Goal: Information Seeking & Learning: Learn about a topic

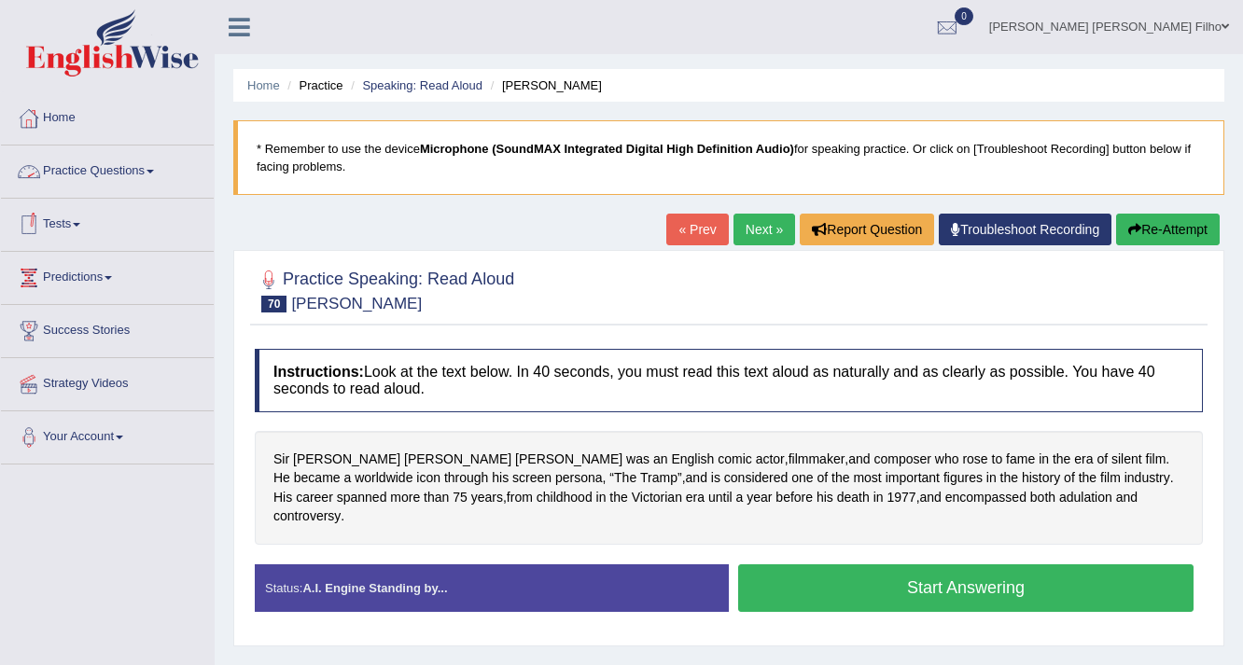
click at [63, 116] on link "Home" at bounding box center [107, 115] width 213 height 47
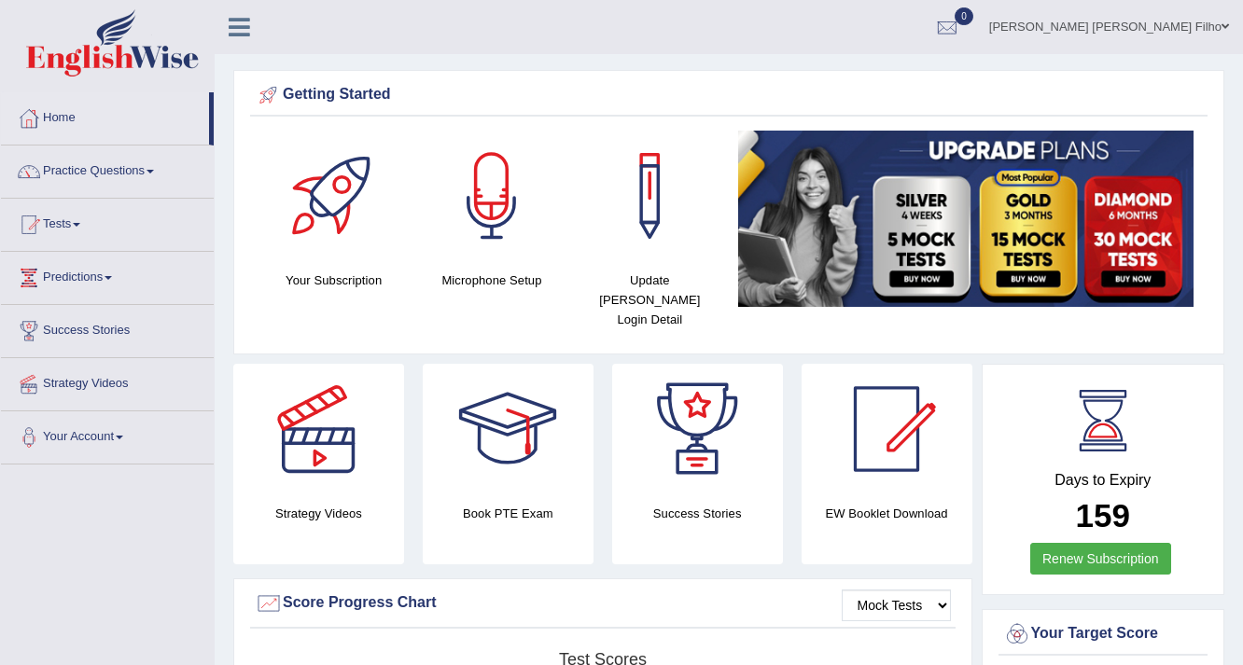
click at [1217, 30] on link "Joao Humberto de Queiroz Filho" at bounding box center [1109, 24] width 268 height 49
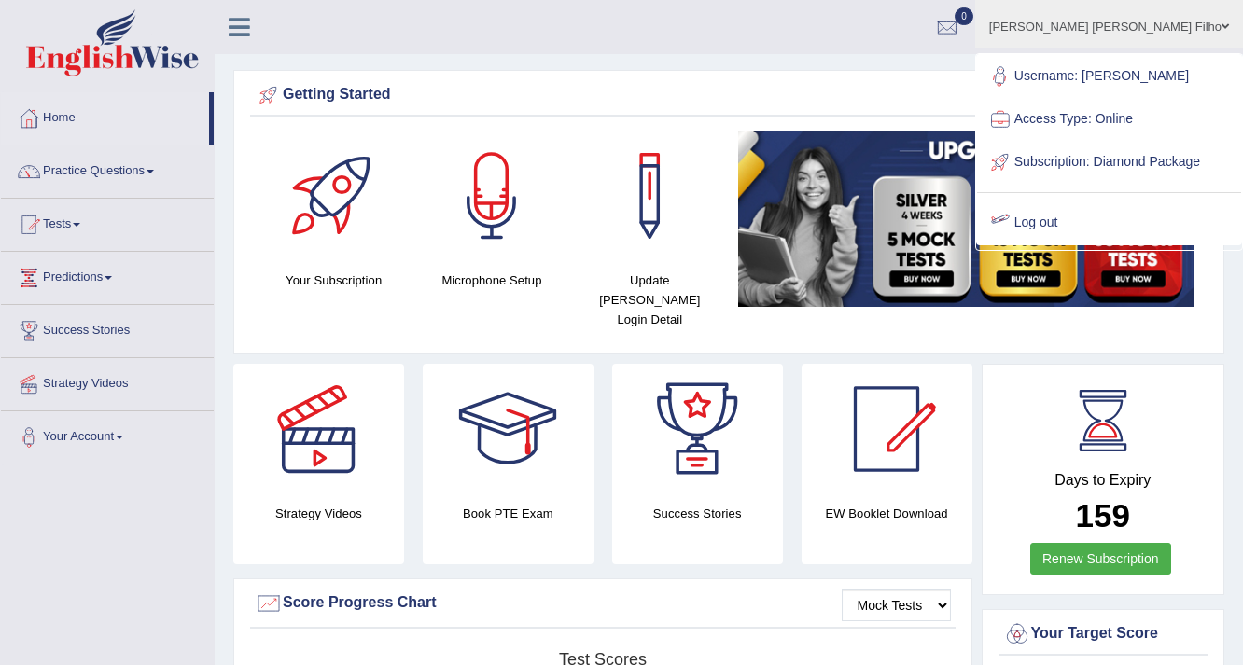
click at [1079, 242] on link "Log out" at bounding box center [1109, 222] width 264 height 43
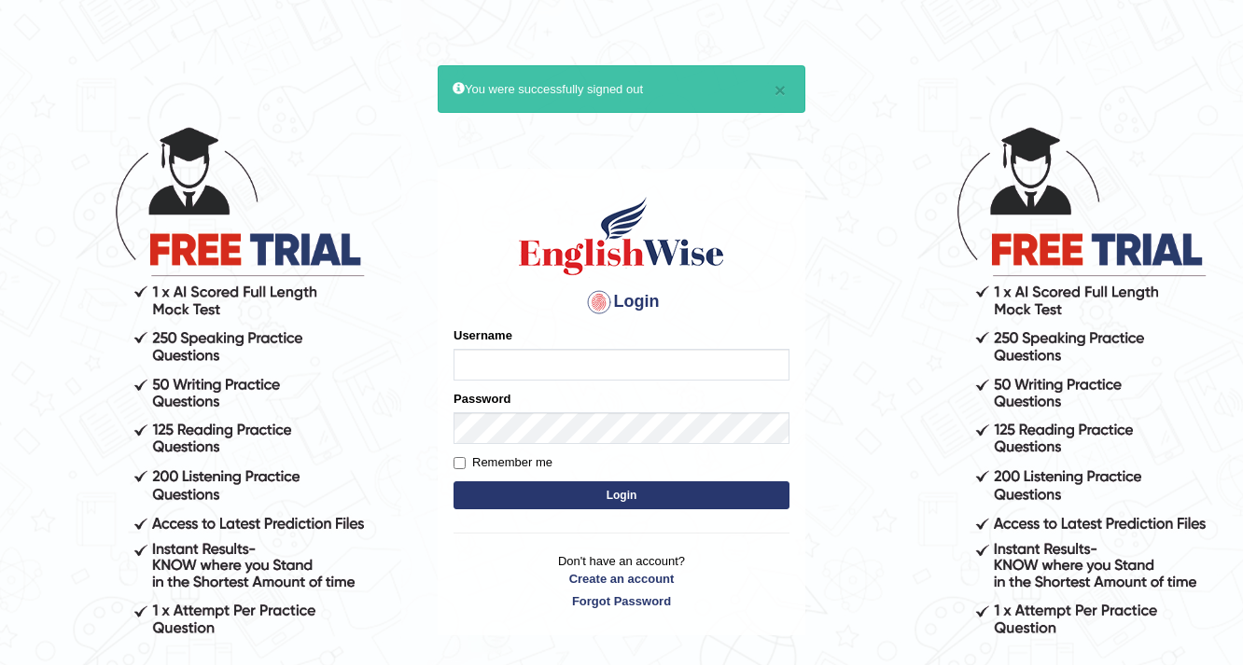
drag, startPoint x: 512, startPoint y: 351, endPoint x: 542, endPoint y: 347, distance: 30.1
click at [514, 352] on input "Username" at bounding box center [621, 365] width 336 height 32
click at [534, 363] on input "Username" at bounding box center [621, 365] width 336 height 32
type input "Buene"
click at [465, 465] on input "Remember me" at bounding box center [459, 463] width 12 height 12
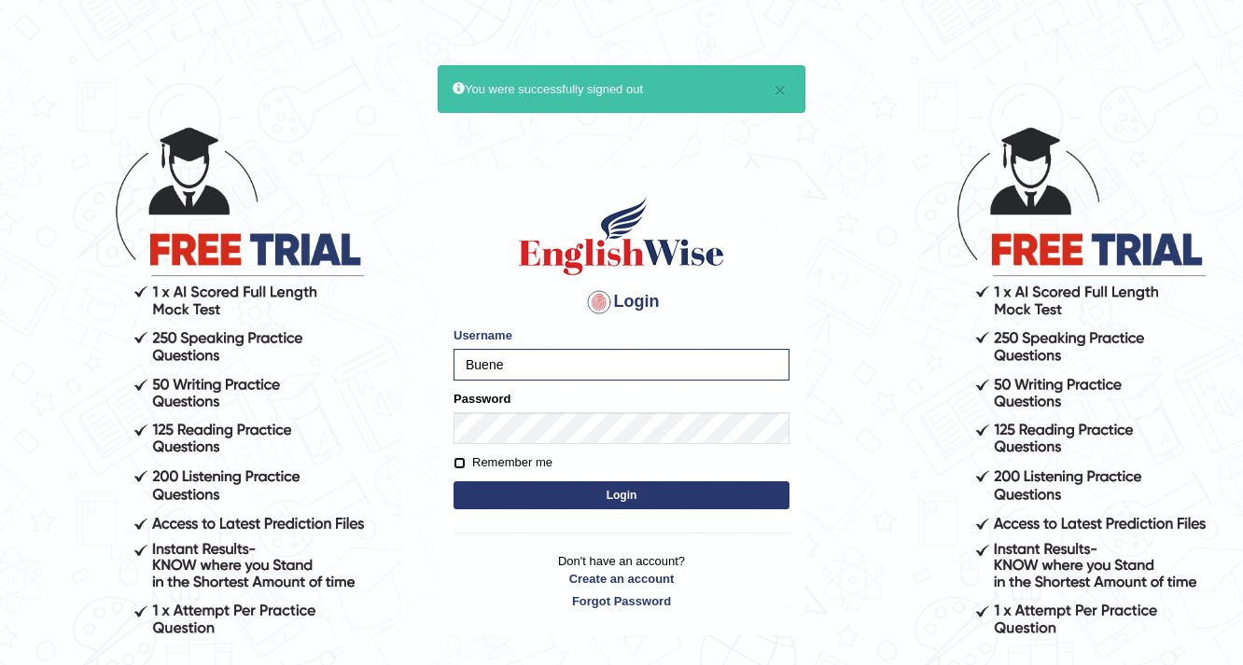
checkbox input "true"
click at [617, 496] on button "Login" at bounding box center [621, 495] width 336 height 28
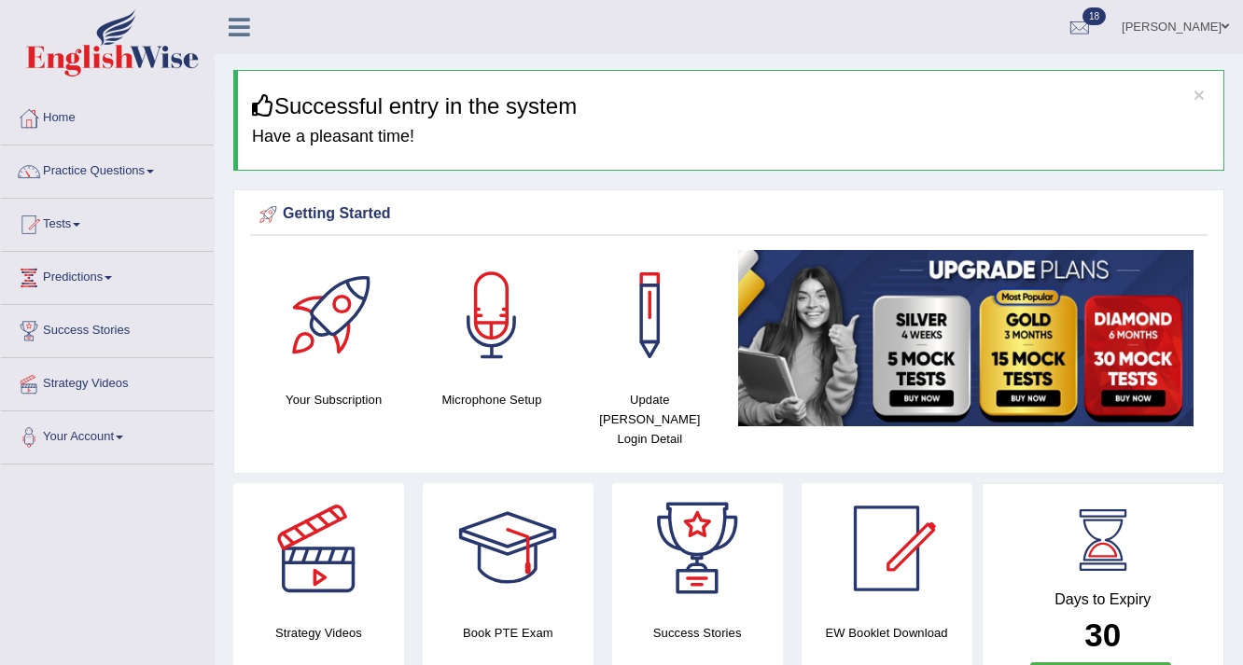
click at [151, 172] on link "Practice Questions" at bounding box center [107, 169] width 213 height 47
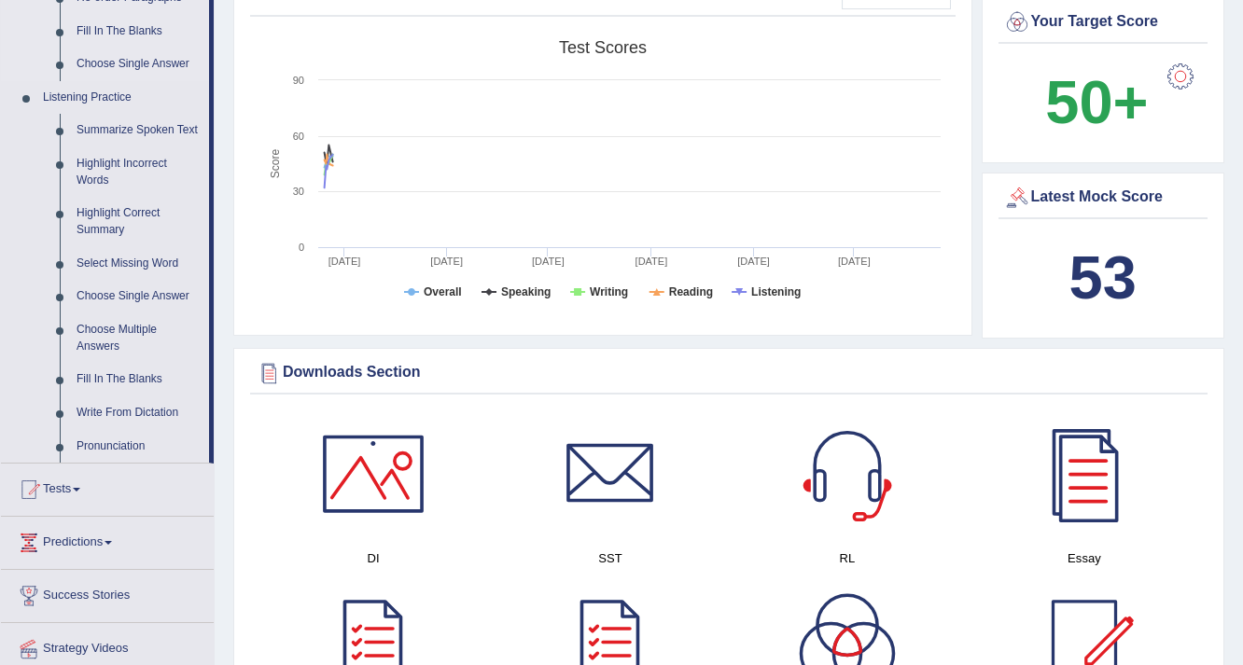
scroll to position [746, 0]
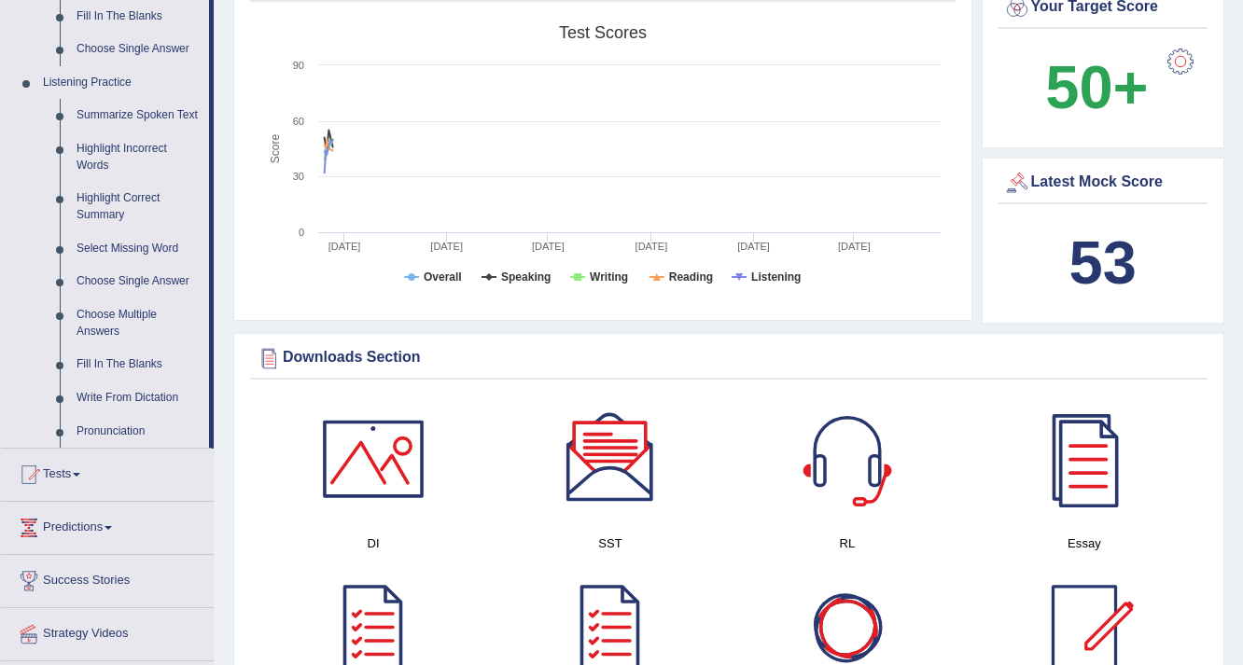
click at [969, 578] on div "Grammar" at bounding box center [1083, 647] width 237 height 169
click at [138, 147] on link "Highlight Incorrect Words" at bounding box center [138, 156] width 141 height 49
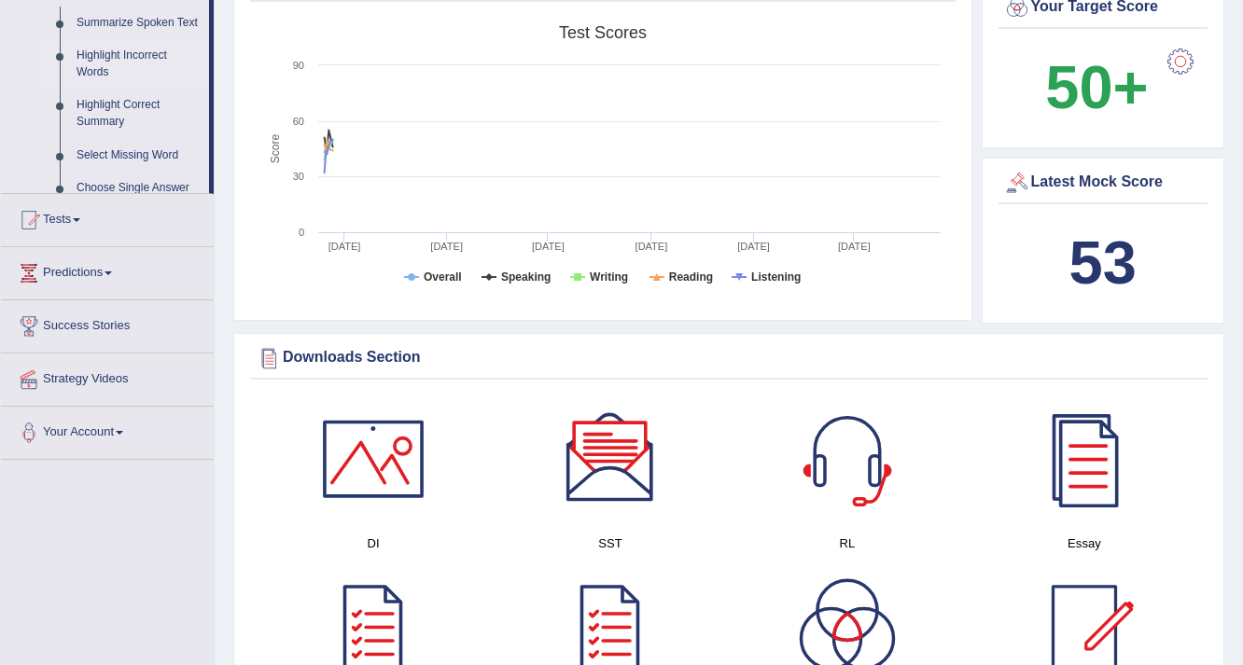
scroll to position [589, 0]
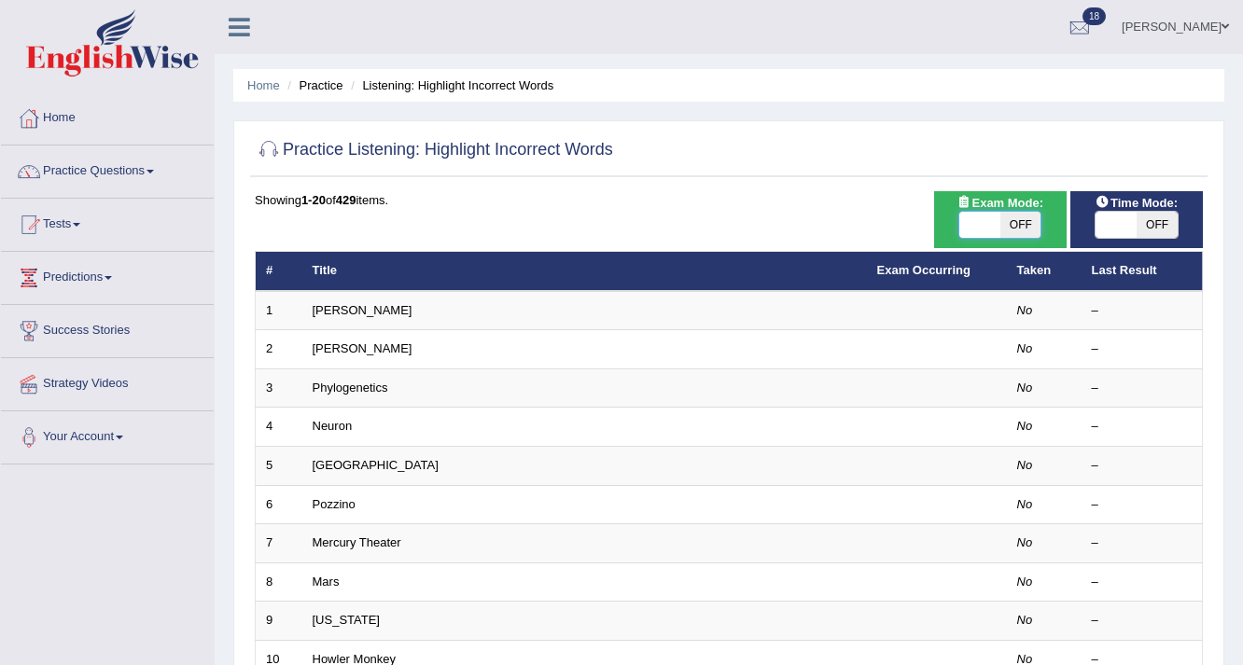
click at [989, 224] on span at bounding box center [979, 225] width 41 height 26
checkbox input "true"
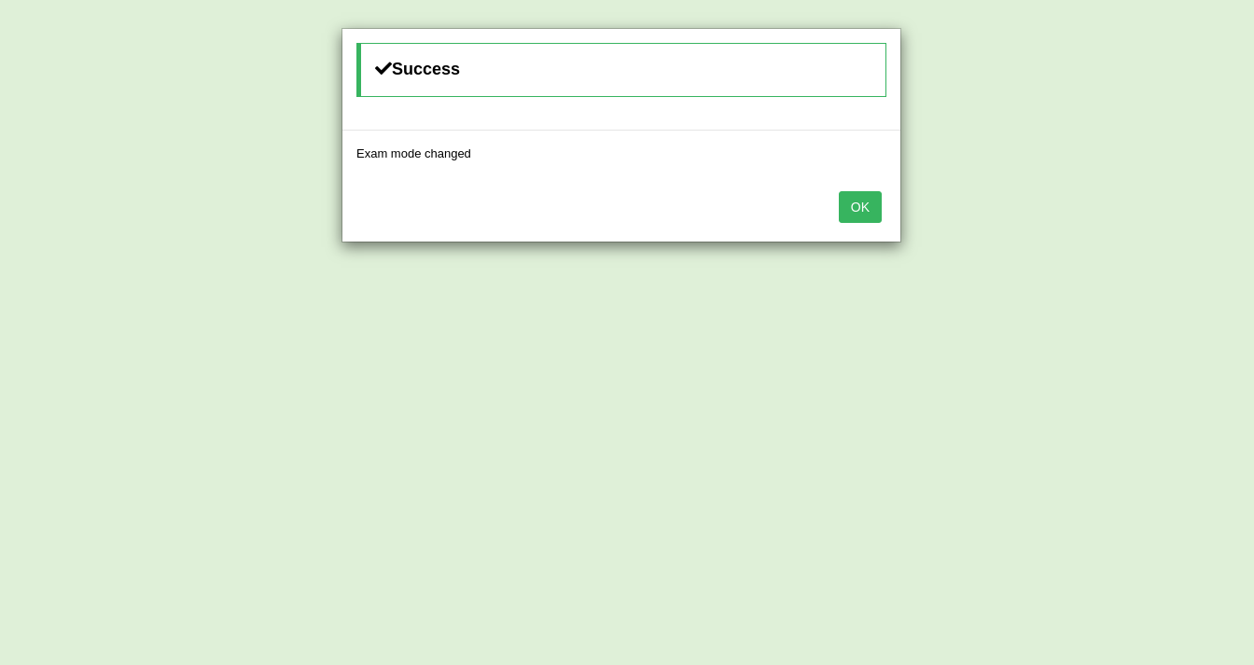
click at [823, 196] on div "OK" at bounding box center [621, 208] width 558 height 65
click at [830, 201] on div "OK" at bounding box center [621, 208] width 558 height 65
click at [866, 216] on button "OK" at bounding box center [860, 207] width 43 height 32
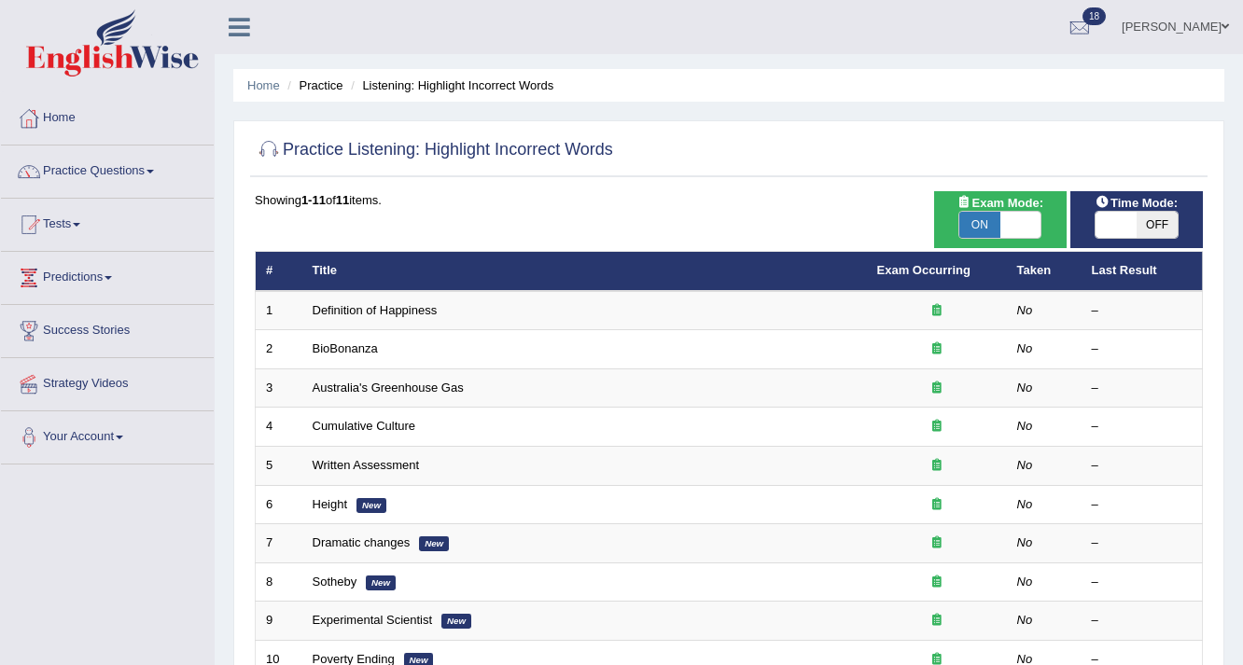
click at [1163, 230] on span "OFF" at bounding box center [1156, 225] width 41 height 26
checkbox input "true"
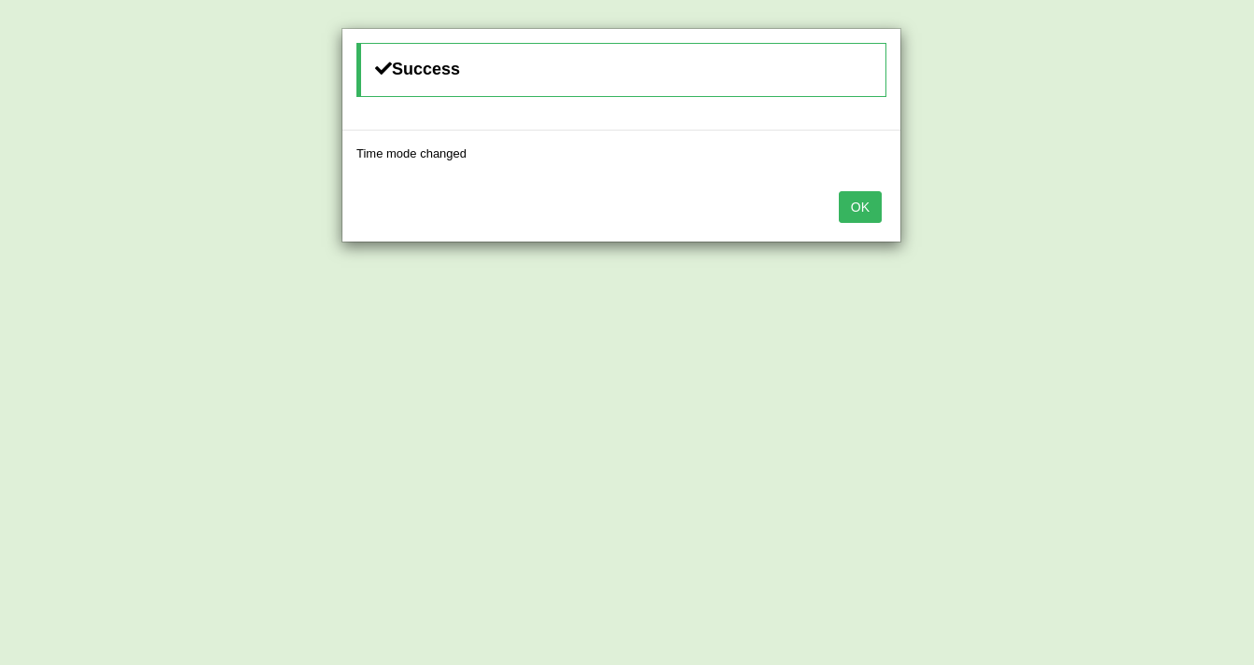
click at [854, 213] on button "OK" at bounding box center [860, 207] width 43 height 32
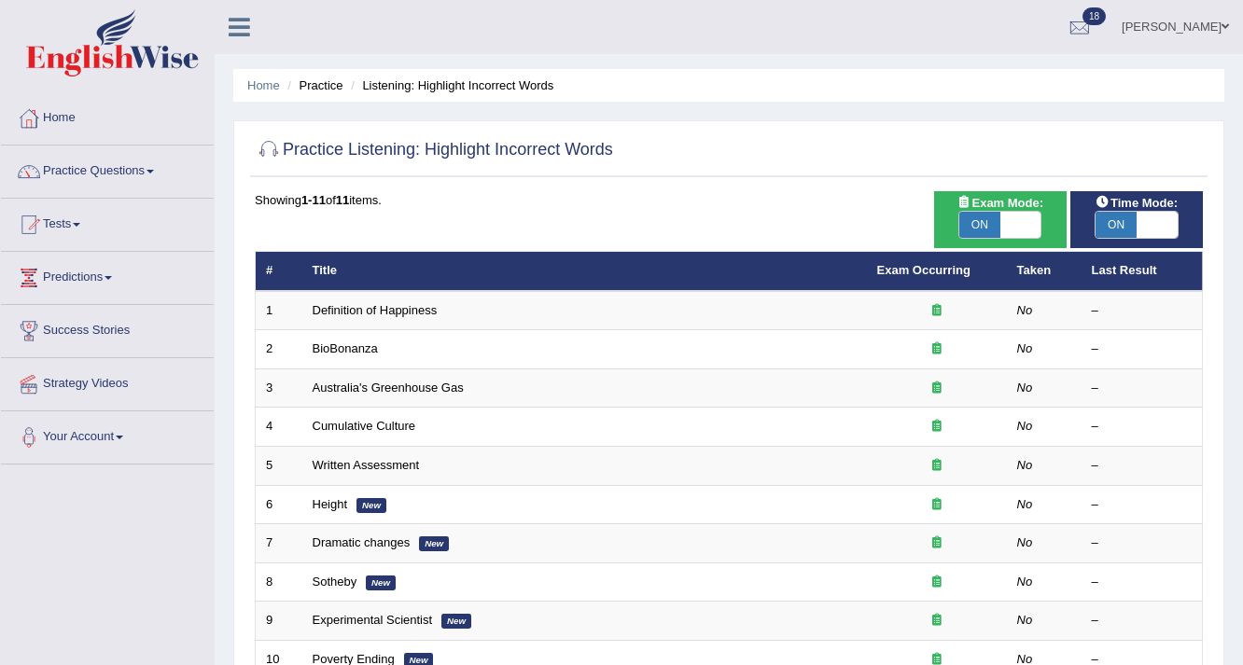
click at [579, 271] on th "Title" at bounding box center [584, 271] width 564 height 39
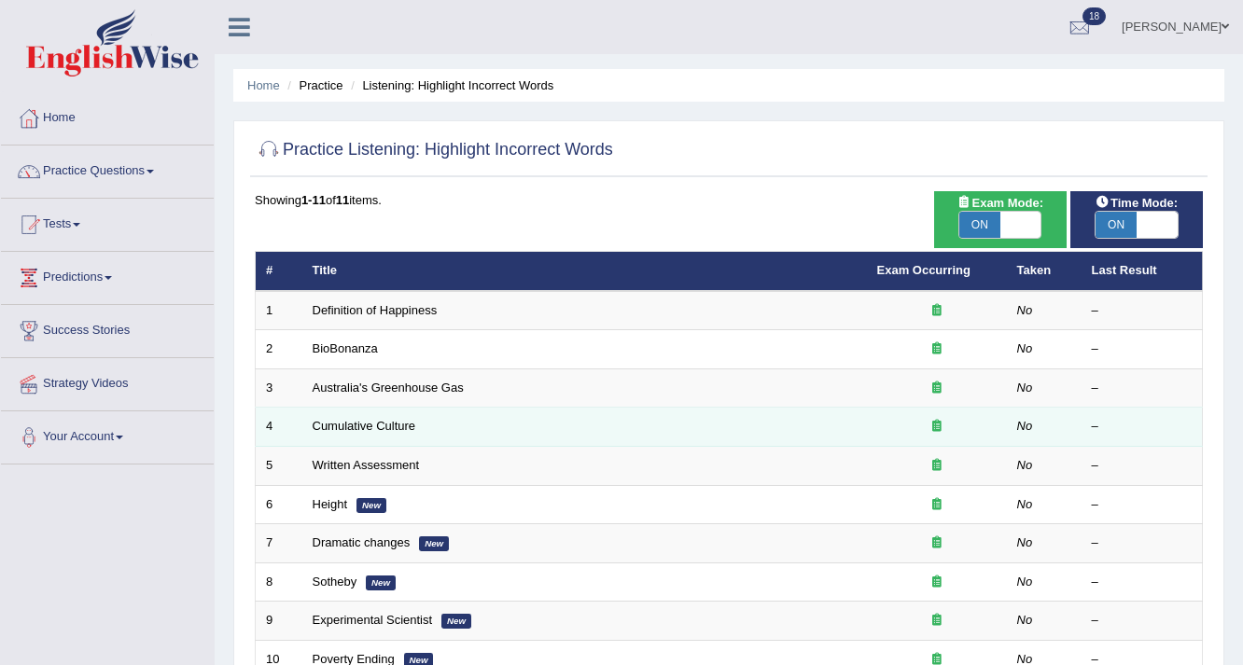
click at [642, 354] on tbody "1 Definition of Happiness No – 2 BioBonanza No – 3 Australia's Greenhouse Gas N…" at bounding box center [729, 504] width 947 height 427
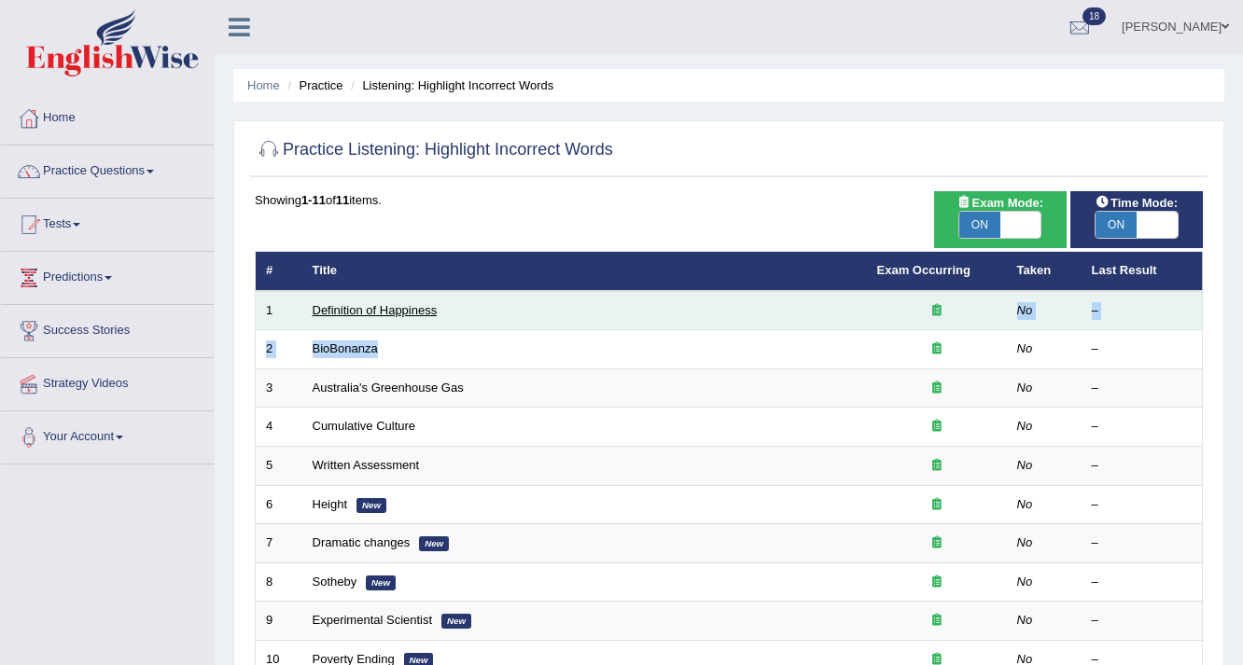
click at [395, 308] on link "Definition of Happiness" at bounding box center [375, 310] width 125 height 14
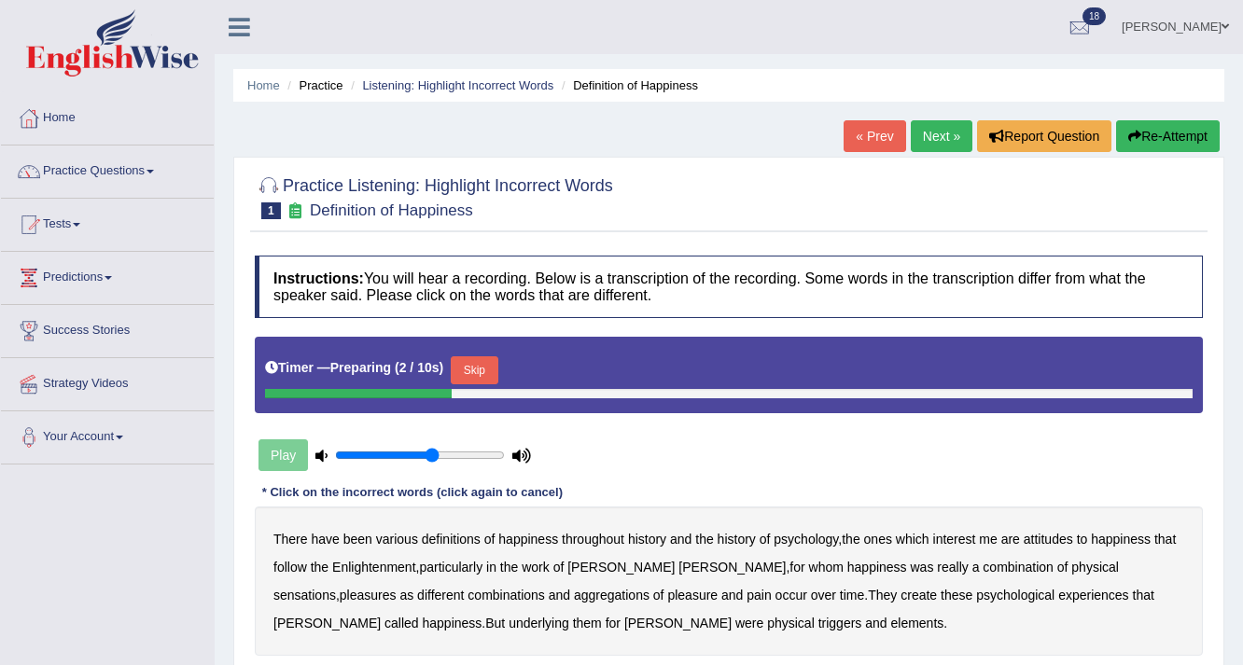
scroll to position [248, 0]
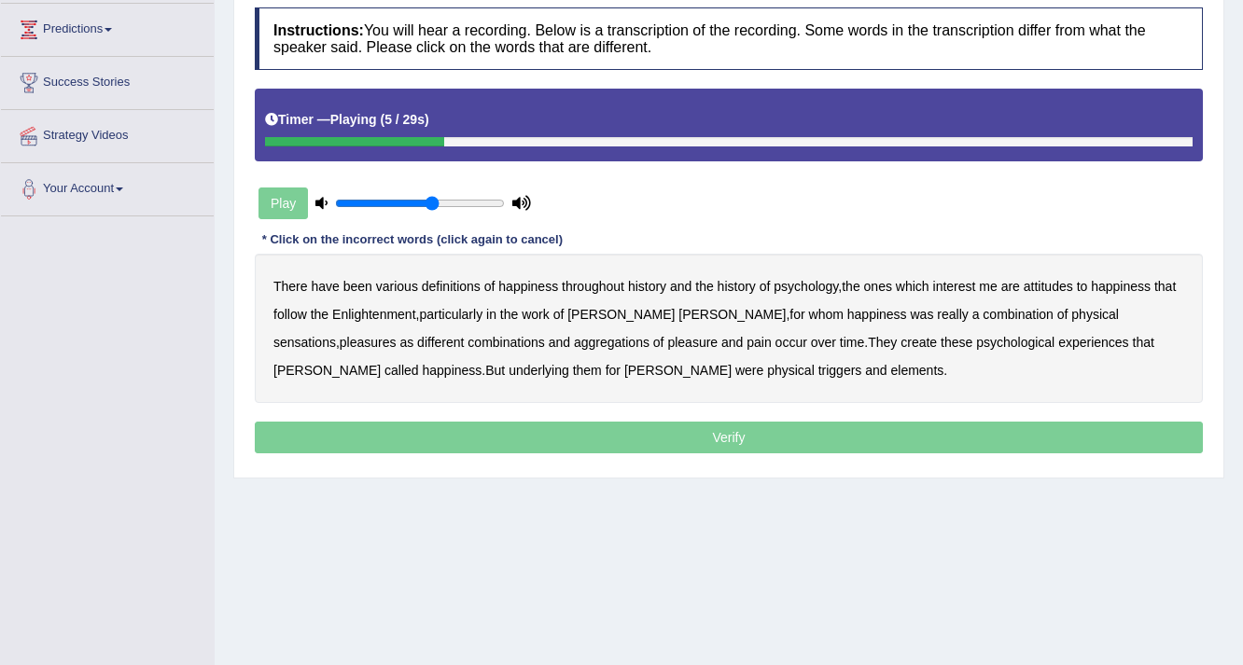
click at [820, 281] on b "psychology" at bounding box center [805, 286] width 64 height 15
click at [336, 335] on b "sensations" at bounding box center [304, 342] width 63 height 15
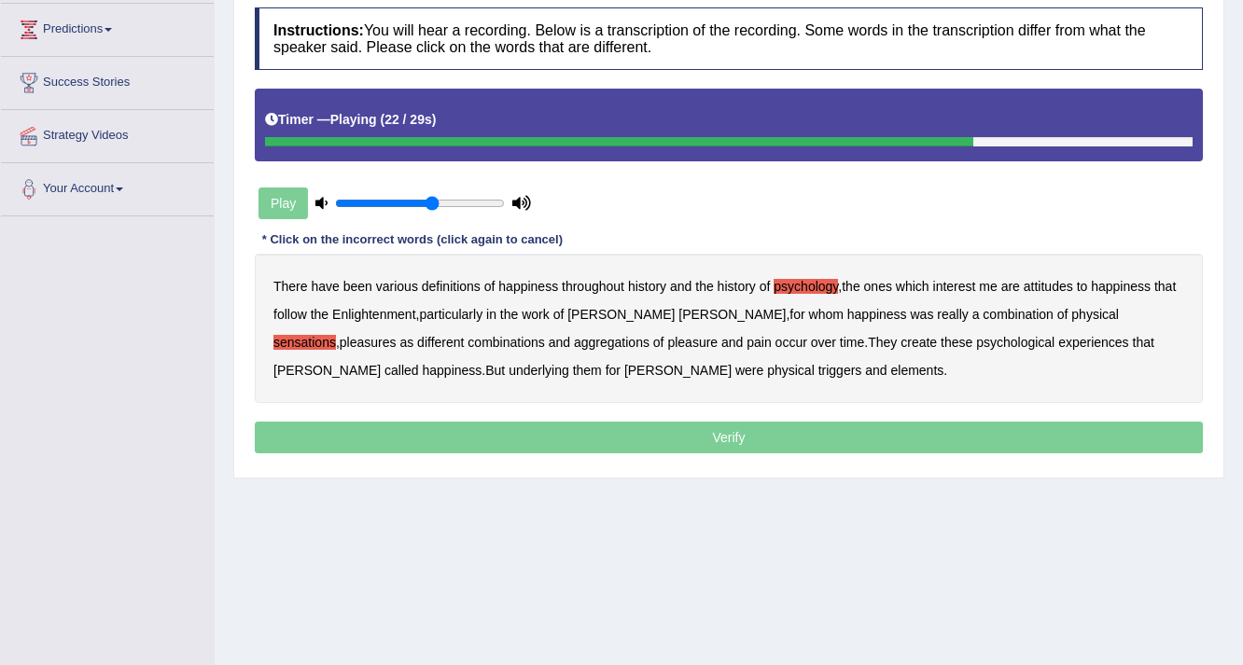
click at [900, 345] on b "create" at bounding box center [918, 342] width 36 height 15
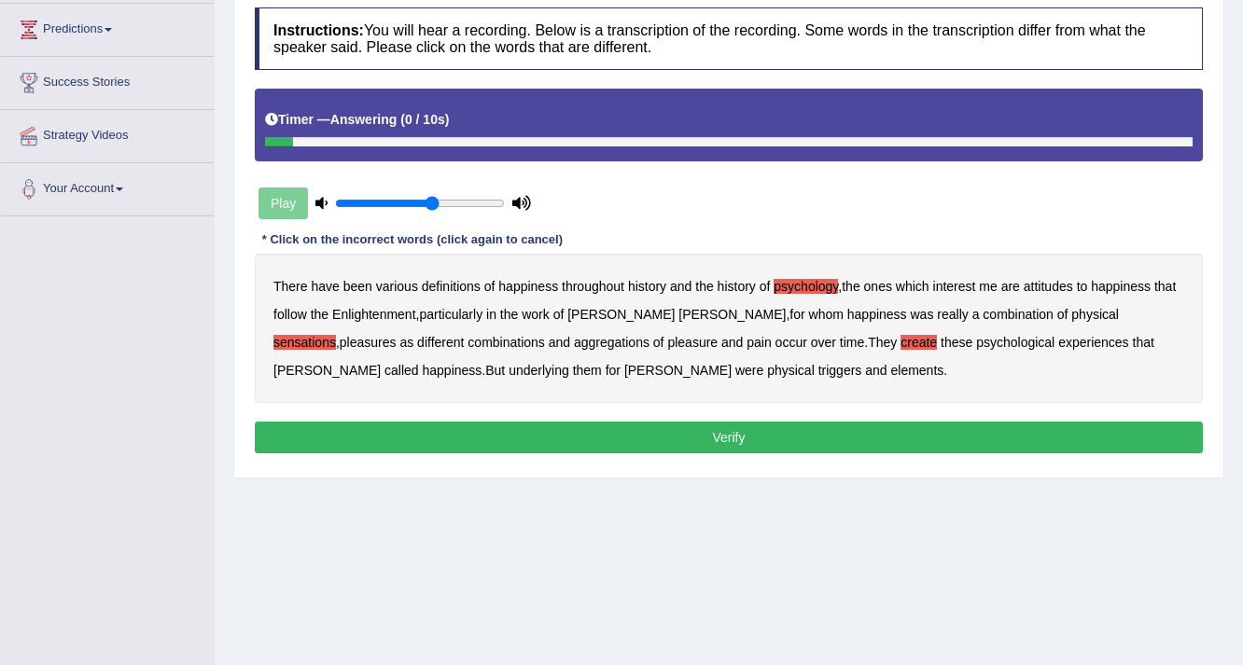
click at [890, 366] on b "elements" at bounding box center [916, 370] width 53 height 15
click at [780, 441] on button "Verify" at bounding box center [729, 438] width 948 height 32
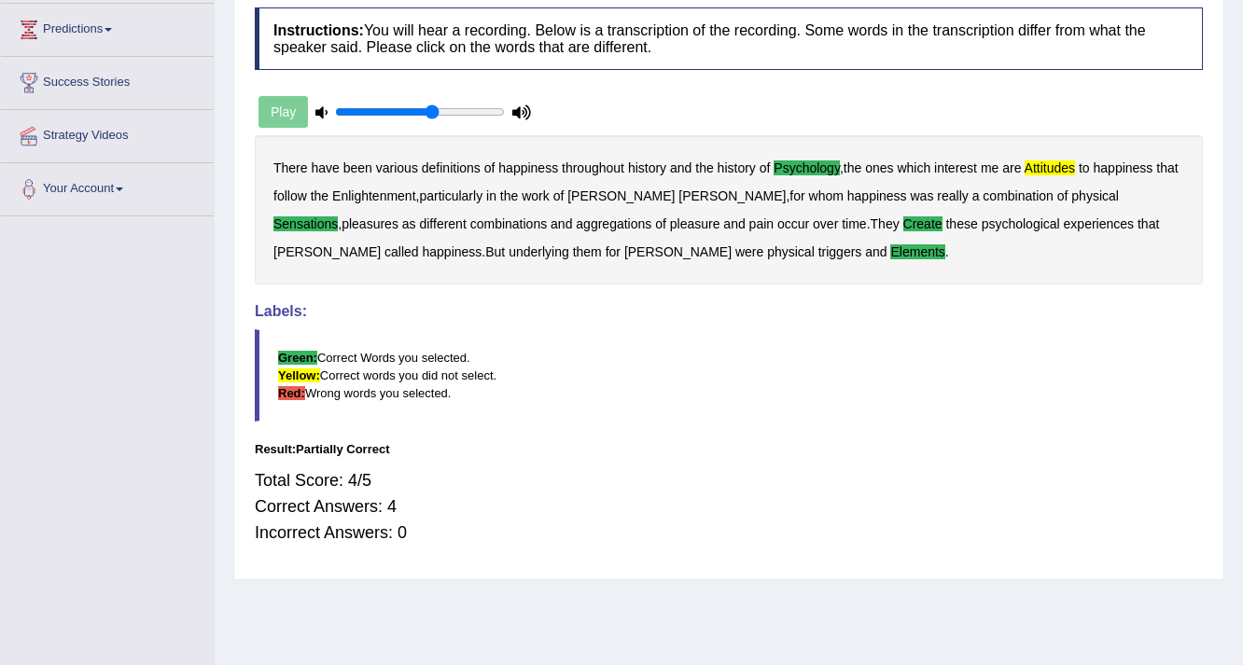
scroll to position [0, 0]
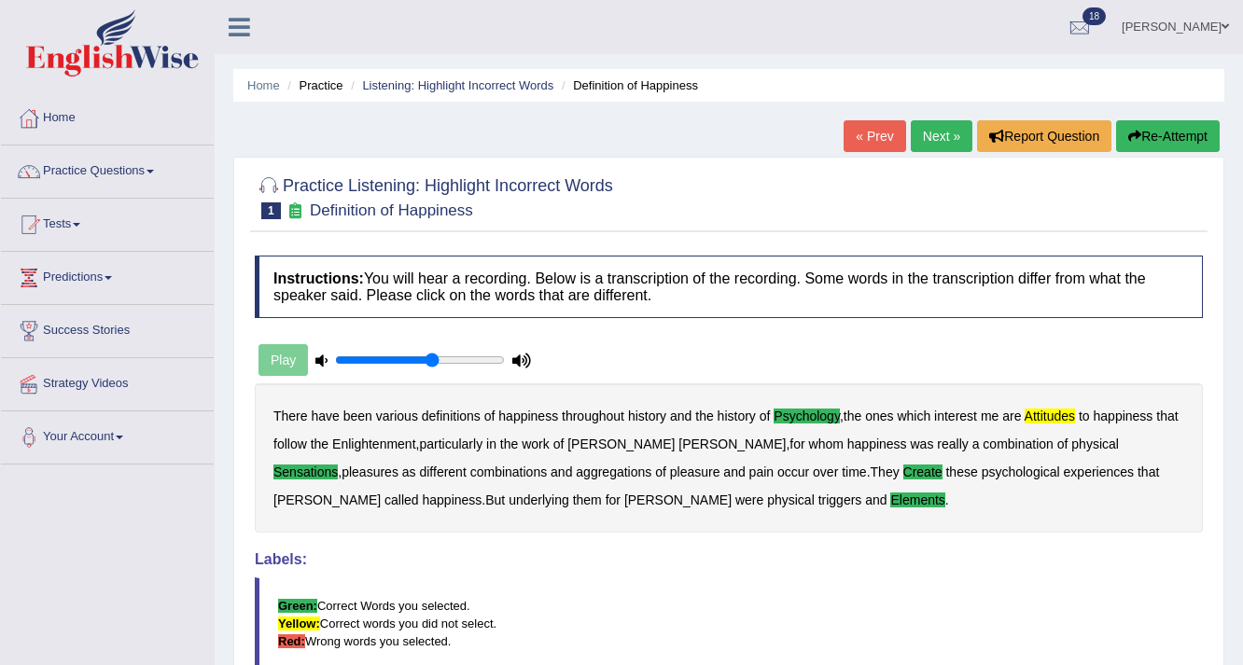
click at [944, 132] on link "Next »" at bounding box center [941, 136] width 62 height 32
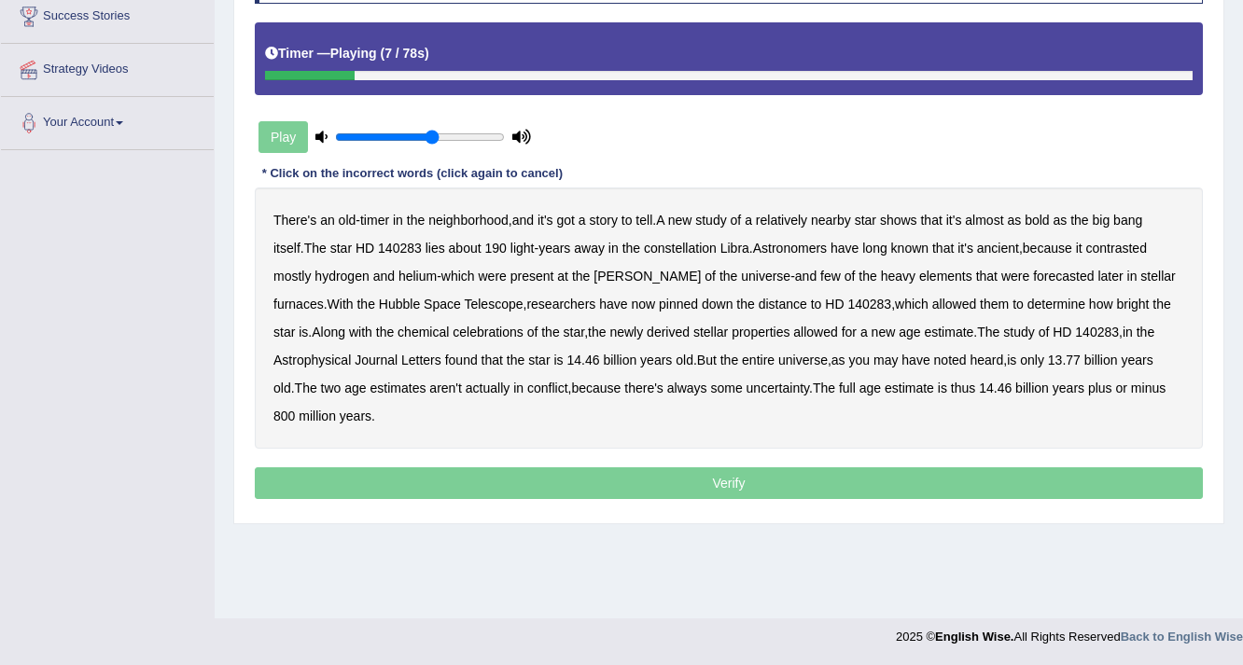
click at [914, 213] on b "shows" at bounding box center [898, 220] width 37 height 15
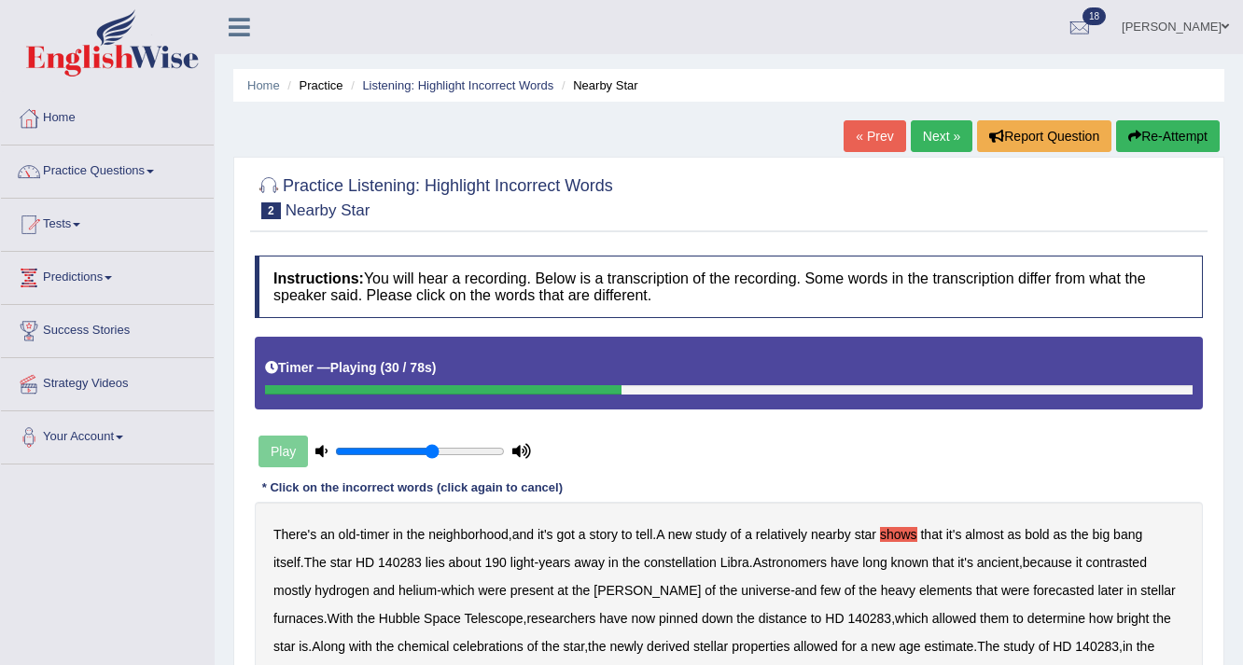
click at [890, 143] on link "« Prev" at bounding box center [874, 136] width 62 height 32
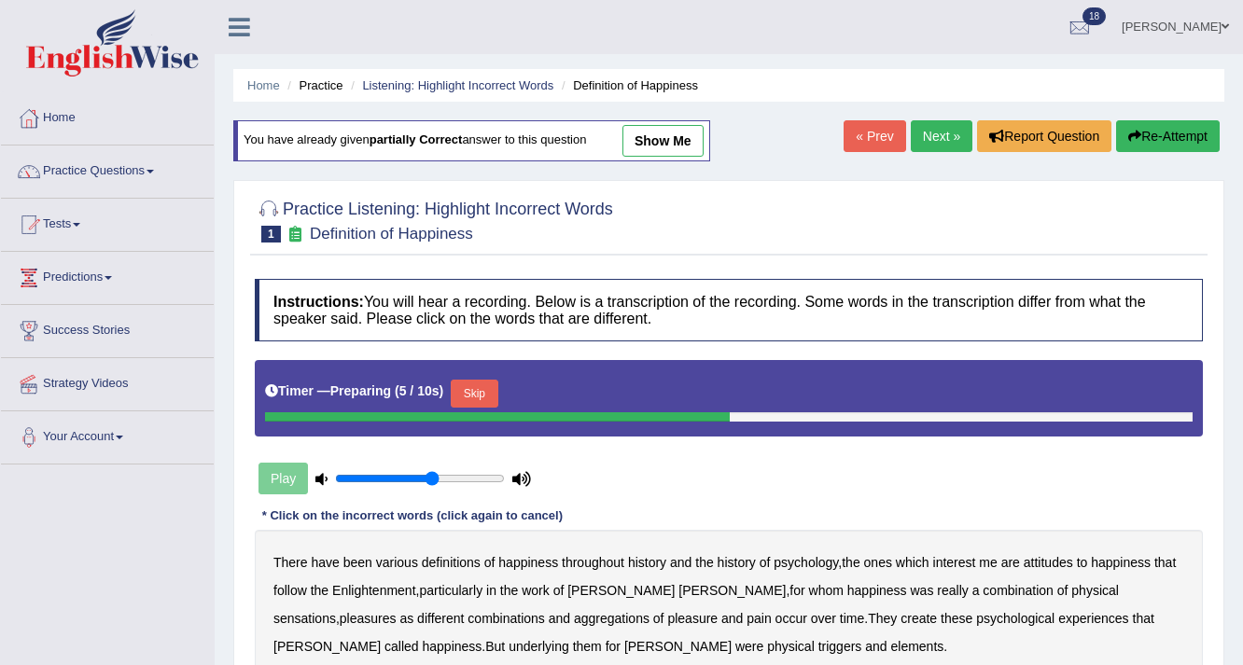
click at [940, 132] on link "Next »" at bounding box center [941, 136] width 62 height 32
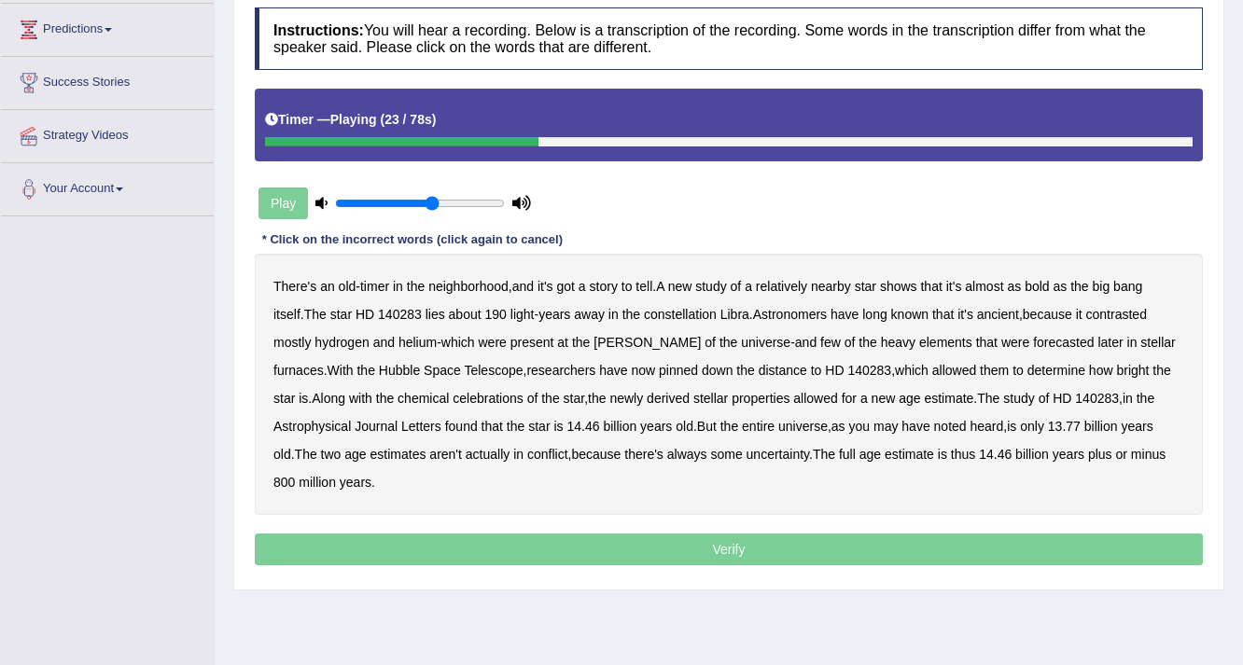
click at [1102, 311] on b "contrasted" at bounding box center [1116, 314] width 61 height 15
click at [1116, 370] on b "bright" at bounding box center [1132, 370] width 33 height 15
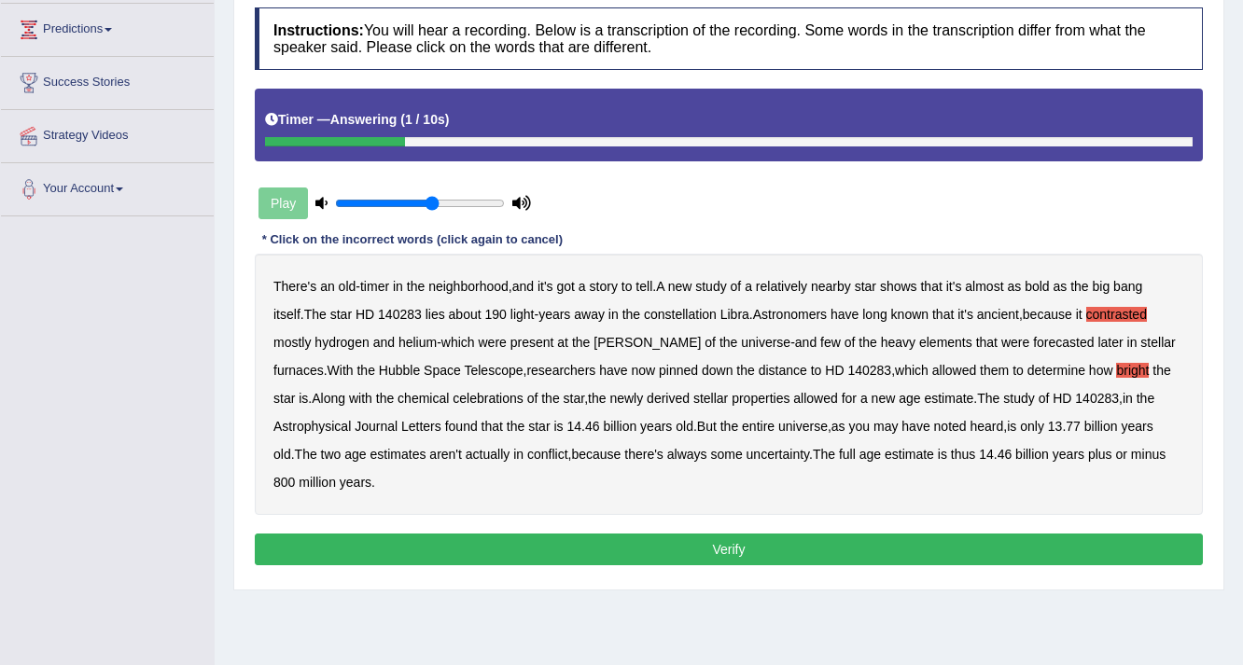
click at [719, 534] on button "Verify" at bounding box center [729, 550] width 948 height 32
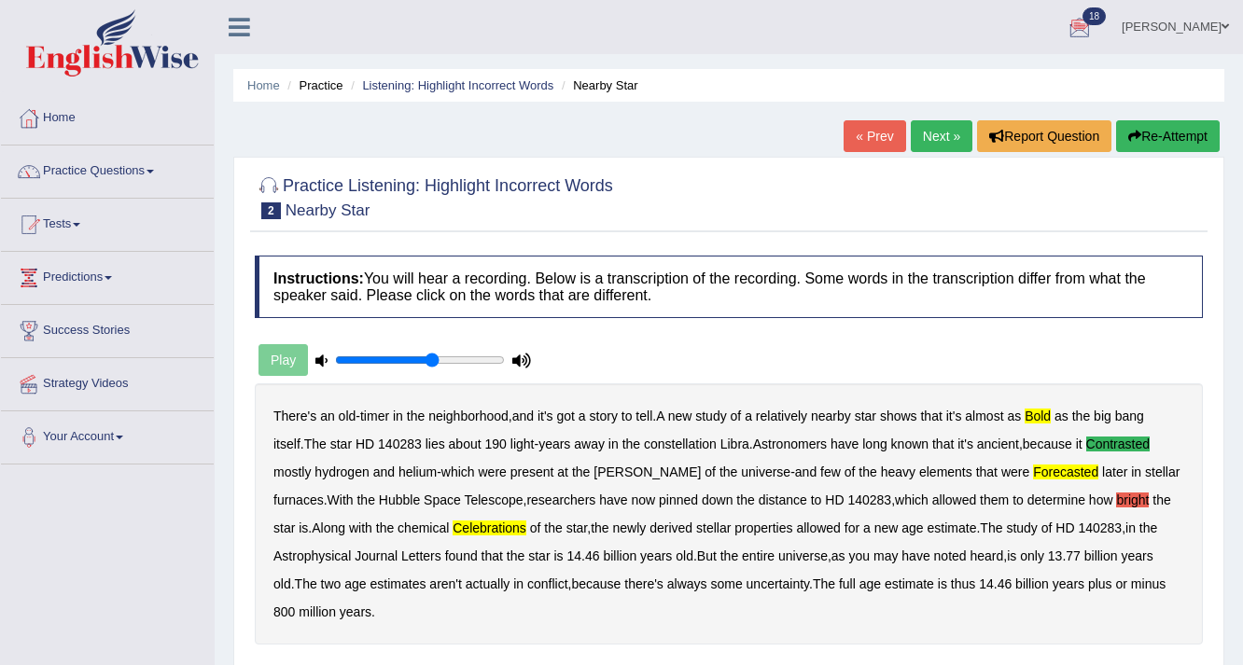
click at [933, 143] on link "Next »" at bounding box center [941, 136] width 62 height 32
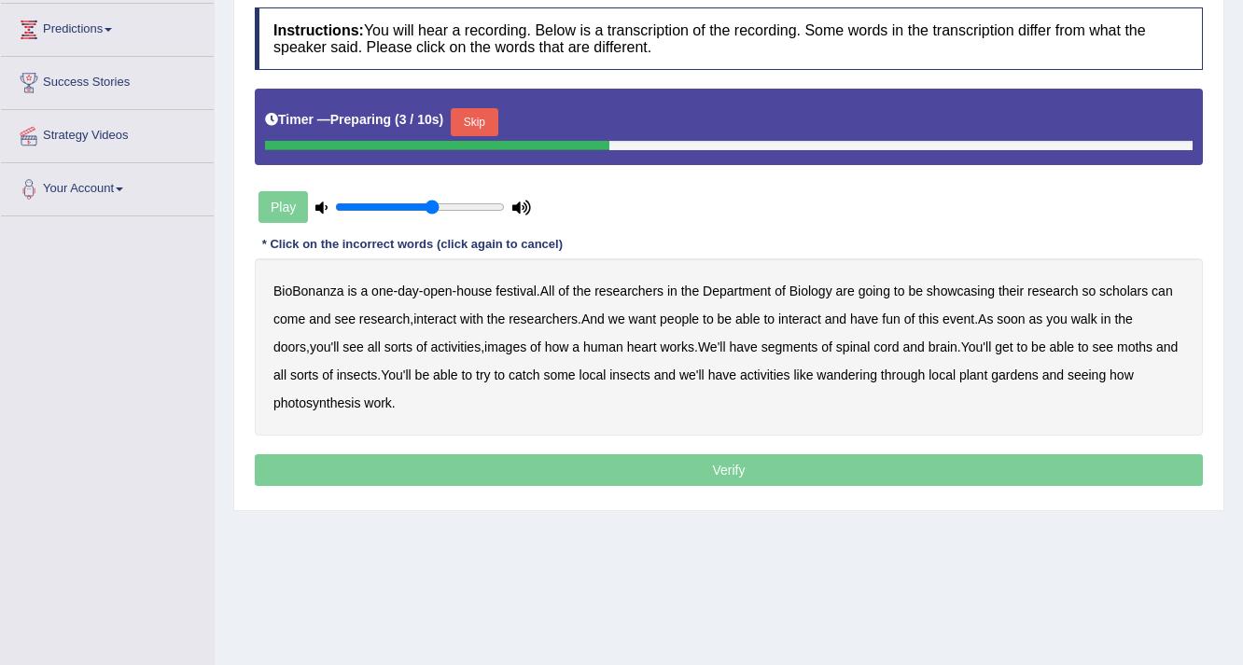
click at [478, 110] on button "Skip" at bounding box center [474, 122] width 47 height 28
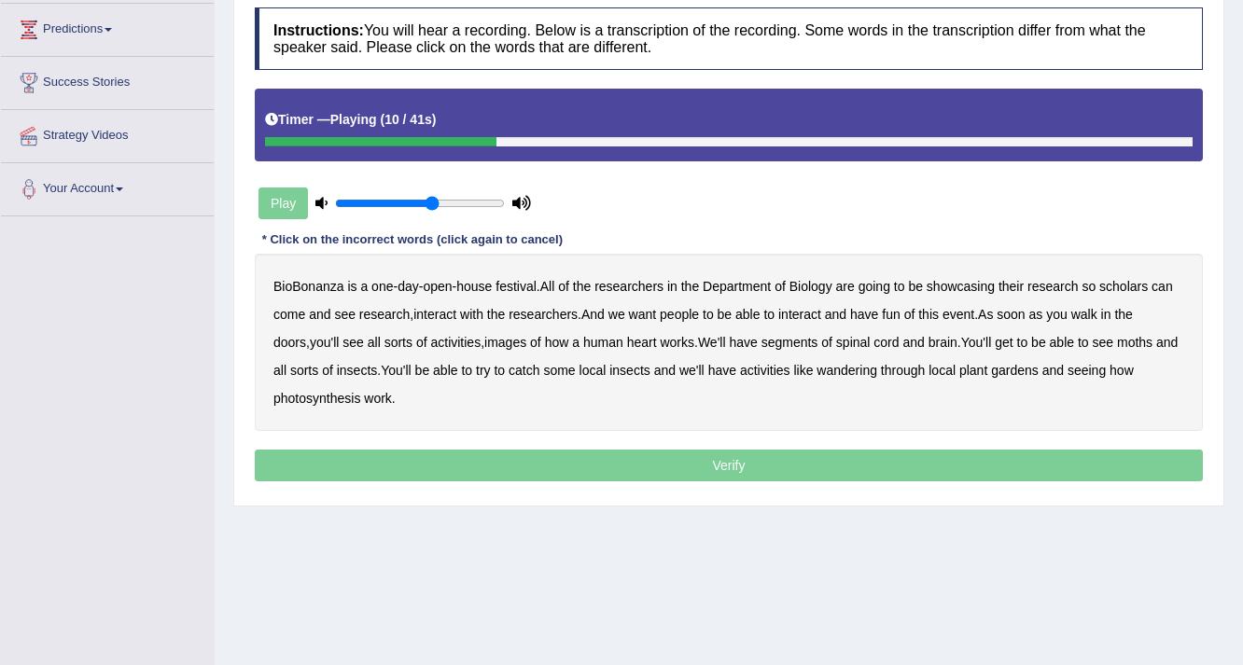
click at [1128, 287] on b "scholars" at bounding box center [1123, 286] width 49 height 15
click at [484, 343] on b "images" at bounding box center [505, 342] width 42 height 15
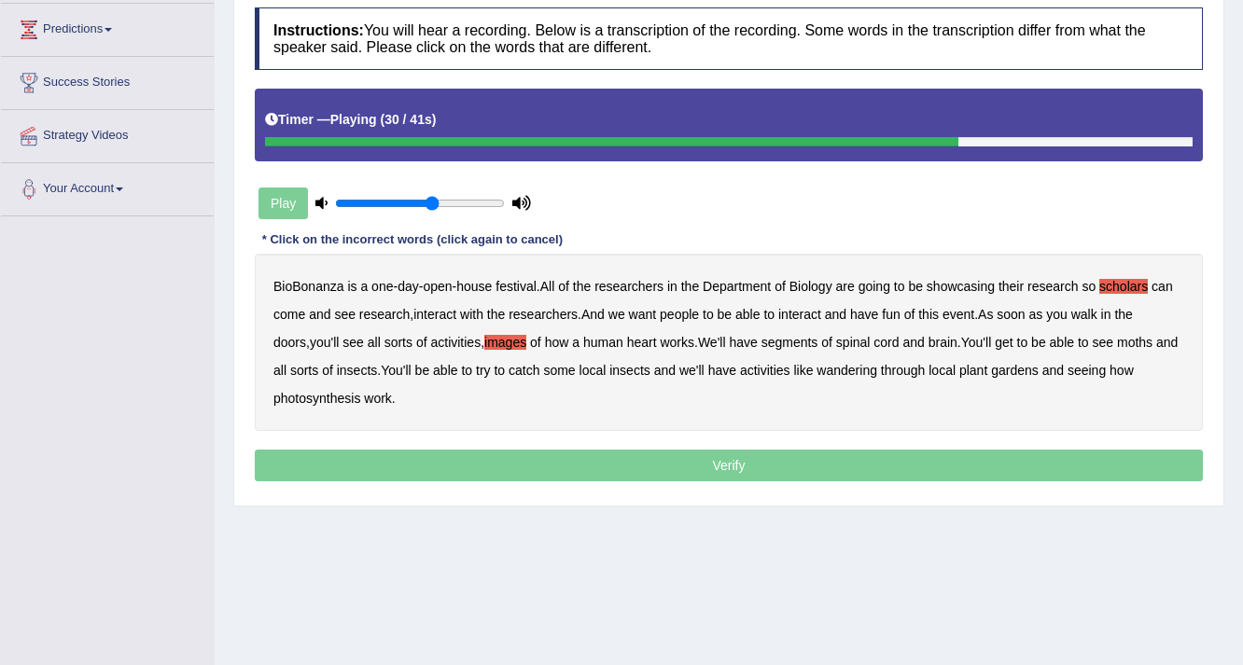
click at [1118, 345] on b "moths" at bounding box center [1134, 342] width 35 height 15
click at [836, 366] on b "wandering" at bounding box center [846, 370] width 61 height 15
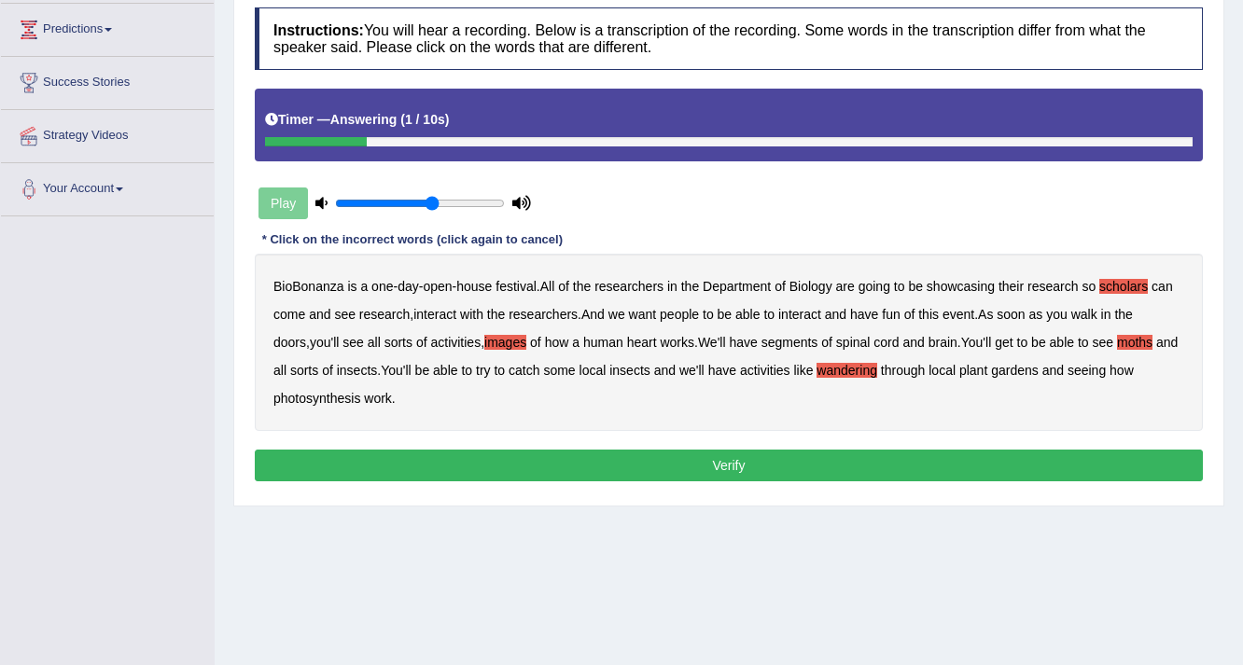
click at [715, 455] on button "Verify" at bounding box center [729, 466] width 948 height 32
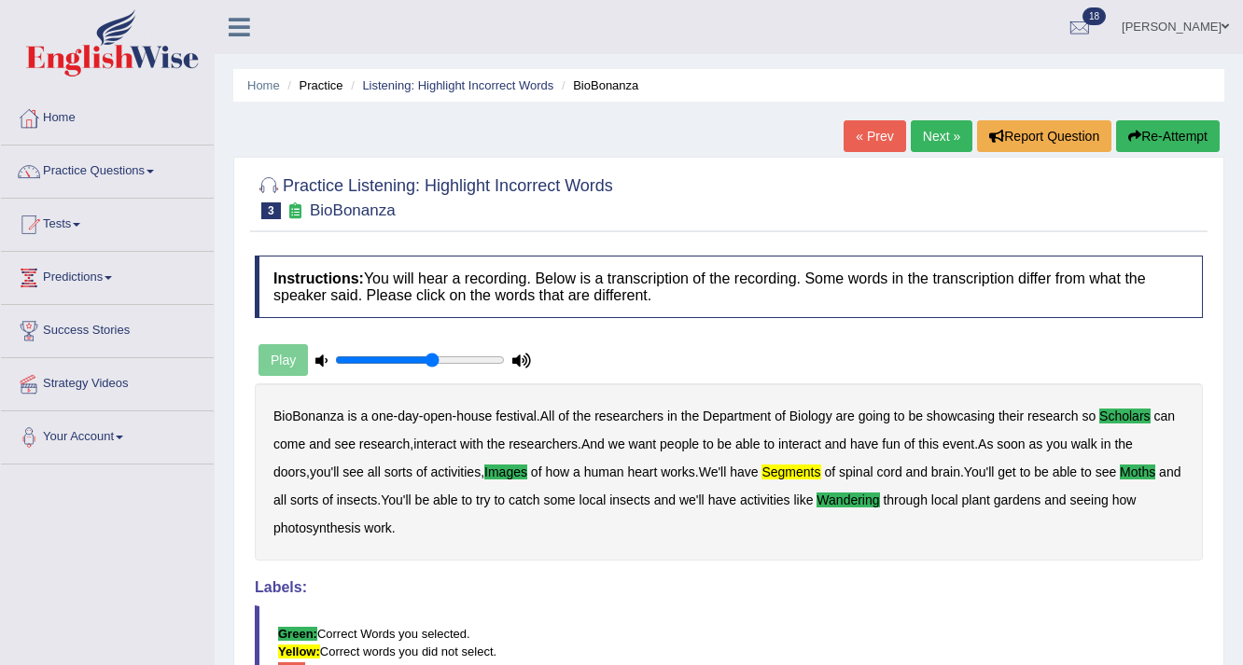
click at [922, 126] on link "Next »" at bounding box center [941, 136] width 62 height 32
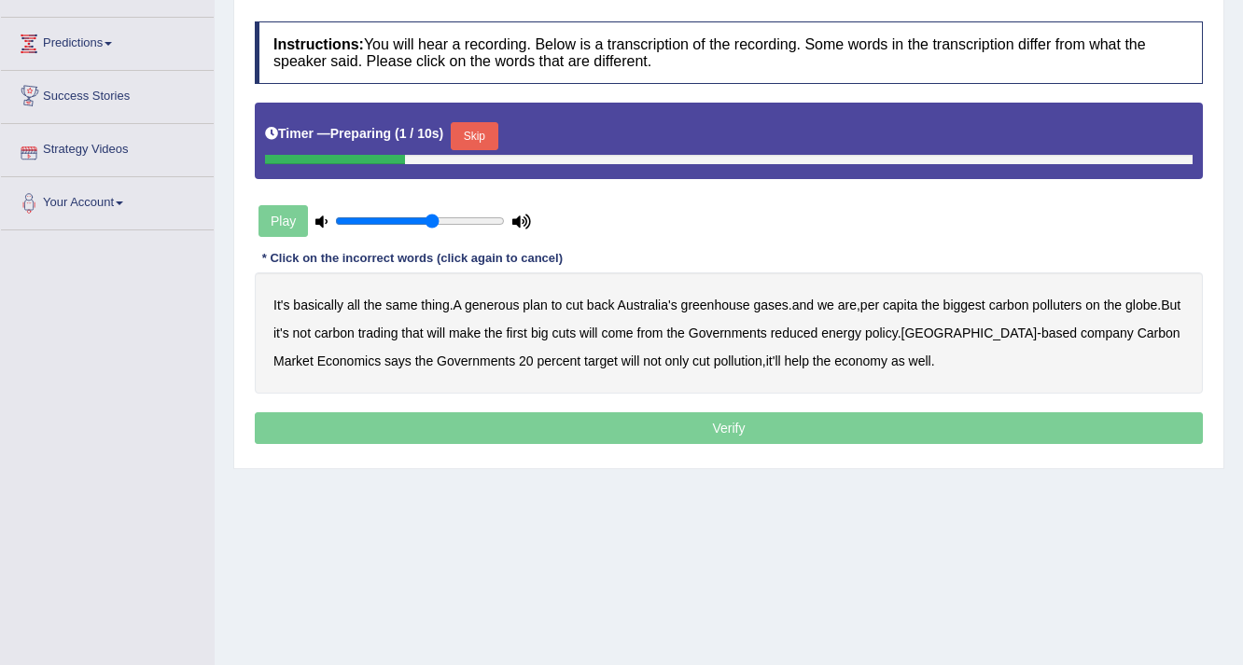
scroll to position [248, 0]
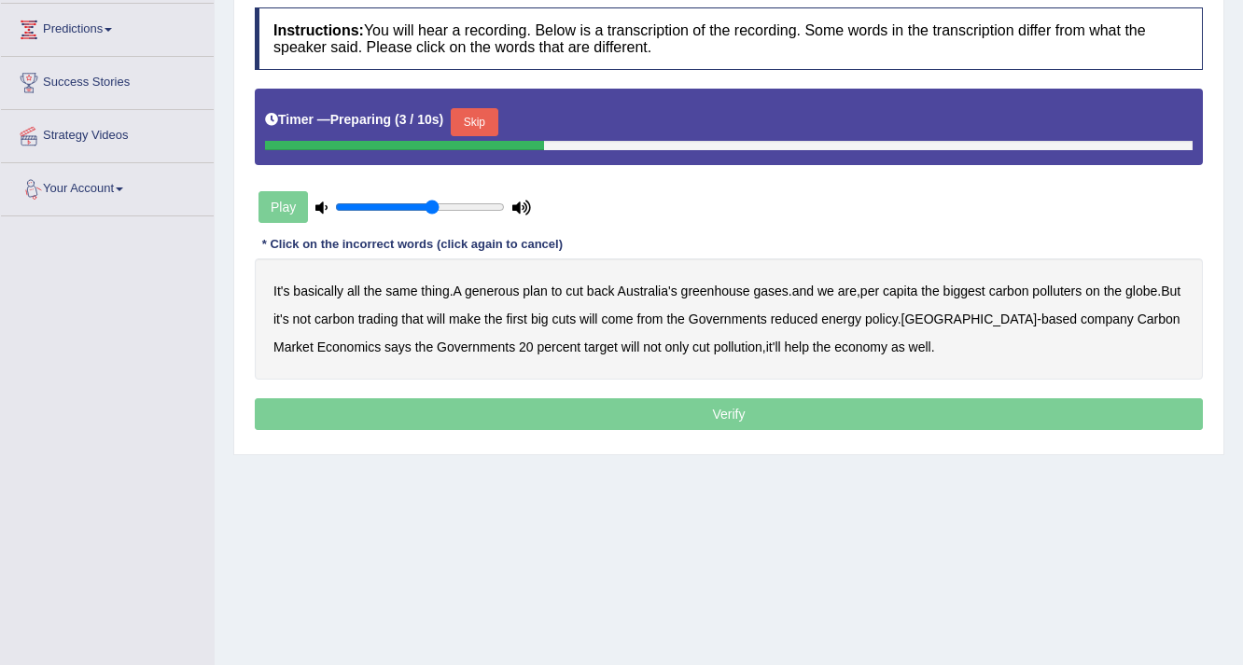
click at [476, 114] on button "Skip" at bounding box center [474, 122] width 47 height 28
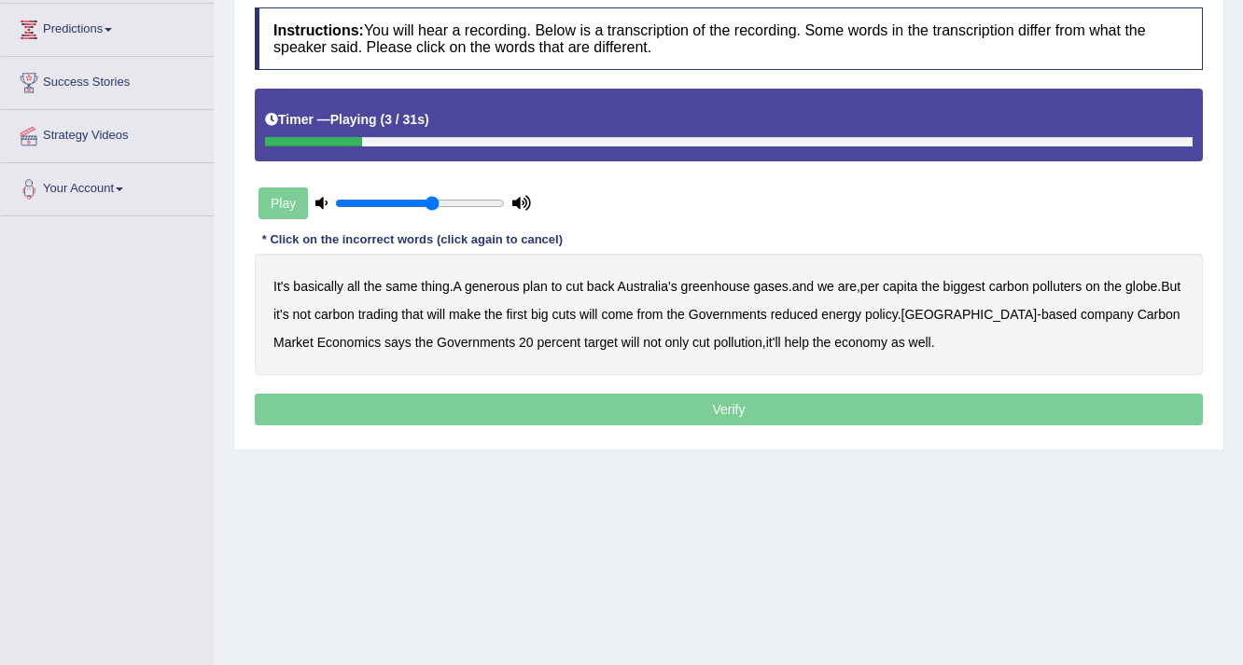
click at [502, 279] on b "generous" at bounding box center [492, 286] width 54 height 15
click at [1152, 281] on b "globe" at bounding box center [1141, 286] width 32 height 15
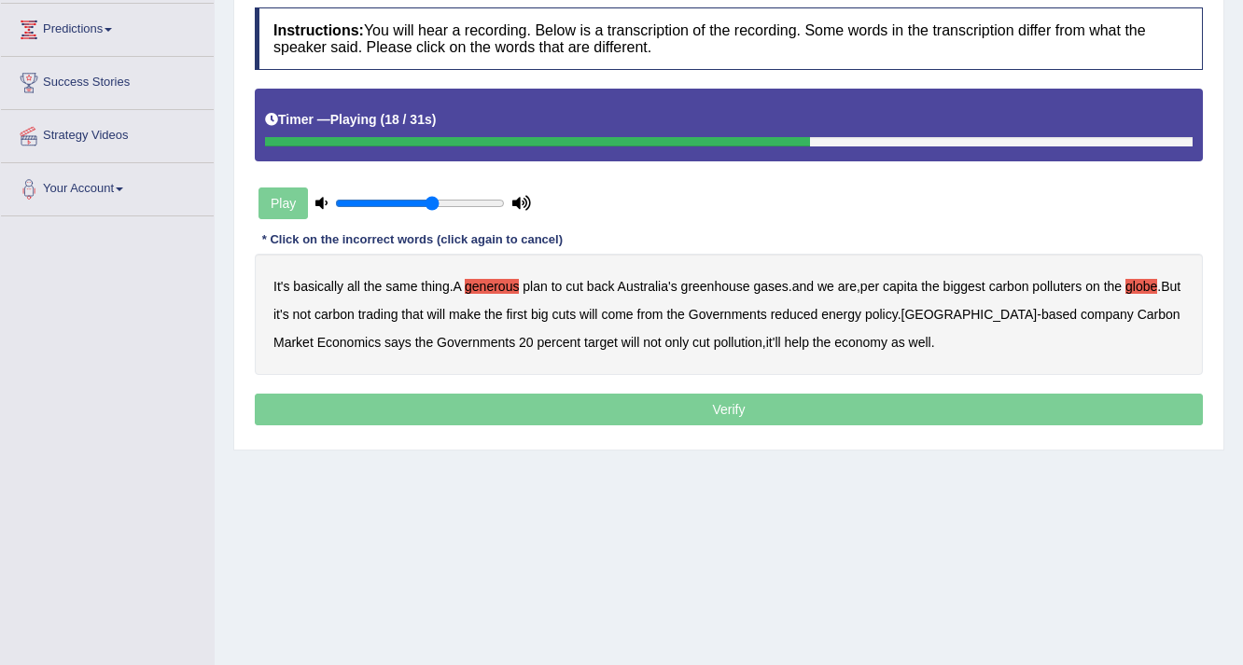
click at [632, 313] on b "come" at bounding box center [617, 314] width 32 height 15
click at [1041, 308] on b "based" at bounding box center [1058, 314] width 35 height 15
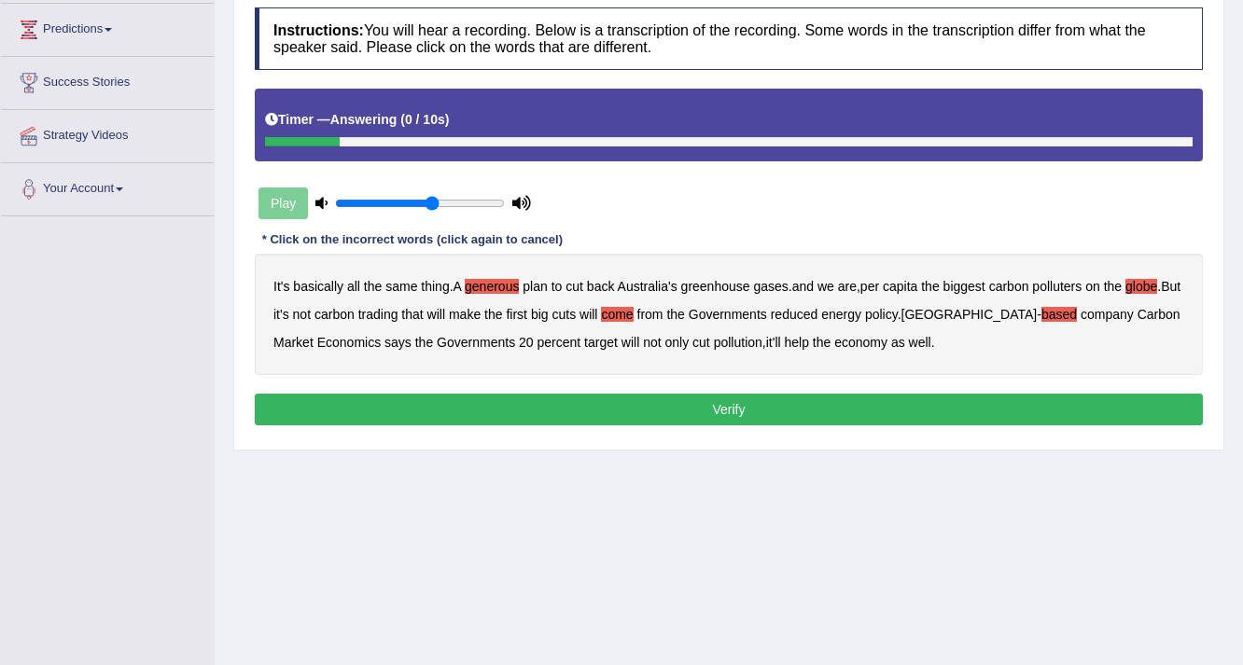
click at [734, 400] on button "Verify" at bounding box center [729, 410] width 948 height 32
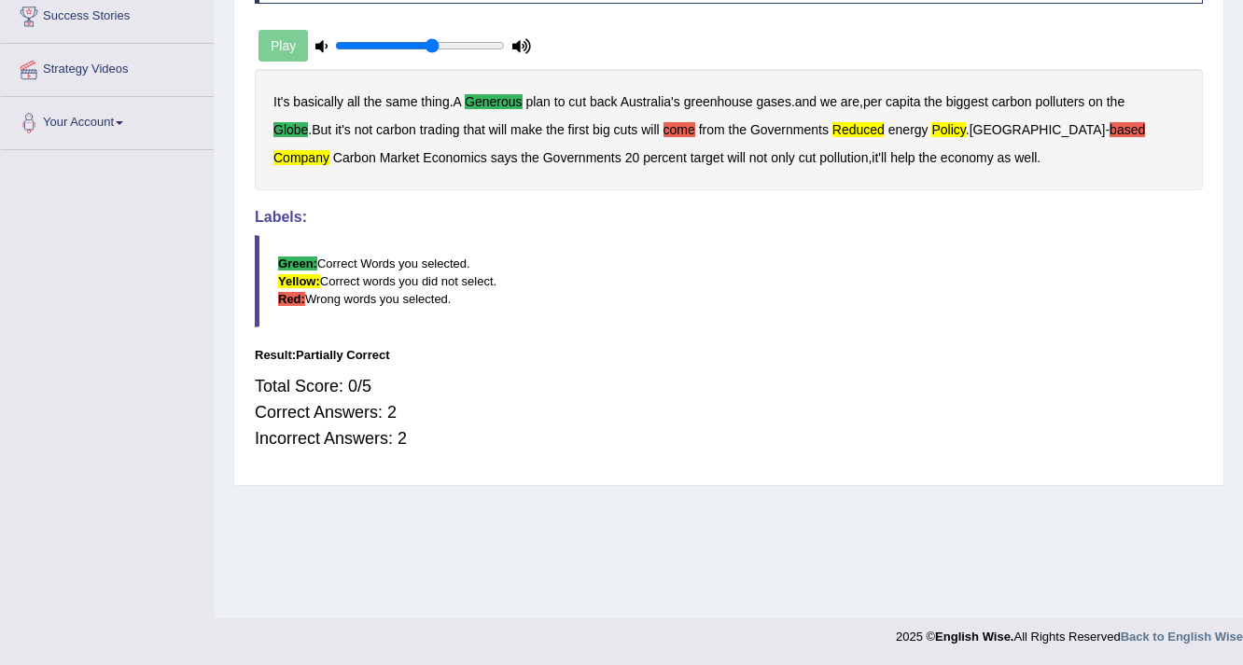
scroll to position [0, 0]
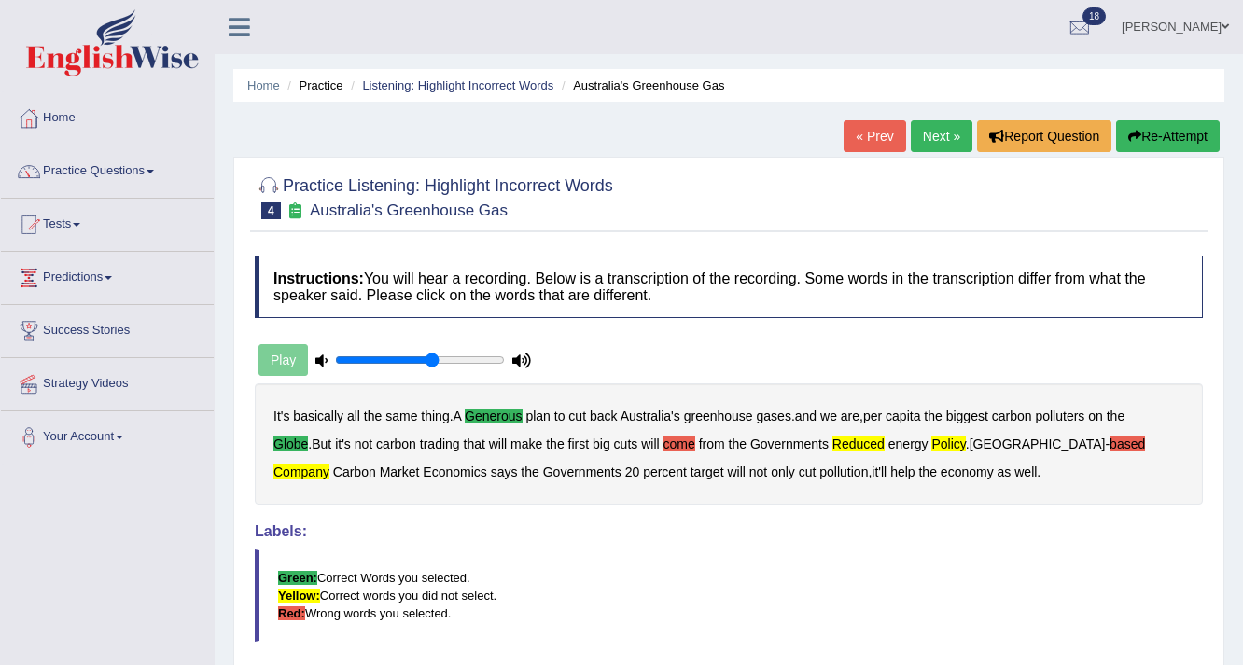
click at [910, 143] on link "Next »" at bounding box center [941, 136] width 62 height 32
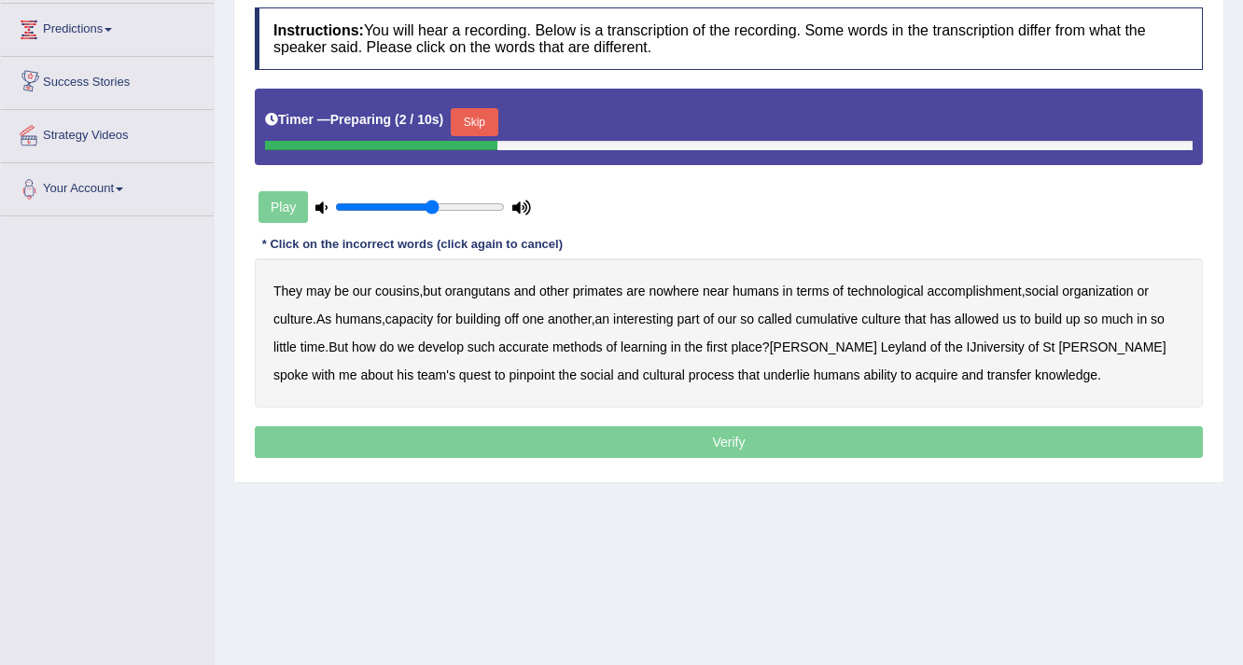
click at [475, 119] on button "Skip" at bounding box center [474, 122] width 47 height 28
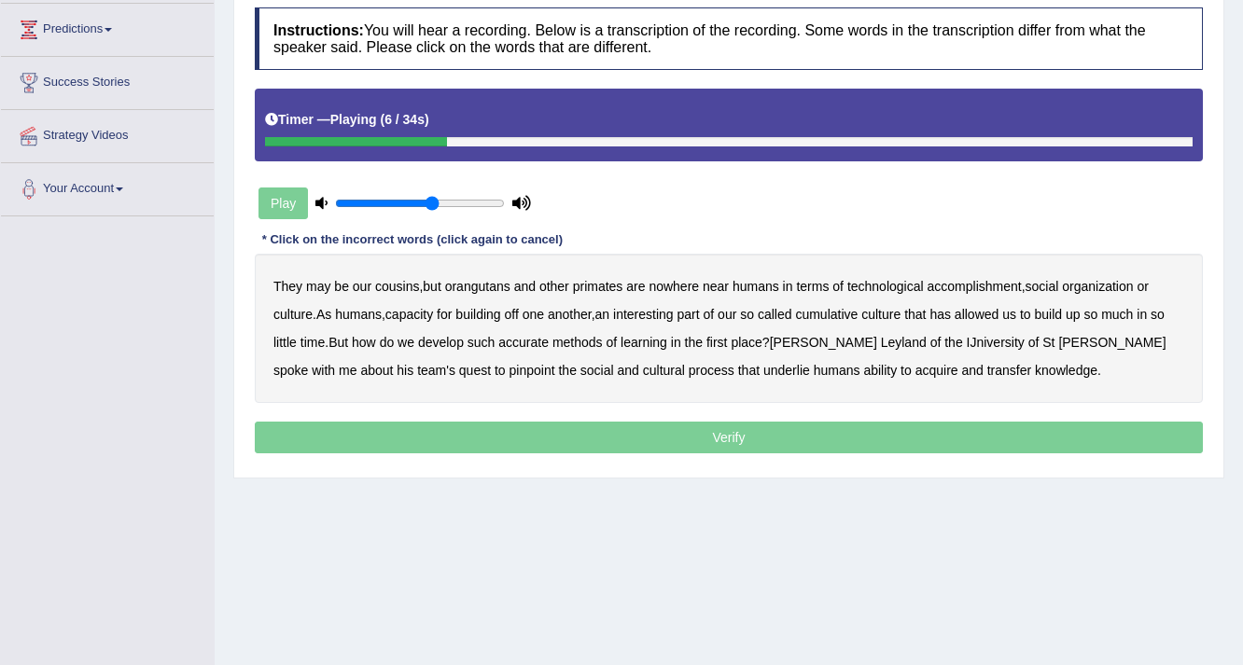
click at [969, 279] on b "accomplishment" at bounding box center [974, 286] width 94 height 15
click at [667, 312] on b "interesting" at bounding box center [643, 314] width 61 height 15
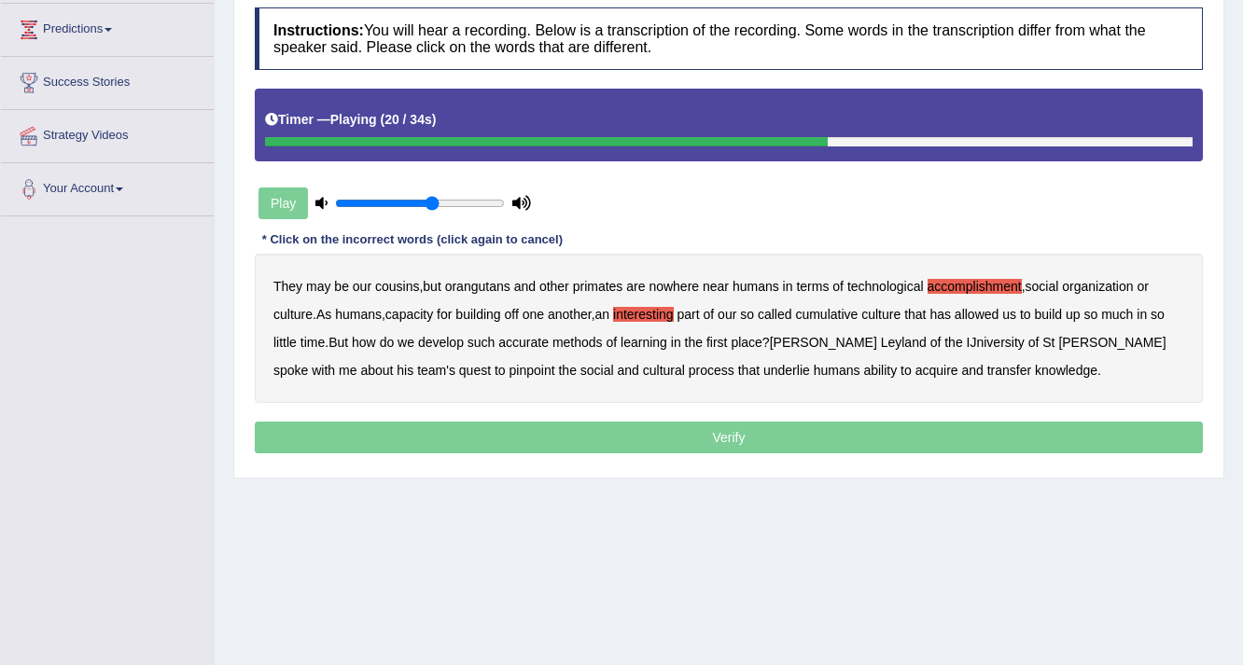
click at [529, 336] on b "accurate" at bounding box center [523, 342] width 50 height 15
click at [922, 329] on div "They may be our cousins , but orangutans and other primates are nowhere near hu…" at bounding box center [729, 328] width 948 height 149
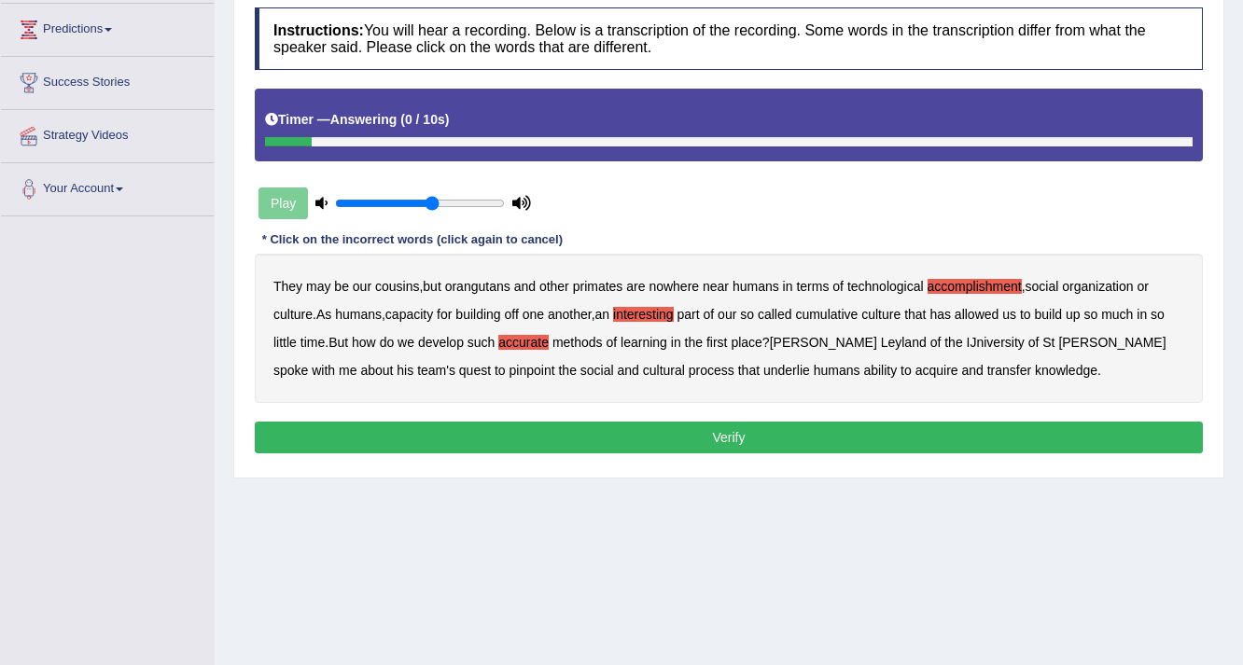
click at [966, 336] on b "IJniversity" at bounding box center [995, 342] width 58 height 15
click at [699, 438] on button "Verify" at bounding box center [729, 438] width 948 height 32
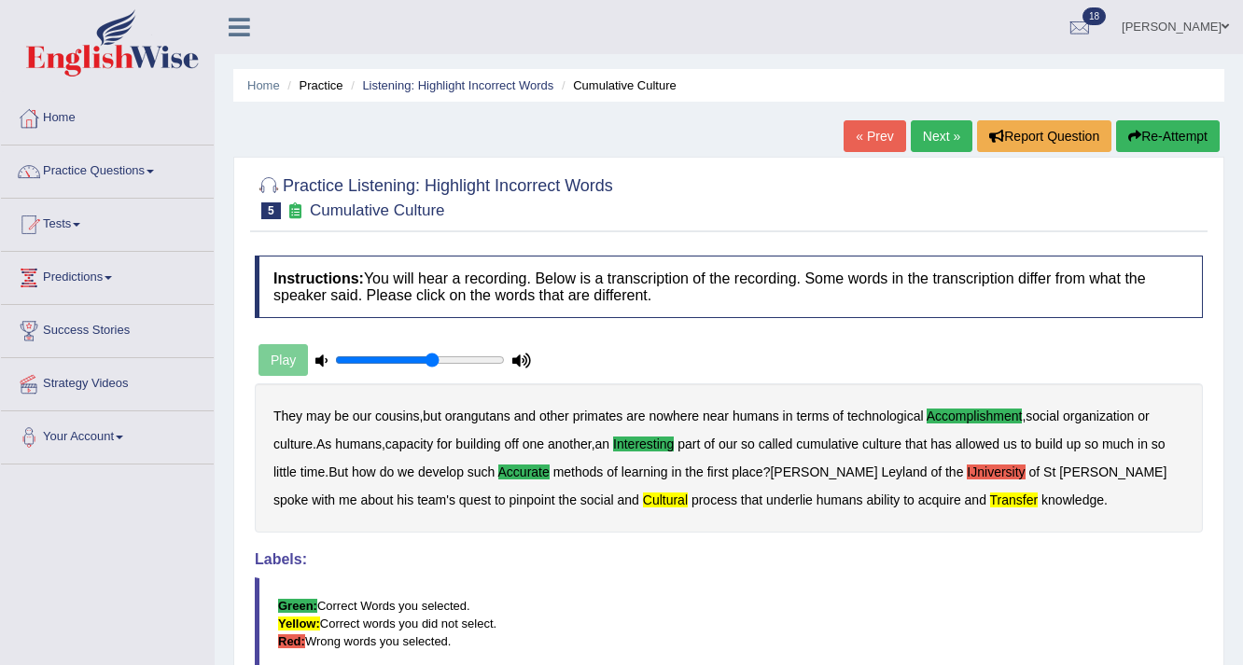
click at [924, 142] on link "Next »" at bounding box center [941, 136] width 62 height 32
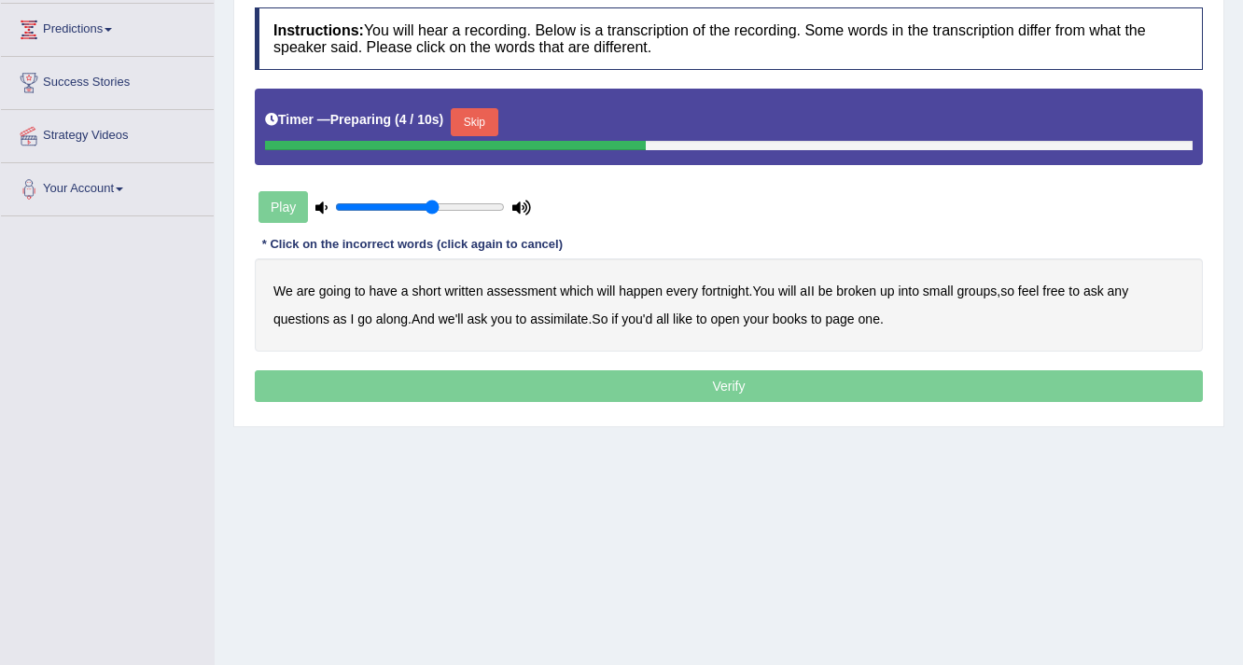
click at [482, 108] on button "Skip" at bounding box center [474, 122] width 47 height 28
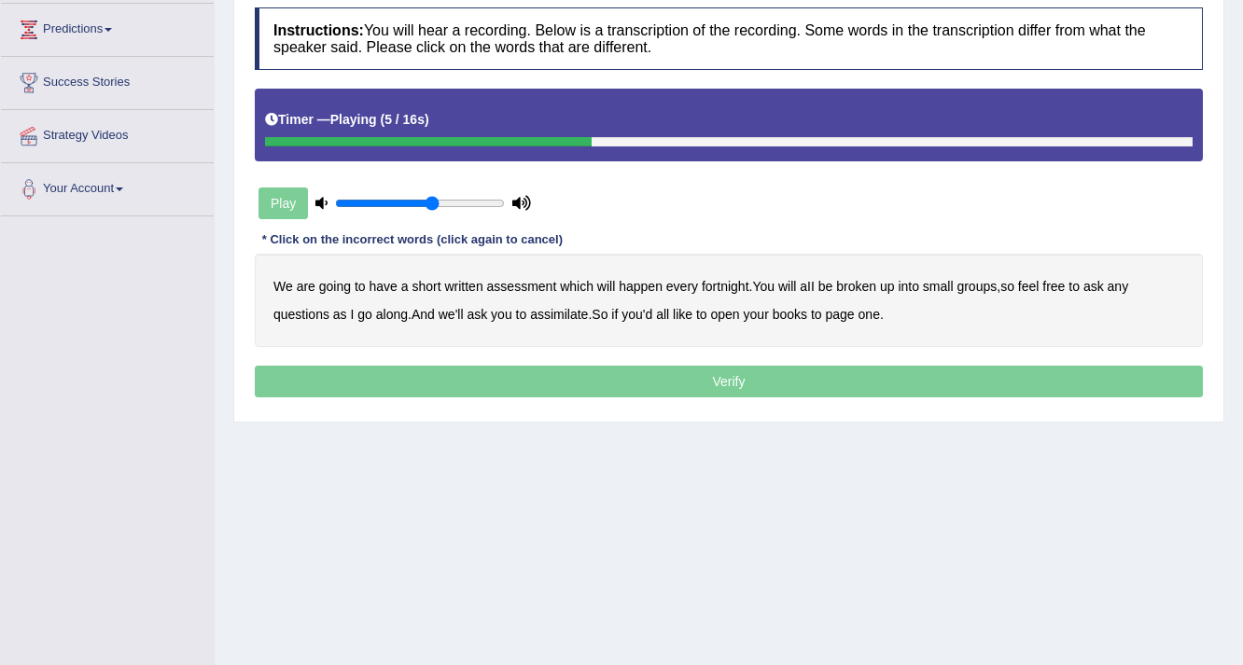
click at [873, 286] on b "broken" at bounding box center [856, 286] width 40 height 15
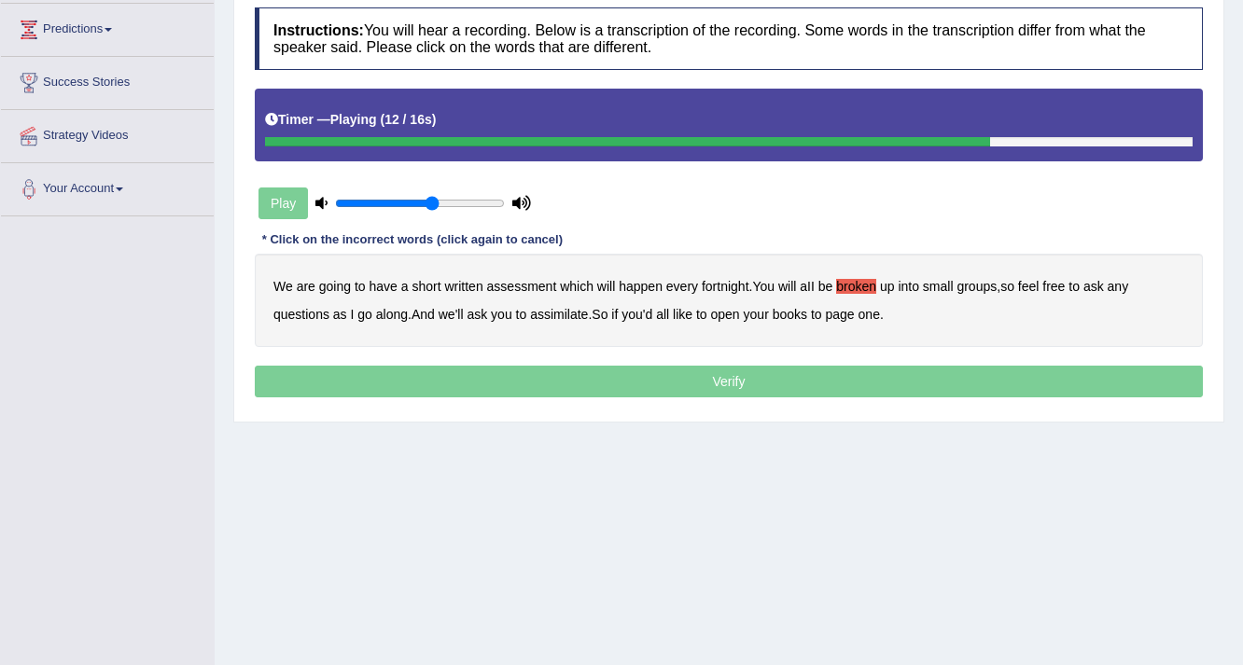
click at [553, 312] on b "assimilate" at bounding box center [559, 314] width 58 height 15
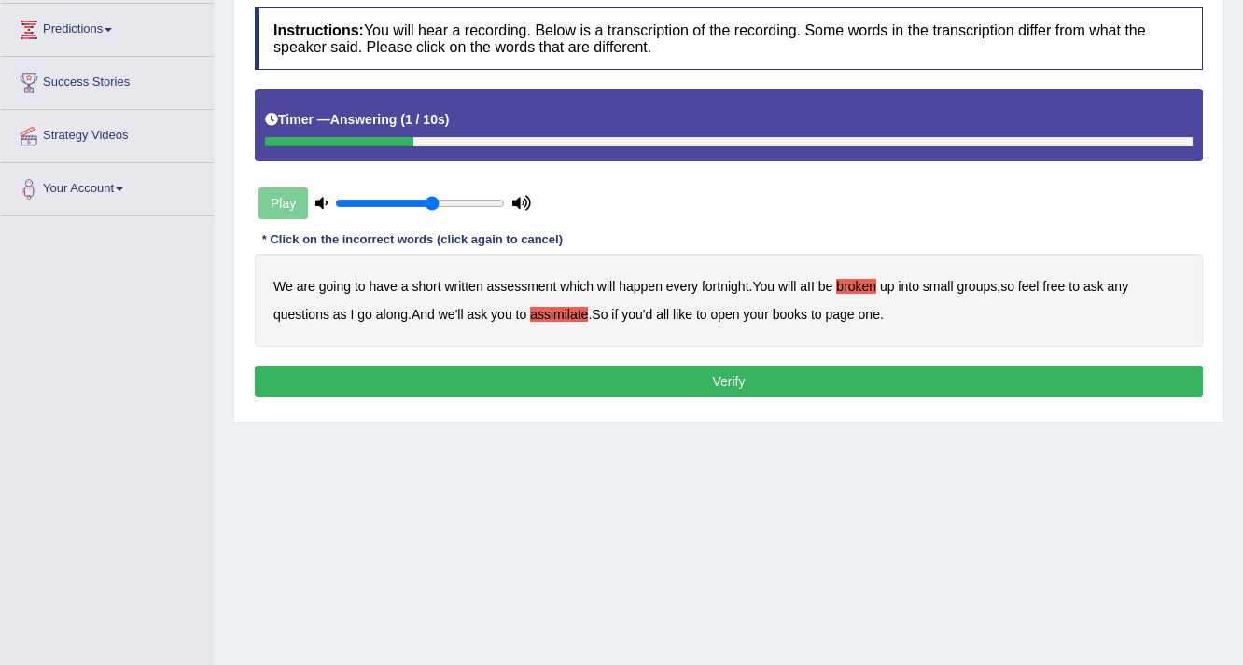
click at [728, 373] on button "Verify" at bounding box center [729, 382] width 948 height 32
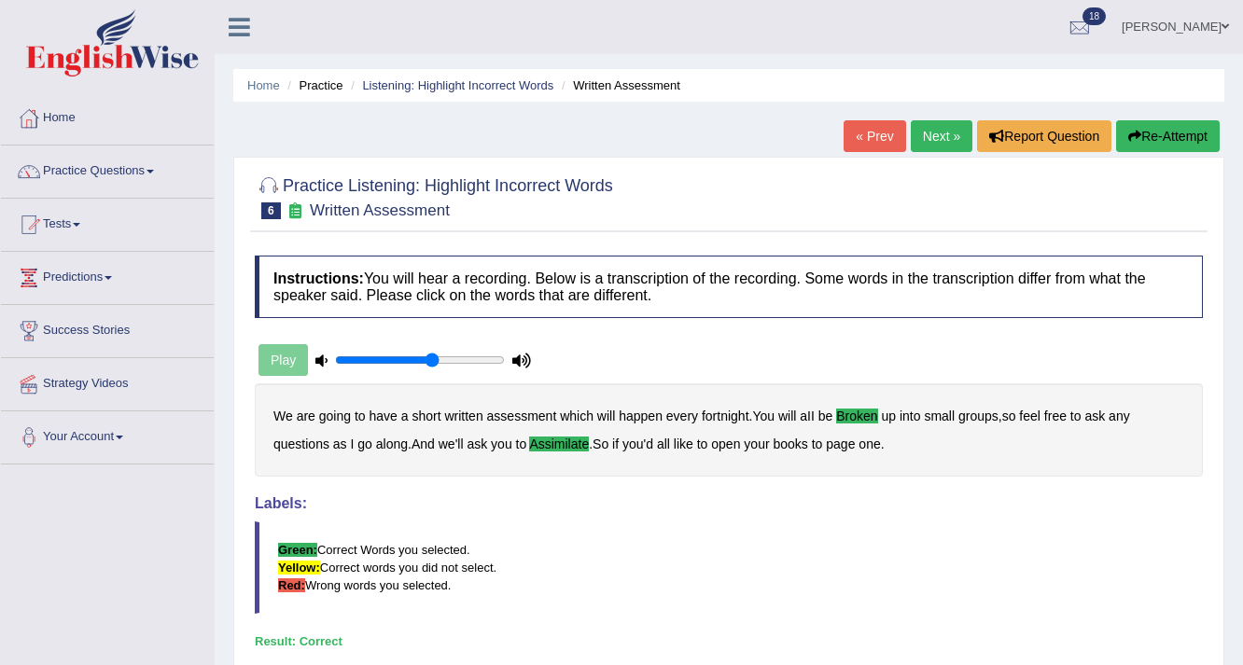
click at [935, 128] on link "Next »" at bounding box center [941, 136] width 62 height 32
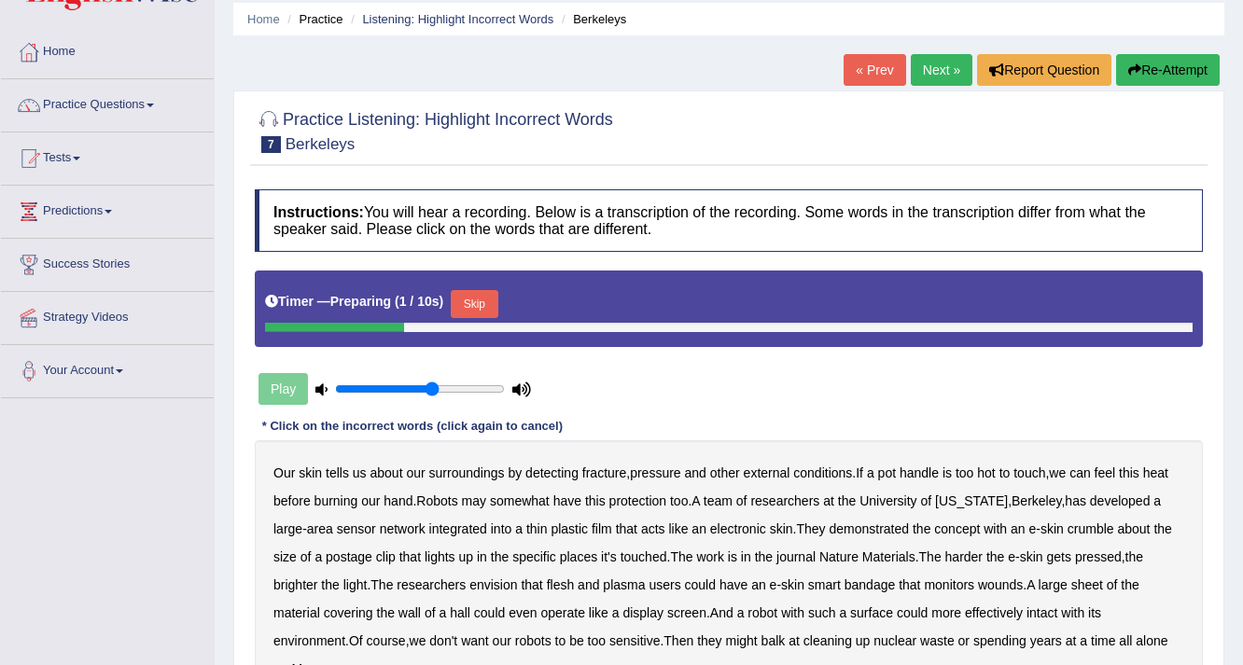
scroll to position [314, 0]
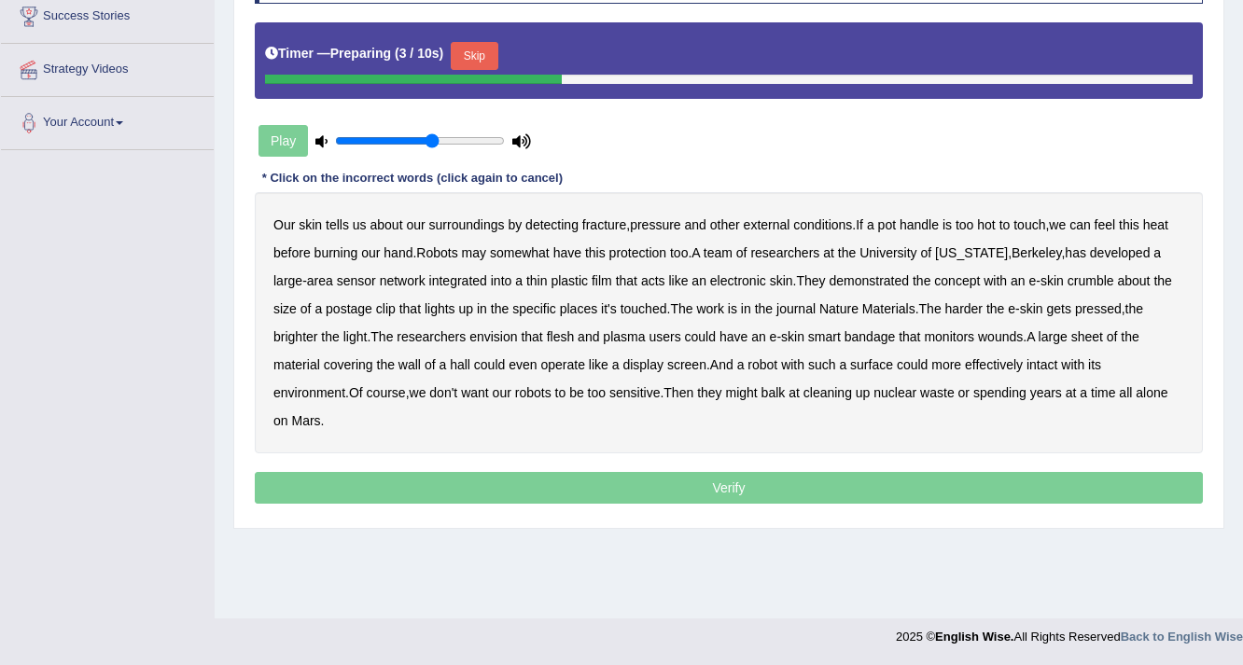
click at [478, 51] on button "Skip" at bounding box center [474, 56] width 47 height 28
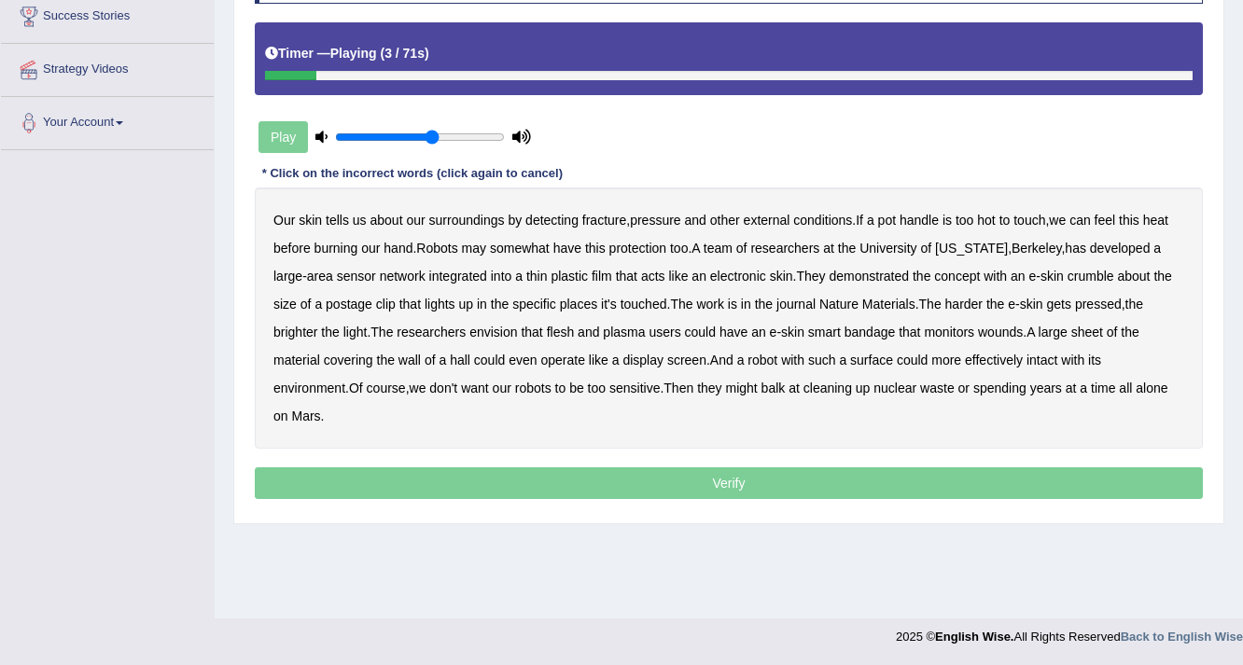
click at [623, 215] on b "fracture" at bounding box center [604, 220] width 44 height 15
click at [1114, 270] on b "crumble" at bounding box center [1090, 276] width 47 height 15
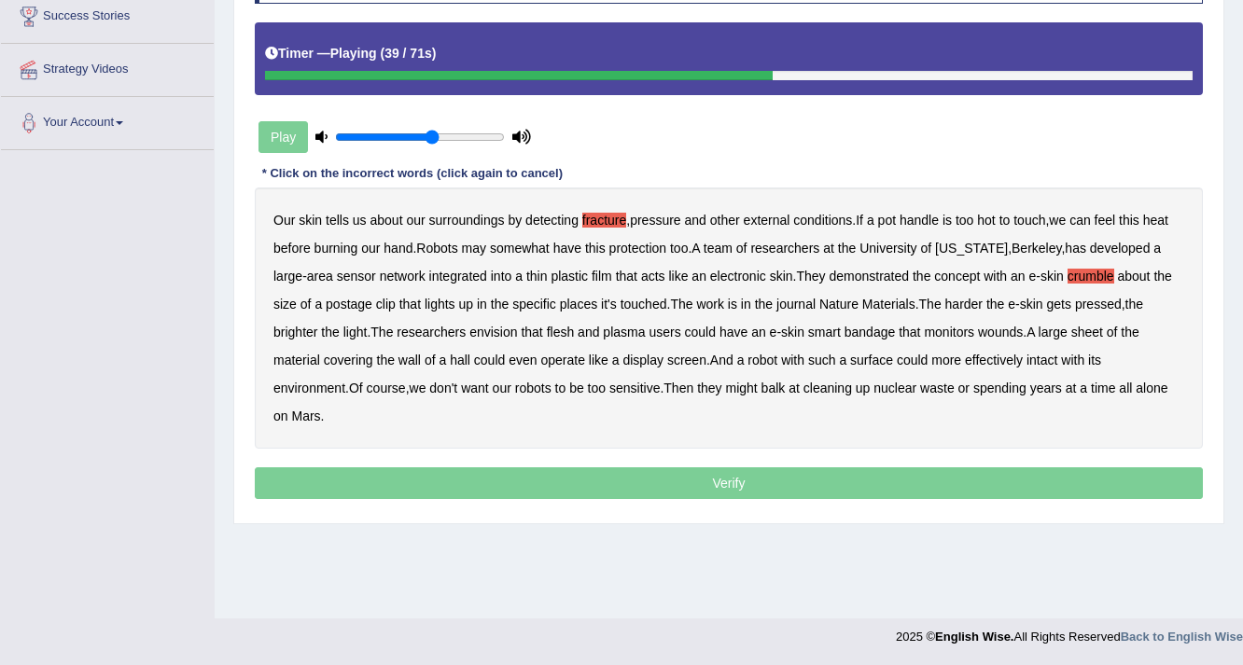
click at [638, 332] on b "plasma" at bounding box center [624, 332] width 42 height 15
click at [701, 467] on p "Verify" at bounding box center [729, 483] width 948 height 32
click at [723, 467] on p "Verify" at bounding box center [729, 483] width 948 height 32
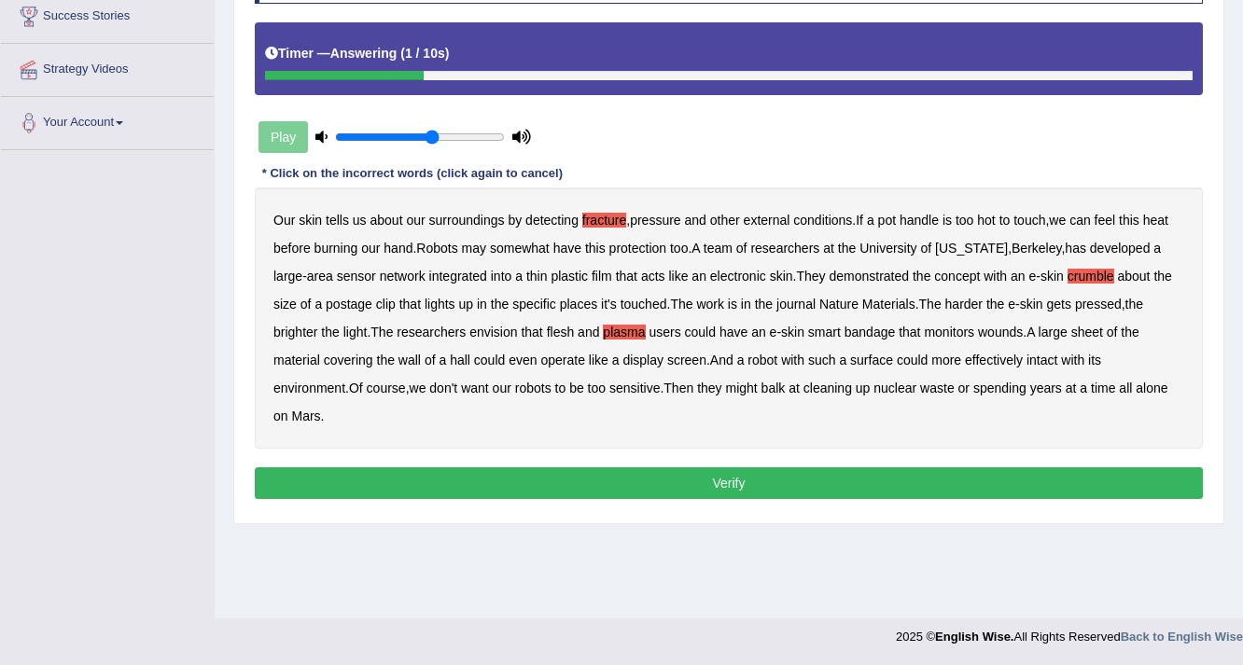
click at [754, 467] on button "Verify" at bounding box center [729, 483] width 948 height 32
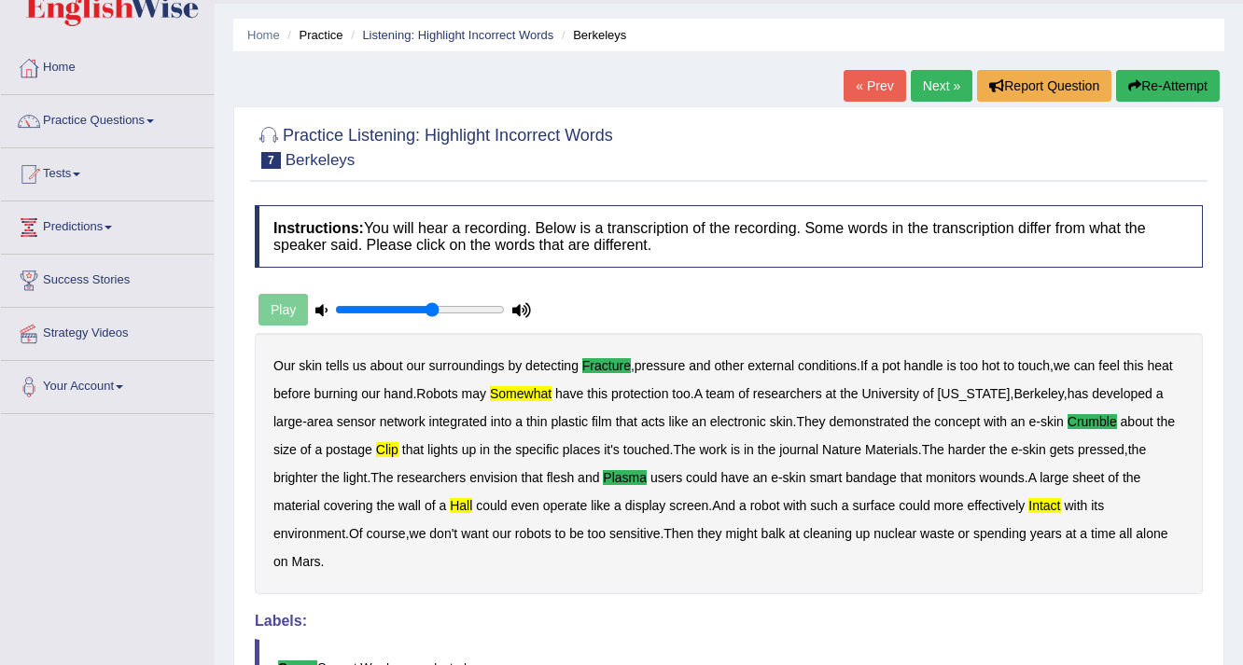
scroll to position [0, 0]
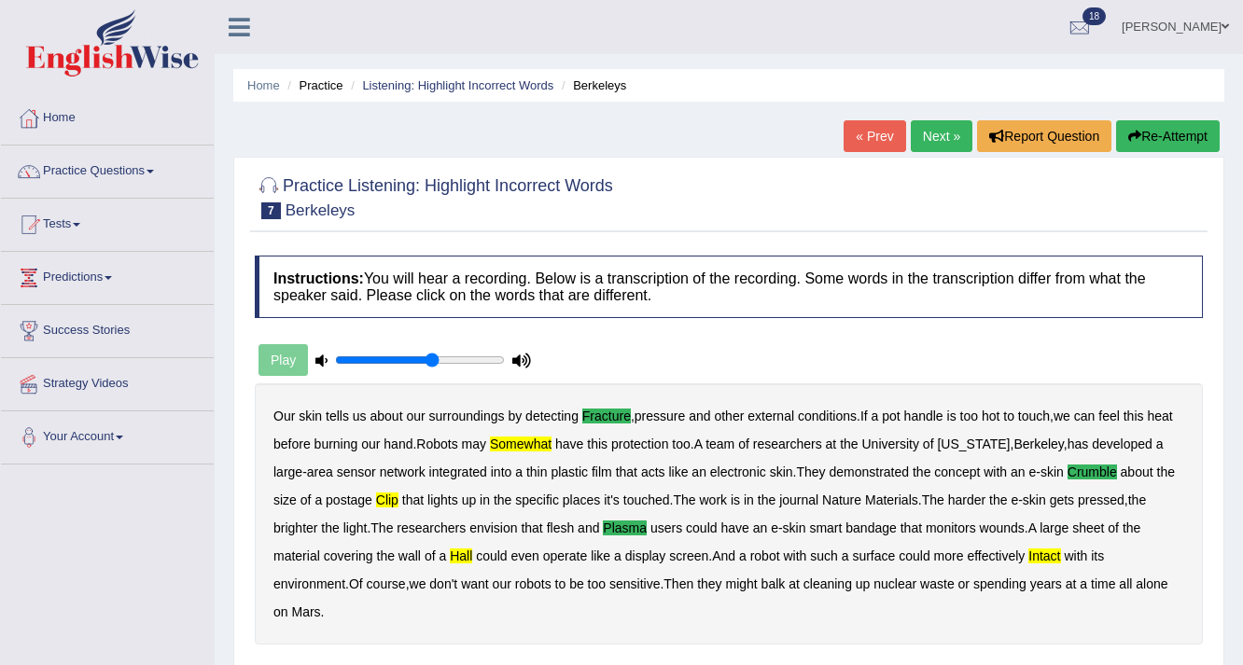
click at [941, 138] on link "Next »" at bounding box center [941, 136] width 62 height 32
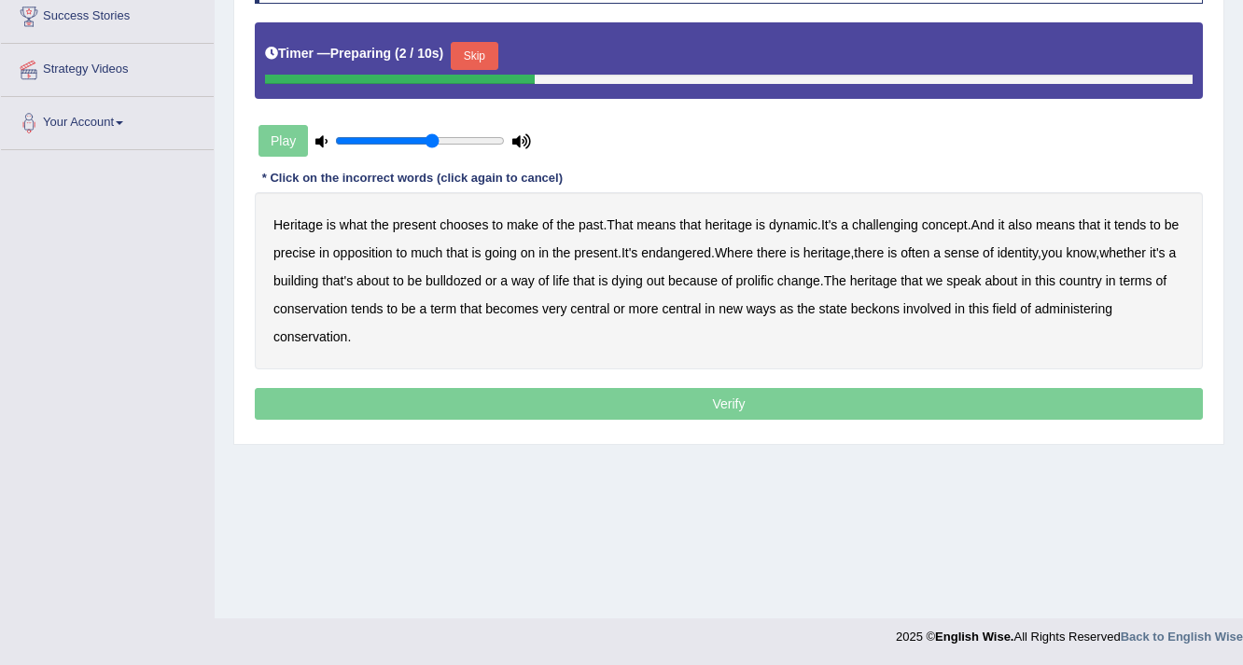
click at [474, 44] on button "Skip" at bounding box center [474, 56] width 47 height 28
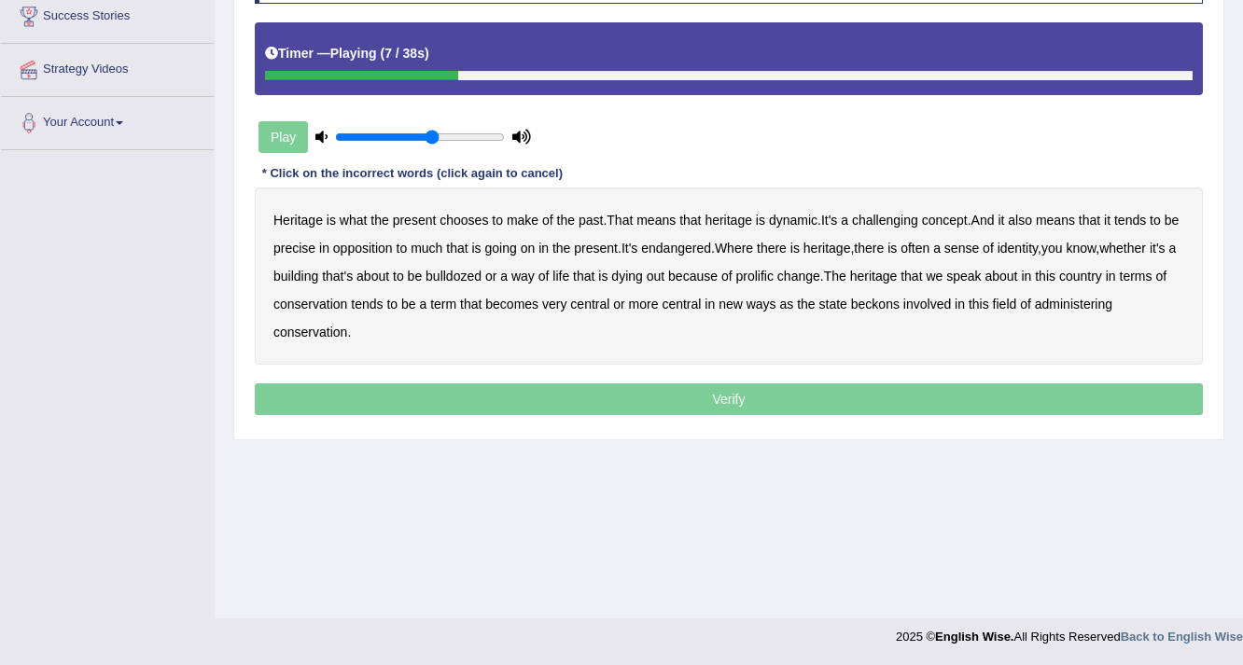
click at [813, 218] on b "dynamic" at bounding box center [793, 220] width 49 height 15
click at [1057, 235] on div "Heritage is what the present chooses to make of the past . That means that heri…" at bounding box center [729, 276] width 948 height 177
click at [1037, 246] on b "identity" at bounding box center [1017, 248] width 40 height 15
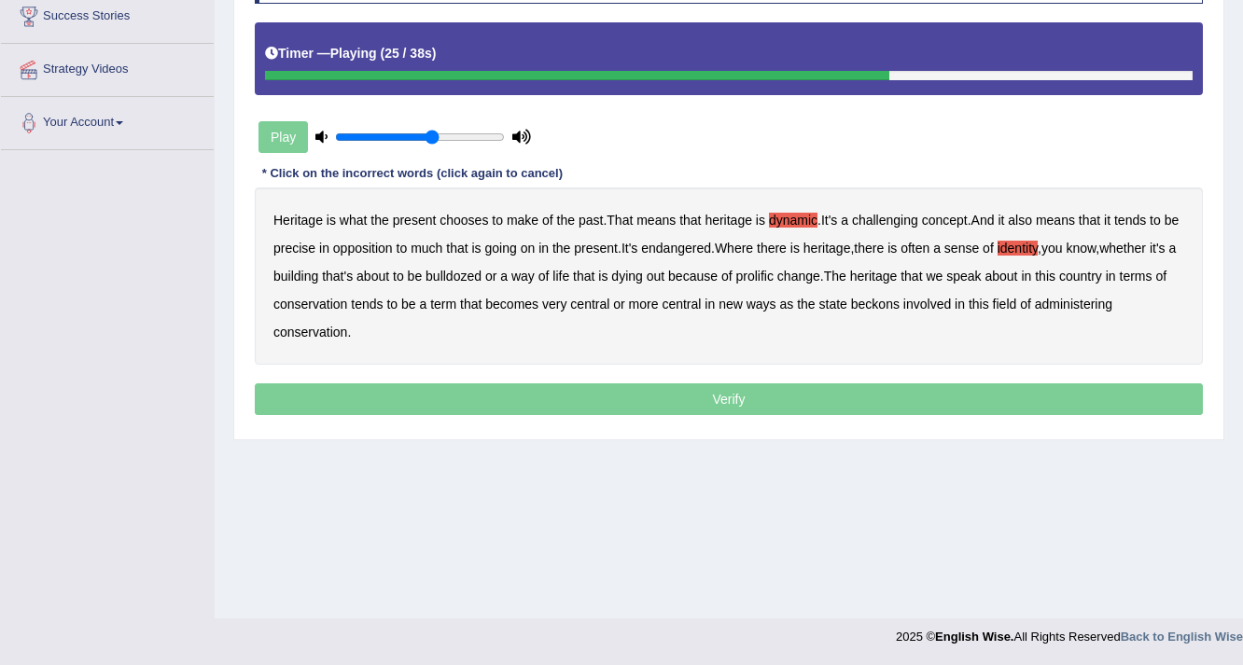
click at [772, 273] on b "prolific" at bounding box center [753, 276] width 37 height 15
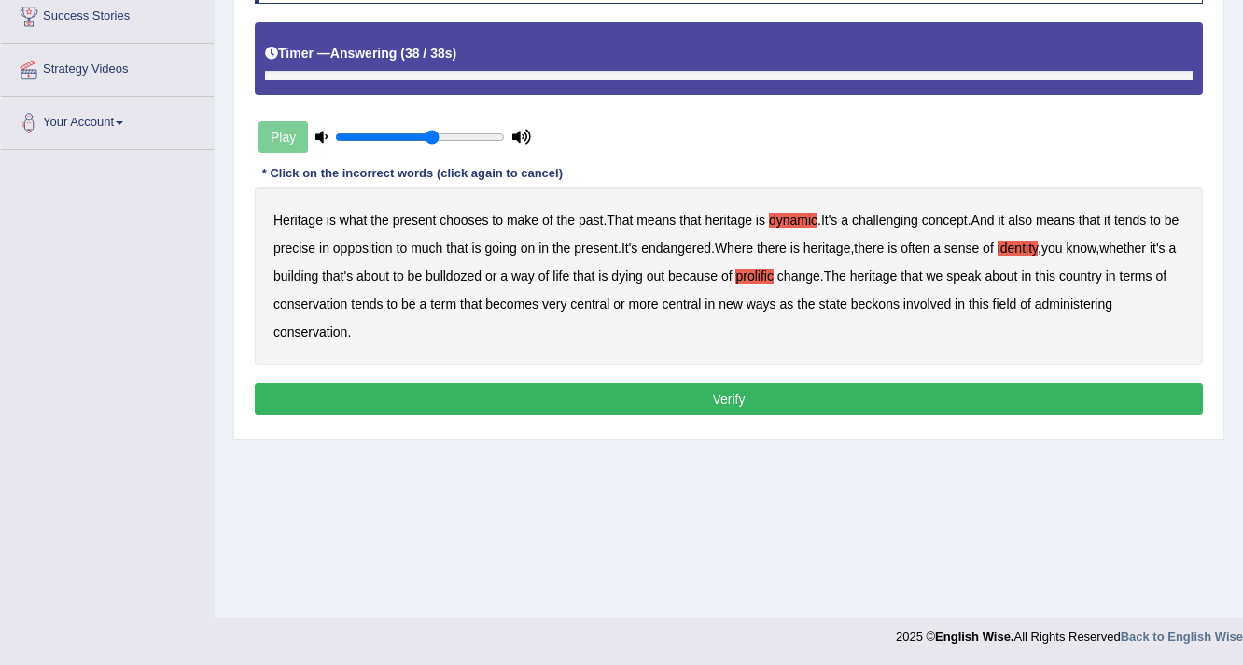
click at [778, 221] on b "dynamic" at bounding box center [793, 220] width 49 height 15
click at [731, 393] on button "Verify" at bounding box center [729, 399] width 948 height 32
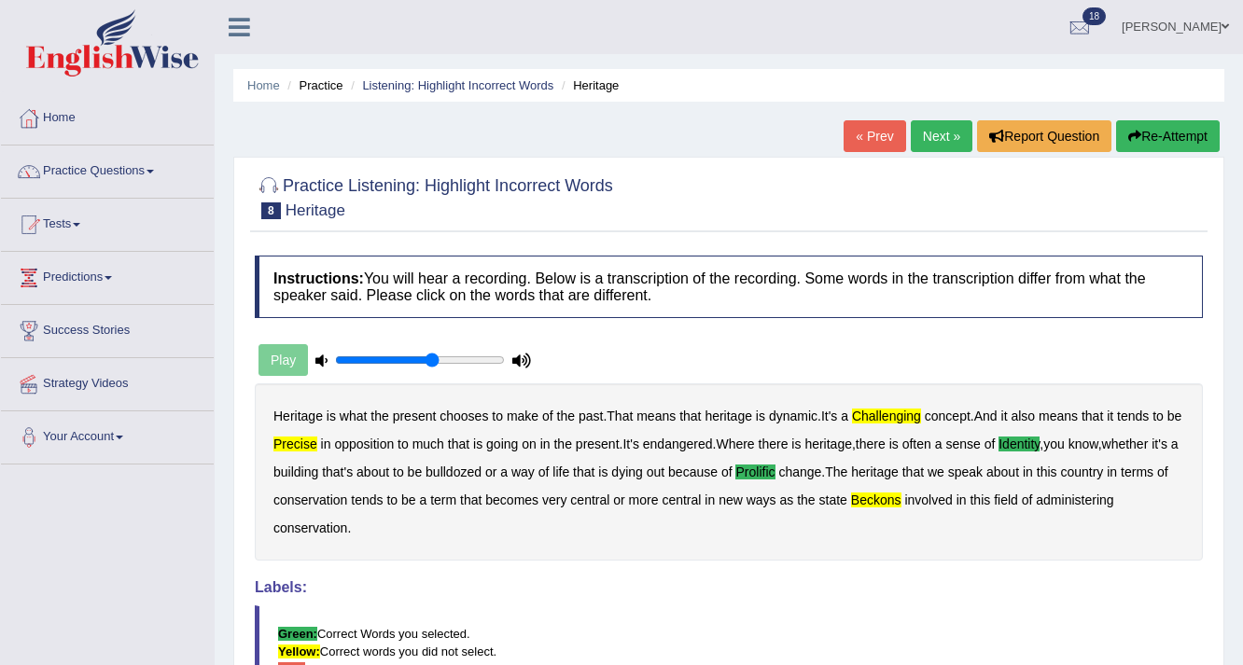
click at [938, 132] on link "Next »" at bounding box center [941, 136] width 62 height 32
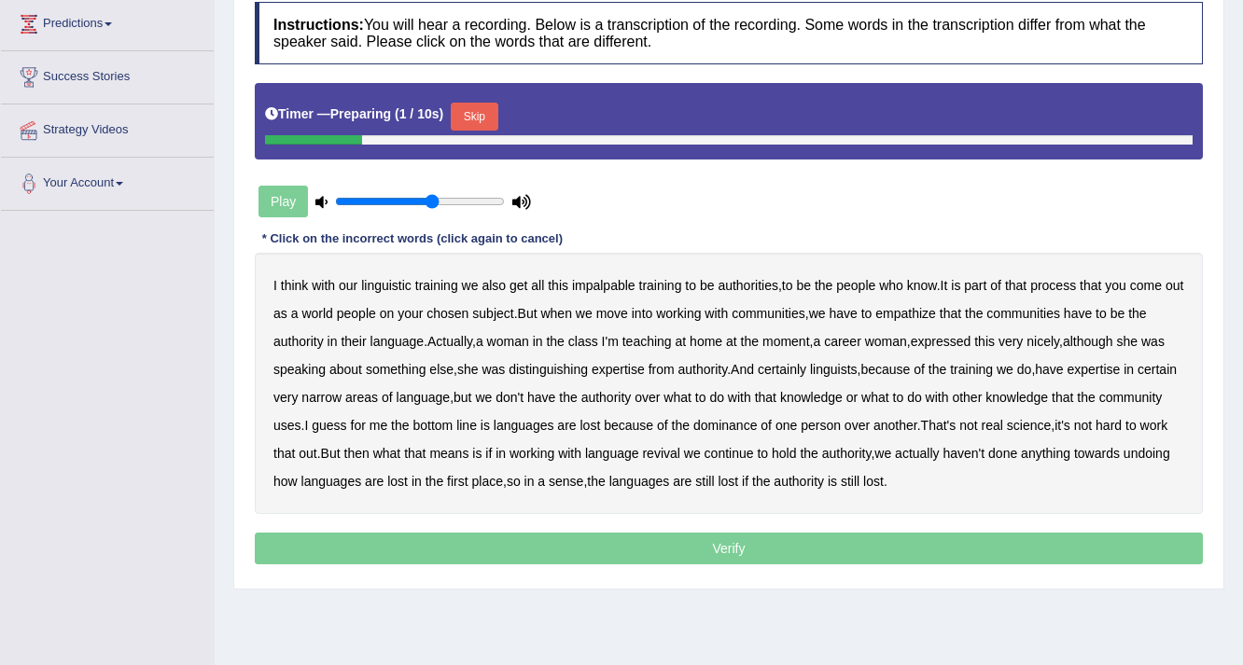
scroll to position [314, 0]
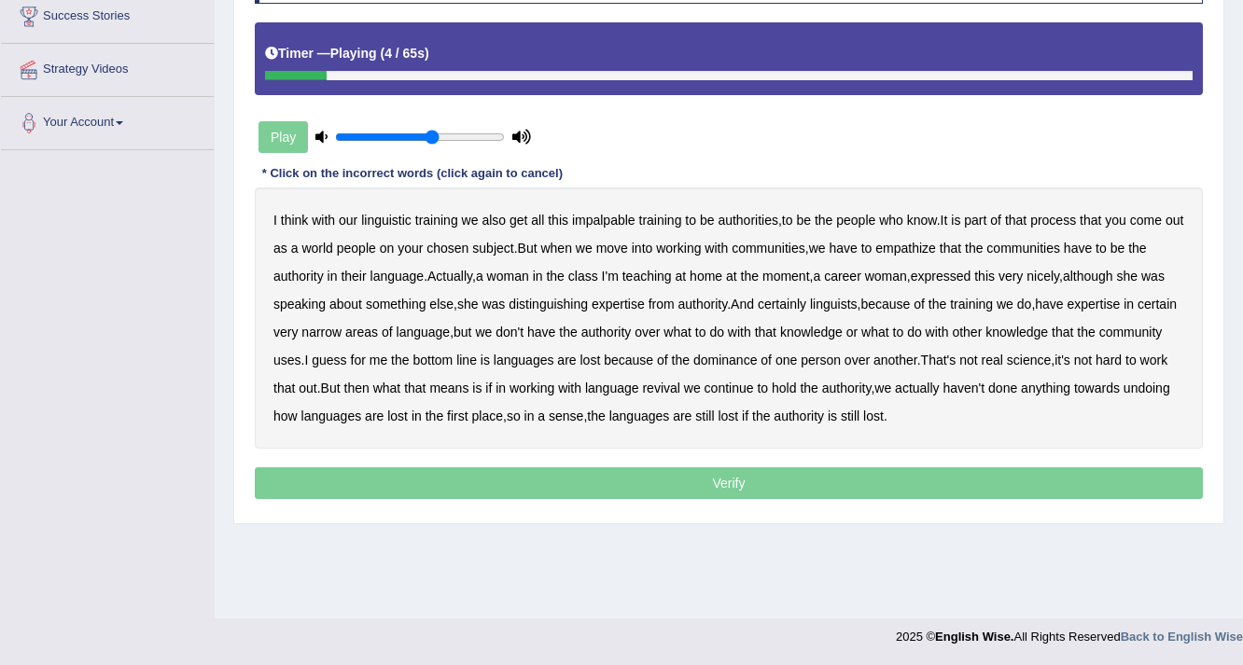
click at [616, 219] on b "impalpable" at bounding box center [603, 220] width 63 height 15
click at [376, 244] on b "people" at bounding box center [356, 248] width 39 height 15
click at [936, 241] on b "empathize" at bounding box center [905, 248] width 61 height 15
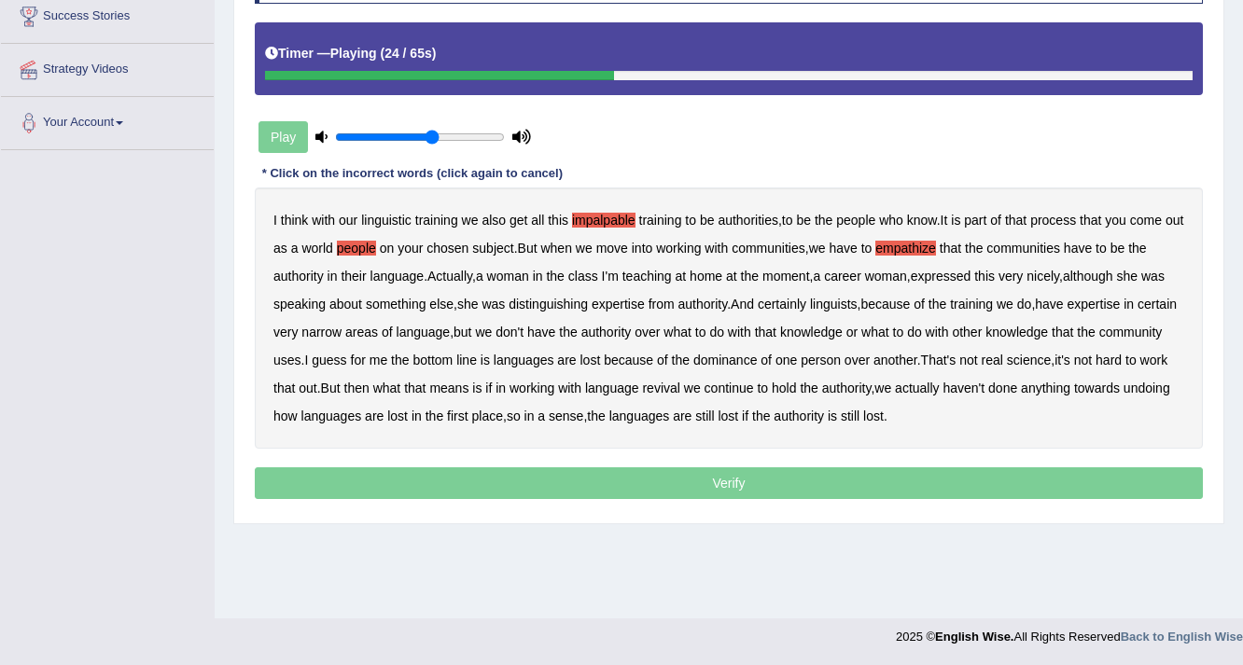
click at [703, 271] on b "home" at bounding box center [705, 276] width 33 height 15
click at [301, 358] on b "uses" at bounding box center [287, 360] width 28 height 15
click at [1003, 353] on b "real" at bounding box center [991, 360] width 21 height 15
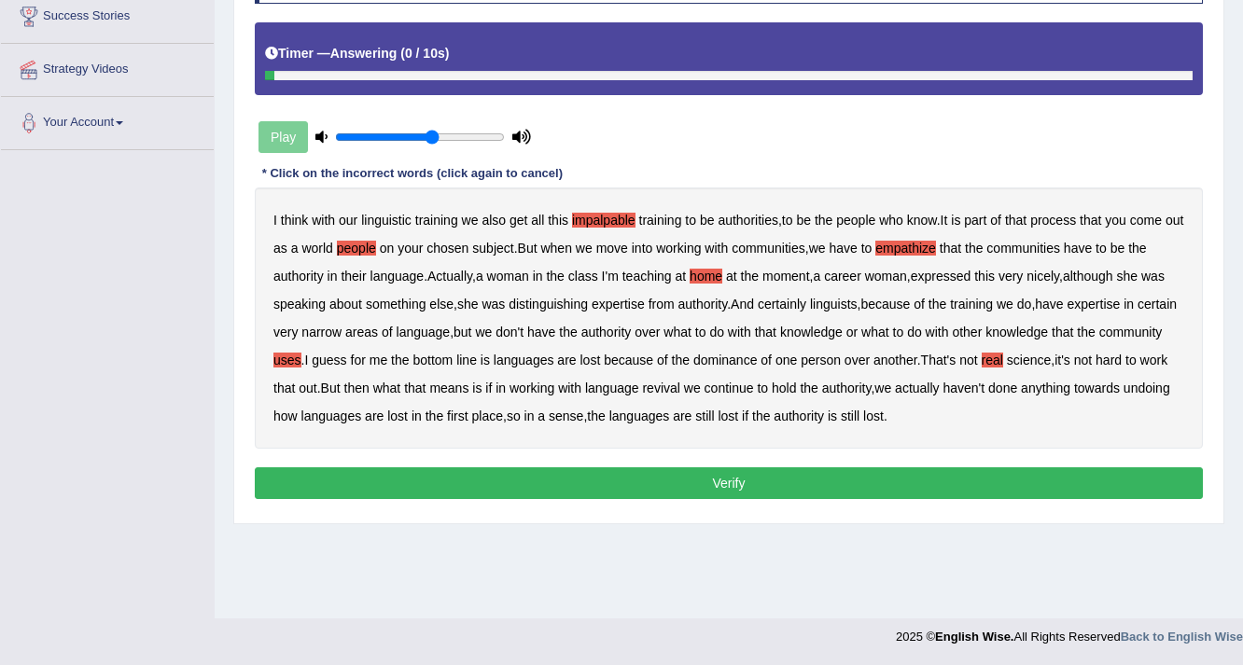
click at [710, 479] on button "Verify" at bounding box center [729, 483] width 948 height 32
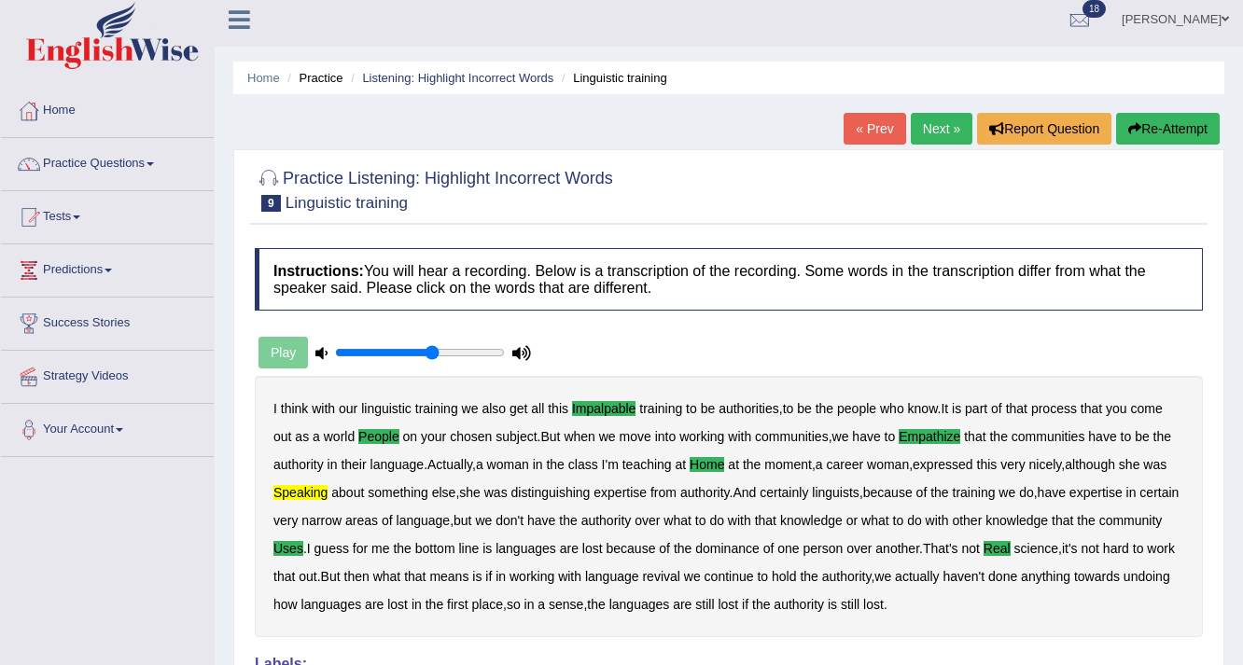
scroll to position [0, 0]
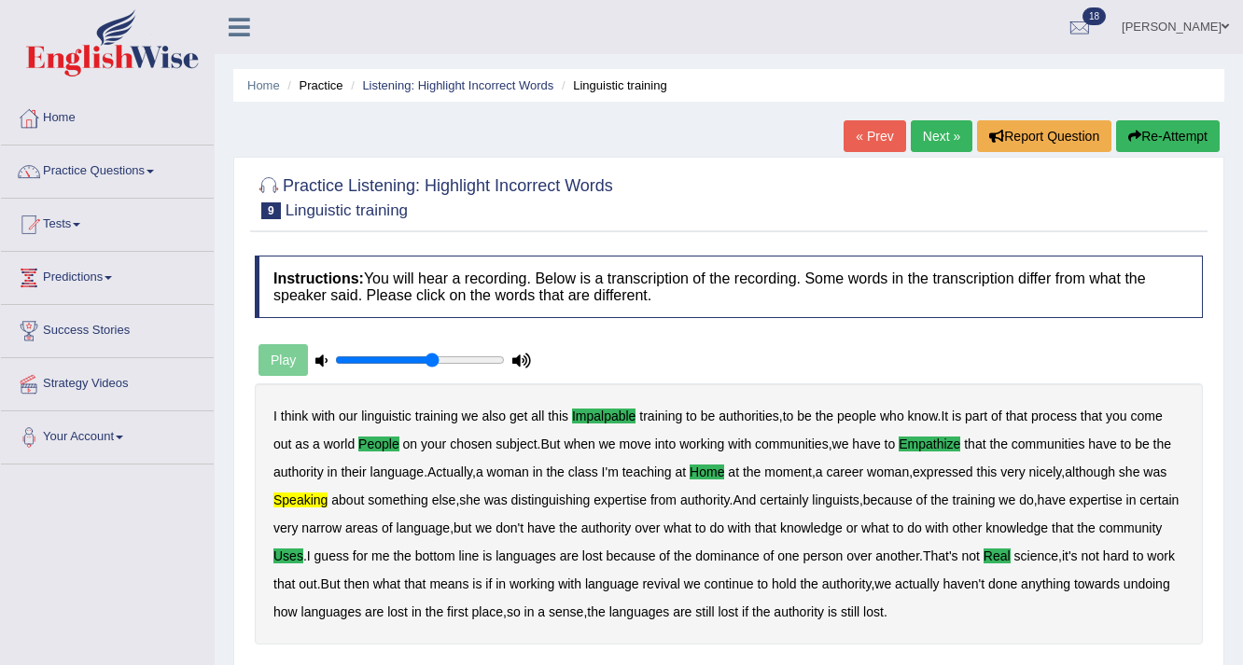
click at [919, 132] on link "Next »" at bounding box center [941, 136] width 62 height 32
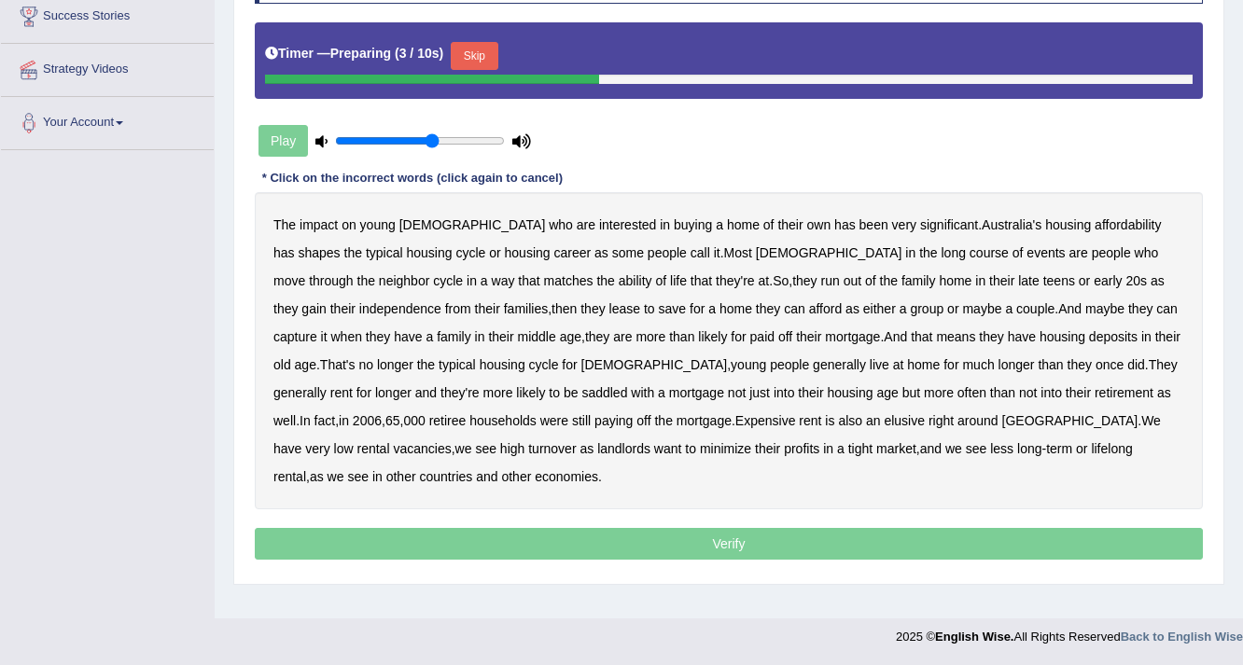
click at [473, 45] on button "Skip" at bounding box center [474, 56] width 47 height 28
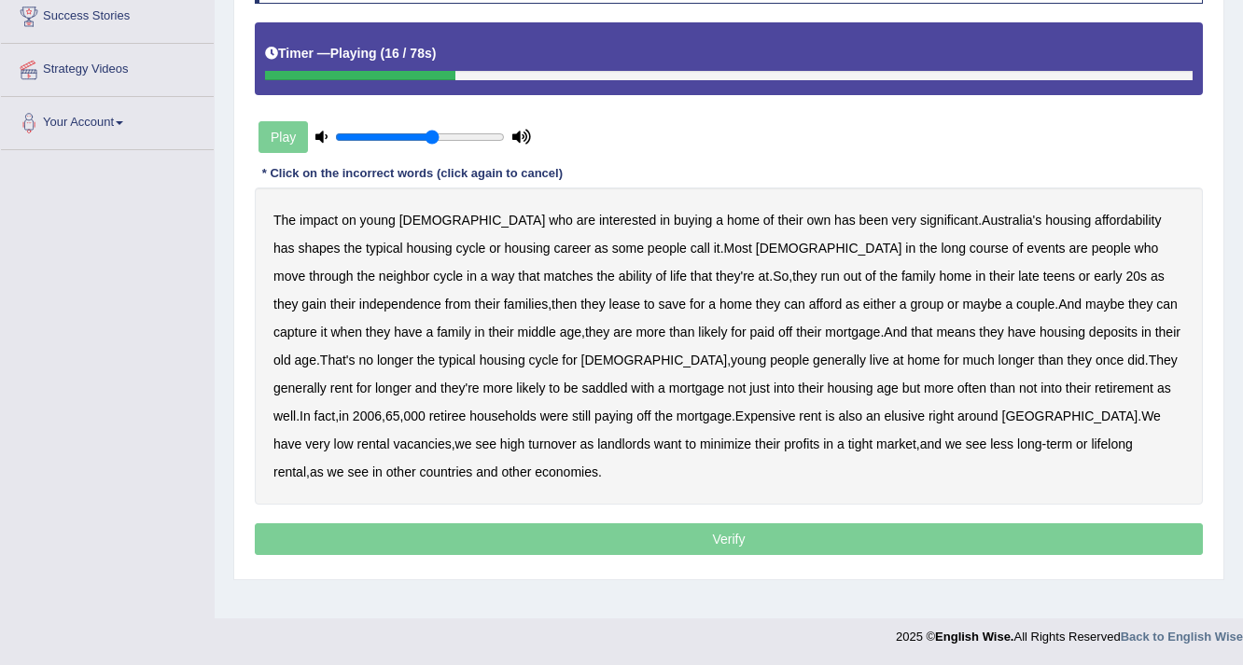
click at [941, 244] on b "long" at bounding box center [953, 248] width 24 height 15
click at [430, 269] on b "neighbor" at bounding box center [404, 276] width 51 height 15
click at [609, 298] on b "lease" at bounding box center [624, 304] width 31 height 15
click at [317, 325] on b "capture" at bounding box center [295, 332] width 44 height 15
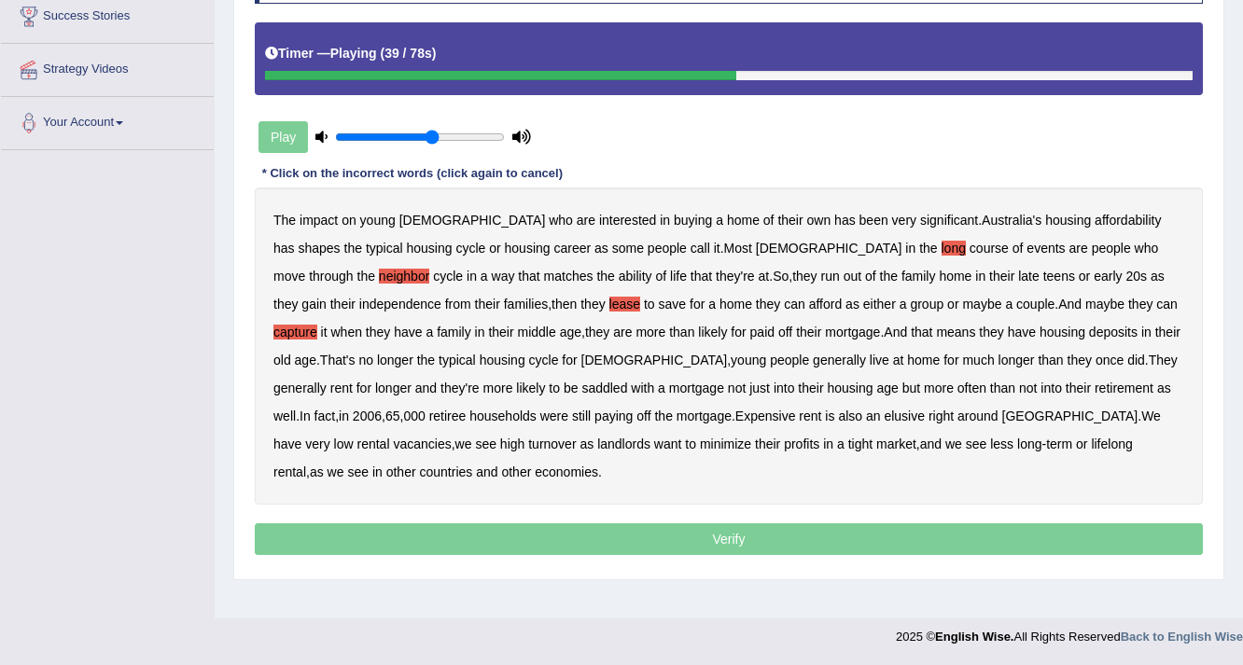
click at [1089, 328] on b "deposits" at bounding box center [1113, 332] width 49 height 15
click at [798, 384] on b "their" at bounding box center [810, 388] width 25 height 15
click at [735, 411] on b "Expensive" at bounding box center [765, 416] width 61 height 15
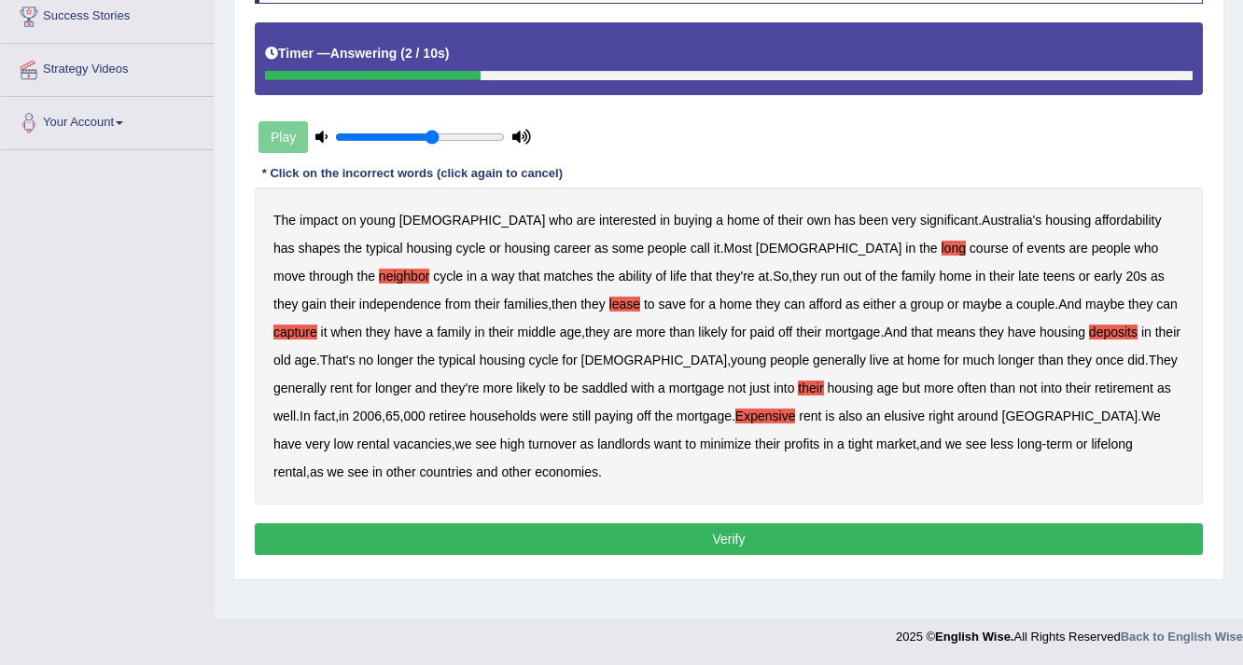
click at [848, 437] on b "tight" at bounding box center [860, 444] width 24 height 15
click at [743, 538] on button "Verify" at bounding box center [729, 539] width 948 height 32
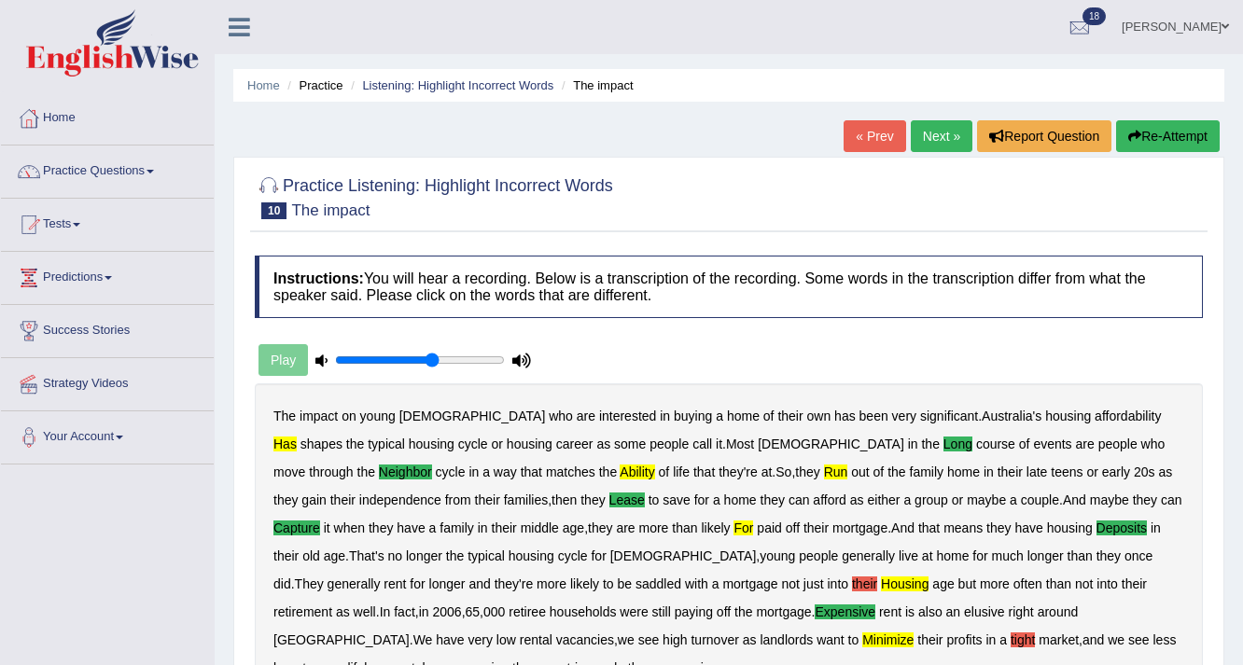
click at [935, 123] on link "Next »" at bounding box center [941, 136] width 62 height 32
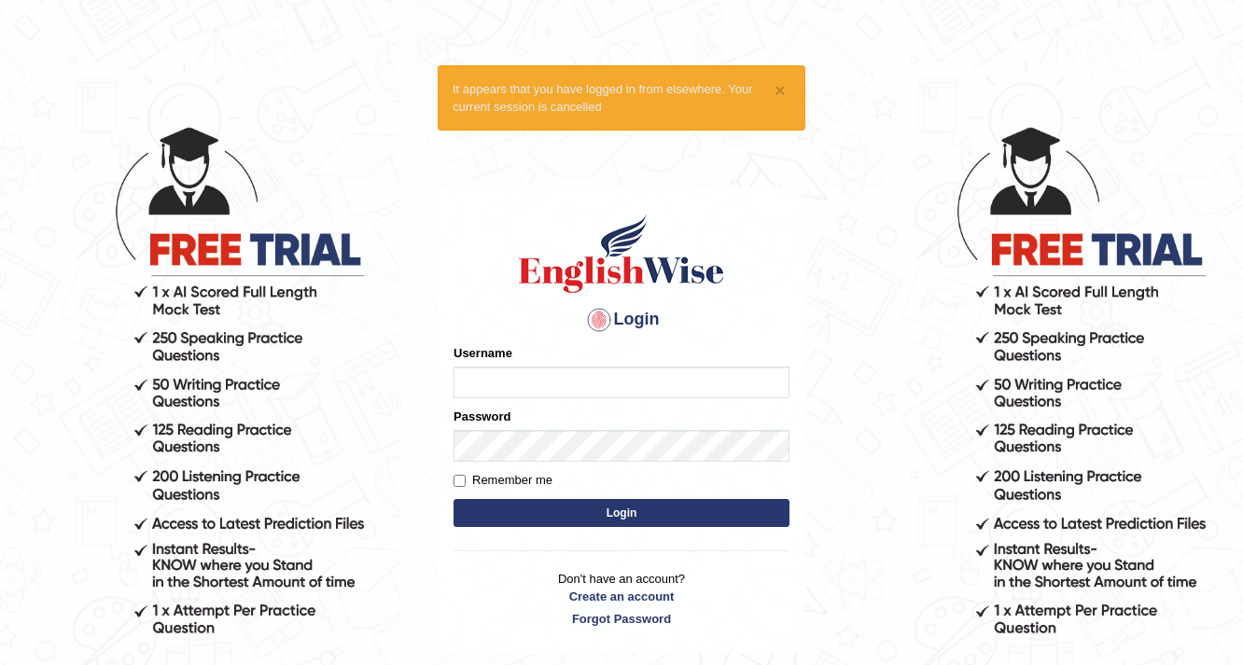
scroll to position [163, 0]
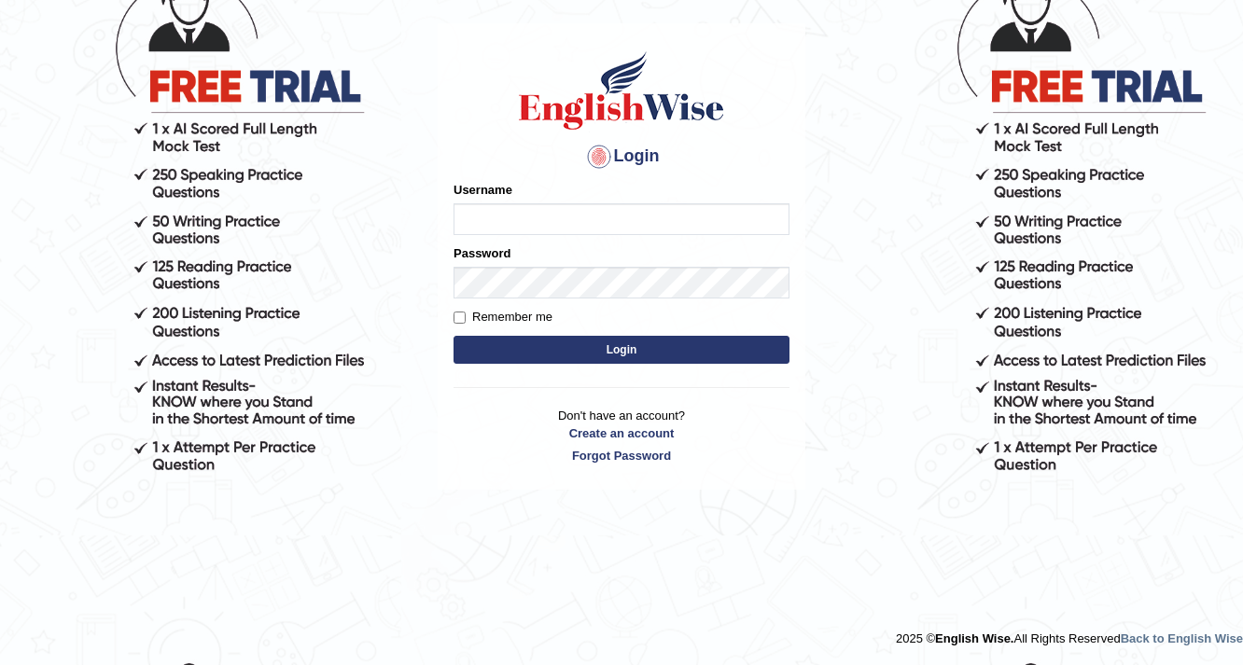
click at [541, 229] on input "Username" at bounding box center [621, 219] width 336 height 32
type input "Buene"
click at [457, 320] on input "Remember me" at bounding box center [459, 318] width 12 height 12
checkbox input "true"
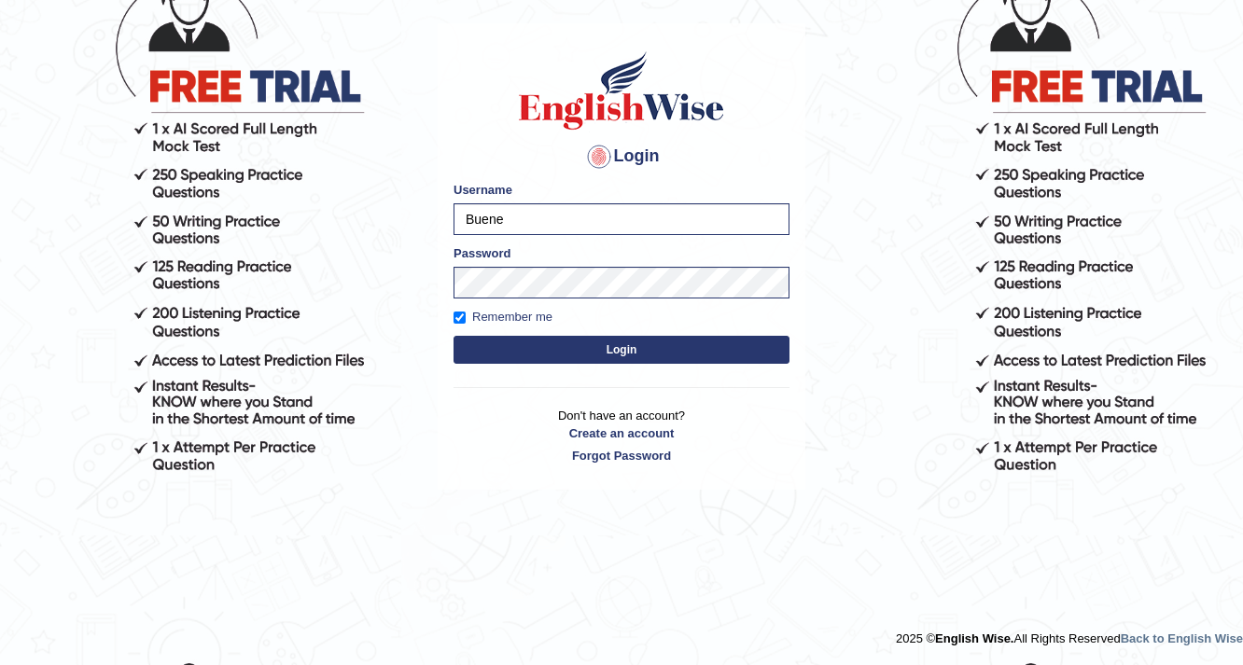
click at [628, 354] on button "Login" at bounding box center [621, 350] width 336 height 28
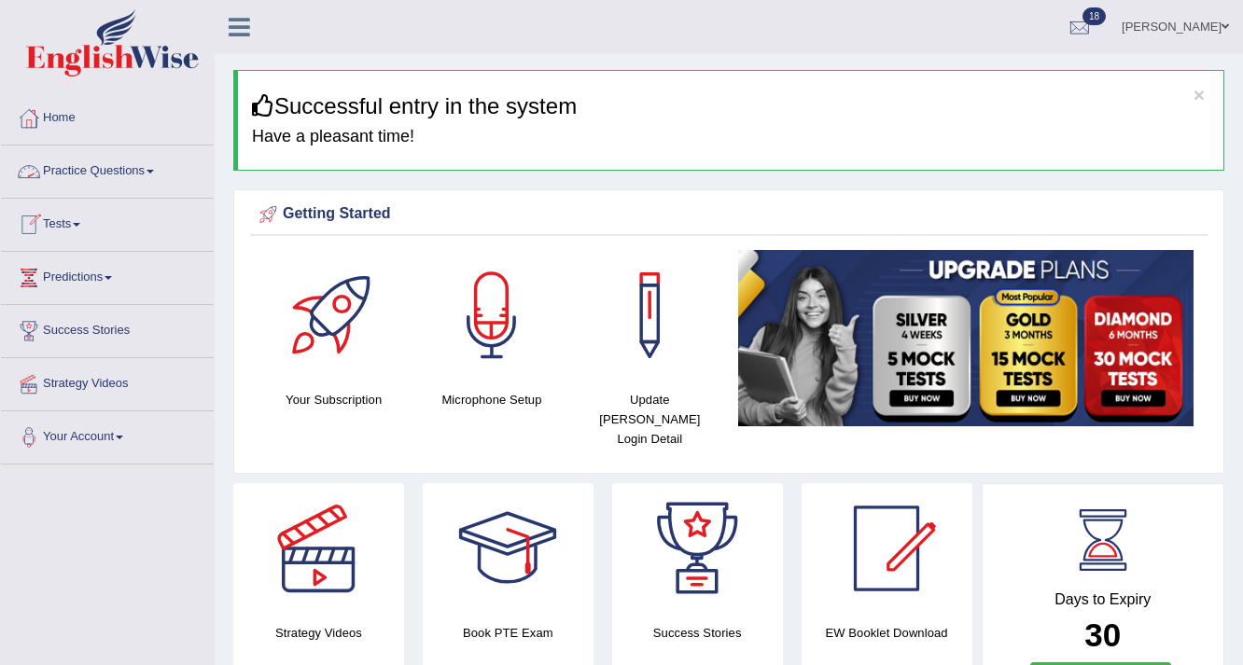
click at [154, 172] on span at bounding box center [149, 172] width 7 height 4
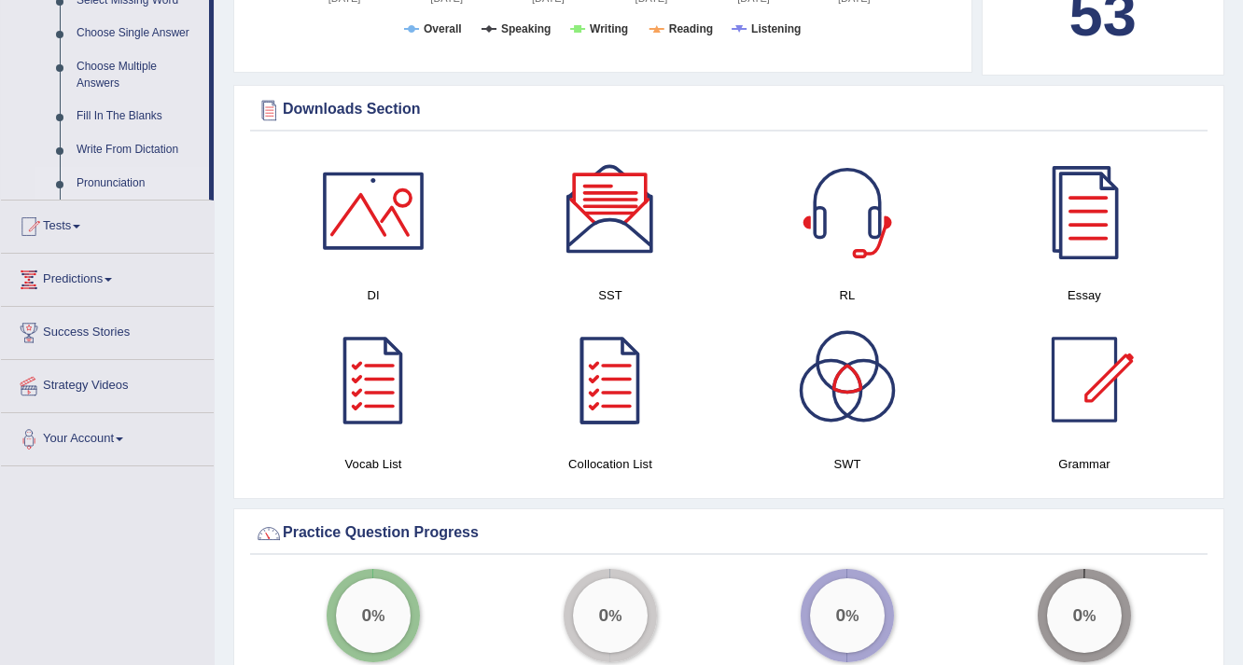
scroll to position [746, 0]
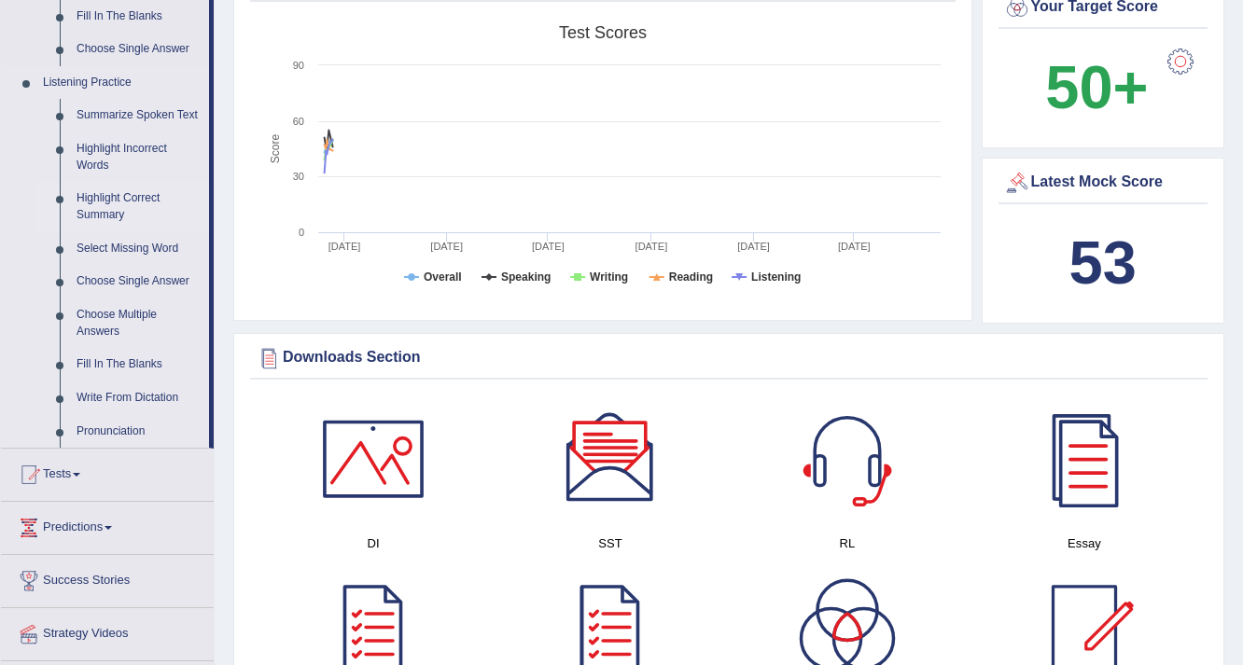
click at [122, 198] on link "Highlight Correct Summary" at bounding box center [138, 206] width 141 height 49
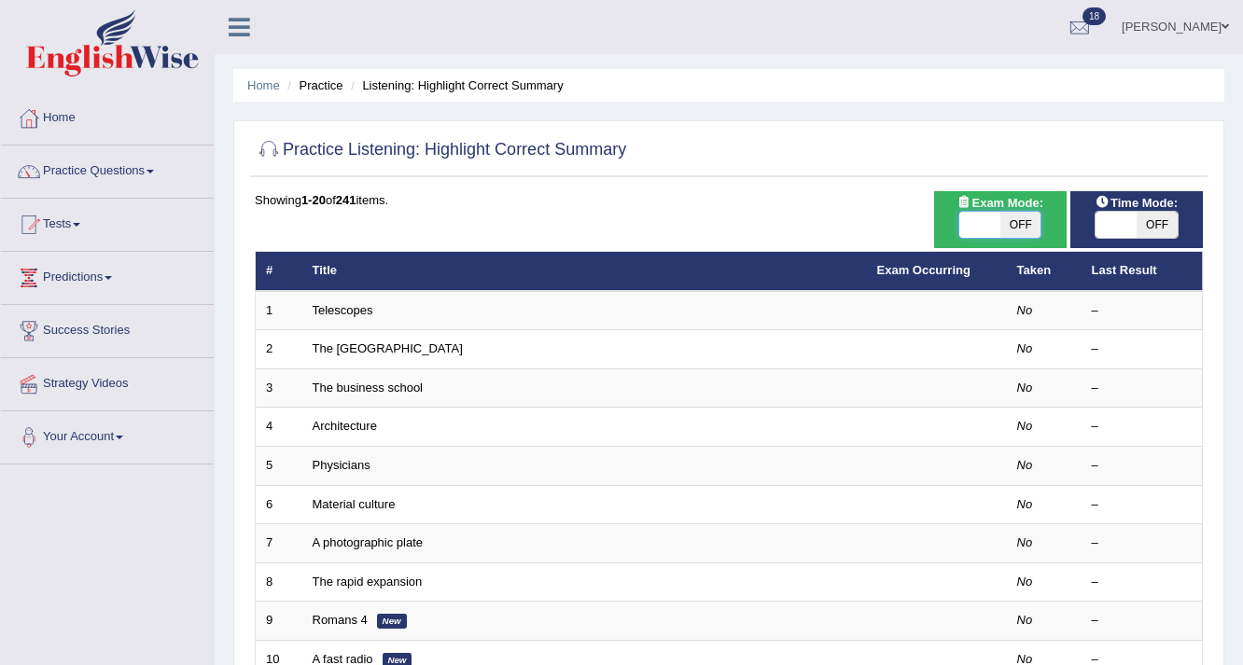
click at [977, 226] on span at bounding box center [979, 225] width 41 height 26
checkbox input "true"
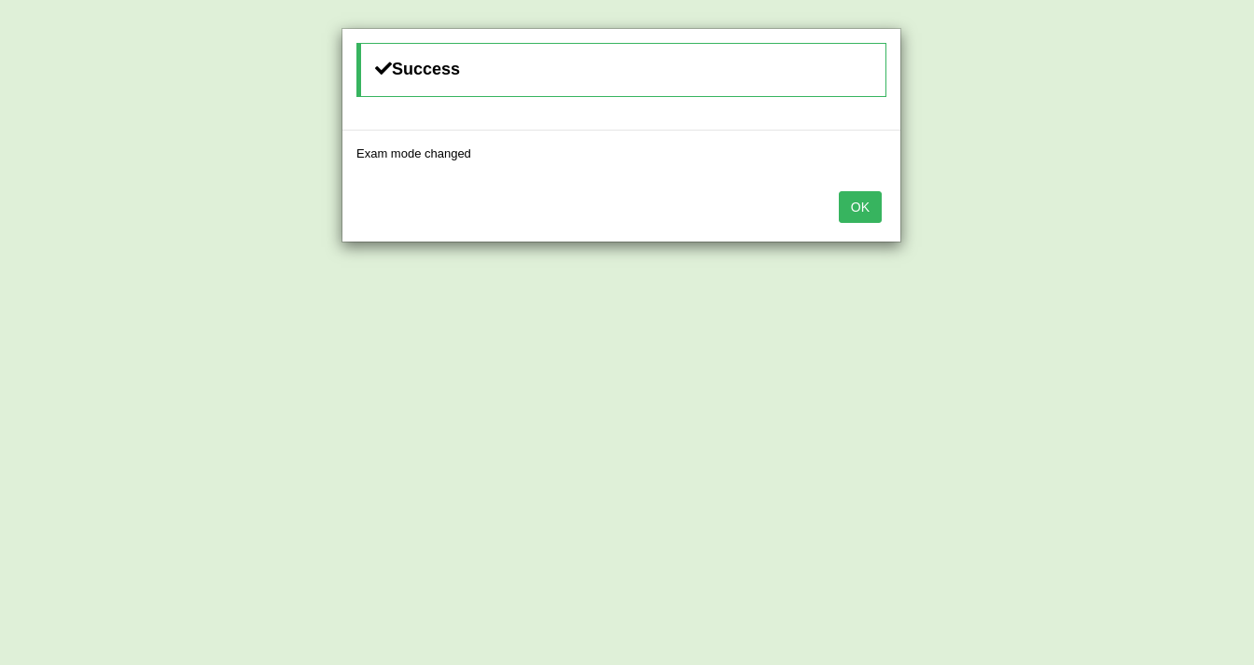
click at [872, 201] on button "OK" at bounding box center [860, 207] width 43 height 32
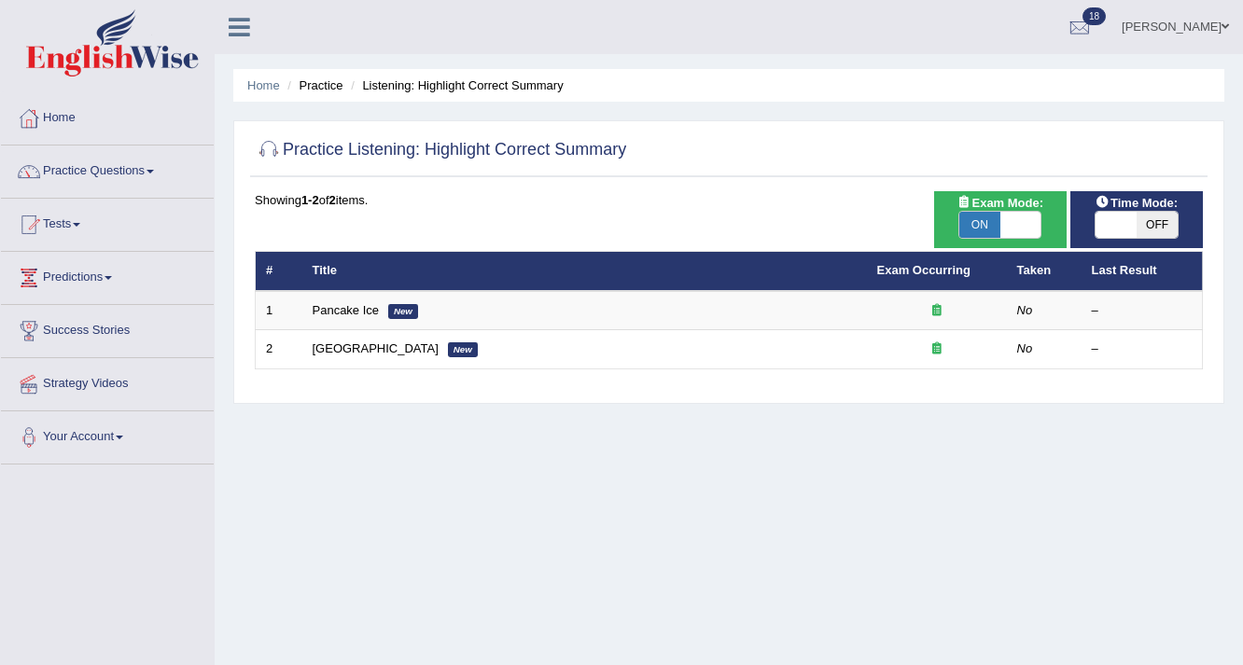
click at [1146, 224] on span "OFF" at bounding box center [1156, 225] width 41 height 26
checkbox input "true"
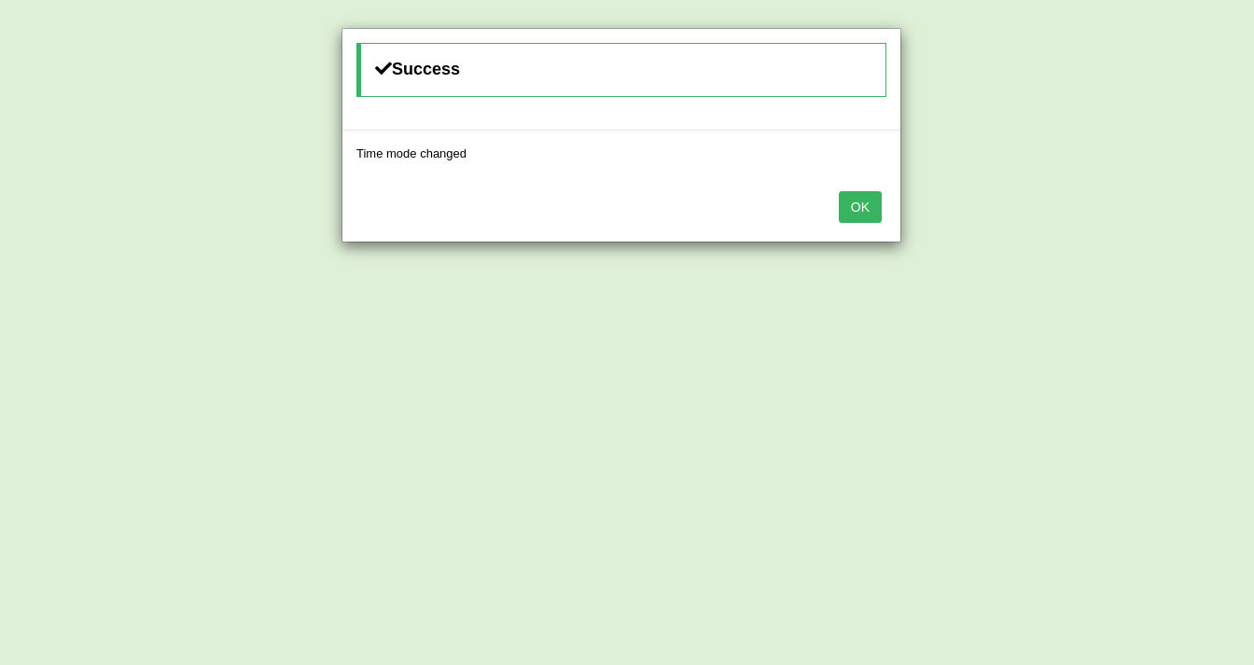
click at [869, 201] on button "OK" at bounding box center [860, 207] width 43 height 32
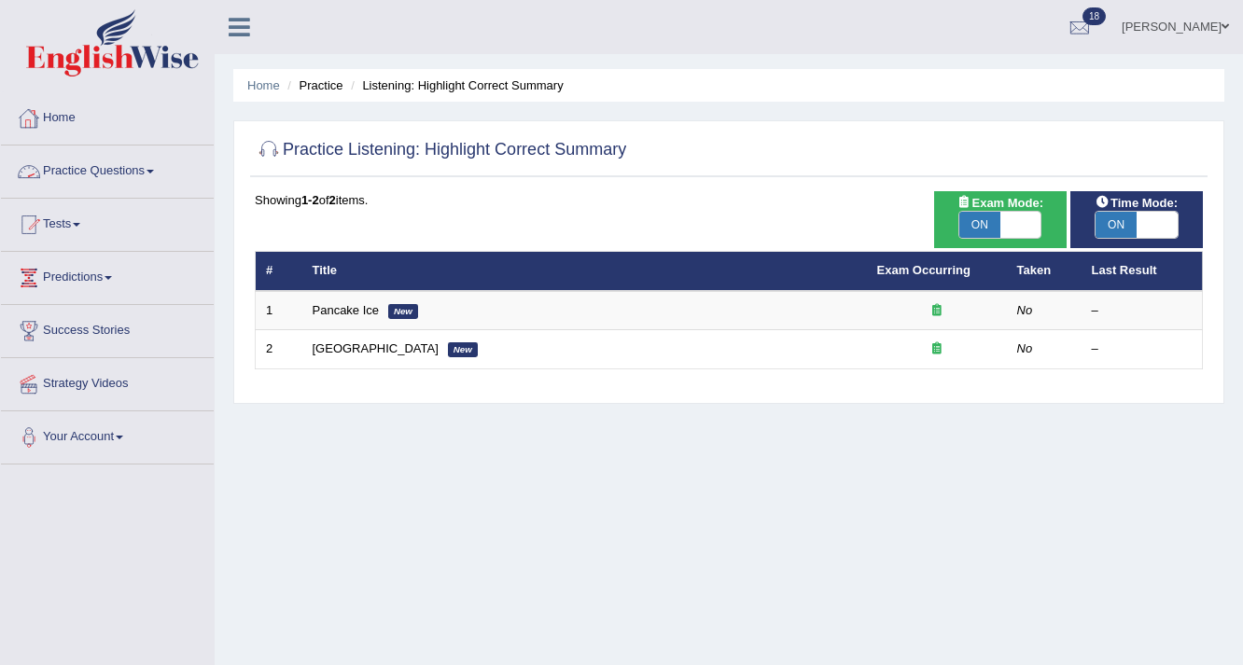
click at [164, 169] on link "Practice Questions" at bounding box center [107, 169] width 213 height 47
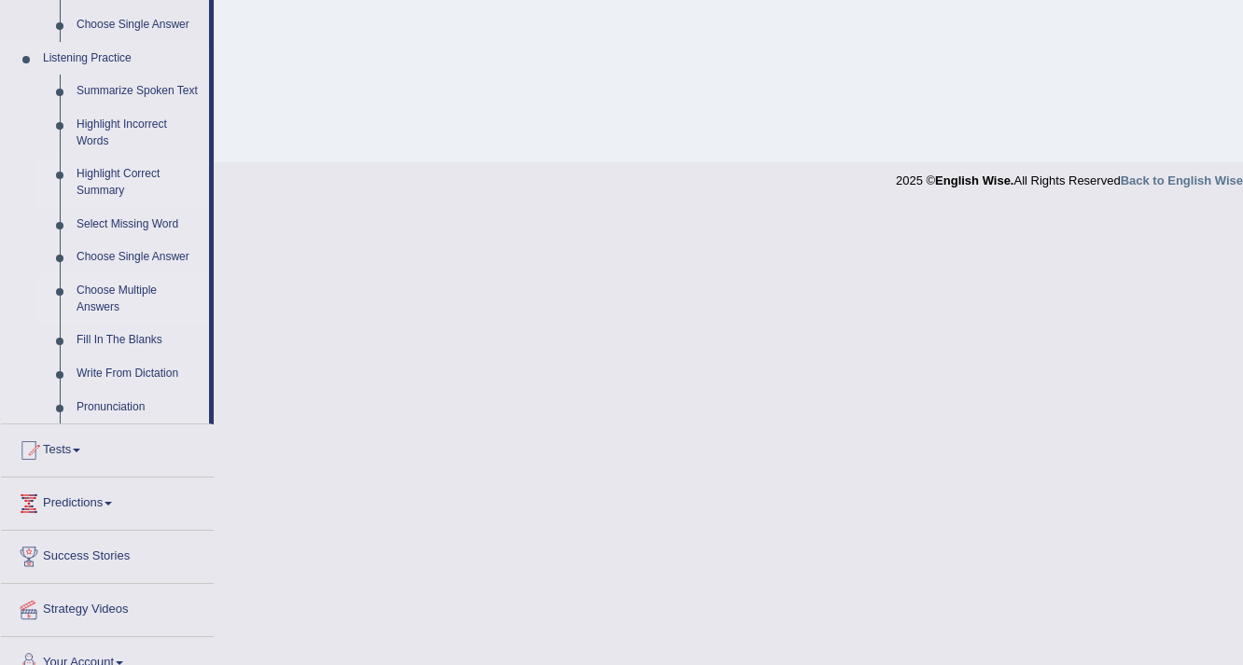
scroll to position [795, 0]
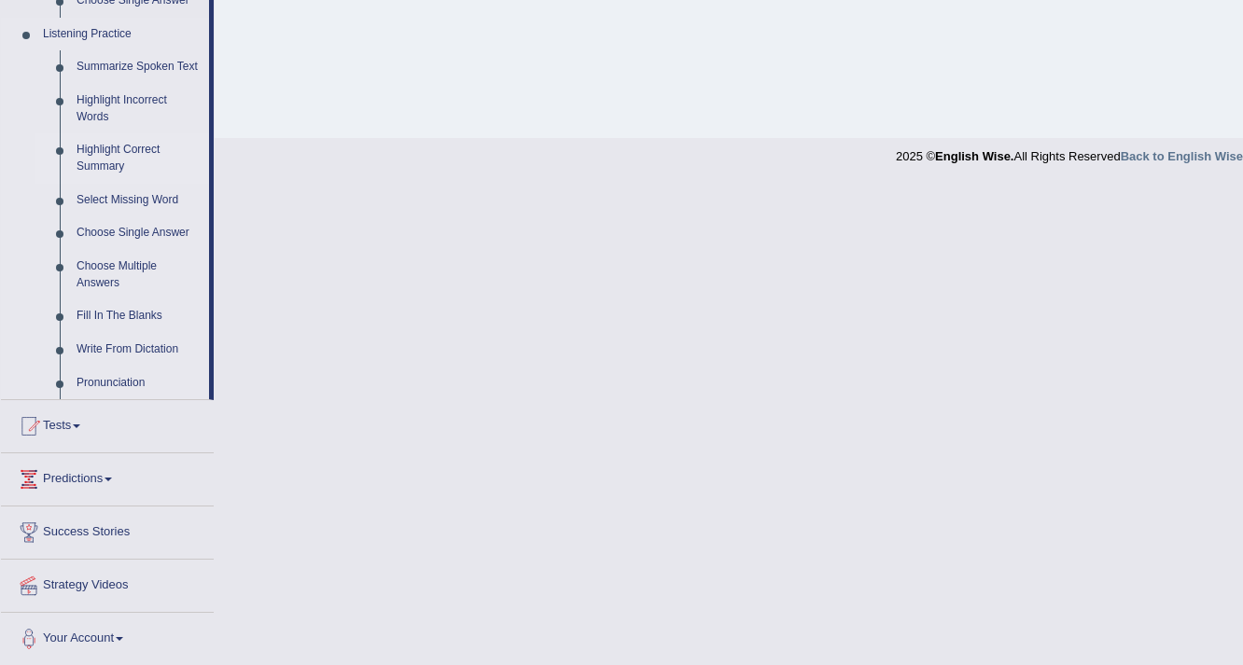
click at [149, 146] on link "Highlight Correct Summary" at bounding box center [138, 157] width 141 height 49
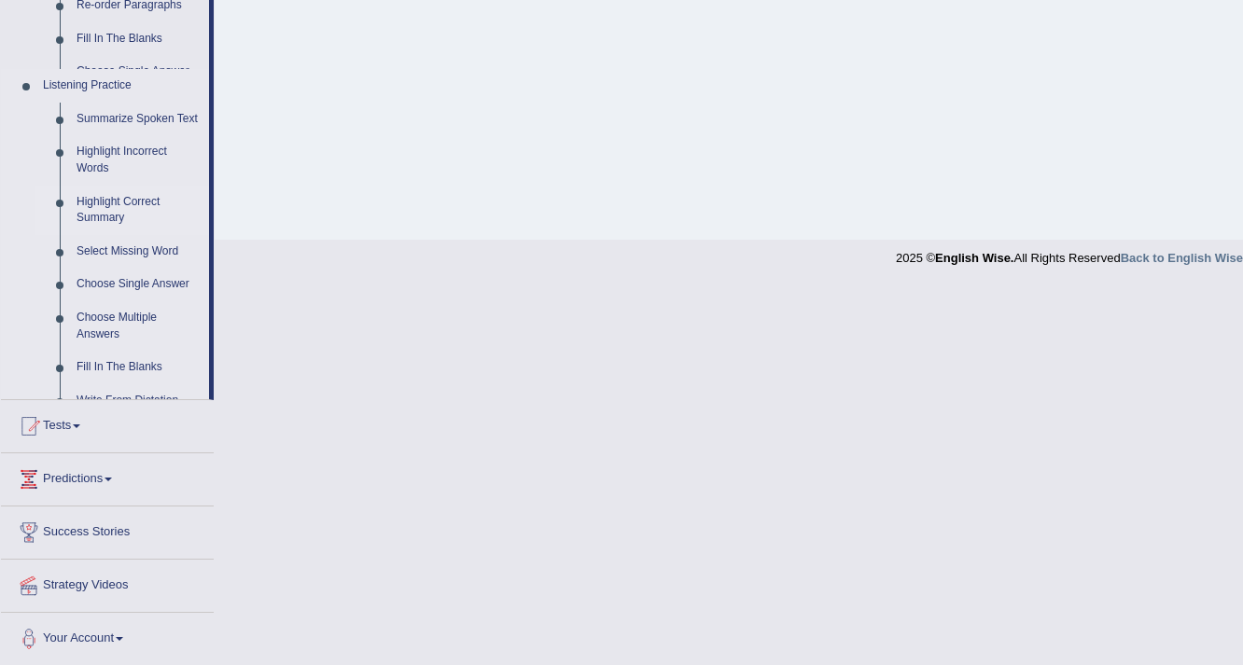
scroll to position [359, 0]
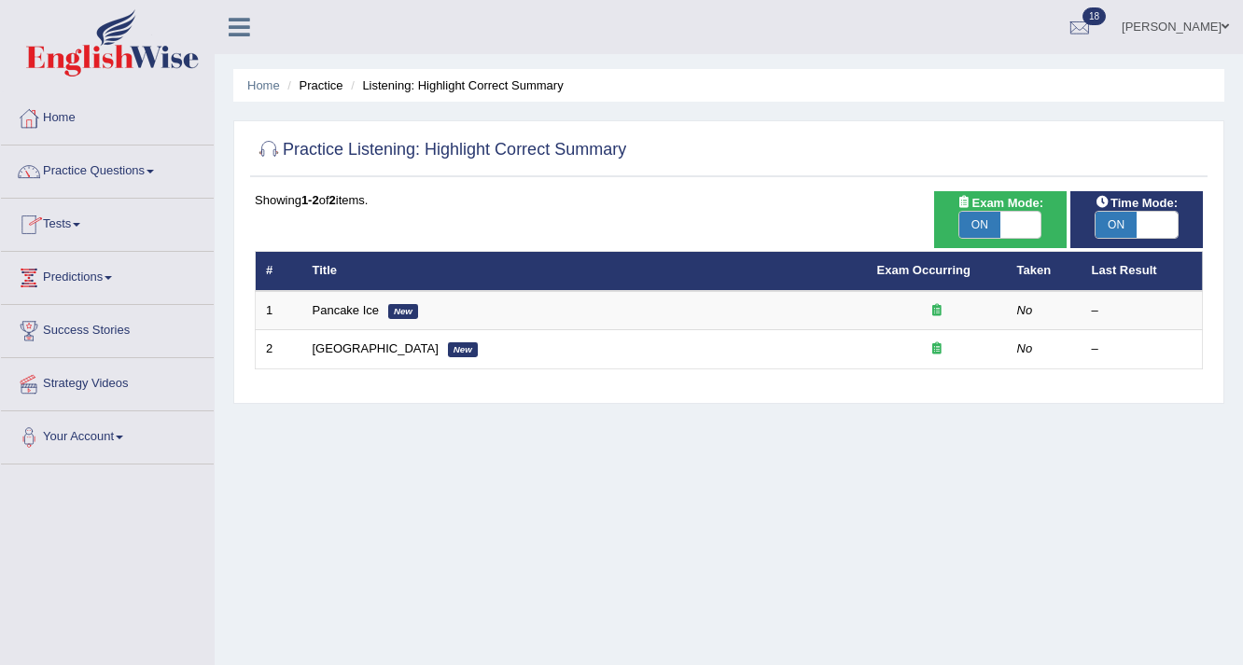
click at [371, 313] on link "Pancake Ice" at bounding box center [346, 310] width 67 height 14
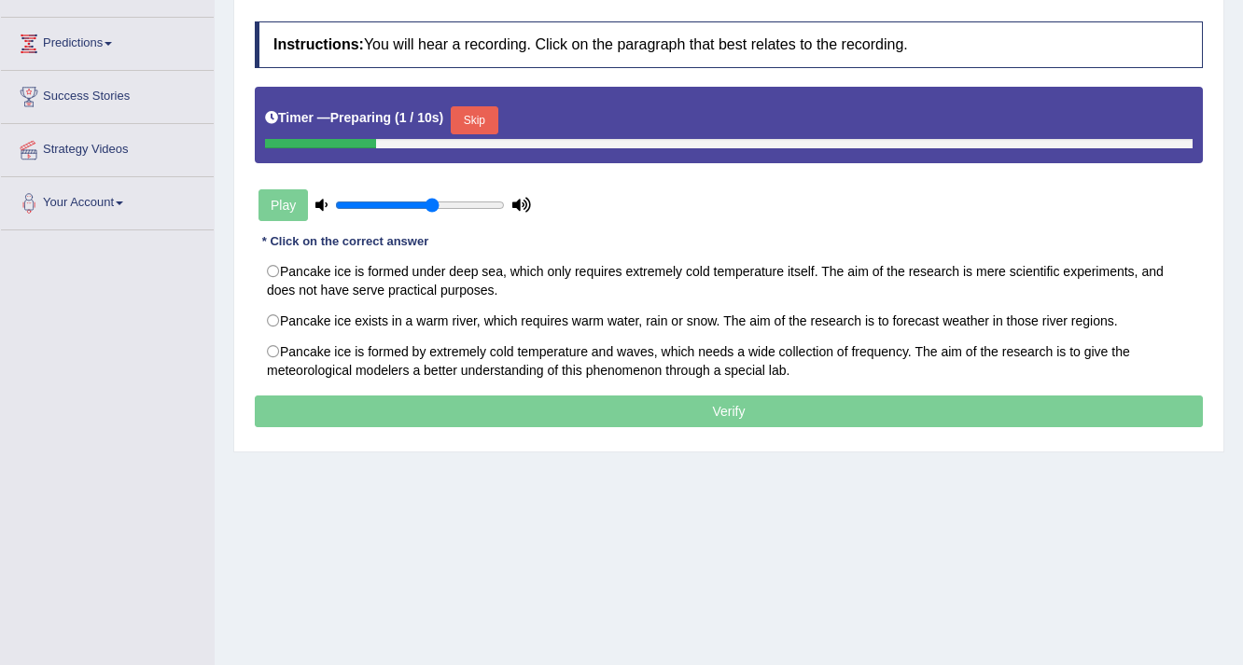
scroll to position [248, 0]
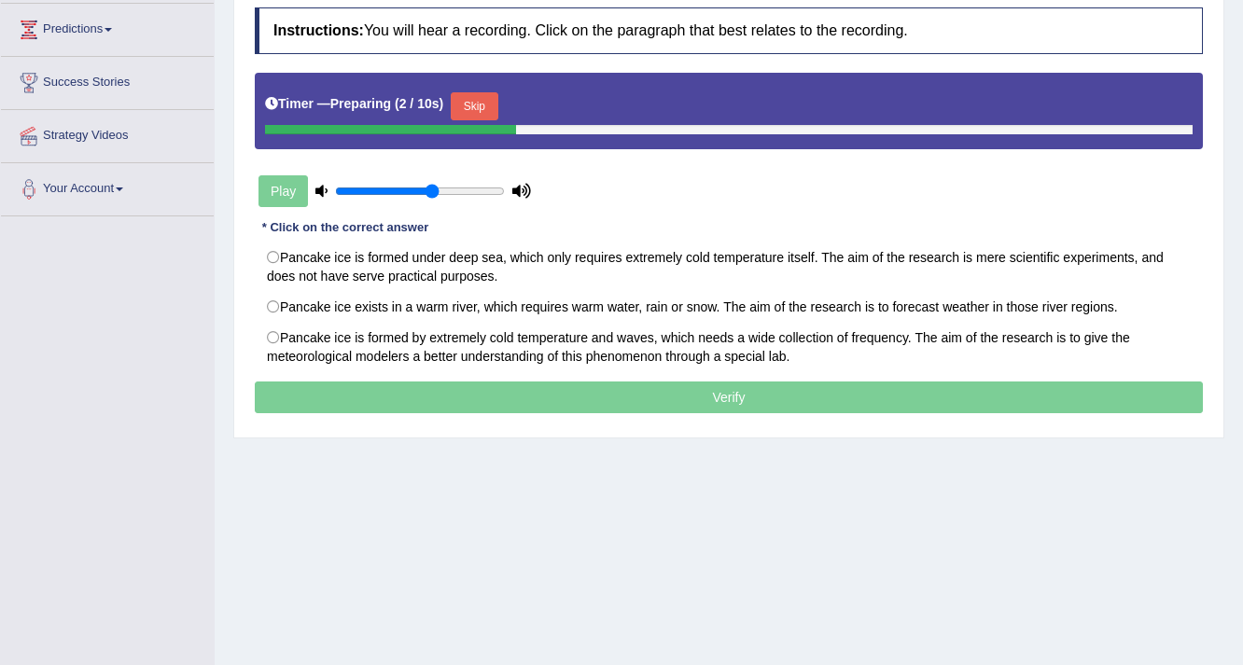
click at [504, 112] on div "Timer — Preparing ( 2 / 10s ) Skip" at bounding box center [728, 106] width 927 height 37
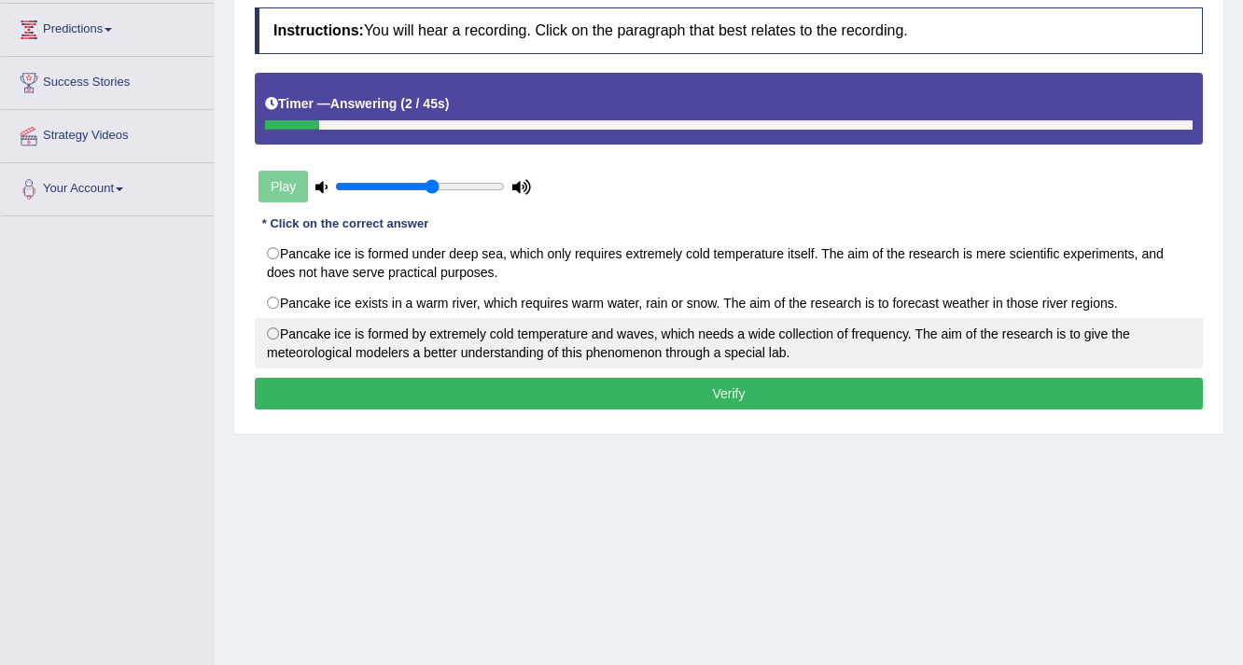
click at [273, 326] on label "Pancake ice is formed by extremely cold temperature and waves, which needs a wi…" at bounding box center [729, 343] width 948 height 50
radio input "true"
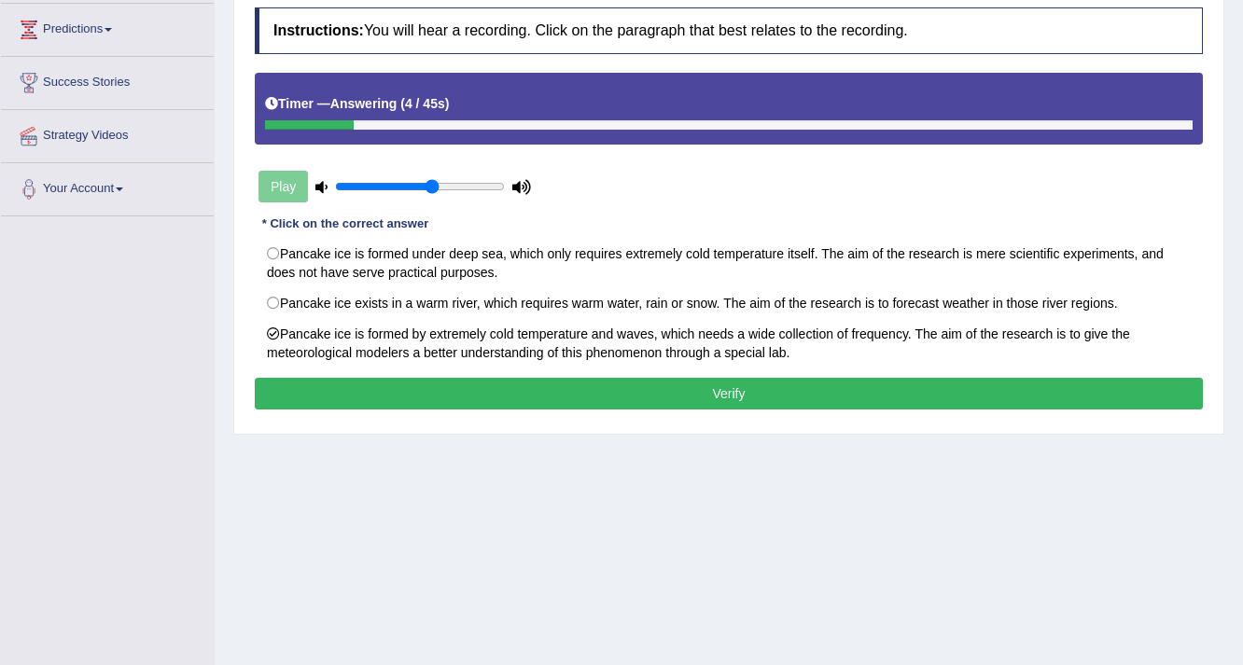
click at [752, 388] on button "Verify" at bounding box center [729, 394] width 948 height 32
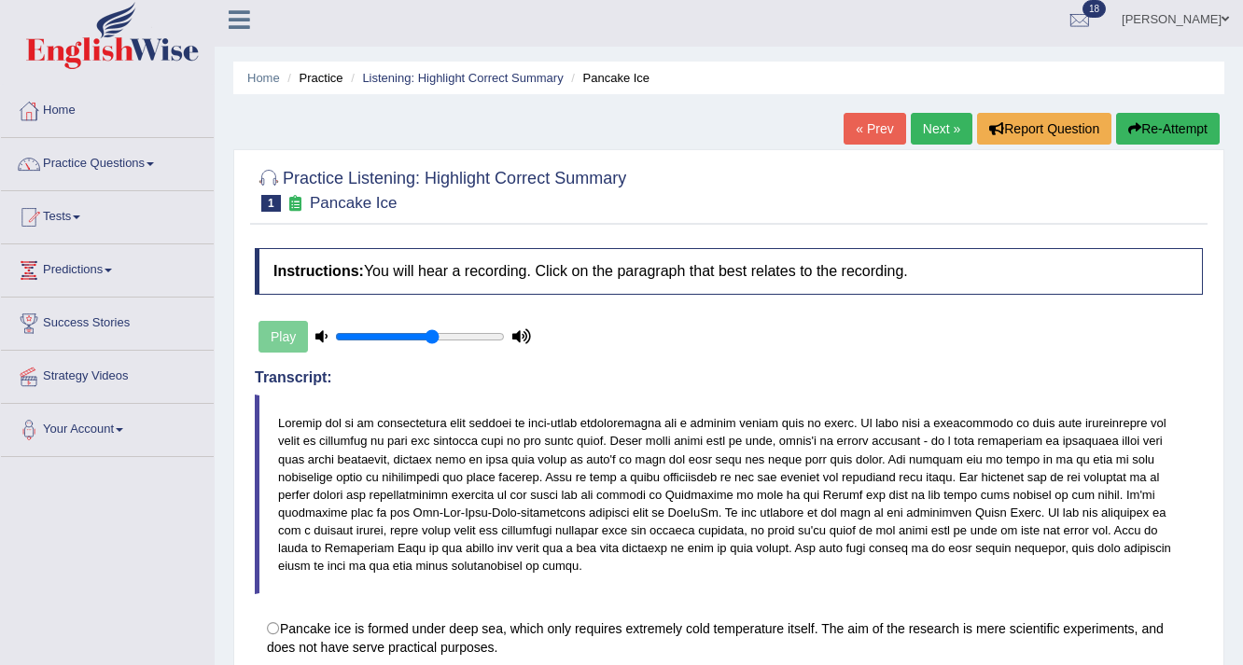
scroll to position [0, 0]
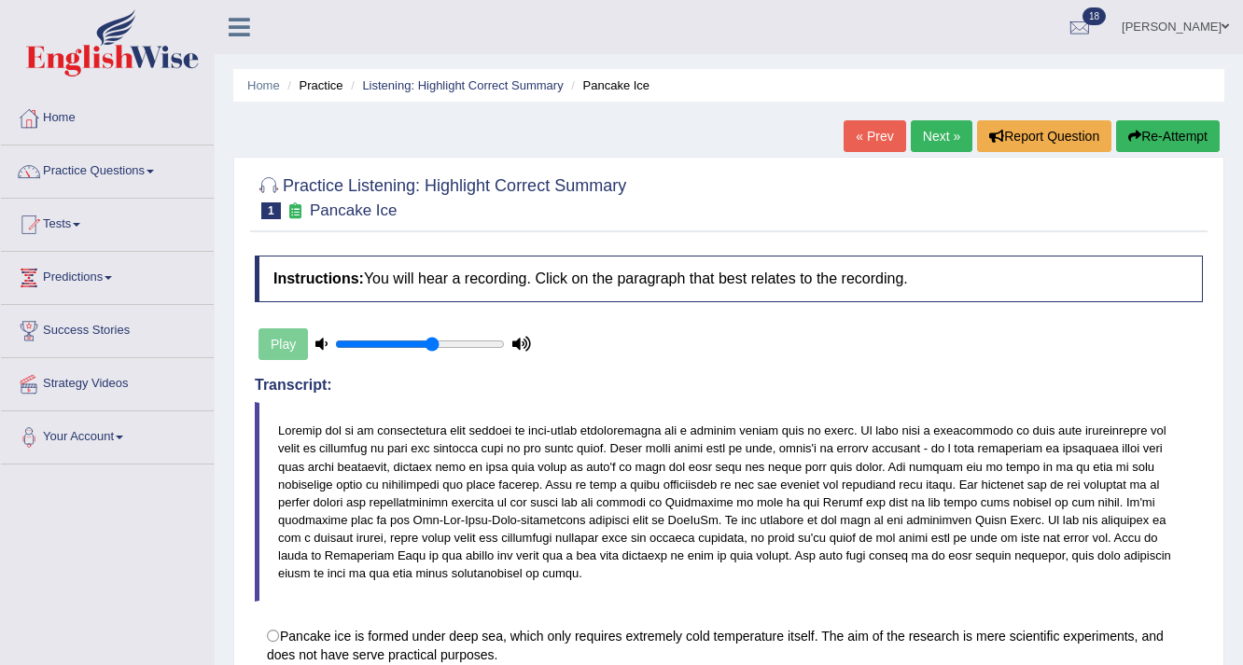
click at [931, 142] on link "Next »" at bounding box center [941, 136] width 62 height 32
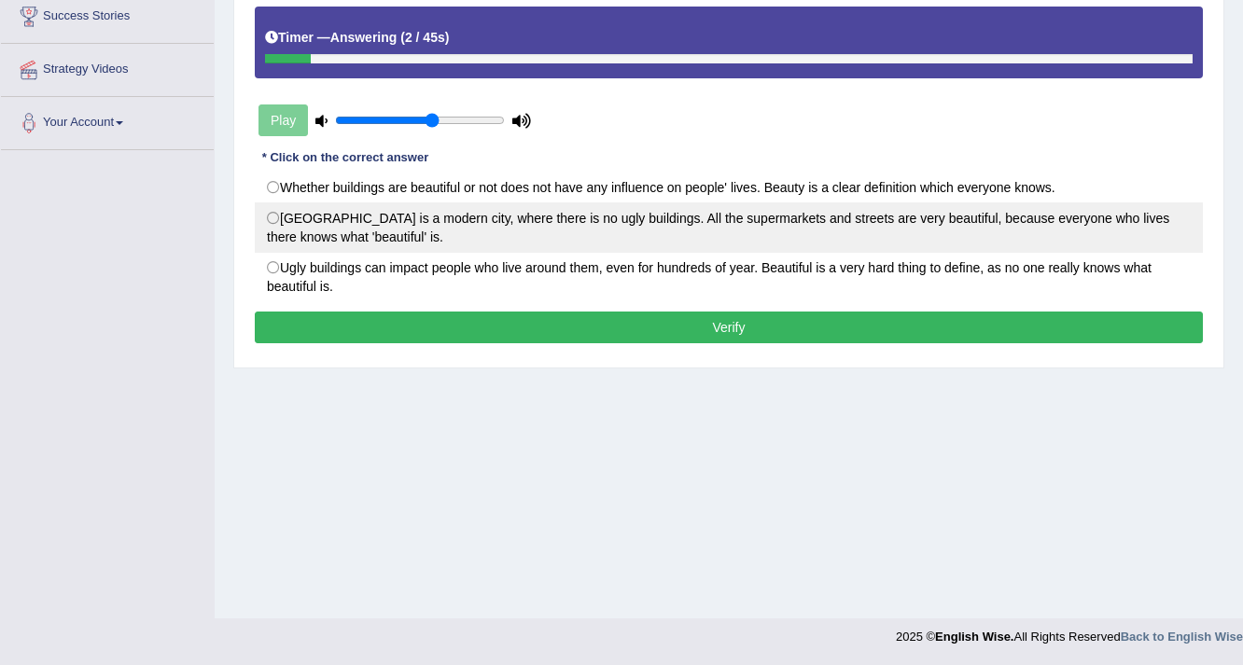
click at [275, 216] on label "[GEOGRAPHIC_DATA] is a modern city, where there is no ugly buildings. All the s…" at bounding box center [729, 227] width 948 height 50
radio input "true"
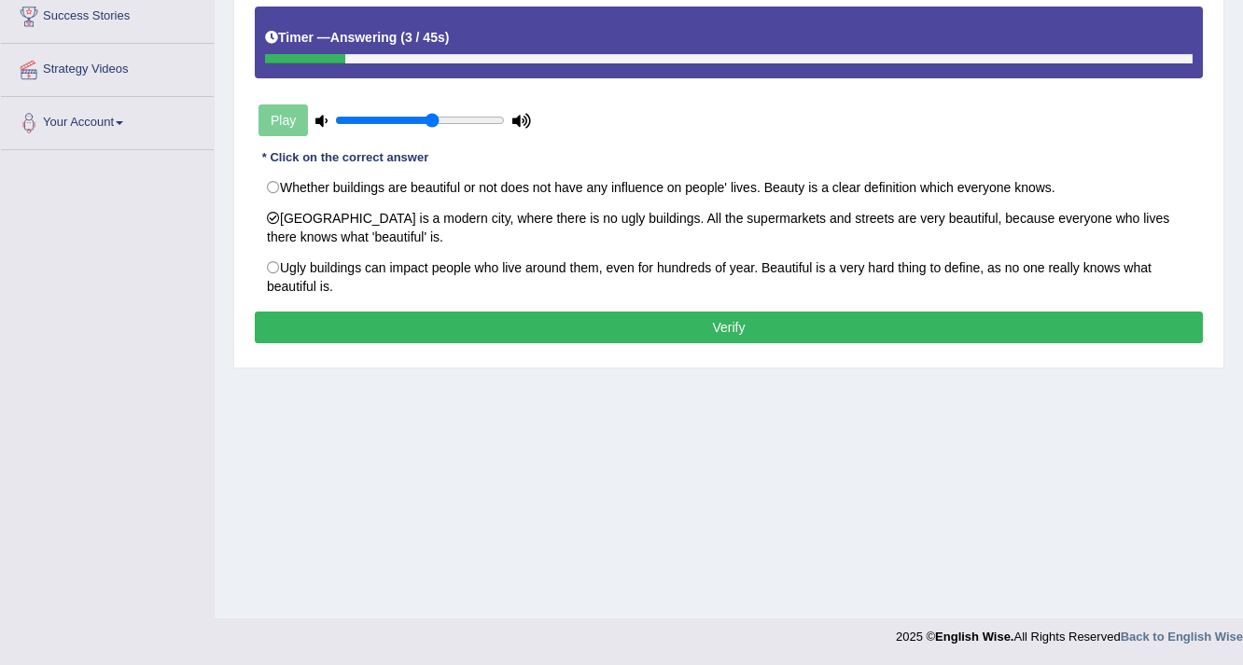
click at [739, 332] on button "Verify" at bounding box center [729, 328] width 948 height 32
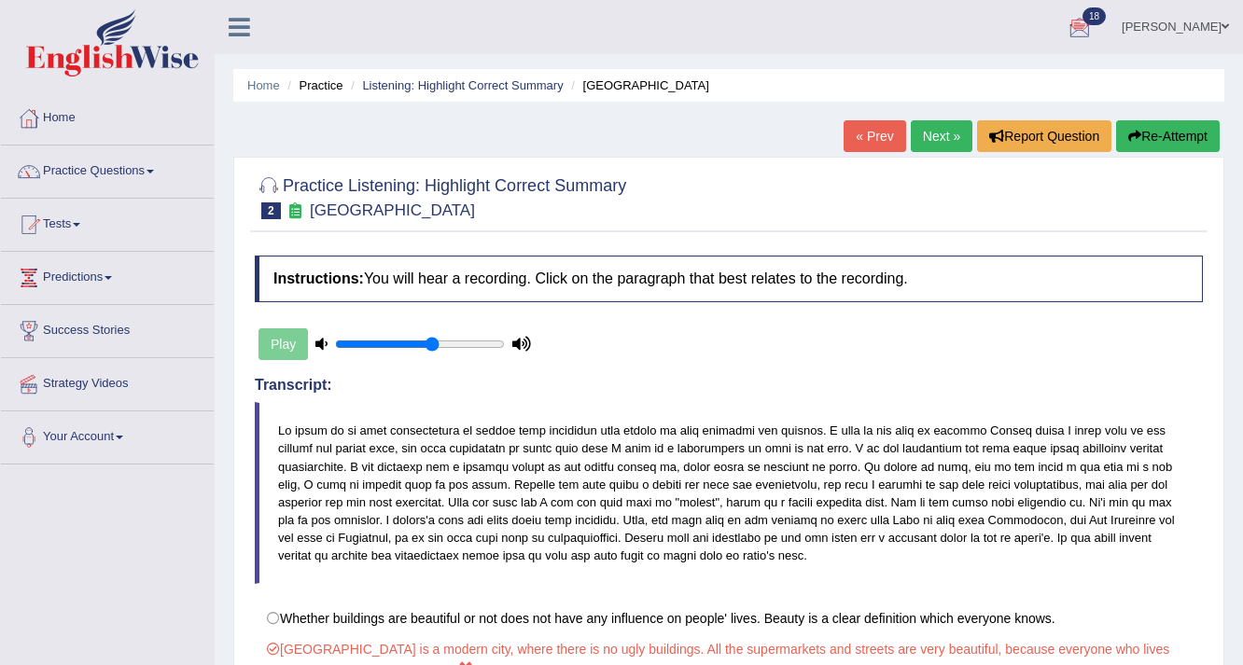
click at [937, 134] on link "Next »" at bounding box center [941, 136] width 62 height 32
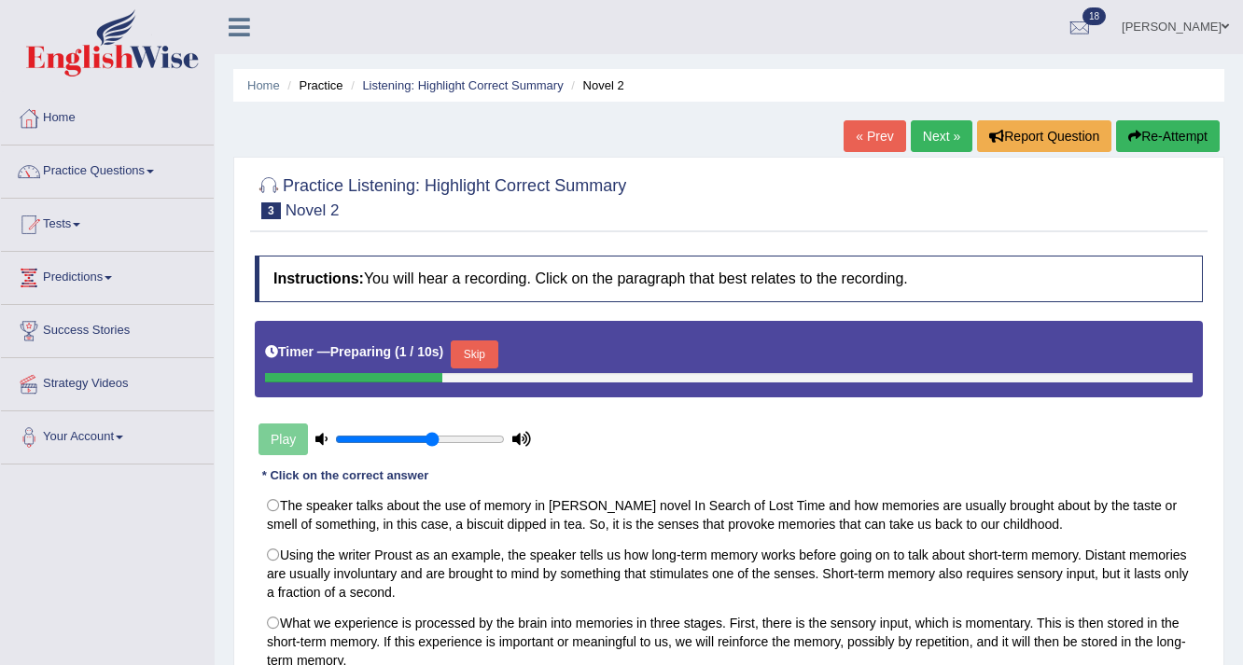
scroll to position [248, 0]
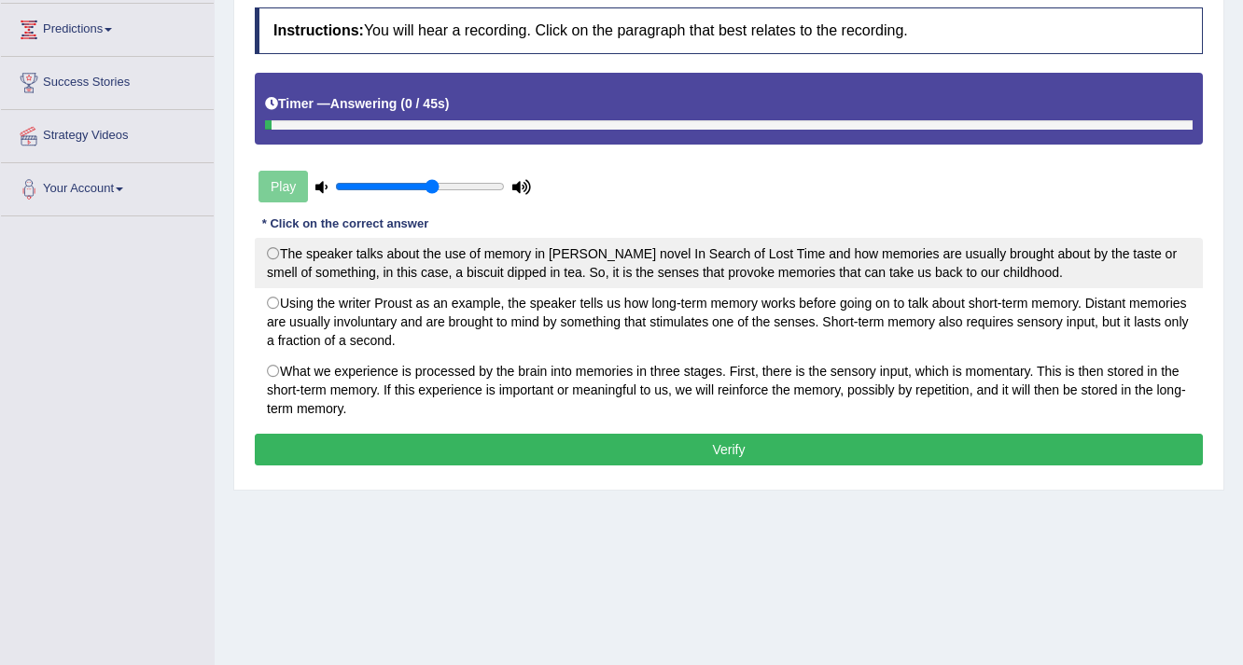
click at [274, 249] on label "The speaker talks about the use of memory in [PERSON_NAME] novel In Search of L…" at bounding box center [729, 263] width 948 height 50
radio input "true"
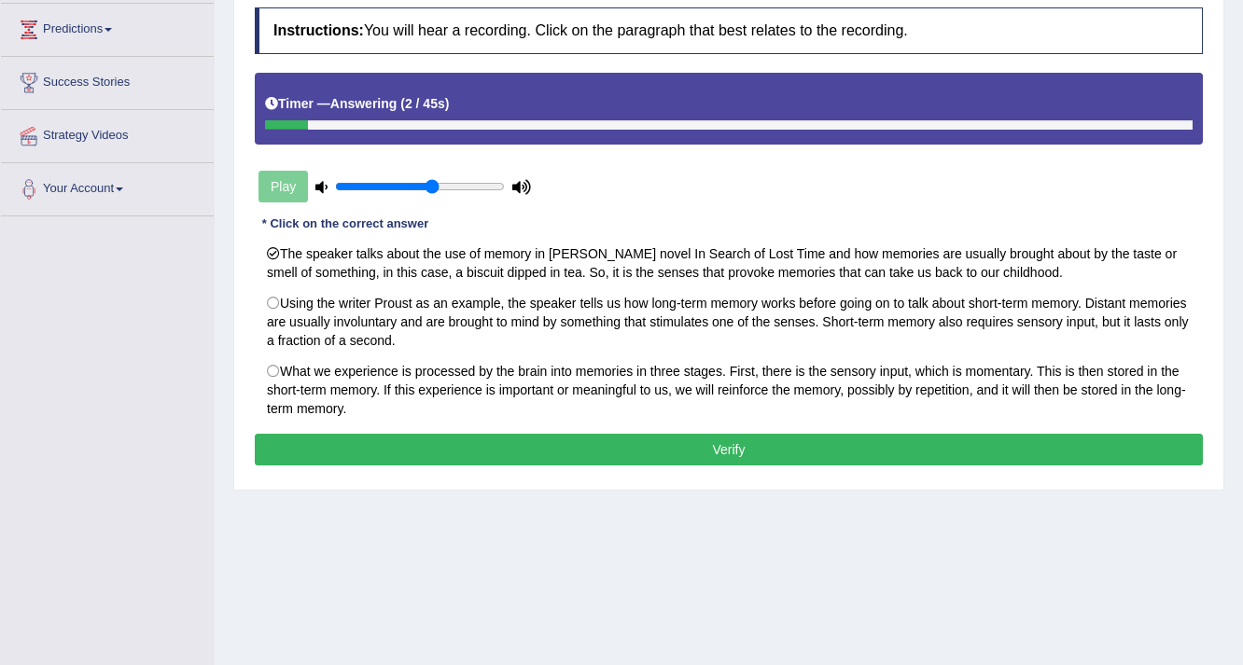
click at [743, 454] on button "Verify" at bounding box center [729, 450] width 948 height 32
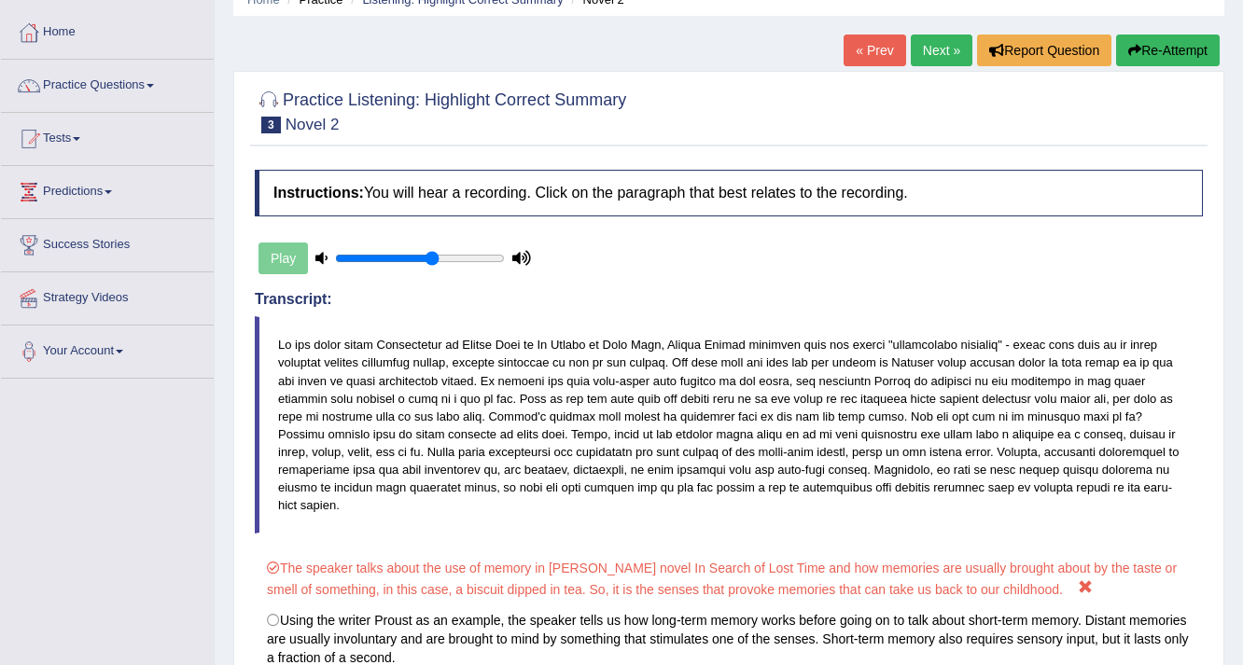
scroll to position [0, 0]
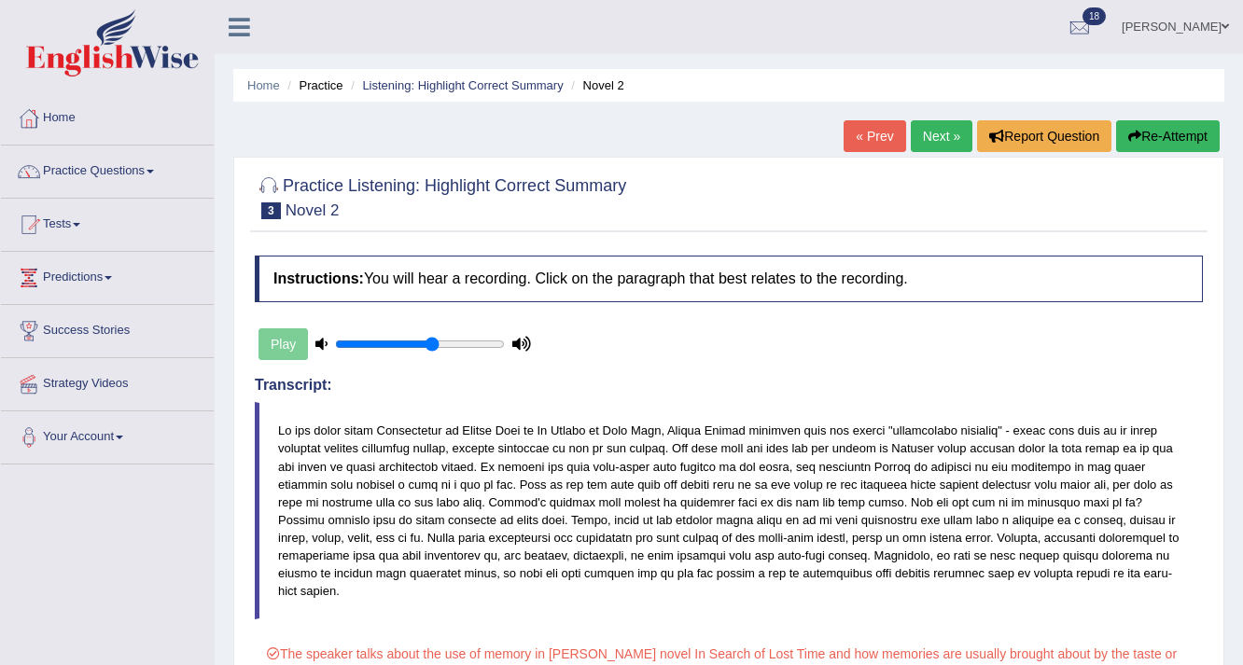
click at [175, 167] on link "Practice Questions" at bounding box center [107, 169] width 213 height 47
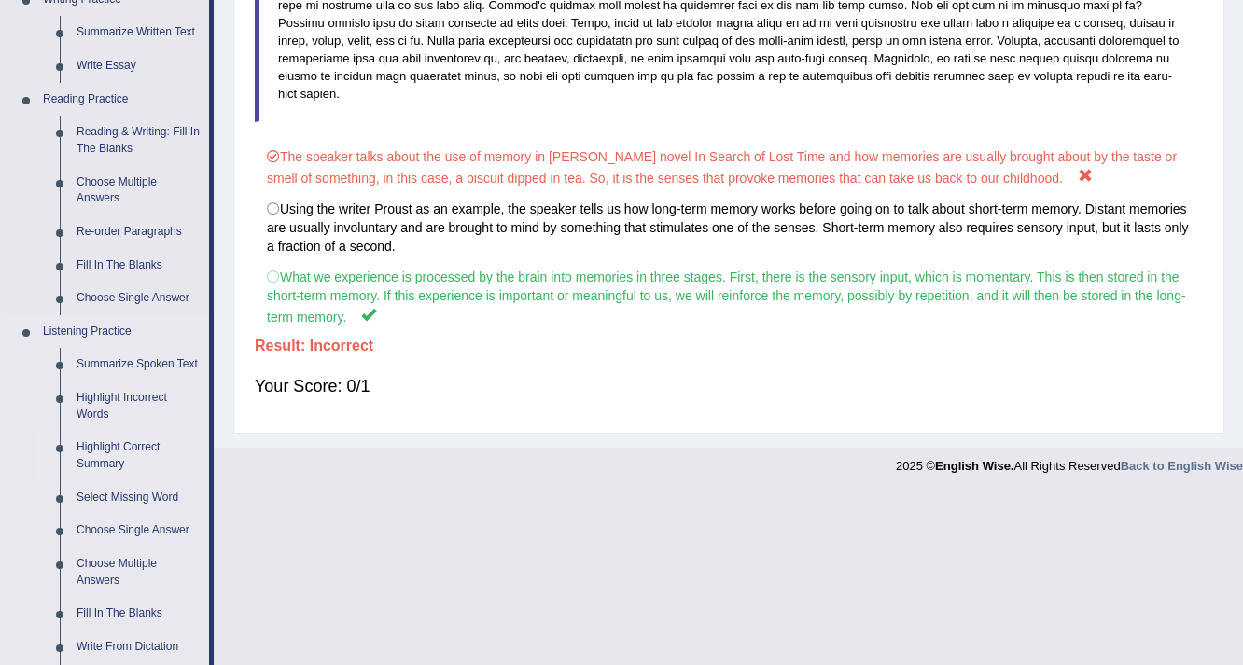
scroll to position [746, 0]
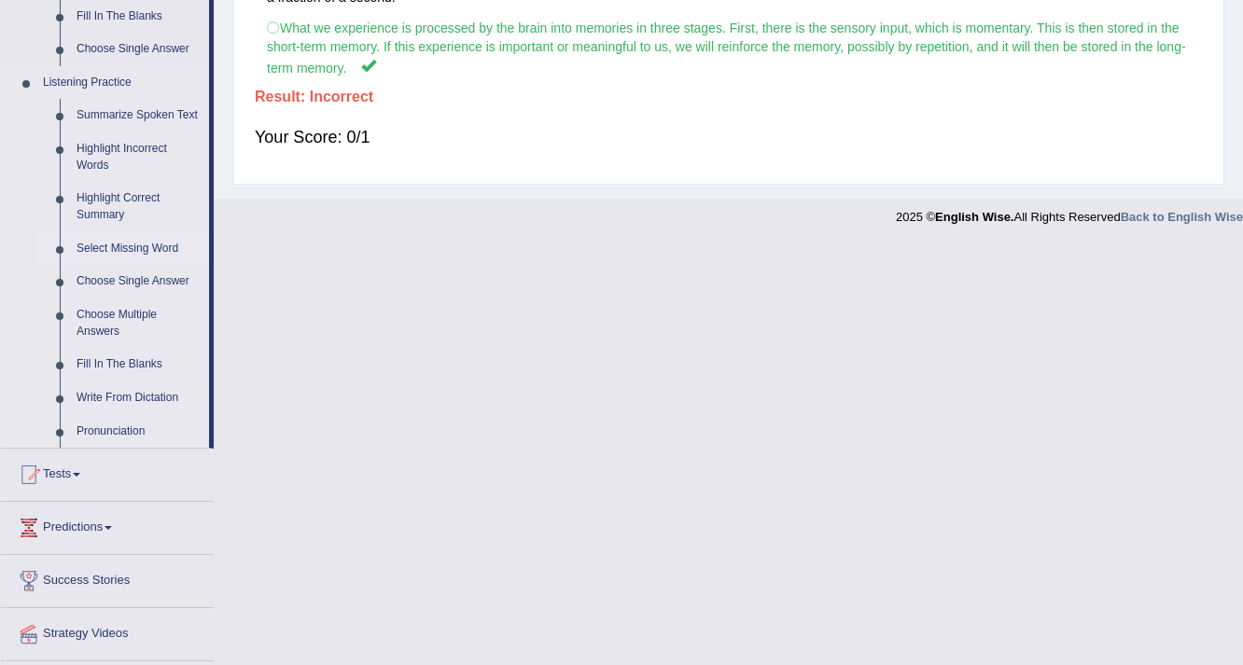
click at [124, 244] on link "Select Missing Word" at bounding box center [138, 249] width 141 height 34
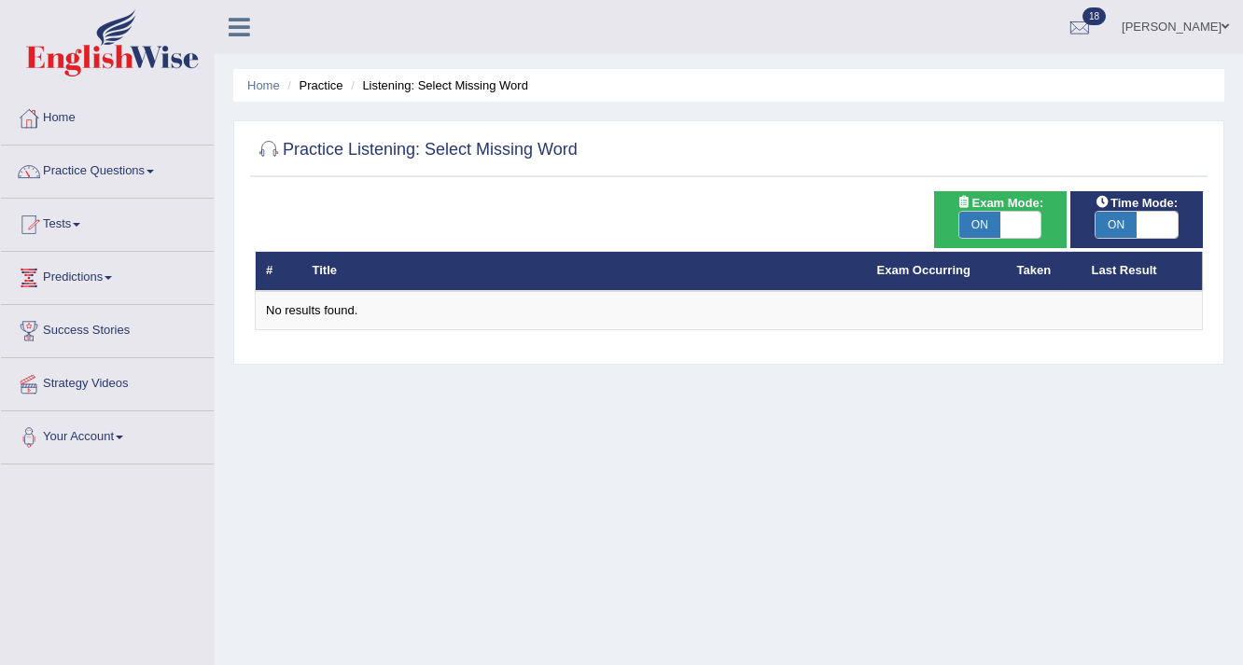
click at [162, 172] on link "Practice Questions" at bounding box center [107, 169] width 213 height 47
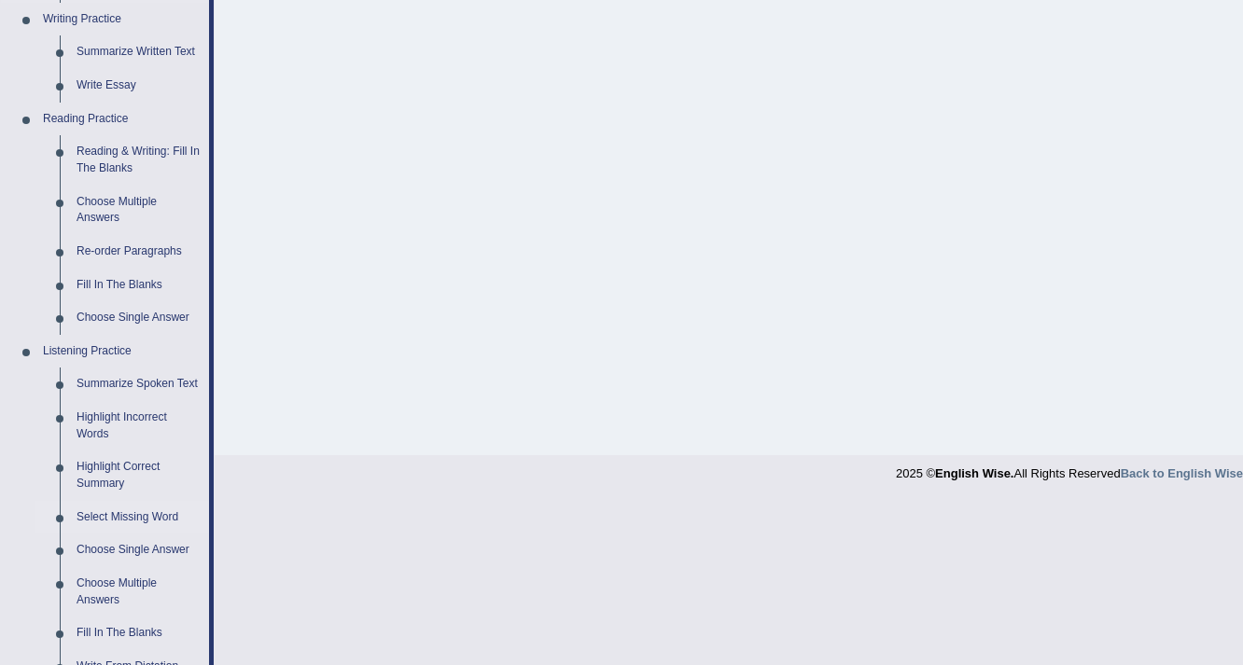
scroll to position [795, 0]
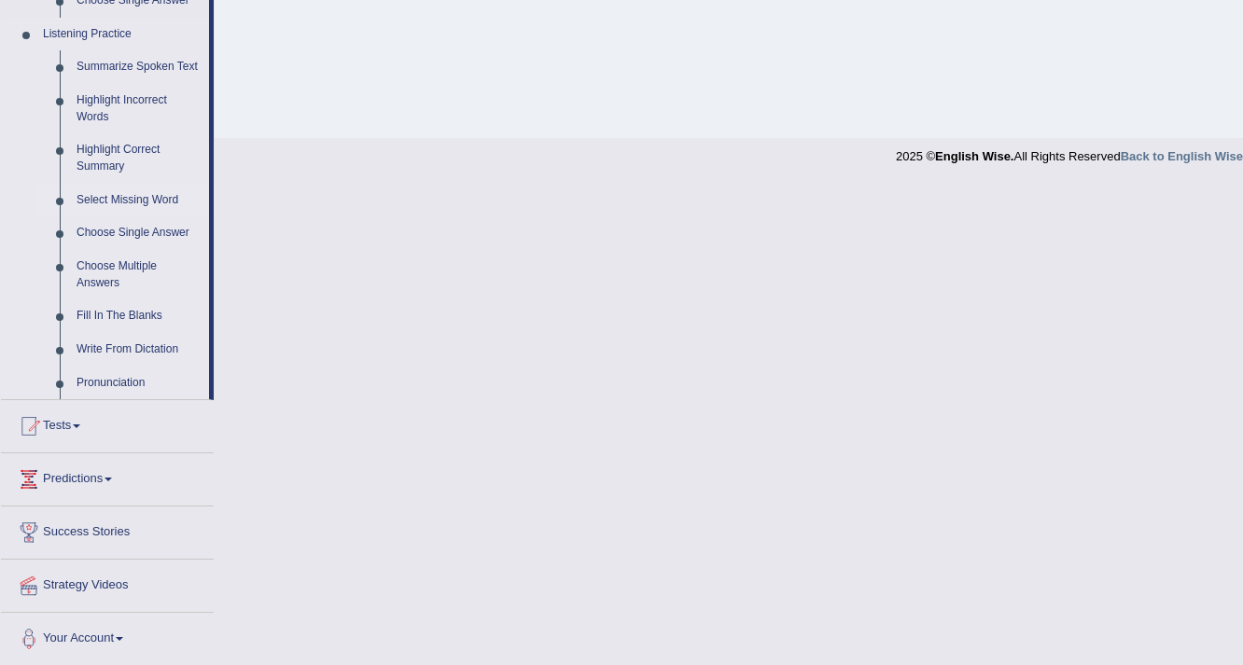
click at [120, 200] on link "Select Missing Word" at bounding box center [138, 201] width 141 height 34
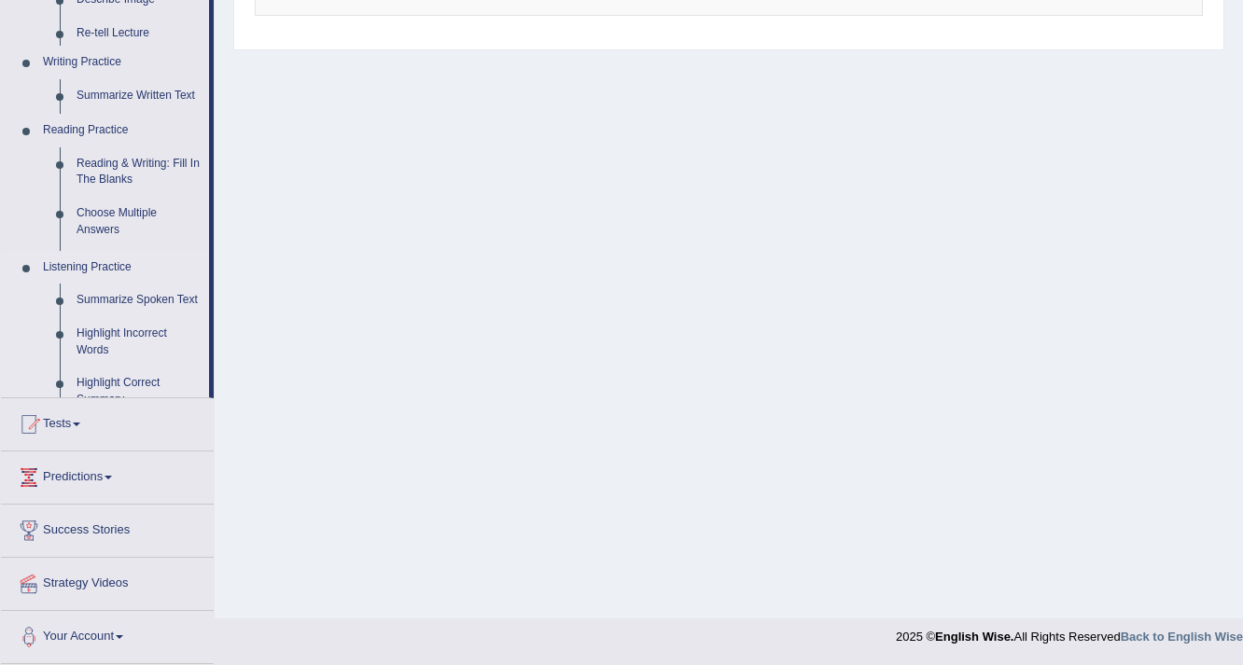
scroll to position [314, 0]
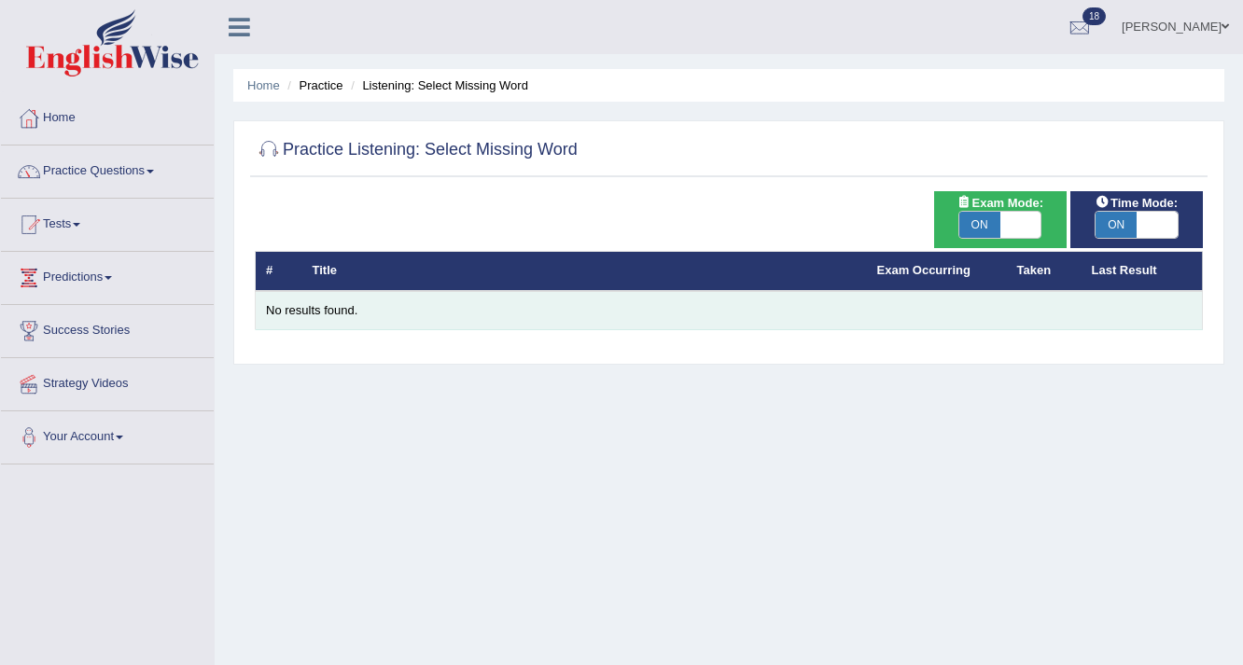
click at [456, 313] on div "No results found." at bounding box center [728, 311] width 925 height 18
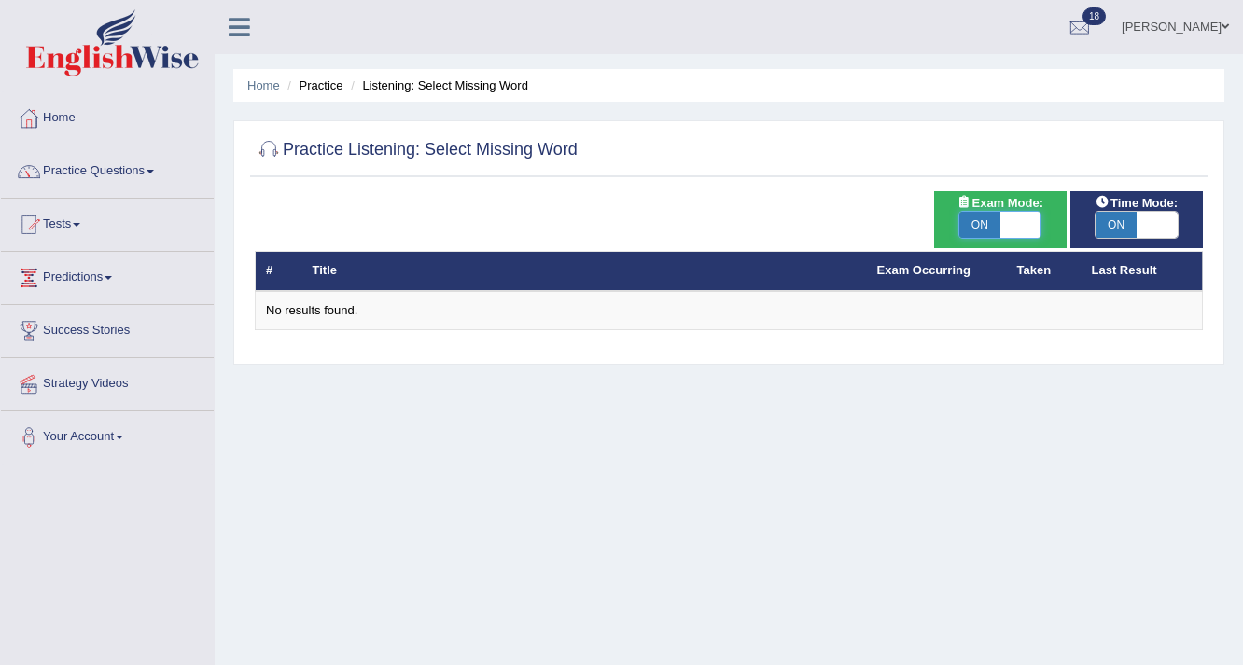
click at [1023, 227] on span at bounding box center [1020, 225] width 41 height 26
checkbox input "false"
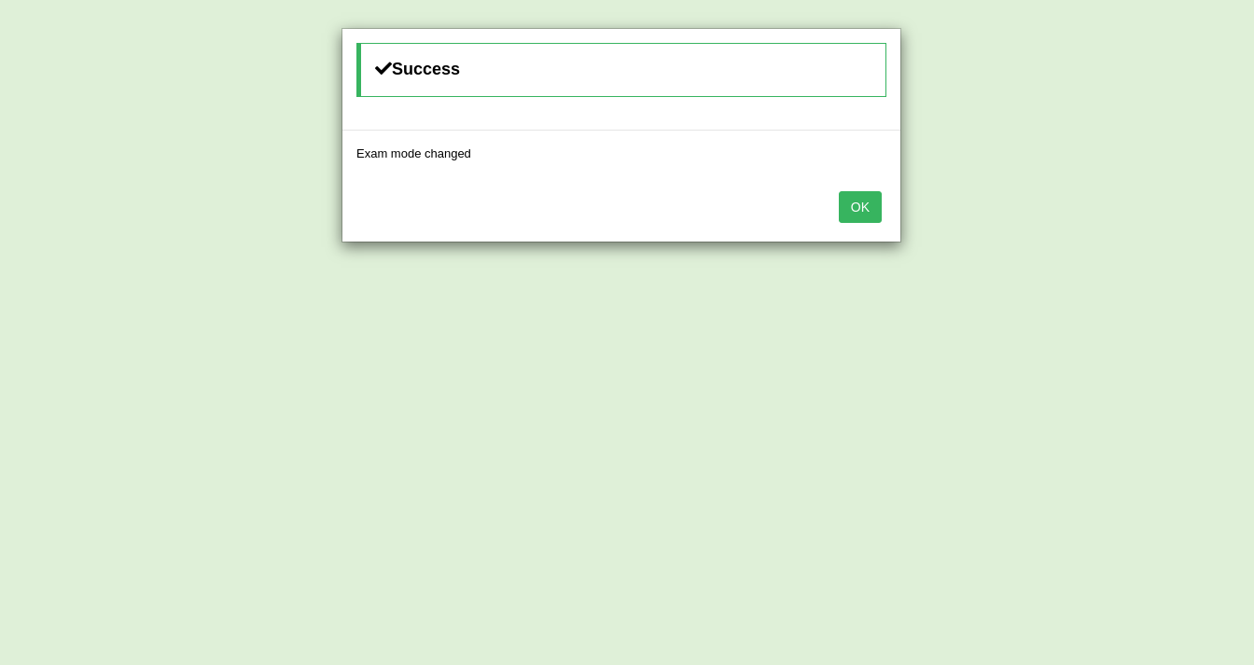
click at [879, 201] on button "OK" at bounding box center [860, 207] width 43 height 32
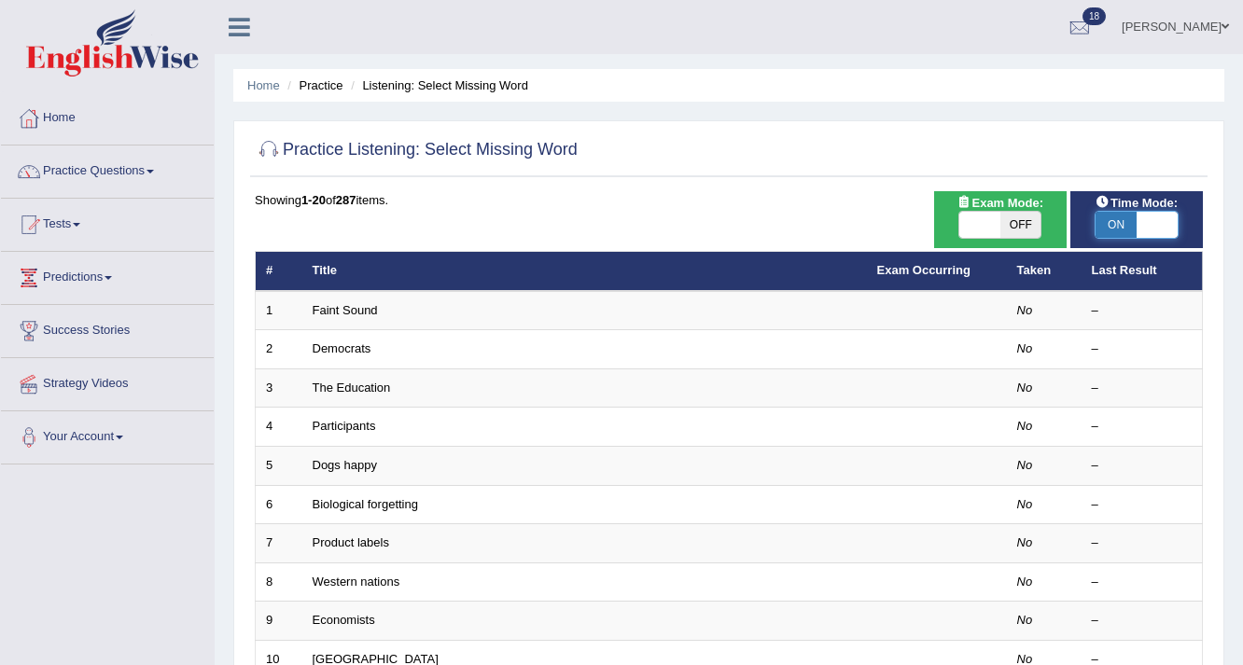
click at [1162, 218] on span at bounding box center [1156, 225] width 41 height 26
checkbox input "false"
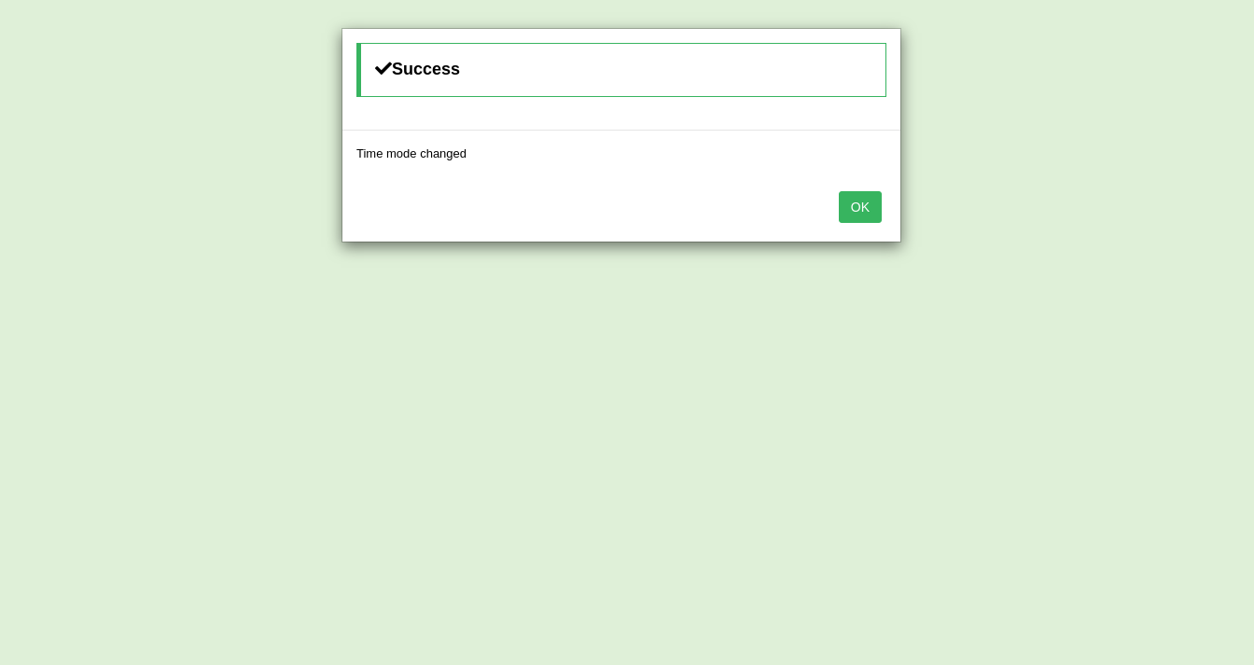
click at [852, 208] on button "OK" at bounding box center [860, 207] width 43 height 32
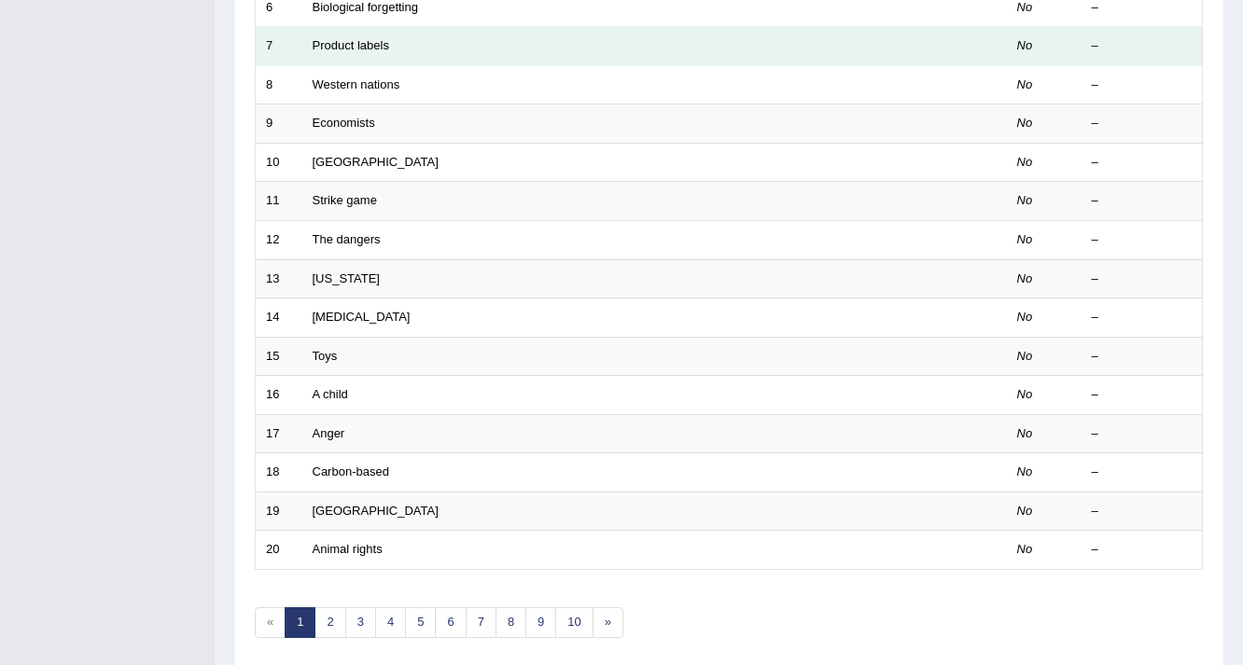
scroll to position [248, 0]
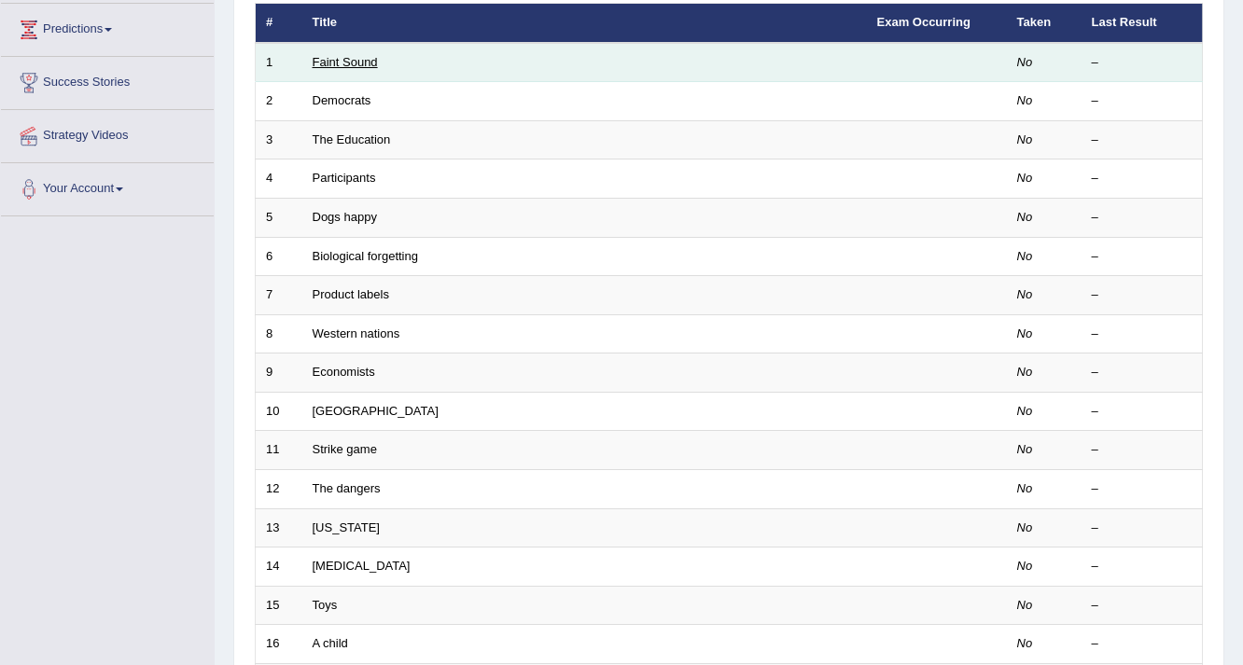
click at [374, 55] on link "Faint Sound" at bounding box center [345, 62] width 65 height 14
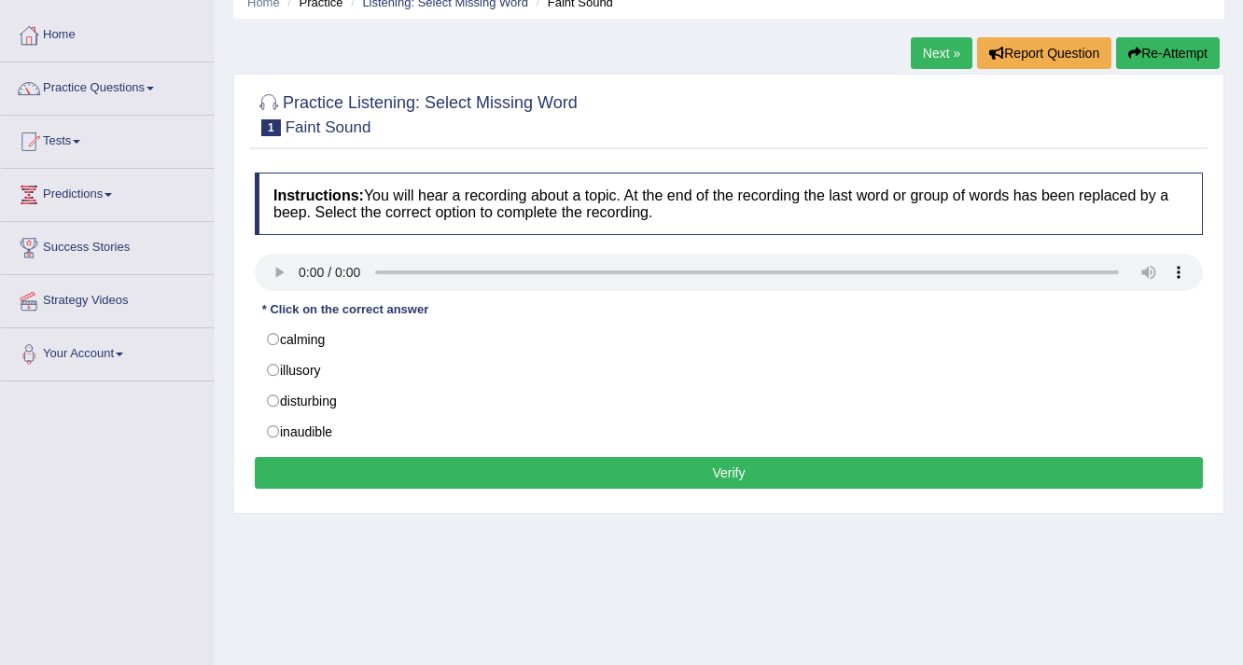
scroll to position [66, 0]
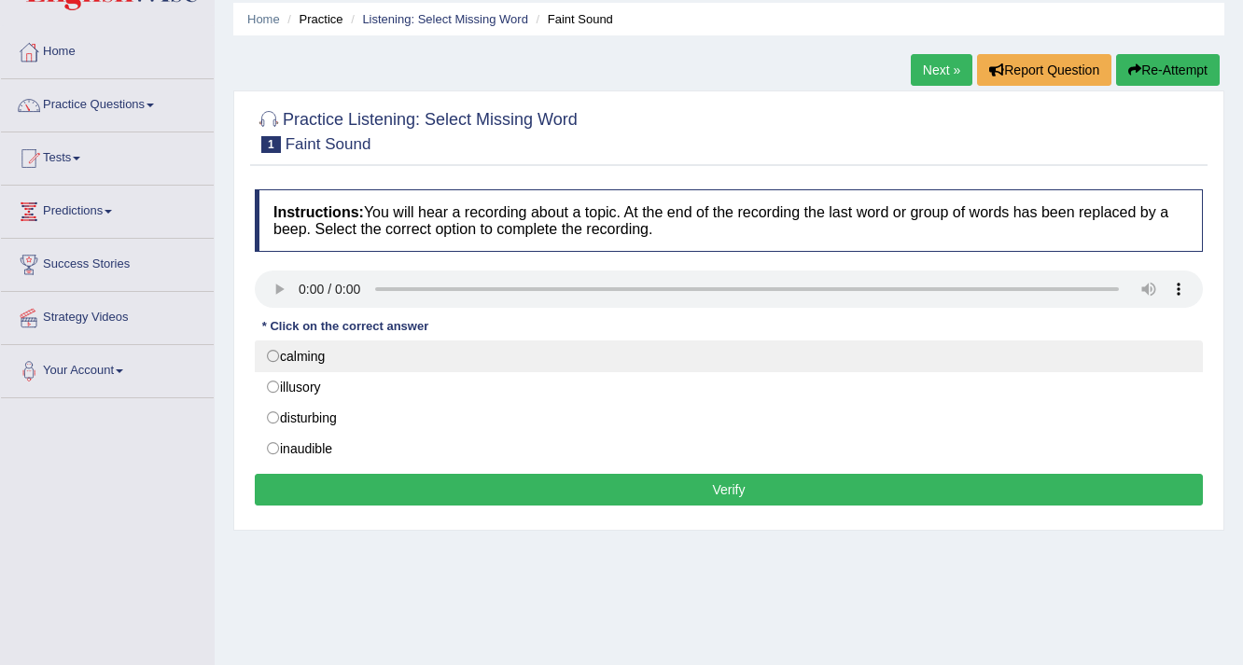
click at [269, 358] on label "calming" at bounding box center [729, 356] width 948 height 32
radio input "true"
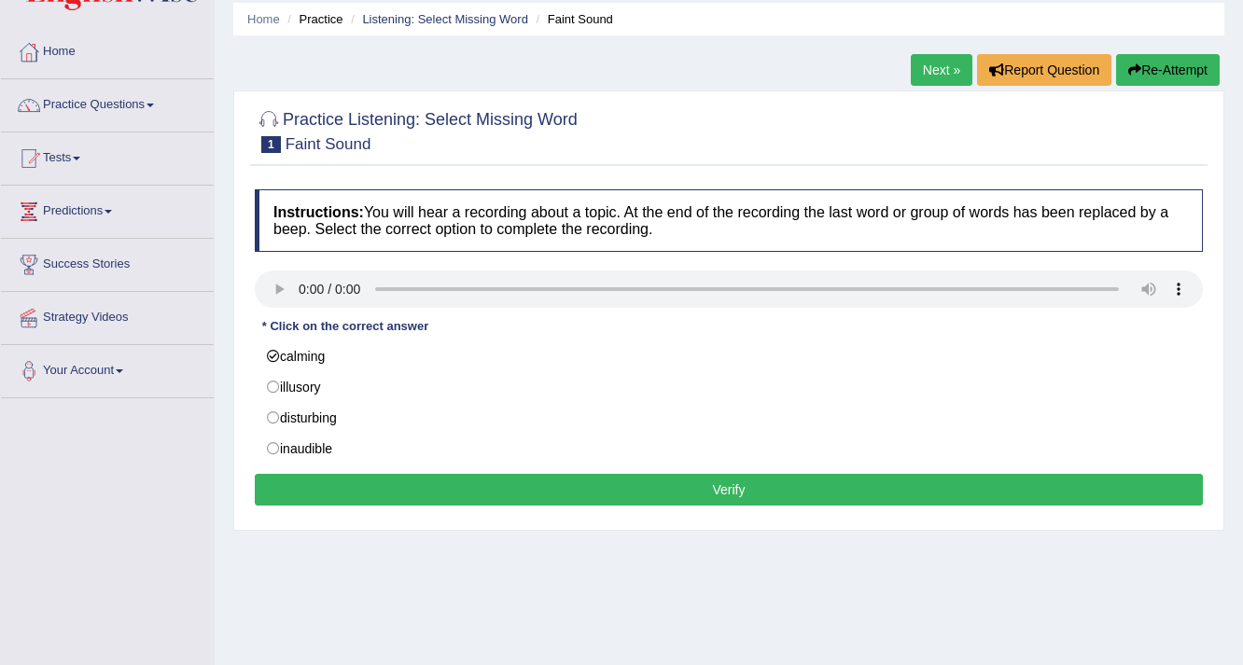
click at [690, 500] on button "Verify" at bounding box center [729, 490] width 948 height 32
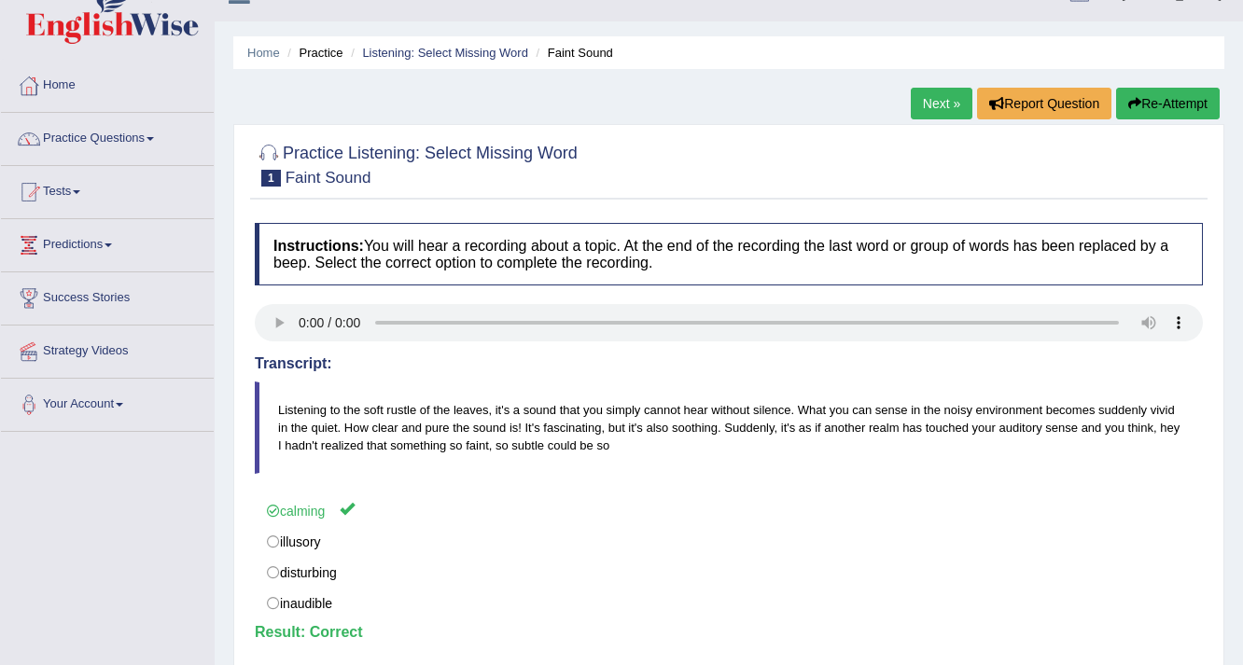
scroll to position [0, 0]
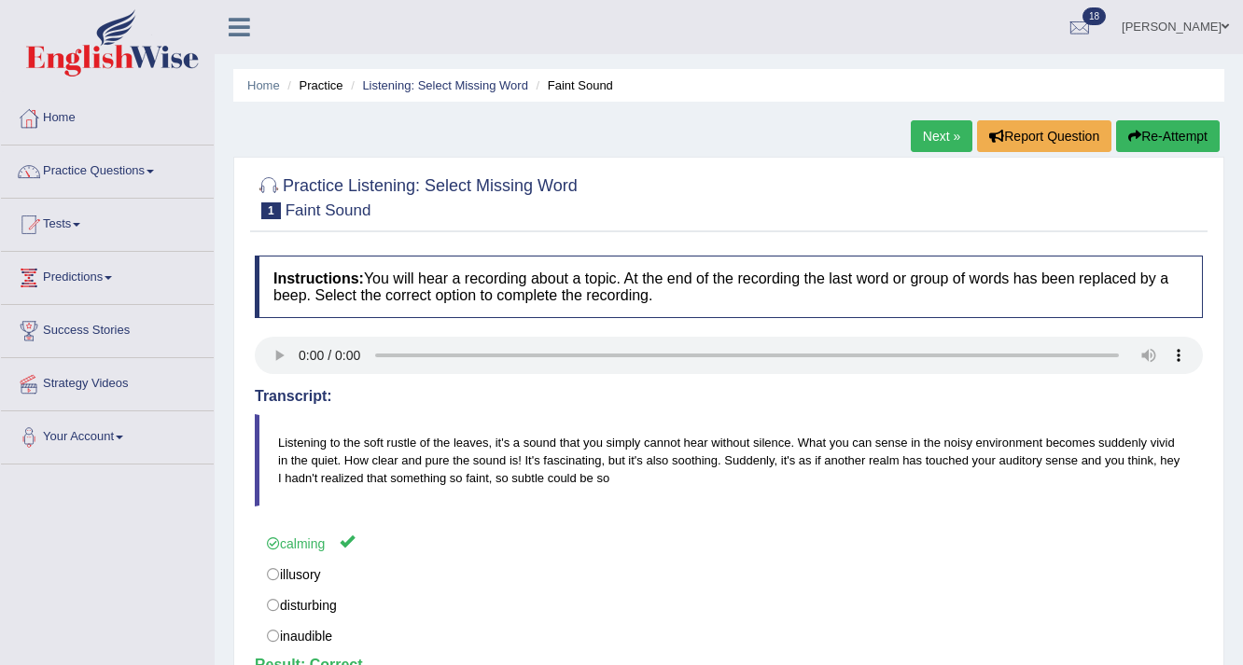
click at [951, 136] on link "Next »" at bounding box center [941, 136] width 62 height 32
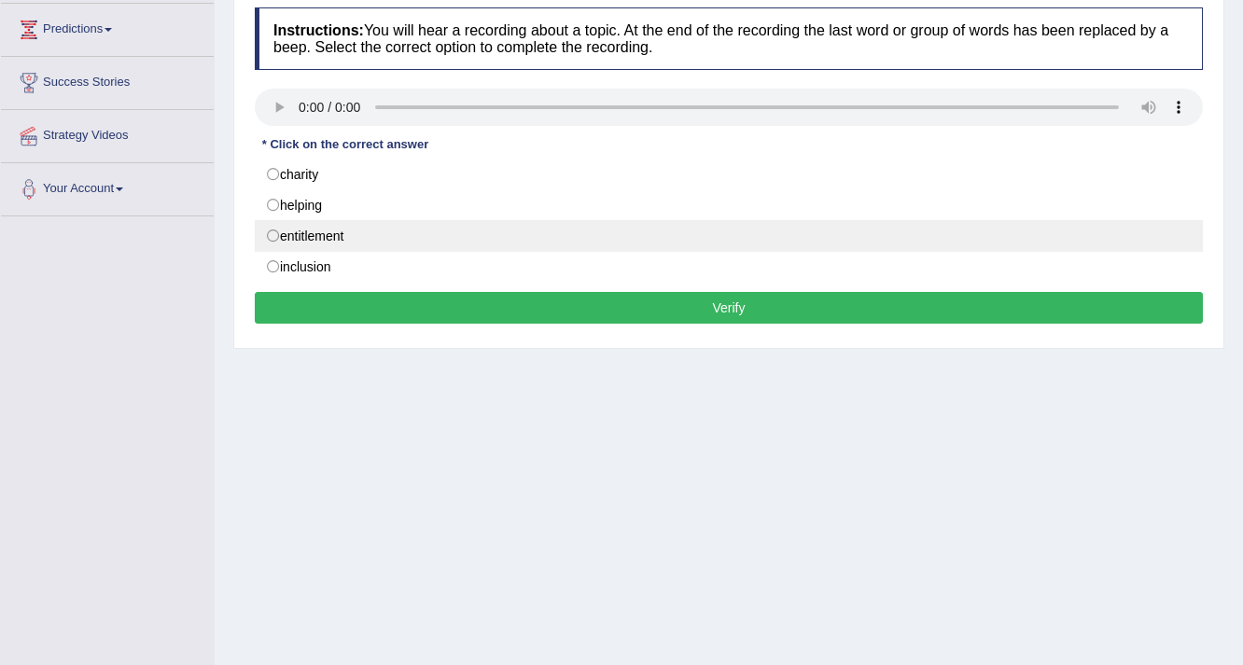
click at [272, 229] on label "entitlement" at bounding box center [729, 236] width 948 height 32
radio input "true"
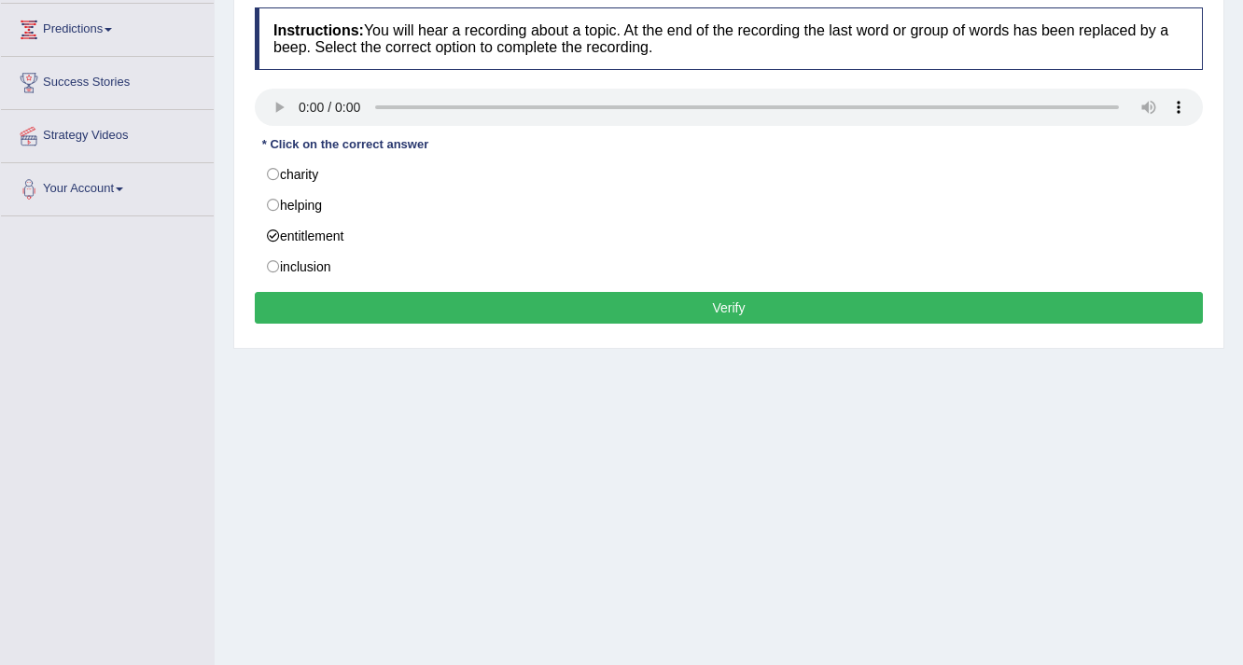
click at [607, 306] on button "Verify" at bounding box center [729, 308] width 948 height 32
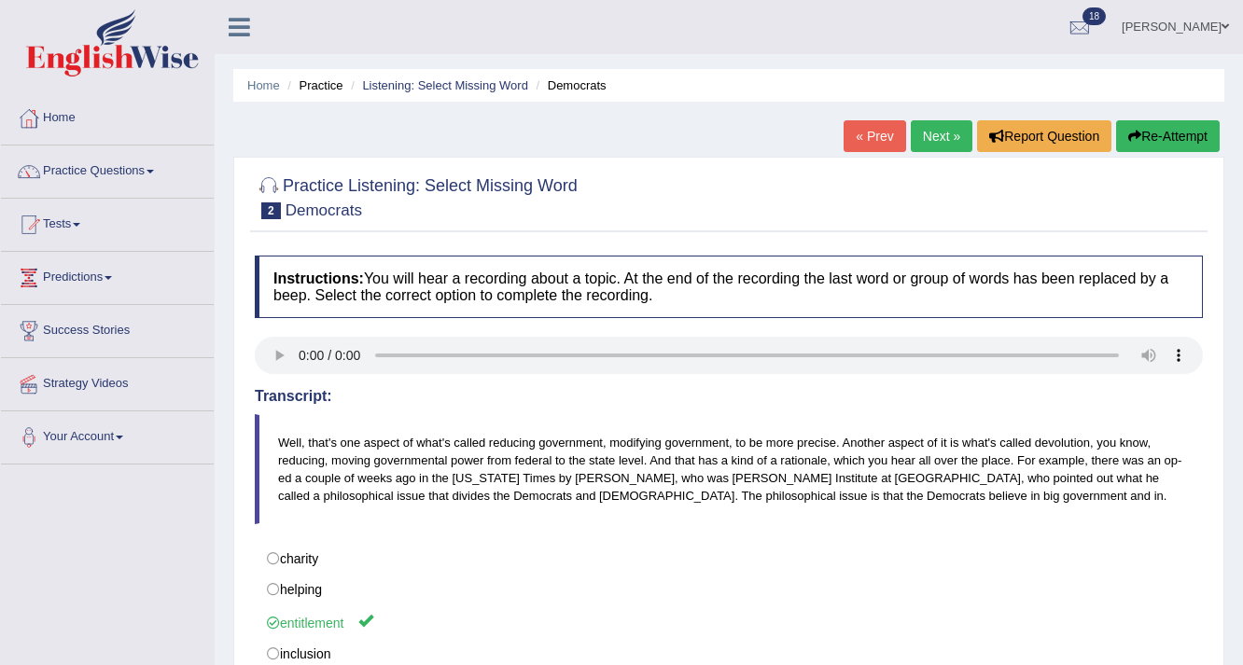
click at [946, 124] on link "Next »" at bounding box center [941, 136] width 62 height 32
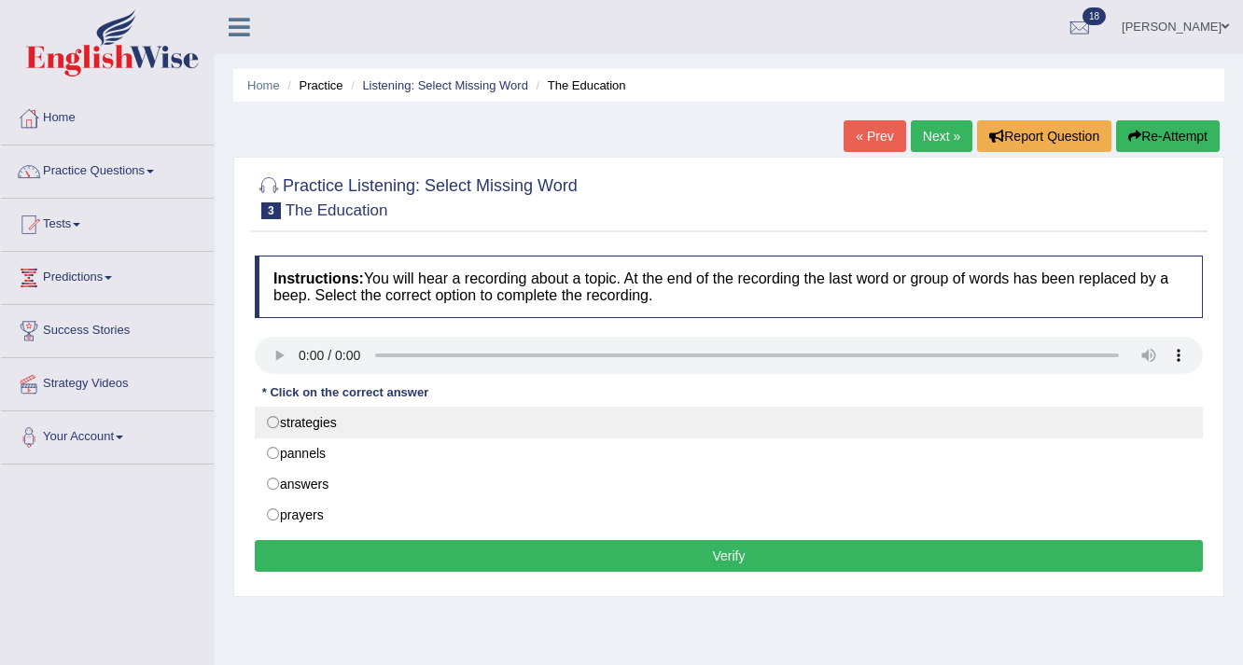
click at [276, 421] on label "strategies" at bounding box center [729, 423] width 948 height 32
radio input "true"
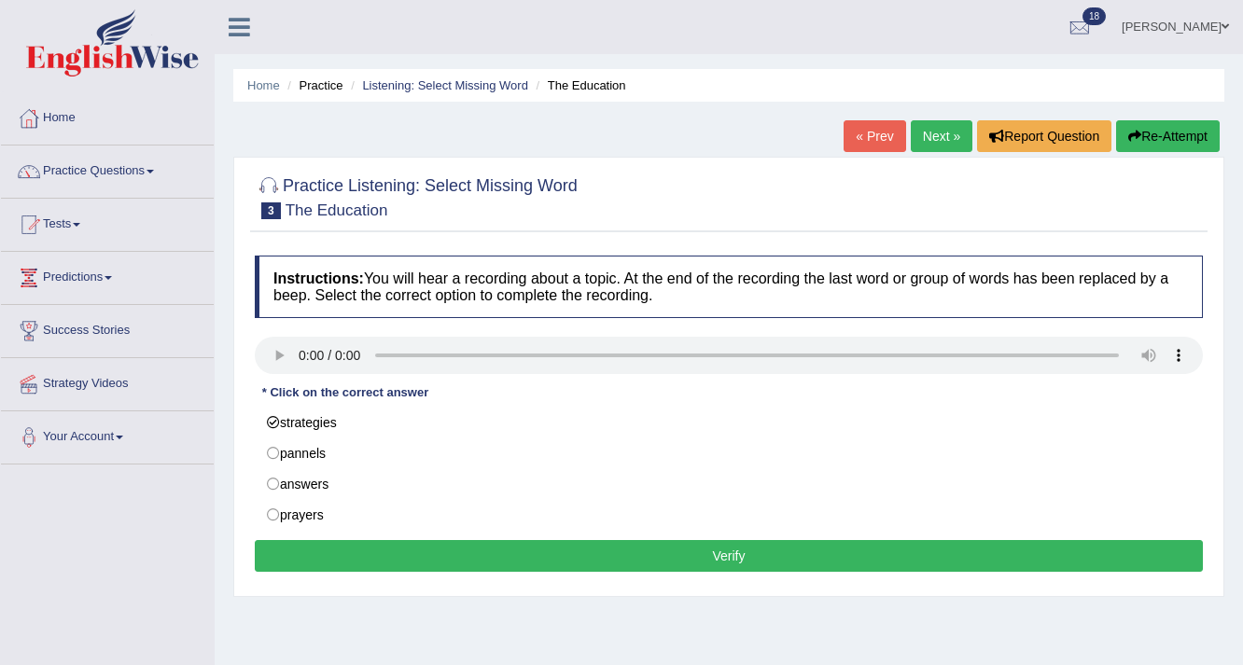
click at [694, 559] on button "Verify" at bounding box center [729, 556] width 948 height 32
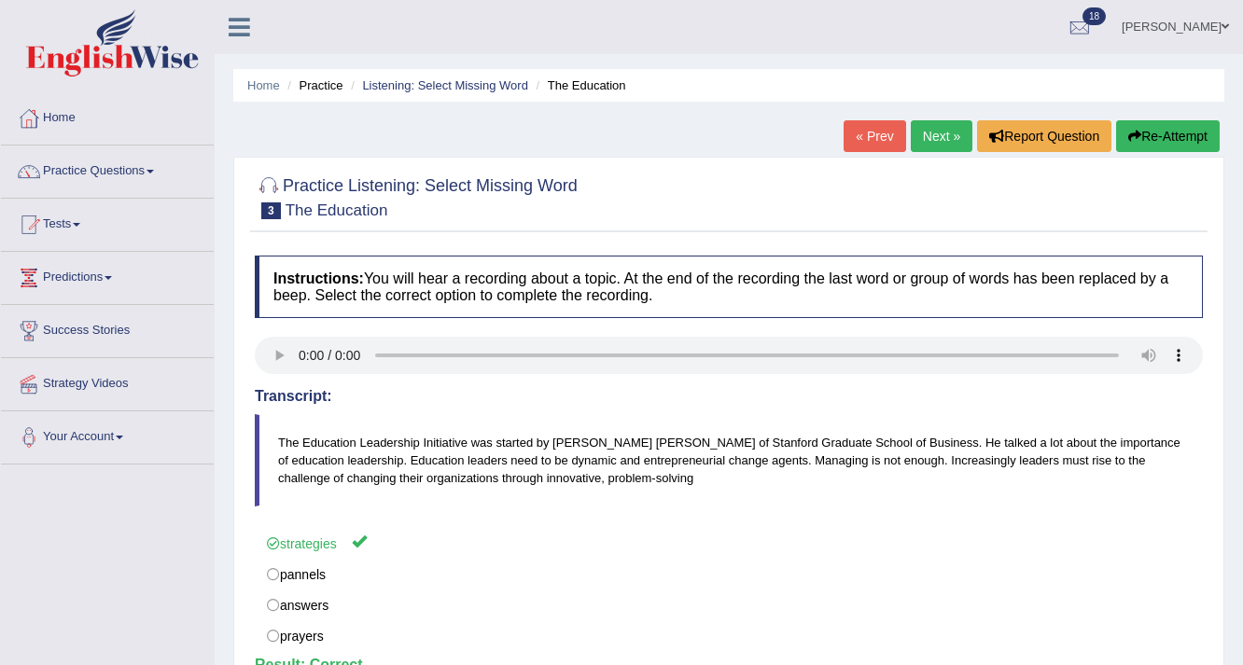
click at [933, 134] on link "Next »" at bounding box center [941, 136] width 62 height 32
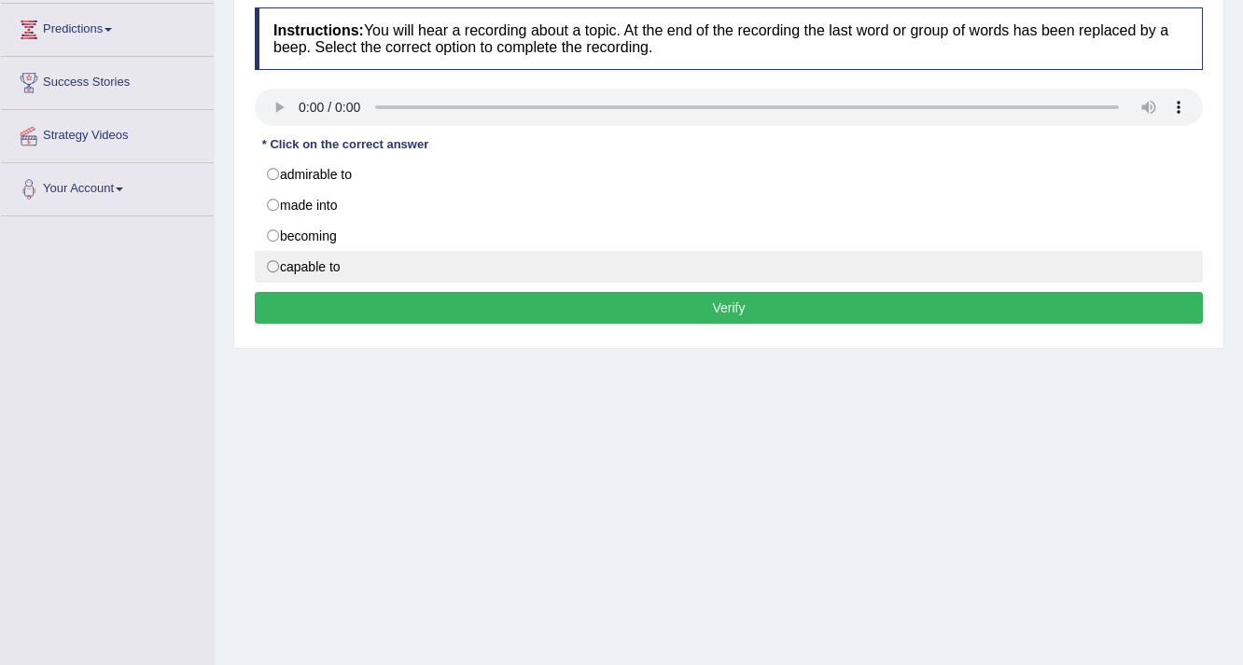
click at [272, 261] on label "capable to" at bounding box center [729, 267] width 948 height 32
radio input "true"
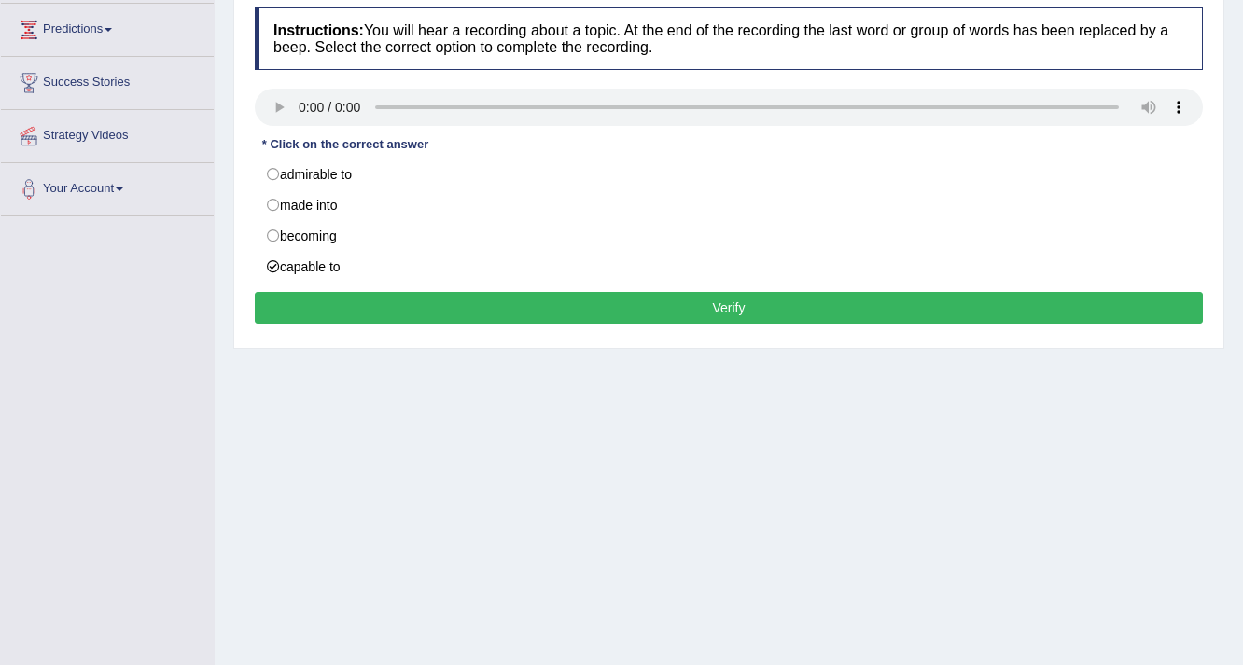
click at [431, 301] on button "Verify" at bounding box center [729, 308] width 948 height 32
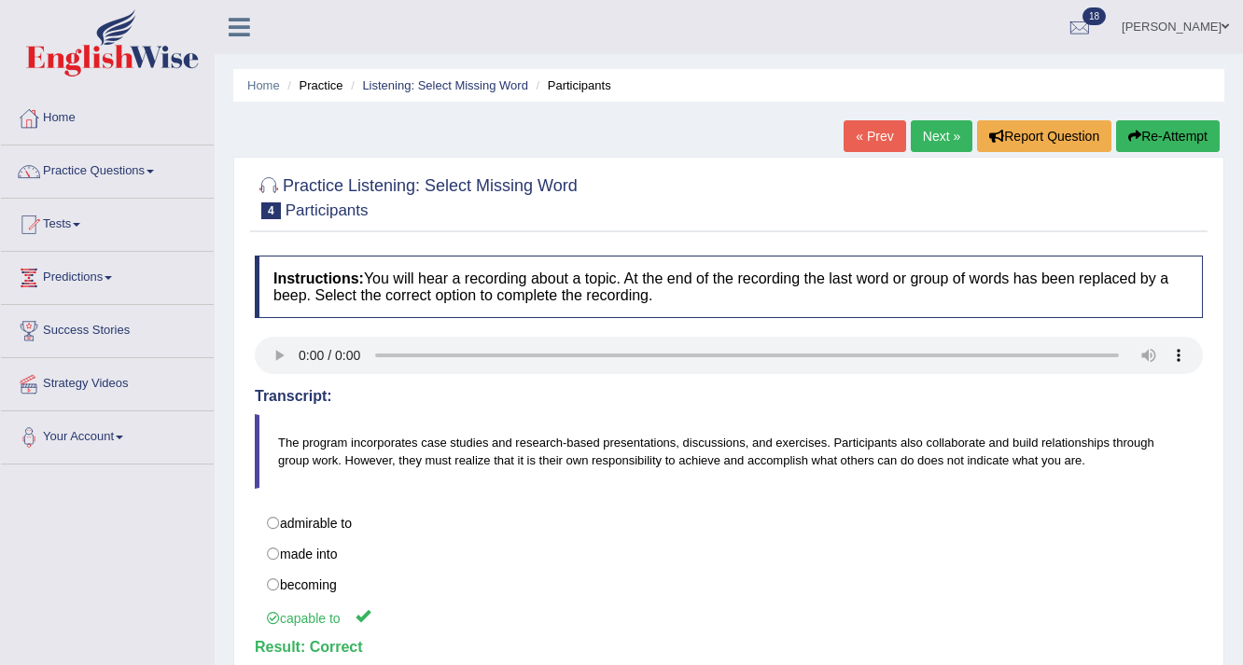
click at [921, 134] on link "Next »" at bounding box center [941, 136] width 62 height 32
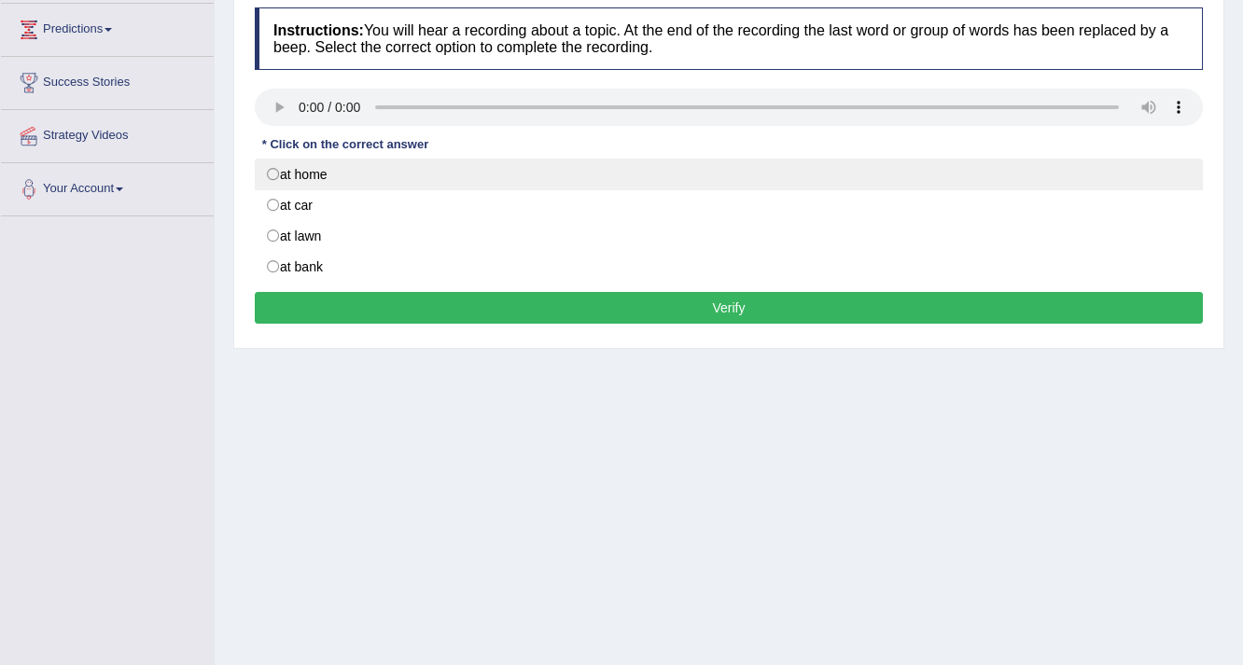
click at [276, 172] on label "at home" at bounding box center [729, 175] width 948 height 32
radio input "true"
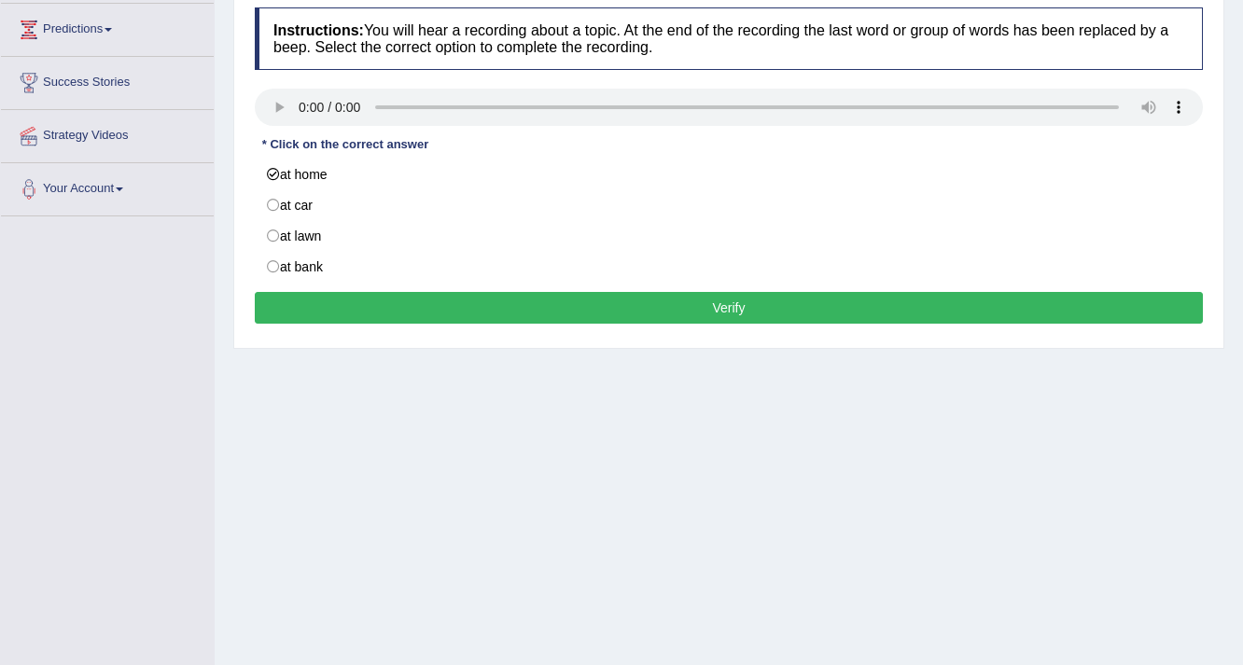
click at [684, 313] on button "Verify" at bounding box center [729, 308] width 948 height 32
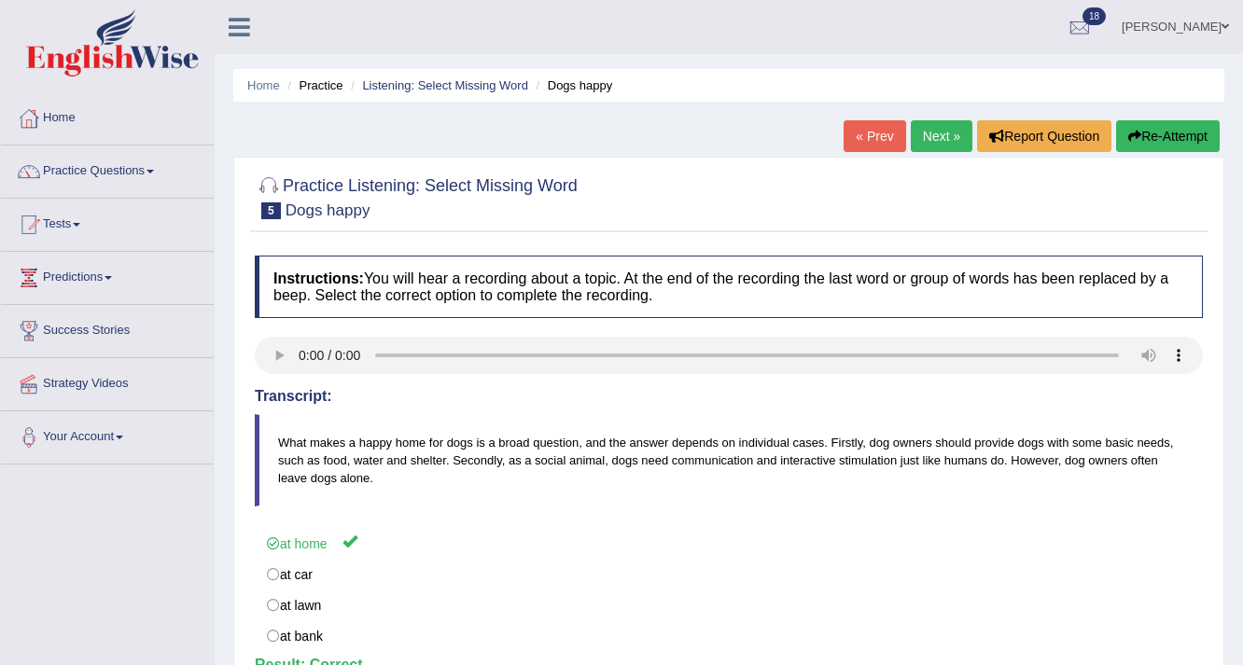
click at [934, 135] on link "Next »" at bounding box center [941, 136] width 62 height 32
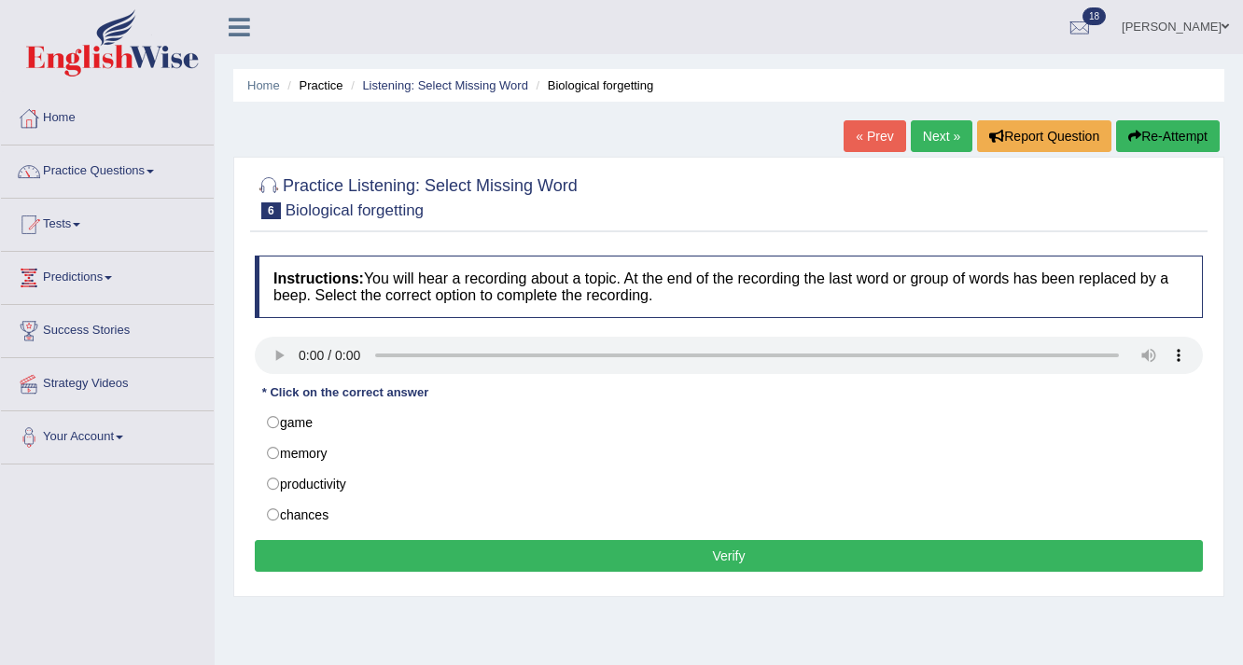
scroll to position [248, 0]
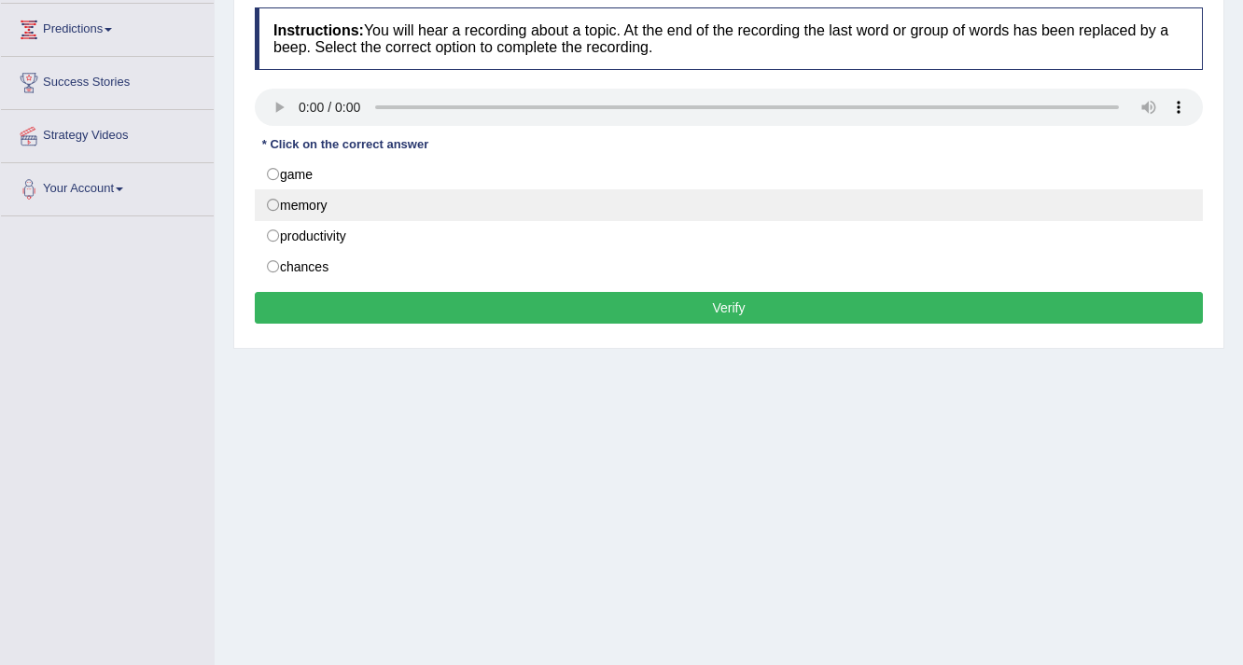
click at [276, 200] on label "memory" at bounding box center [729, 205] width 948 height 32
radio input "true"
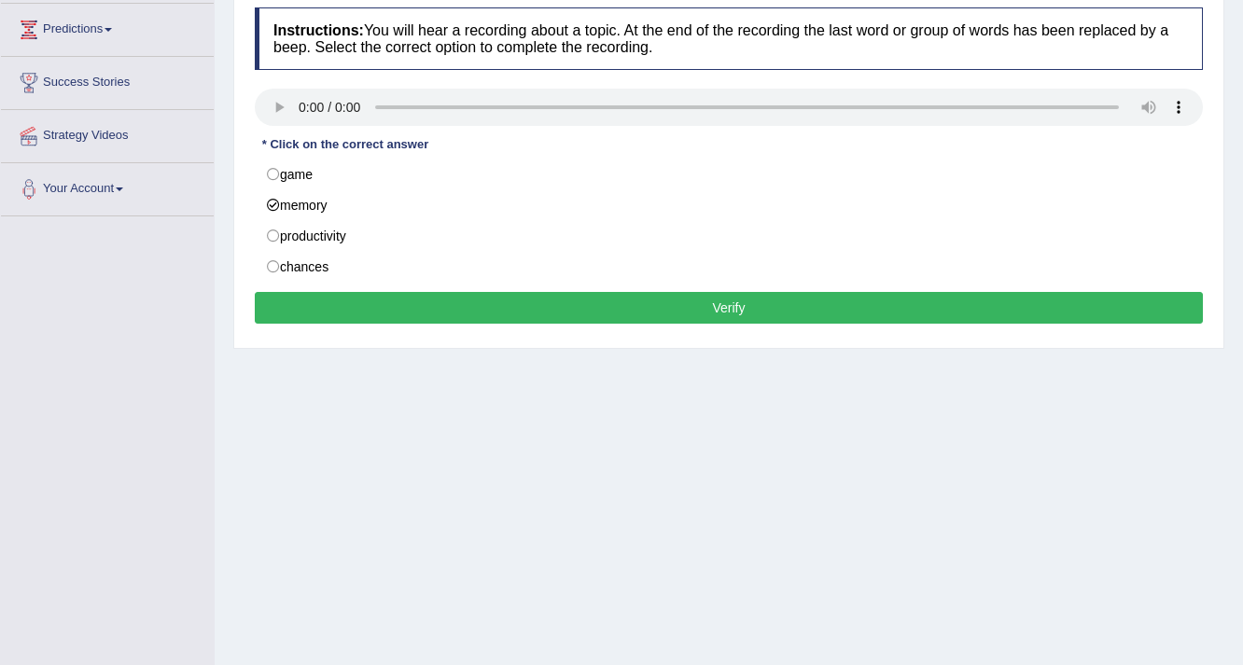
click at [518, 314] on button "Verify" at bounding box center [729, 308] width 948 height 32
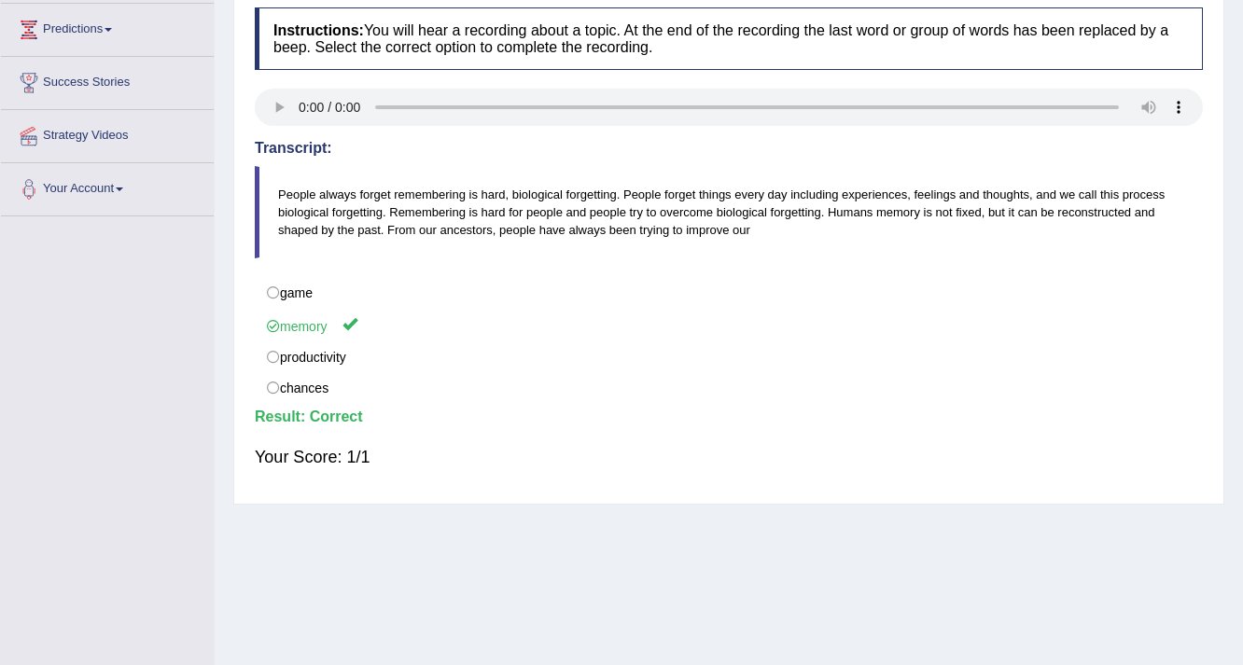
scroll to position [0, 0]
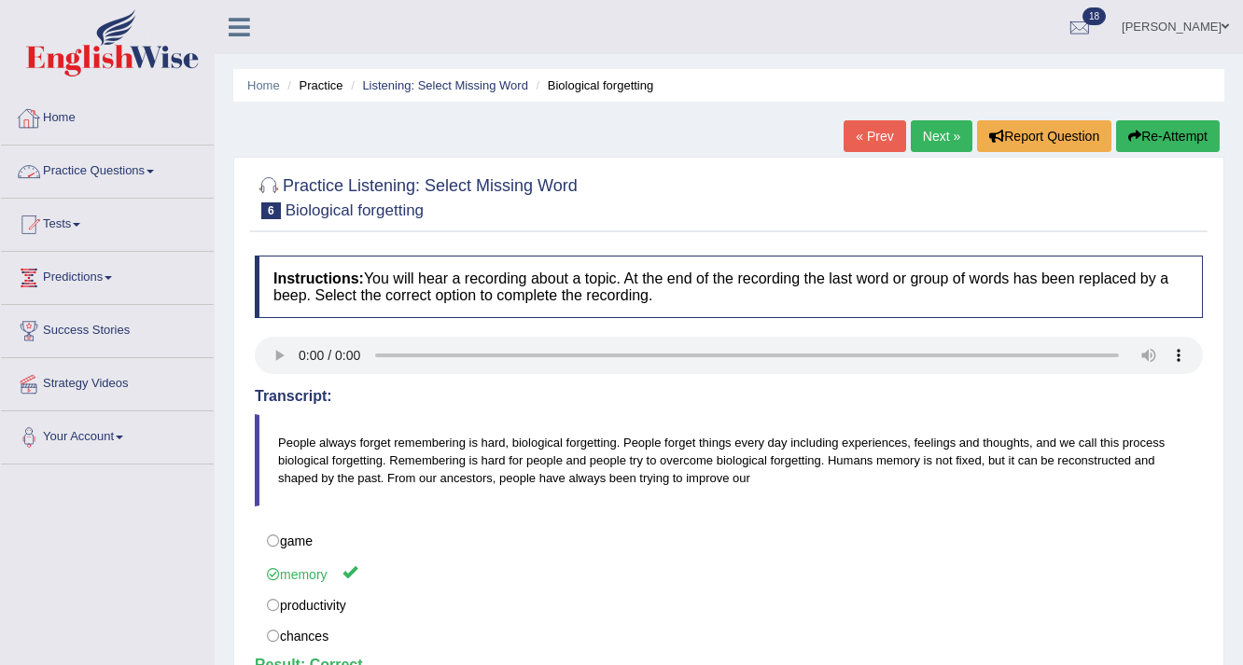
click at [154, 170] on span at bounding box center [149, 172] width 7 height 4
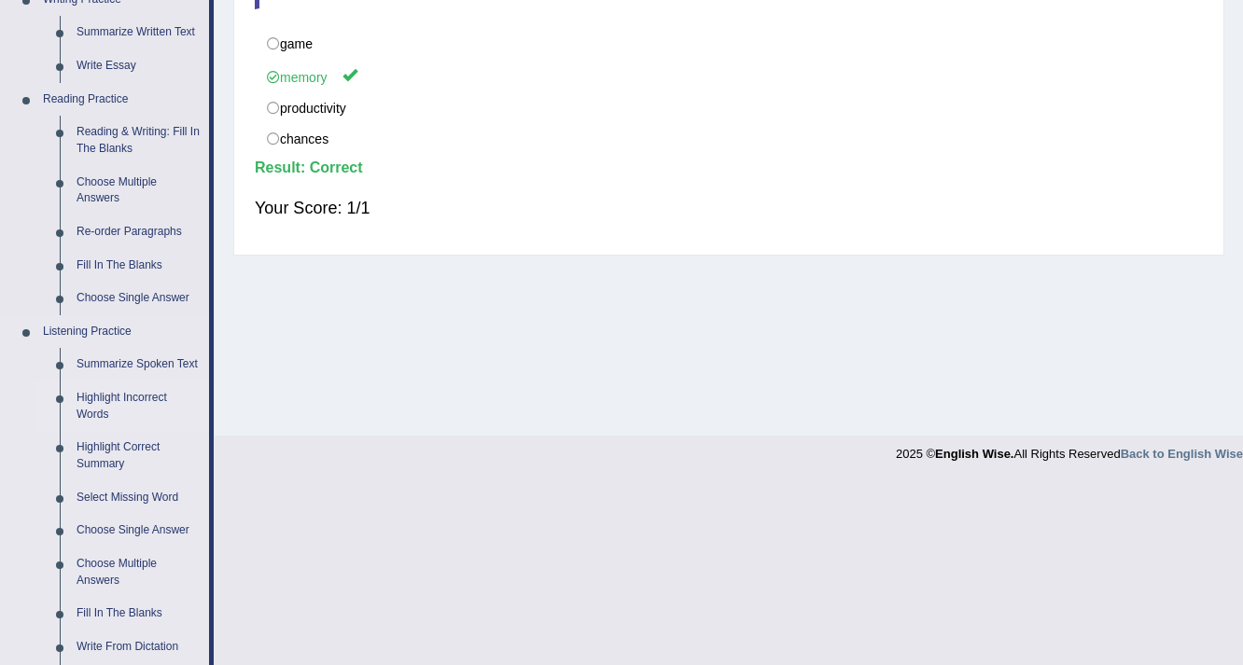
scroll to position [795, 0]
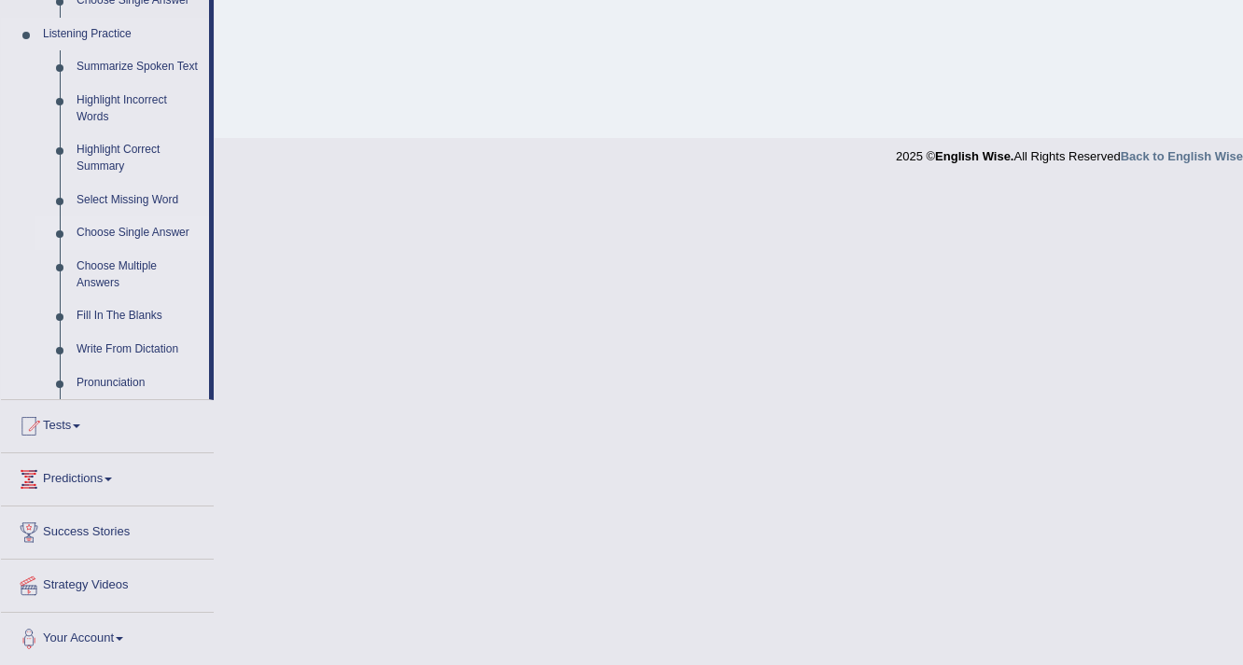
click at [146, 228] on link "Choose Single Answer" at bounding box center [138, 233] width 141 height 34
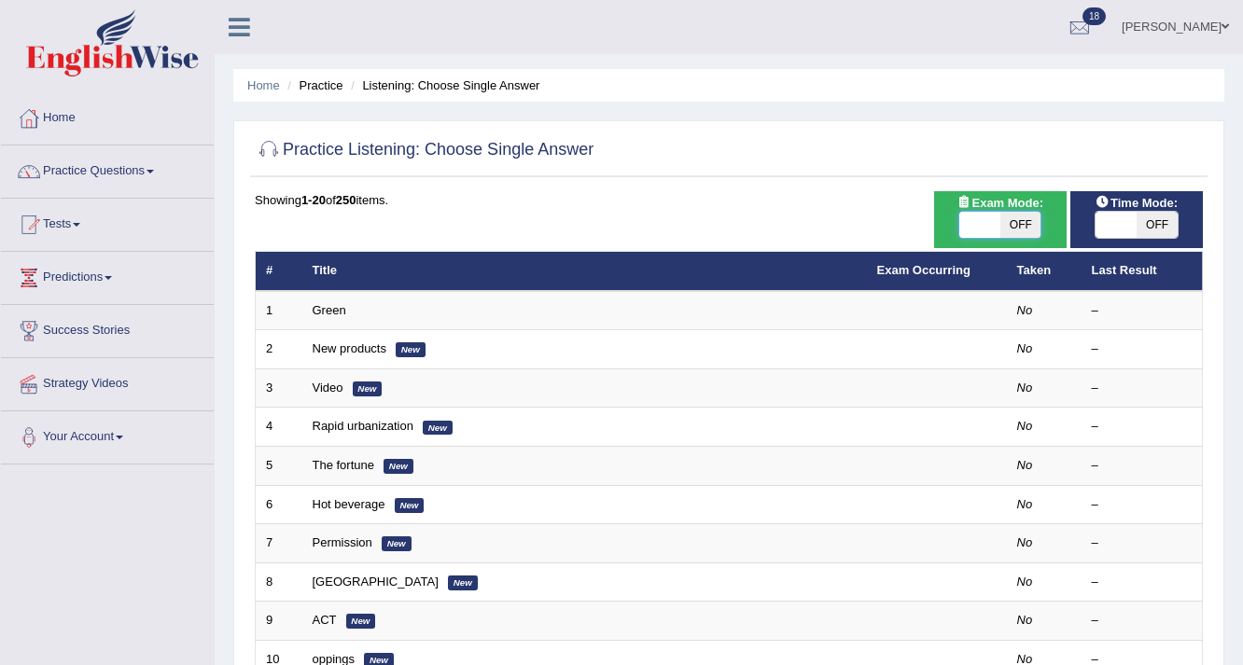
click at [968, 220] on span at bounding box center [979, 225] width 41 height 26
checkbox input "true"
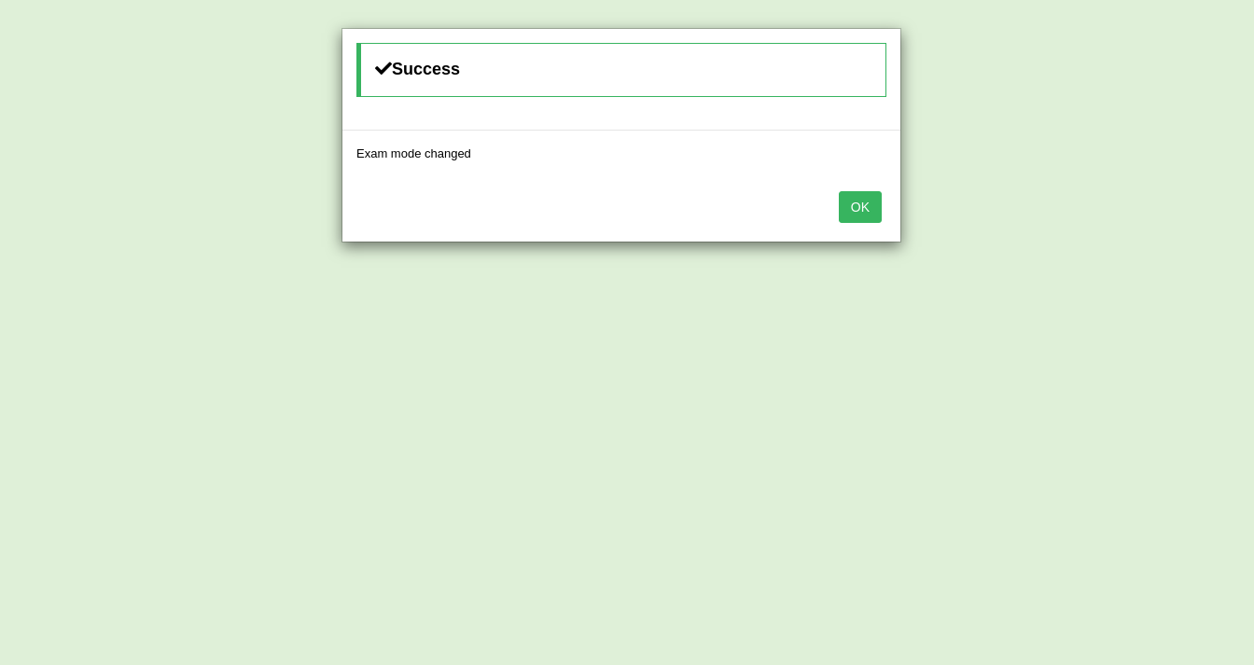
click at [859, 205] on button "OK" at bounding box center [860, 207] width 43 height 32
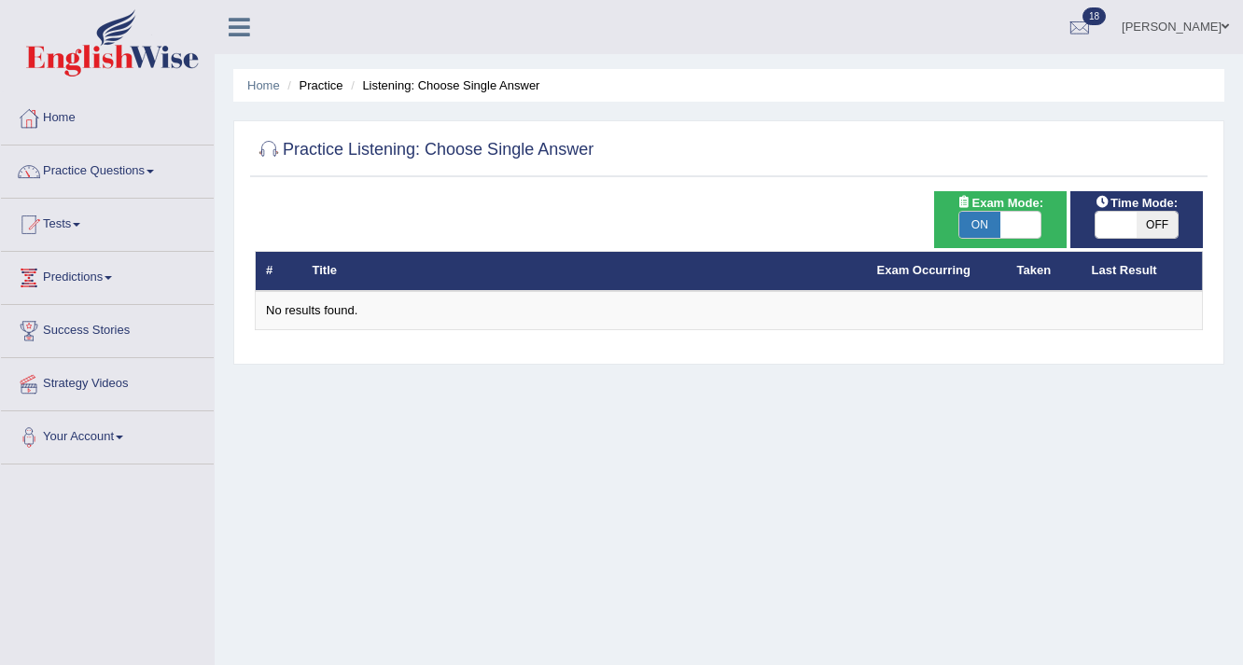
click at [1146, 224] on span "OFF" at bounding box center [1156, 225] width 41 height 26
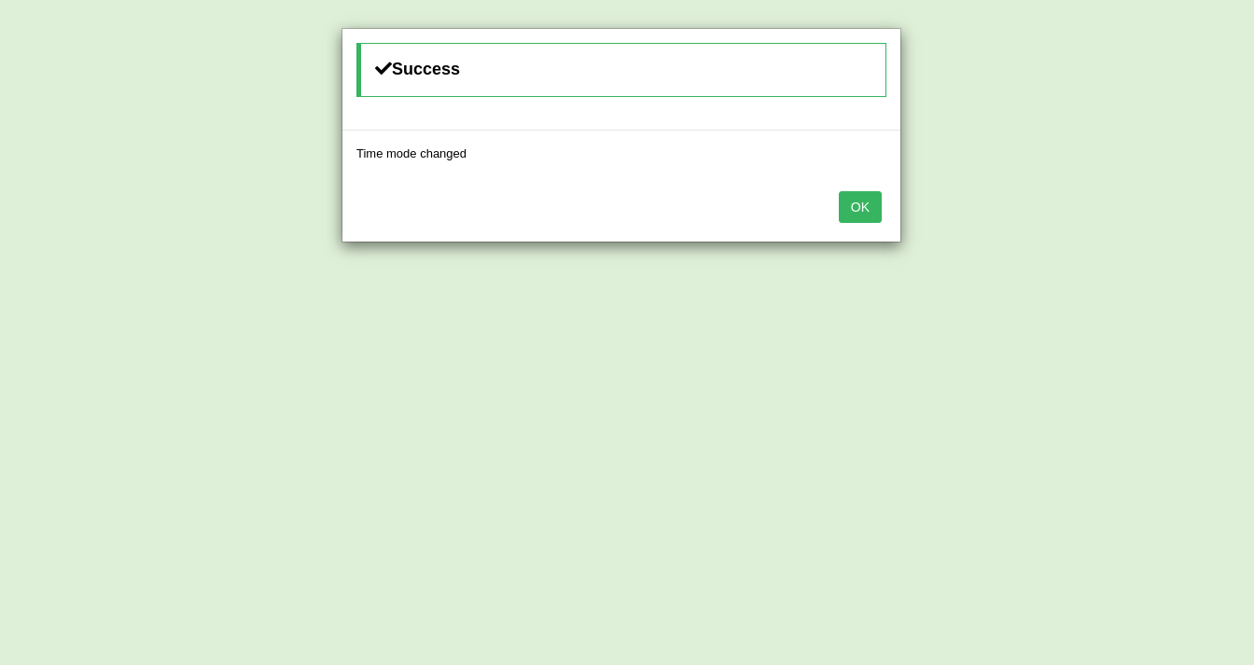
click at [850, 203] on button "OK" at bounding box center [860, 207] width 43 height 32
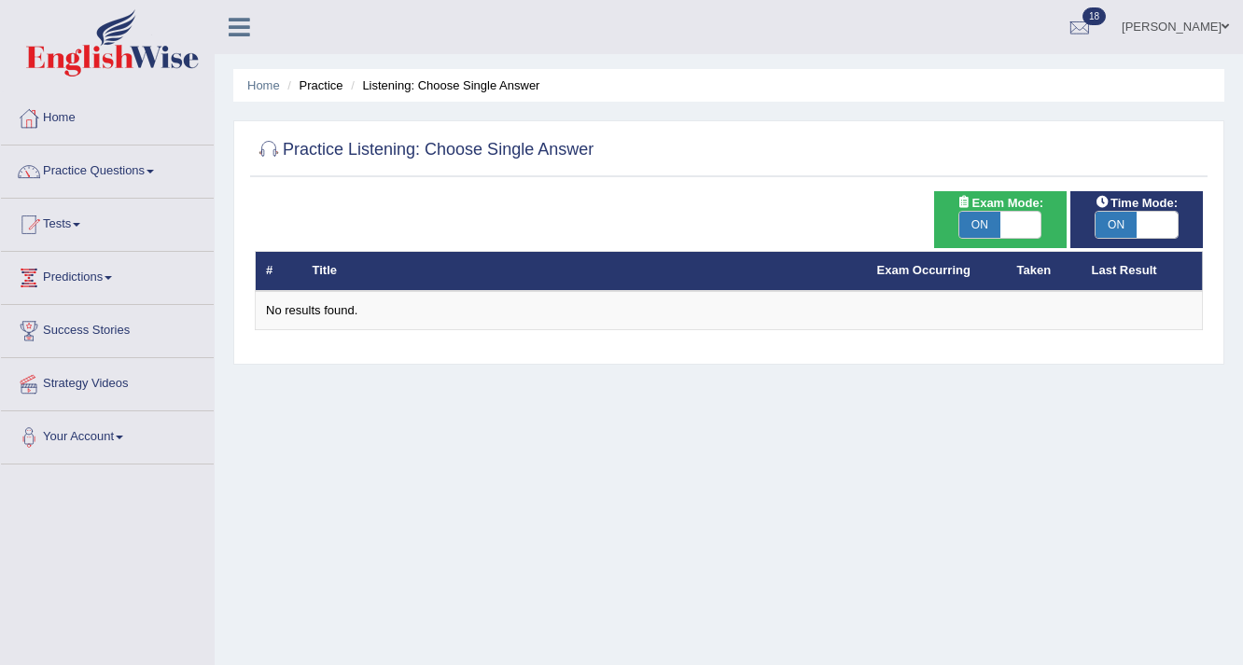
click at [1122, 219] on span "ON" at bounding box center [1115, 225] width 41 height 26
checkbox input "false"
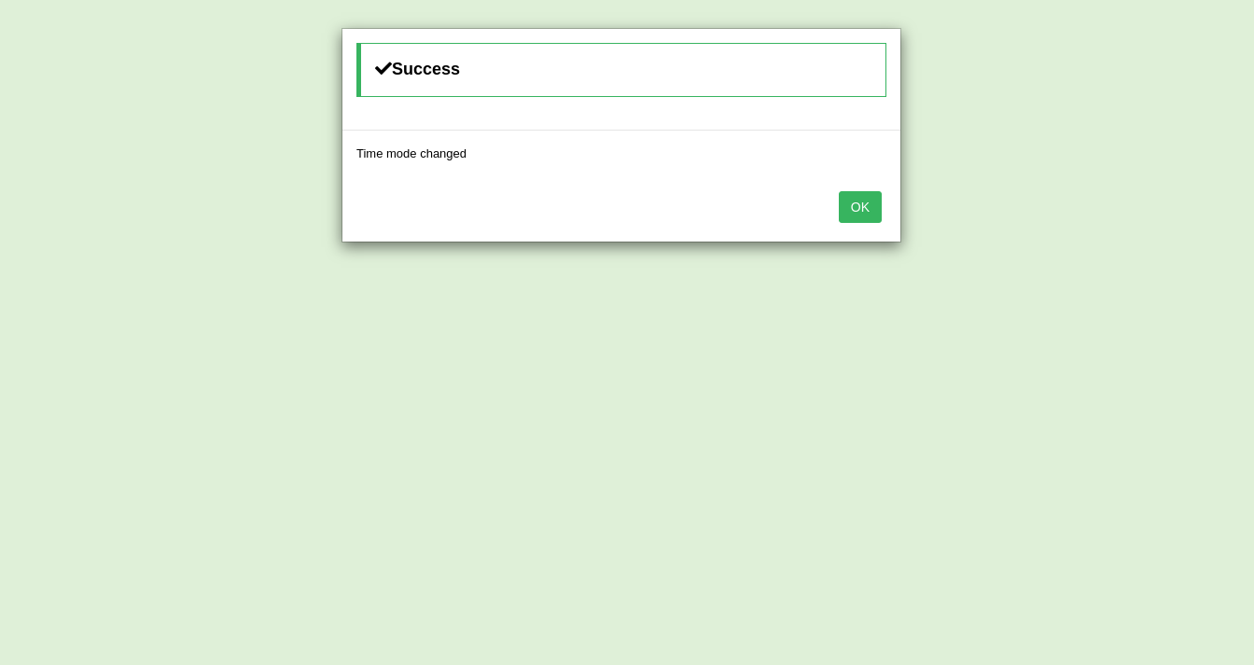
click at [870, 193] on button "OK" at bounding box center [860, 207] width 43 height 32
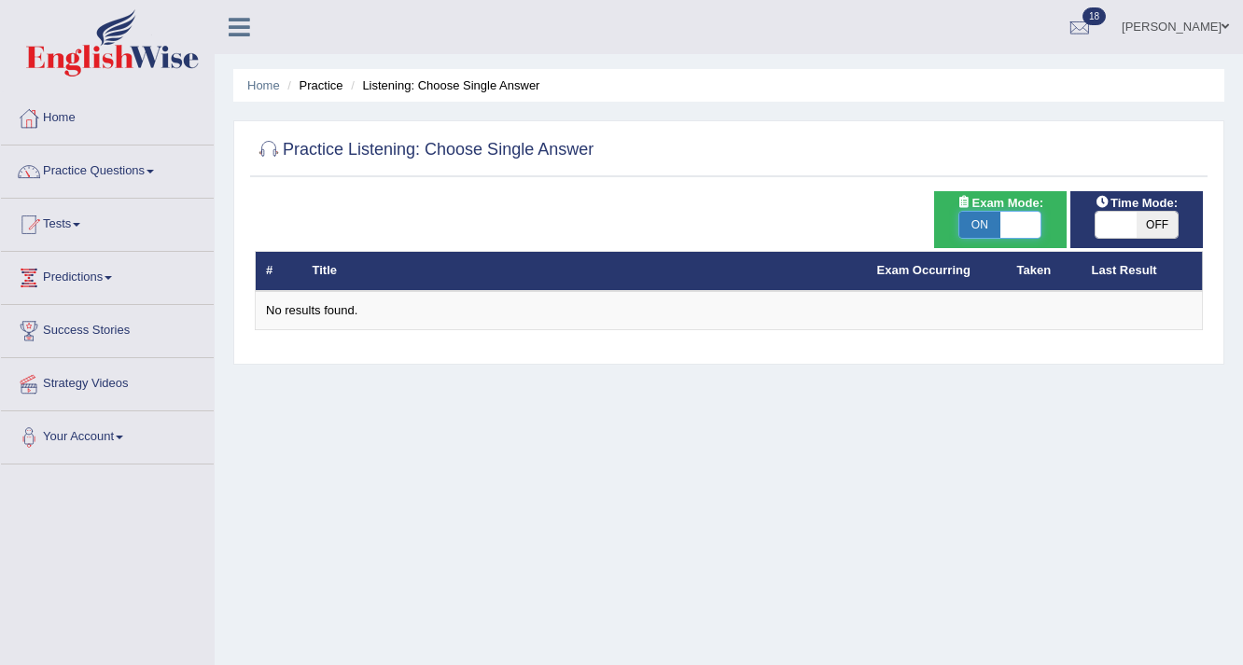
click at [1012, 228] on span at bounding box center [1020, 225] width 41 height 26
checkbox input "false"
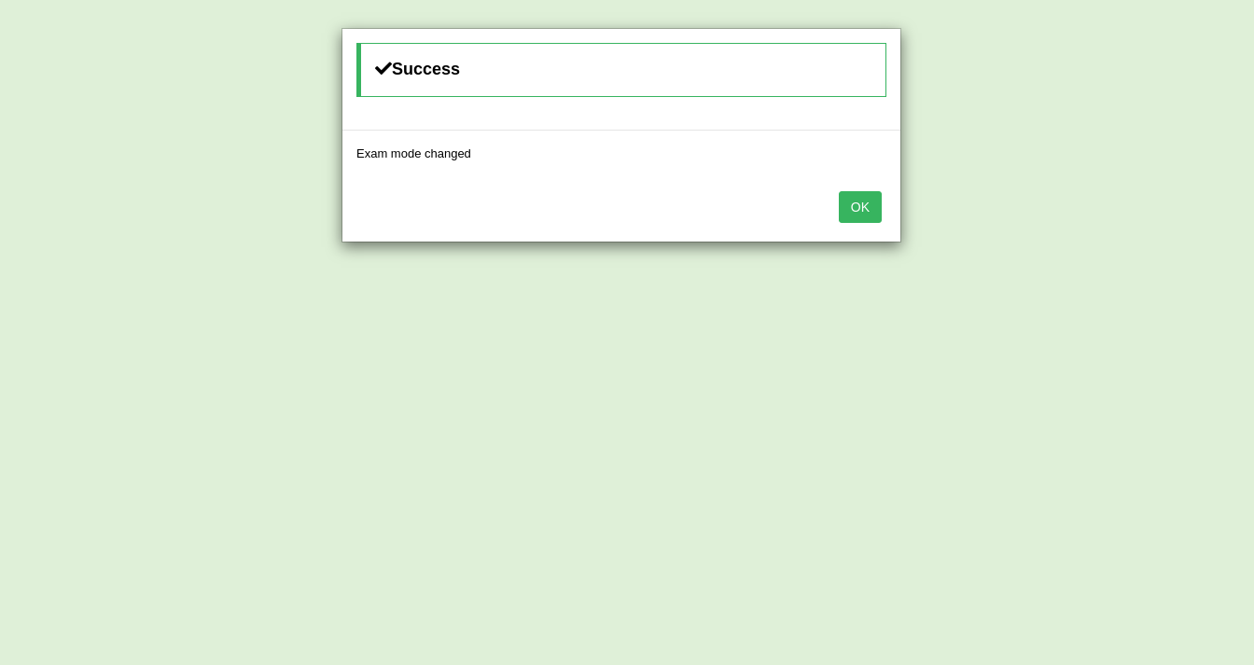
click at [854, 207] on button "OK" at bounding box center [860, 207] width 43 height 32
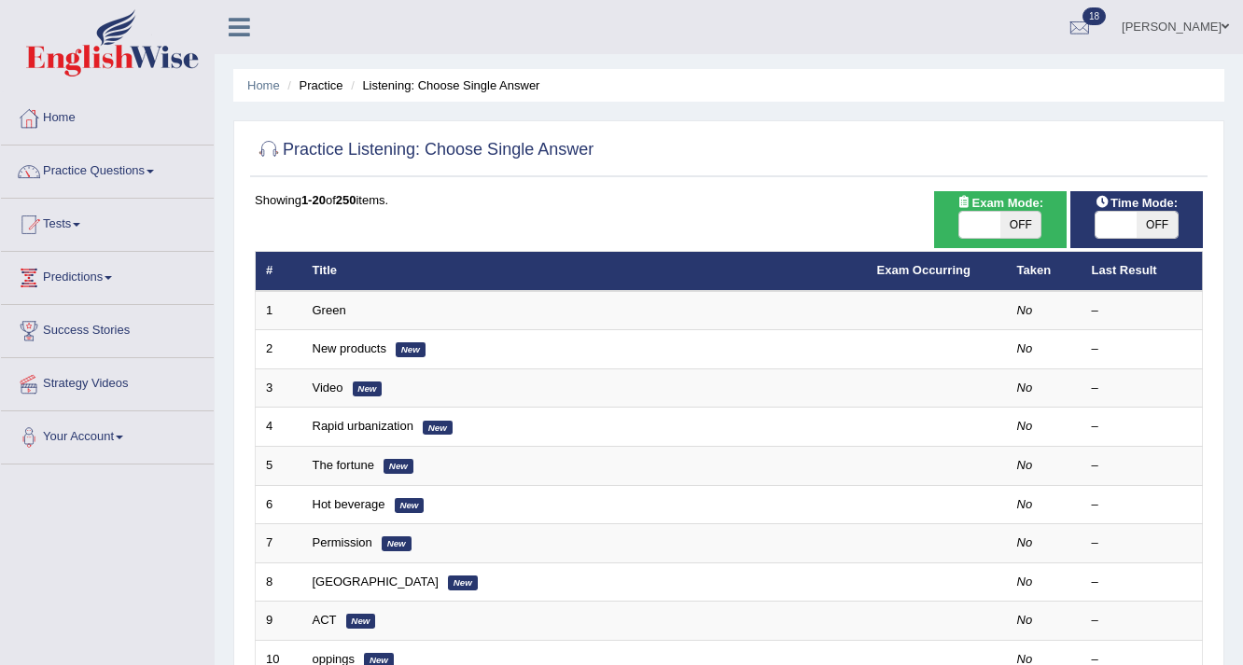
click at [1032, 218] on span "OFF" at bounding box center [1020, 225] width 41 height 26
checkbox input "true"
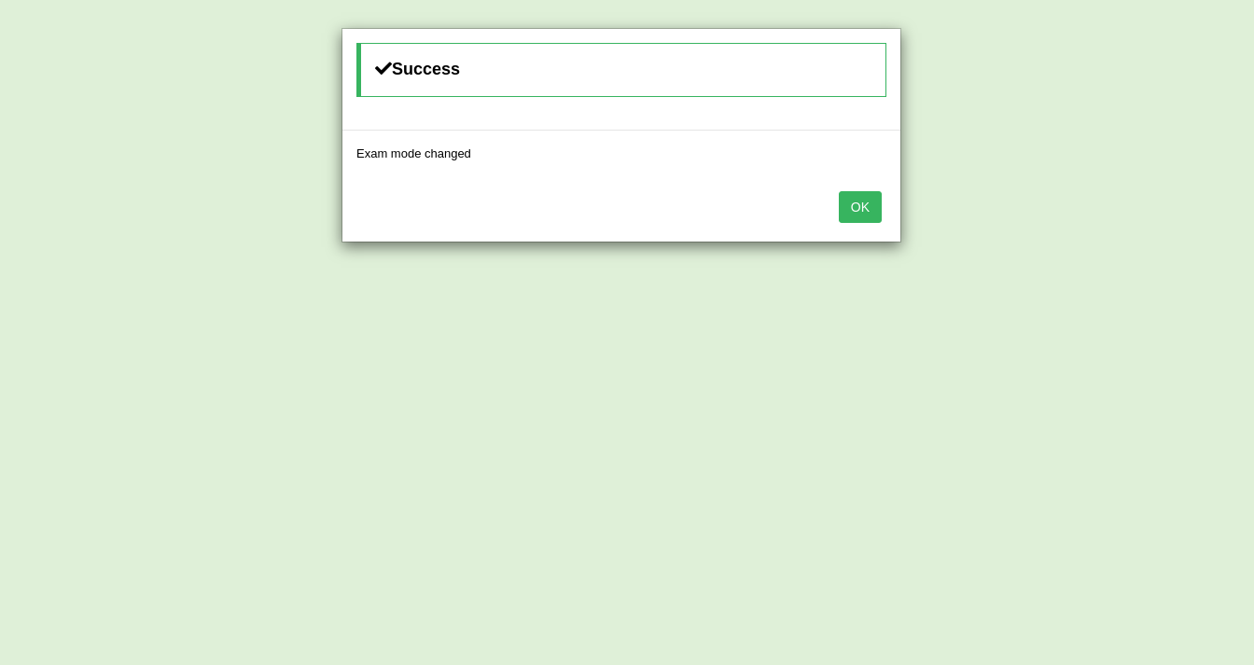
click at [867, 214] on button "OK" at bounding box center [860, 207] width 43 height 32
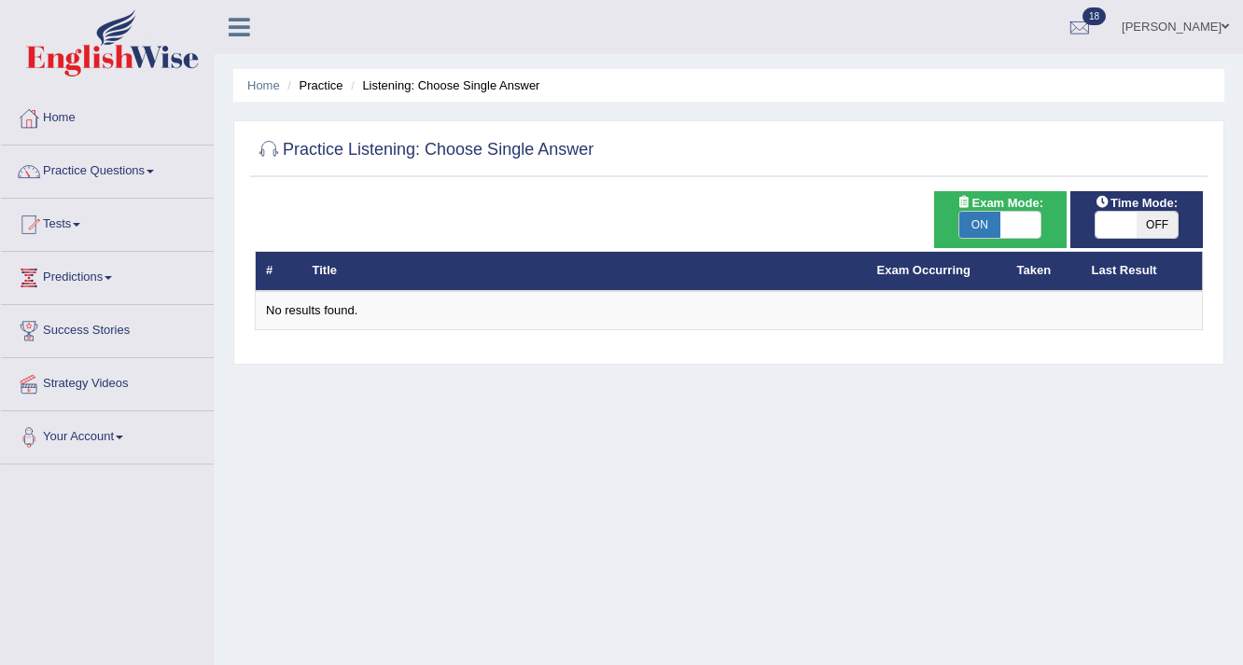
click at [1143, 216] on span "OFF" at bounding box center [1156, 225] width 41 height 26
checkbox input "true"
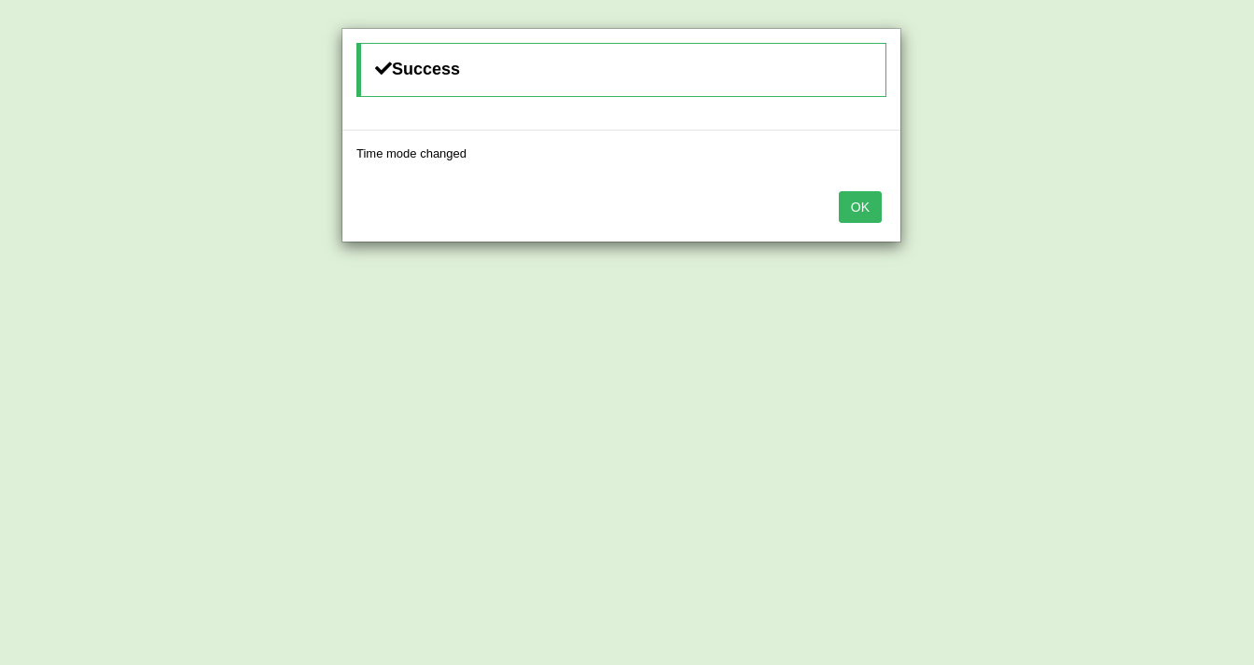
click at [857, 201] on button "OK" at bounding box center [860, 207] width 43 height 32
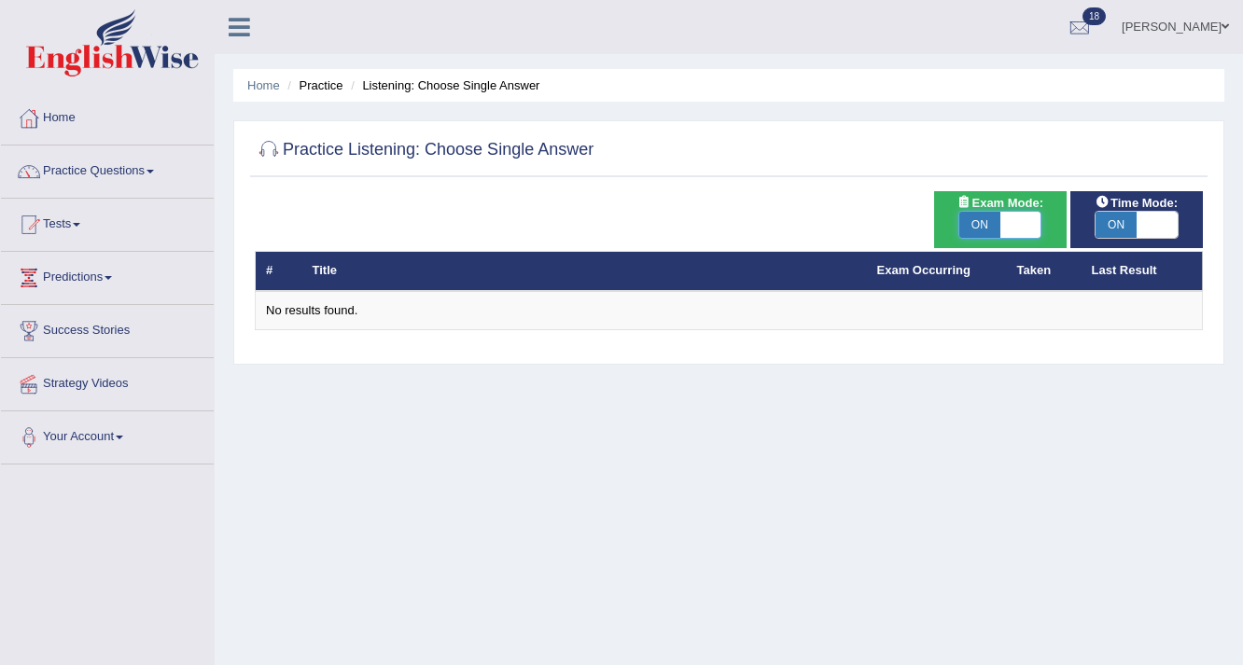
click at [1007, 224] on span at bounding box center [1020, 225] width 41 height 26
checkbox input "false"
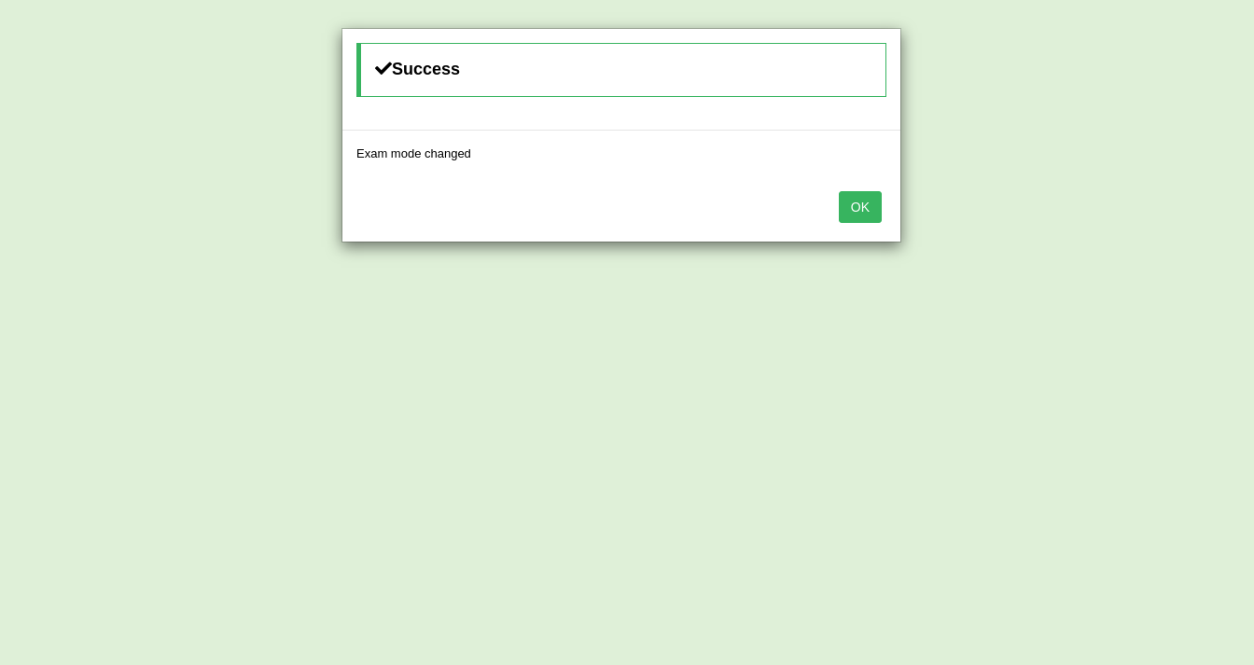
click at [369, 271] on div "Success Exam mode changed OK" at bounding box center [627, 332] width 1254 height 665
click at [871, 209] on button "OK" at bounding box center [860, 207] width 43 height 32
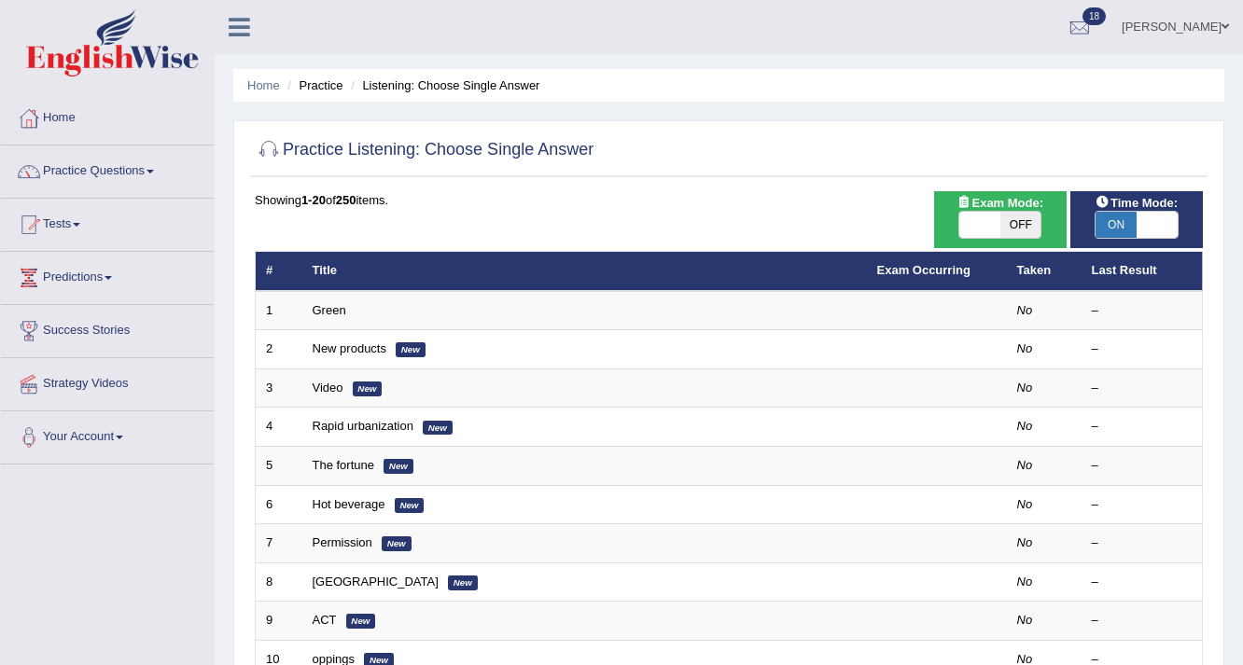
click at [994, 222] on span at bounding box center [979, 225] width 41 height 26
checkbox input "true"
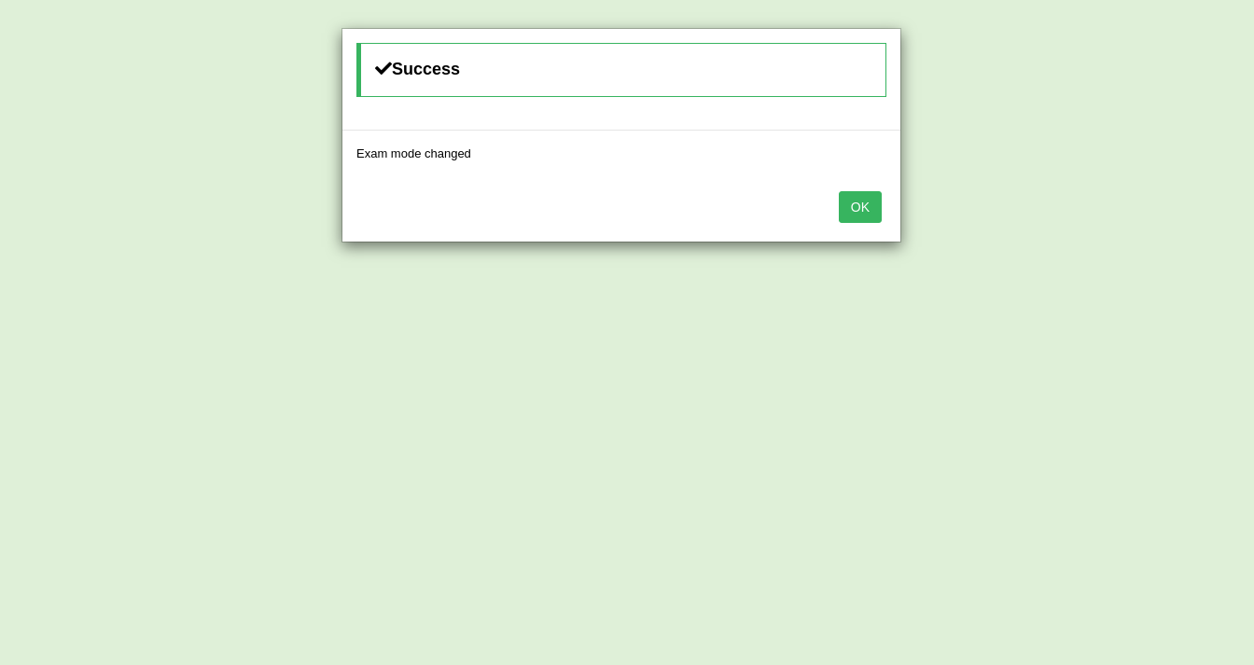
click at [848, 211] on button "OK" at bounding box center [860, 207] width 43 height 32
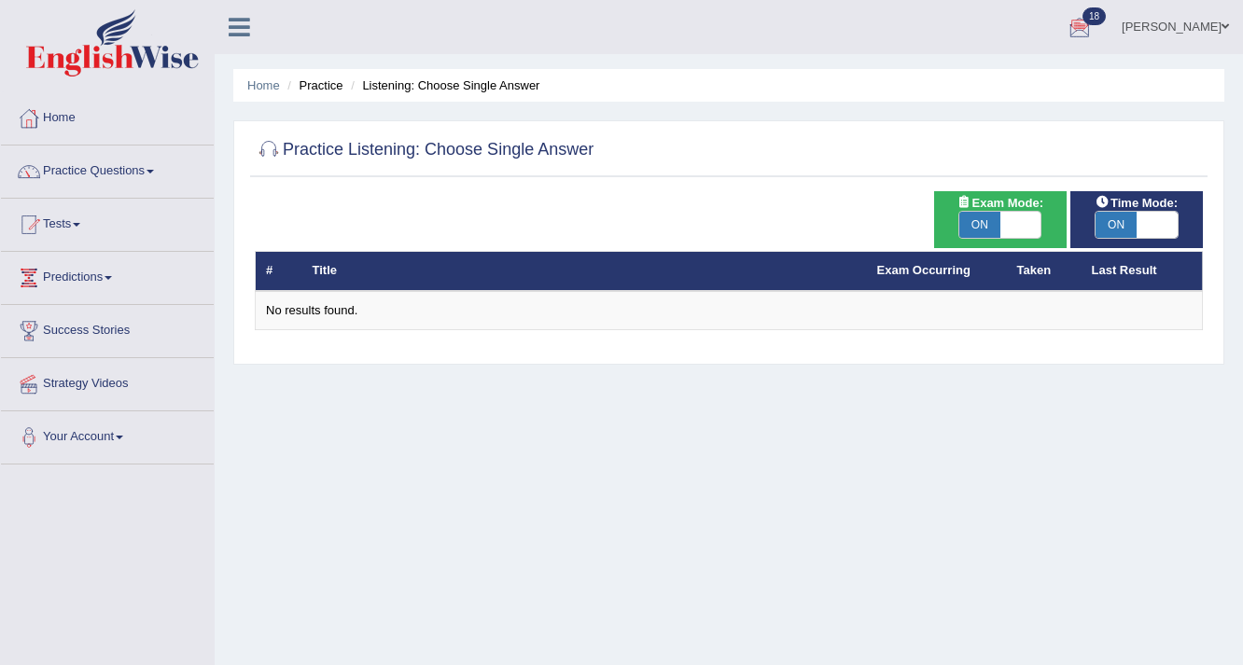
click at [1077, 27] on div at bounding box center [1079, 28] width 28 height 28
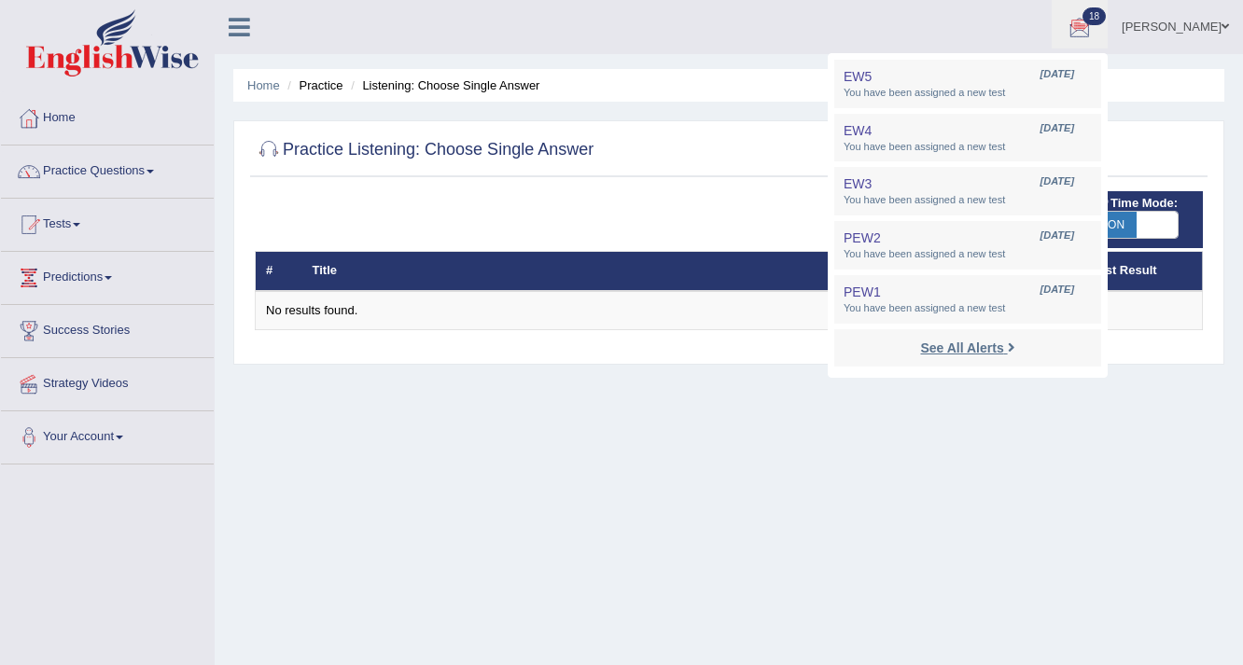
click at [1011, 345] on link "See All Alerts" at bounding box center [967, 348] width 104 height 21
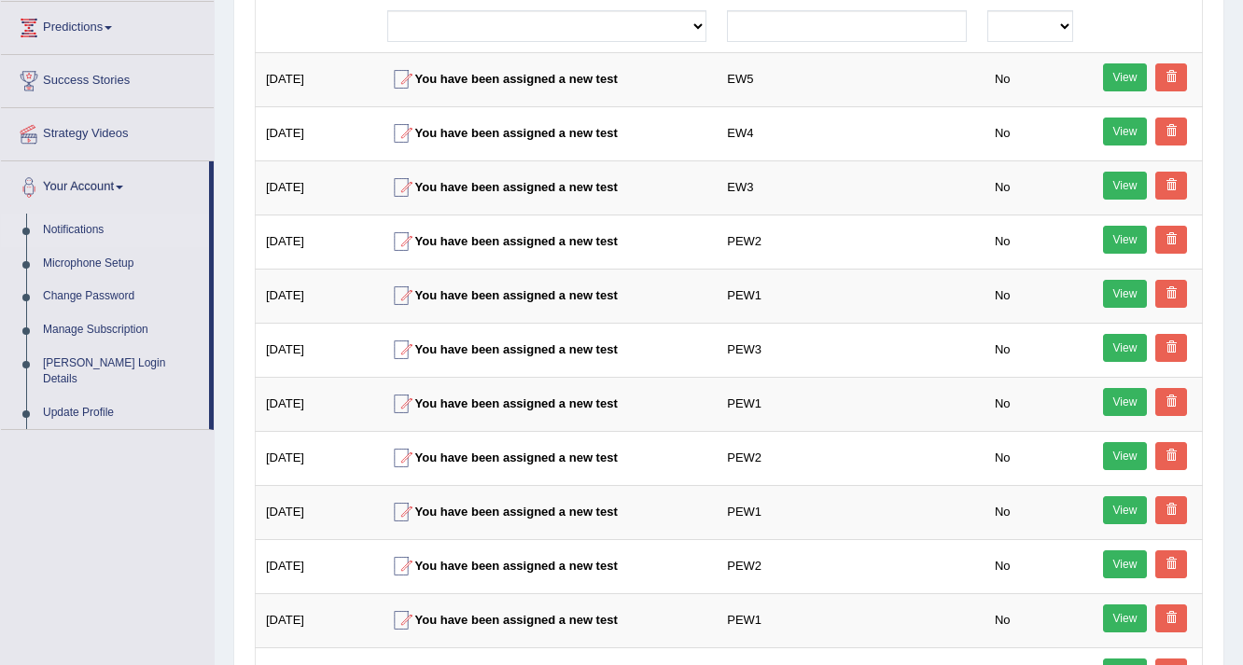
scroll to position [248, 0]
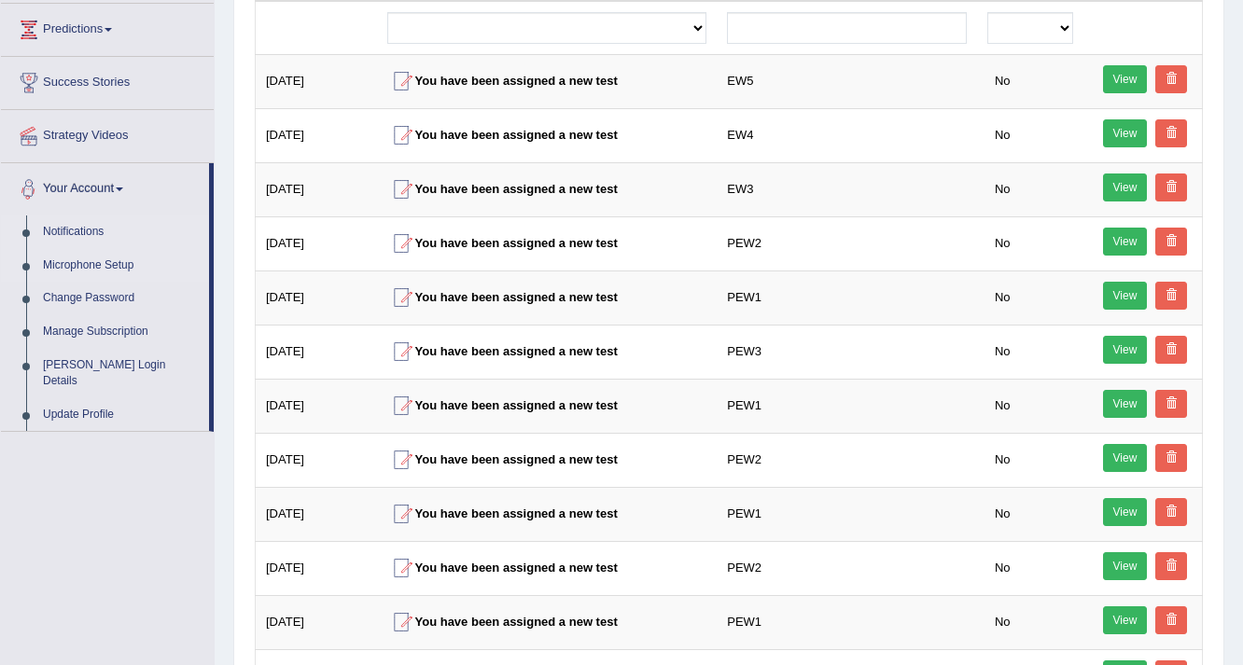
click at [58, 256] on link "Microphone Setup" at bounding box center [122, 266] width 174 height 34
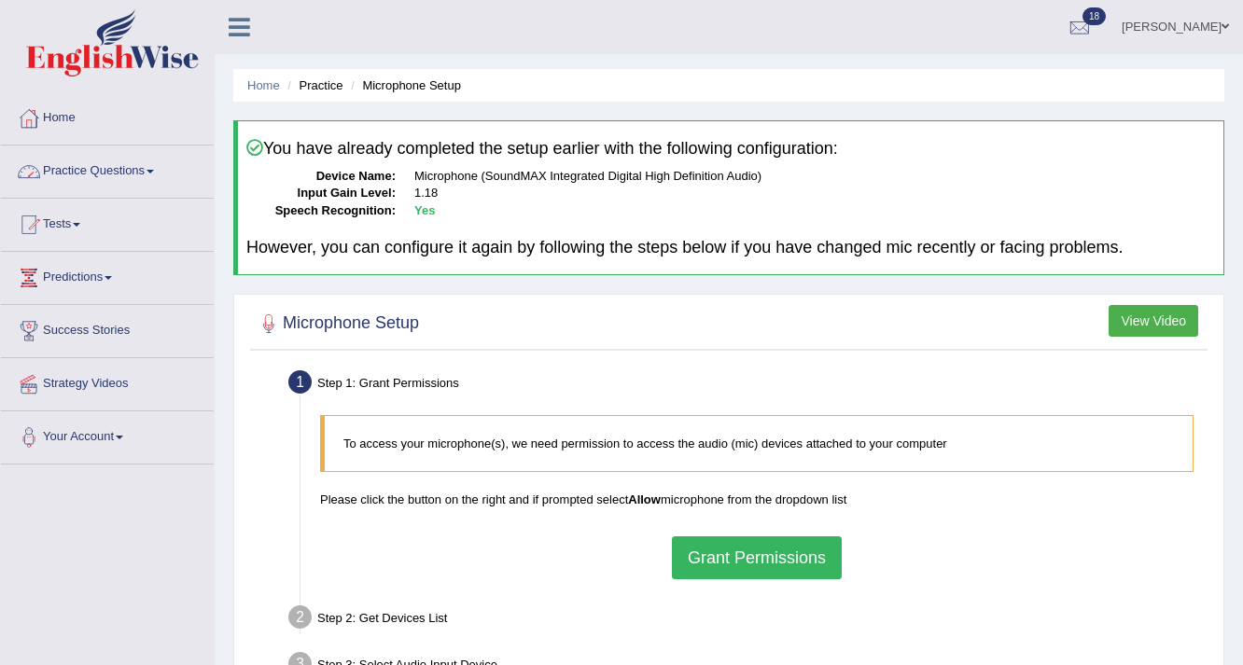
click at [149, 168] on link "Practice Questions" at bounding box center [107, 169] width 213 height 47
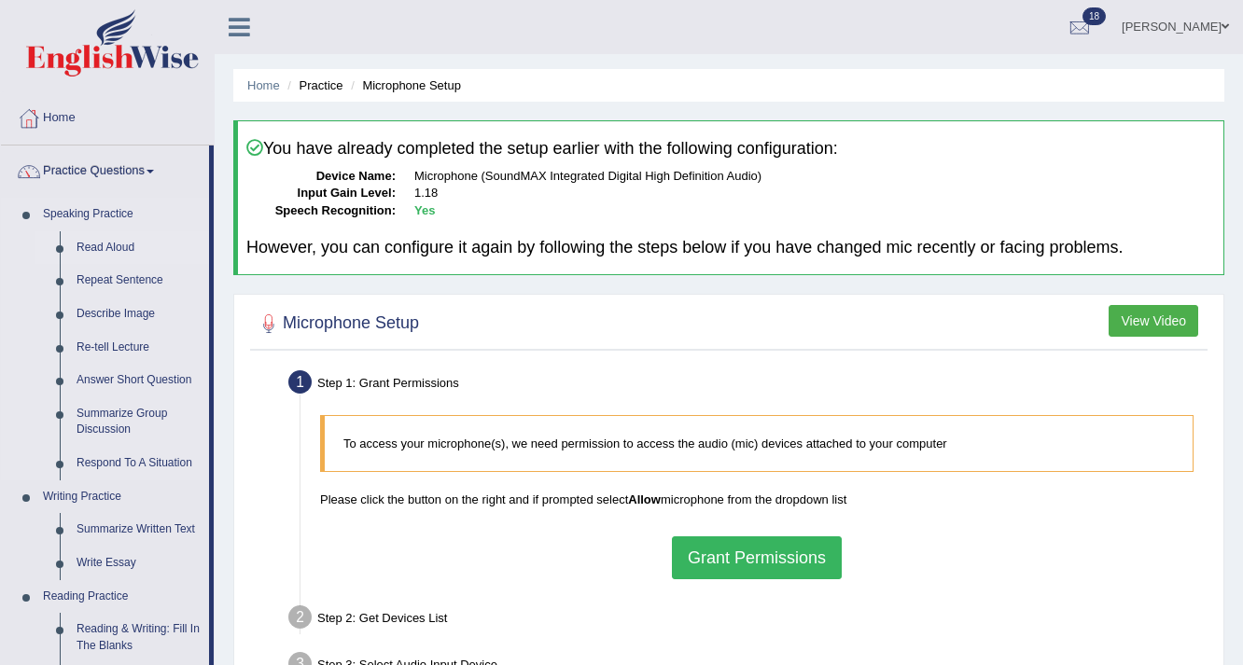
scroll to position [795, 0]
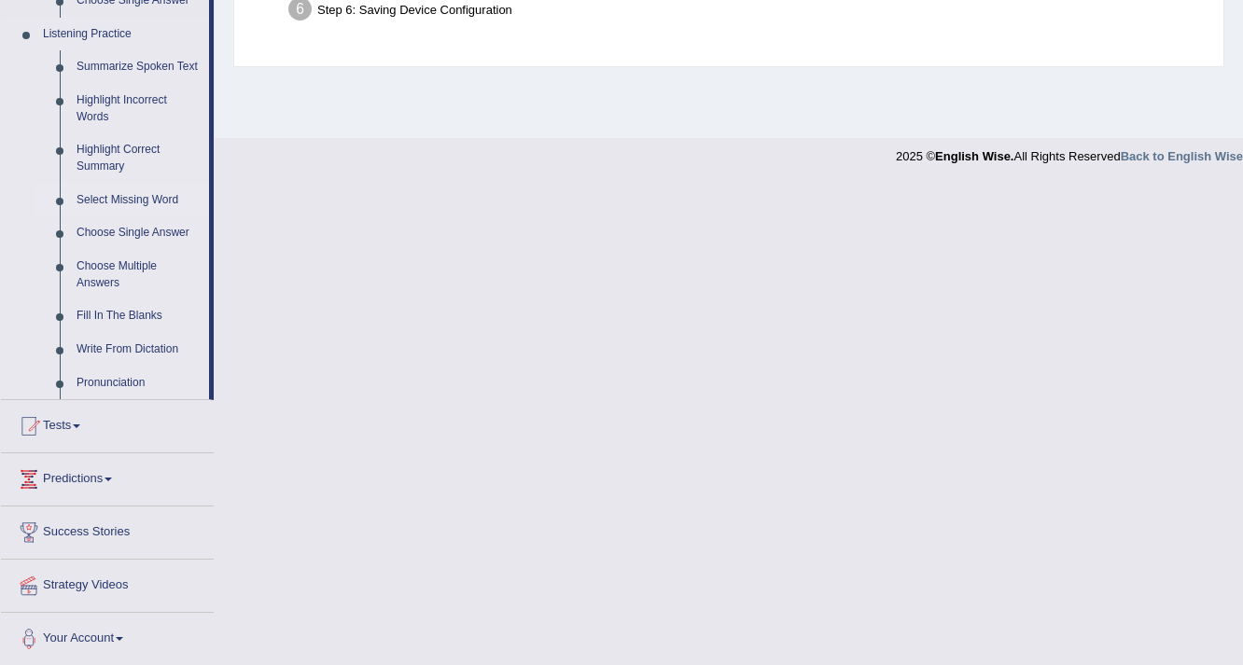
click at [132, 200] on link "Select Missing Word" at bounding box center [138, 201] width 141 height 34
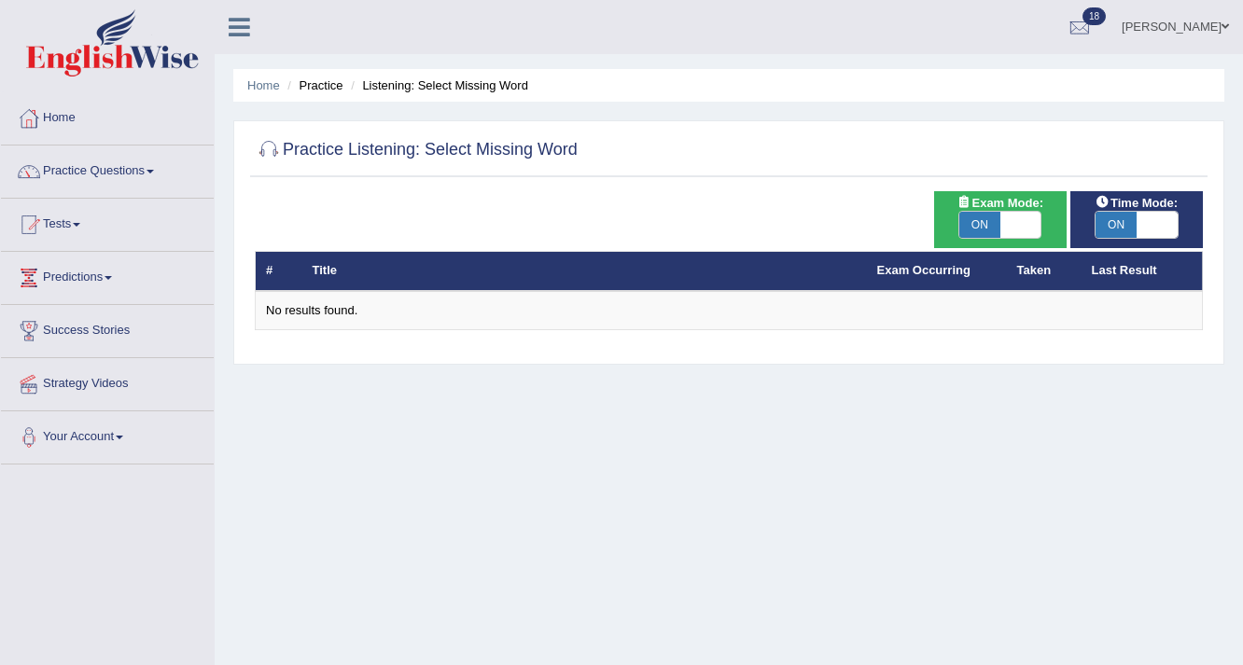
click at [1041, 226] on div "ON OFF" at bounding box center [1000, 225] width 84 height 28
click at [1019, 213] on span at bounding box center [1020, 225] width 41 height 26
checkbox input "false"
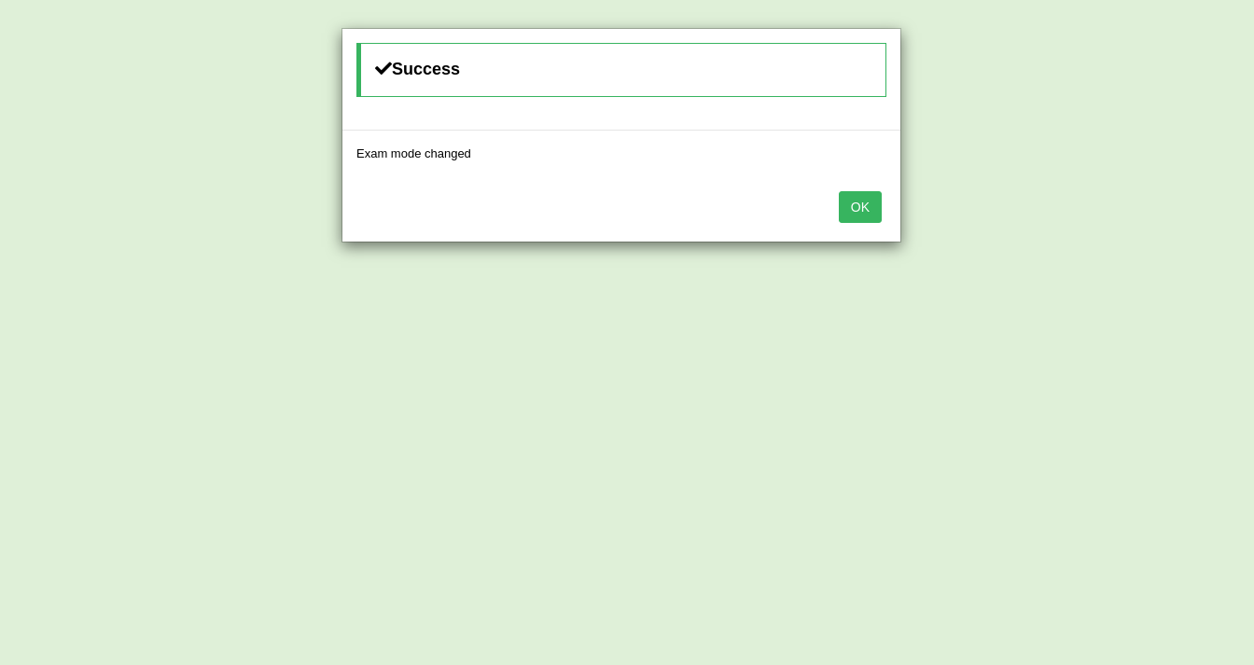
click at [867, 205] on button "OK" at bounding box center [860, 207] width 43 height 32
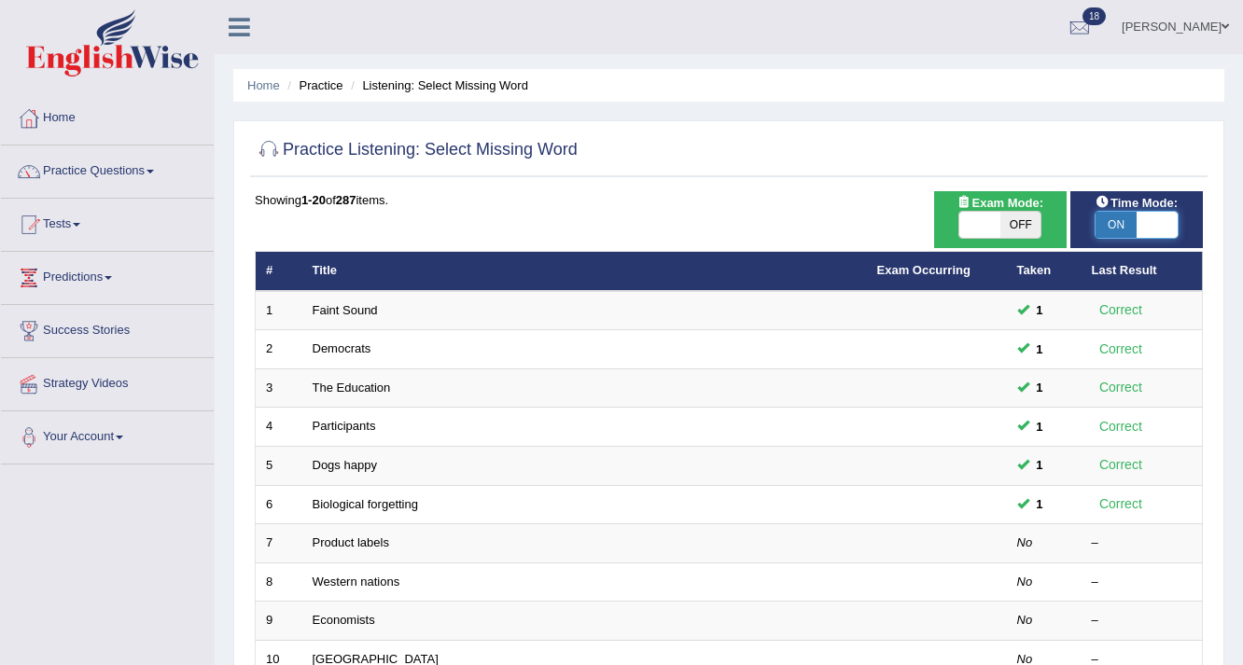
click at [1174, 230] on span at bounding box center [1156, 225] width 41 height 26
checkbox input "false"
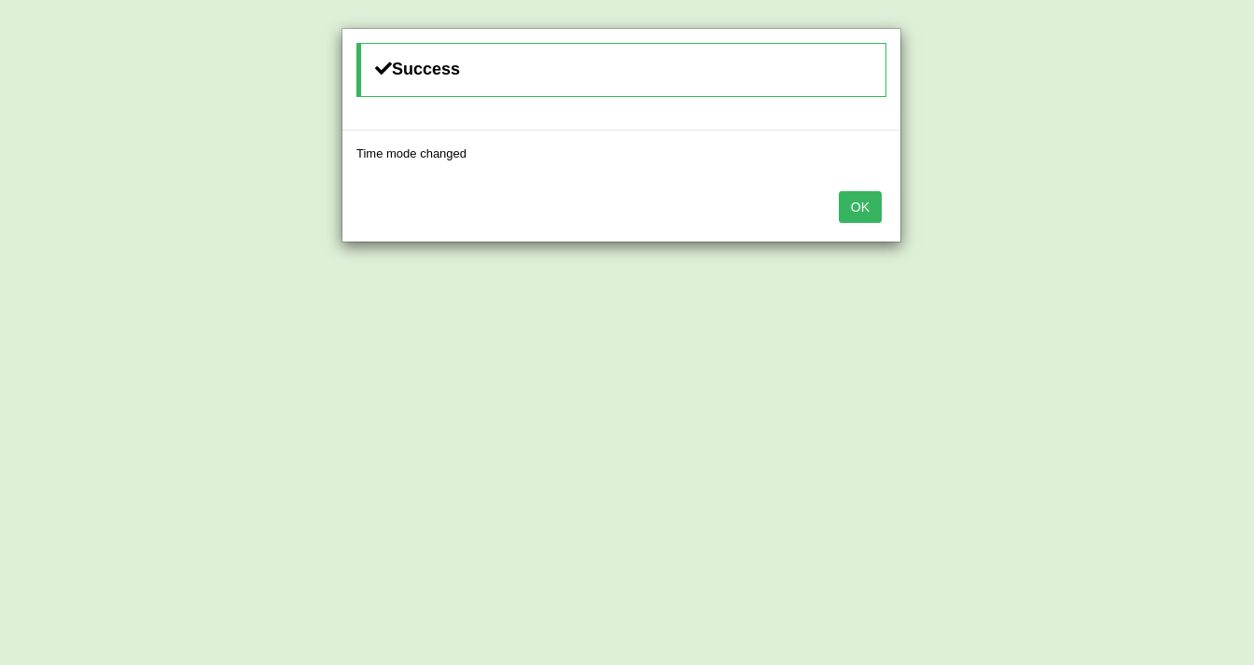
click at [798, 300] on div "Success Time mode changed OK" at bounding box center [627, 332] width 1254 height 665
click at [866, 198] on button "OK" at bounding box center [860, 207] width 43 height 32
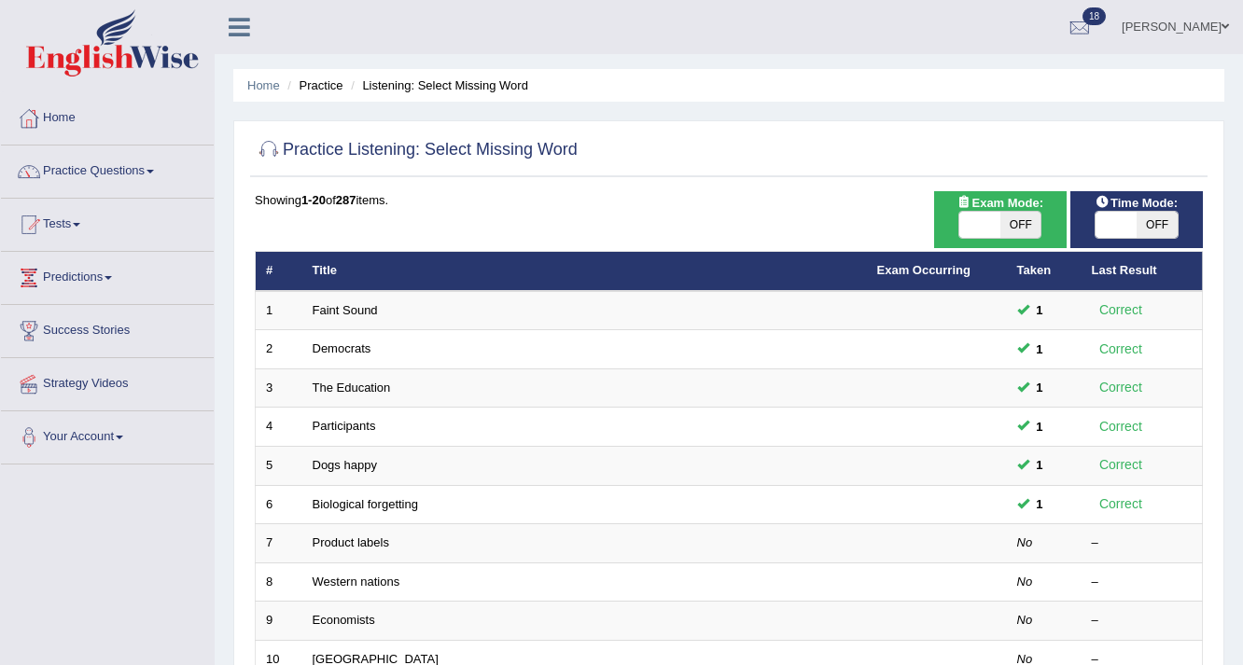
click at [1036, 226] on span "OFF" at bounding box center [1020, 225] width 41 height 26
checkbox input "true"
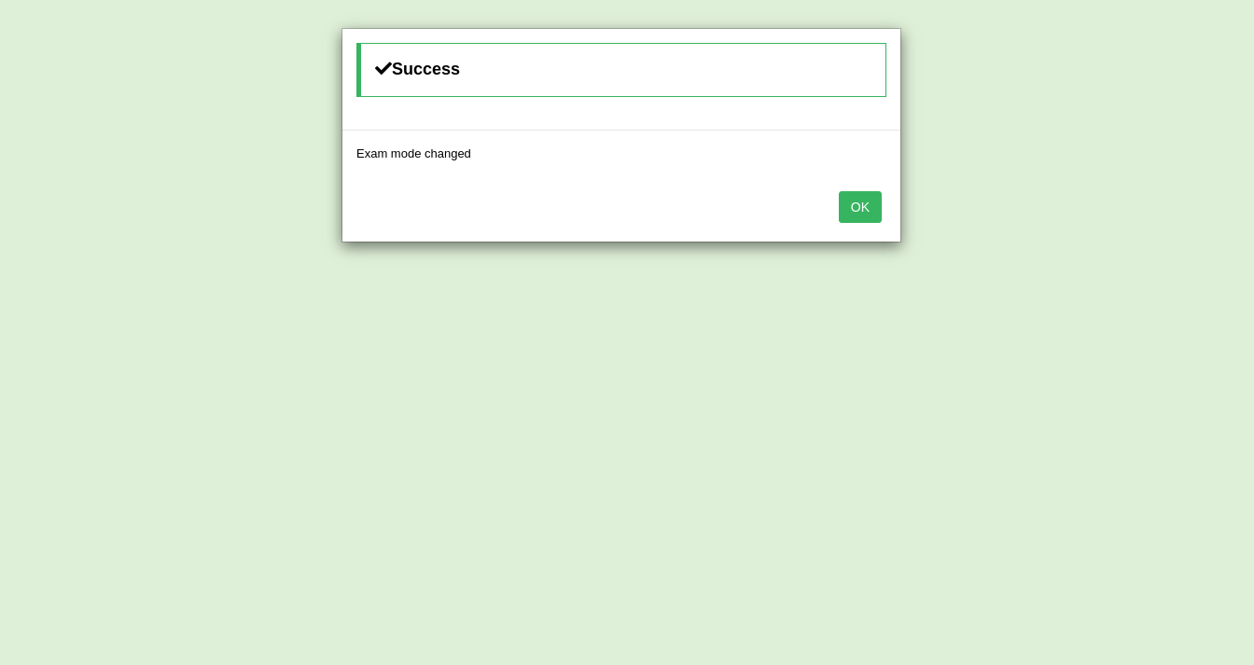
click at [864, 211] on button "OK" at bounding box center [860, 207] width 43 height 32
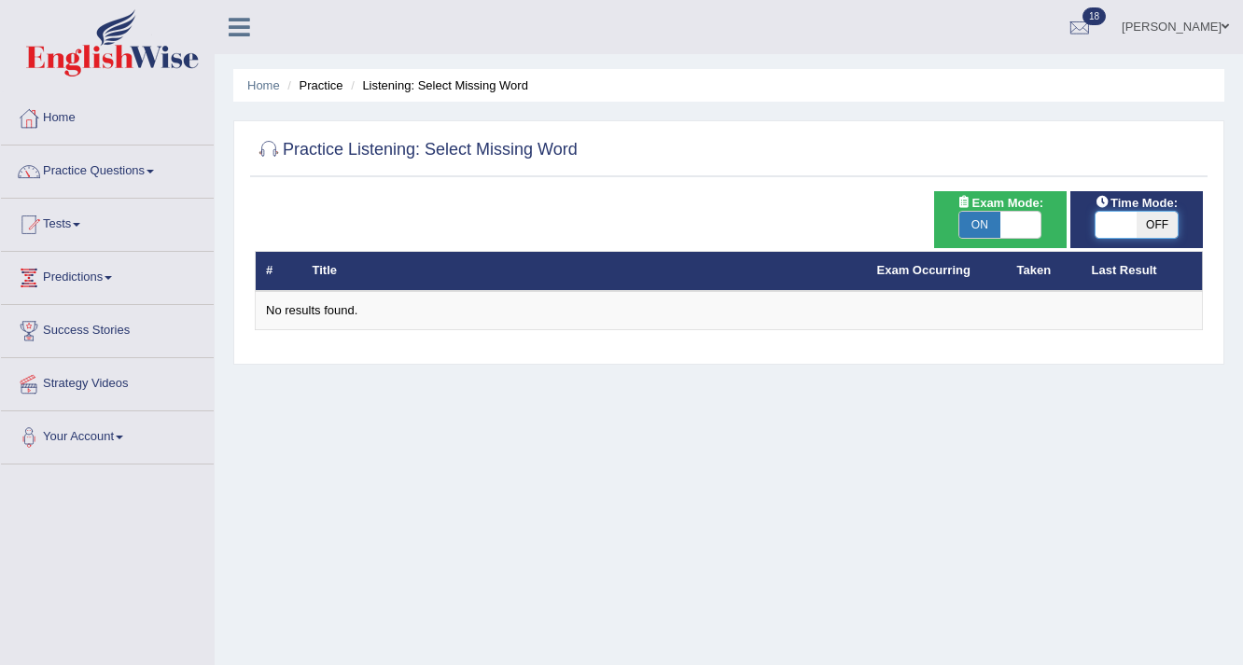
click at [1125, 217] on span at bounding box center [1115, 225] width 41 height 26
checkbox input "true"
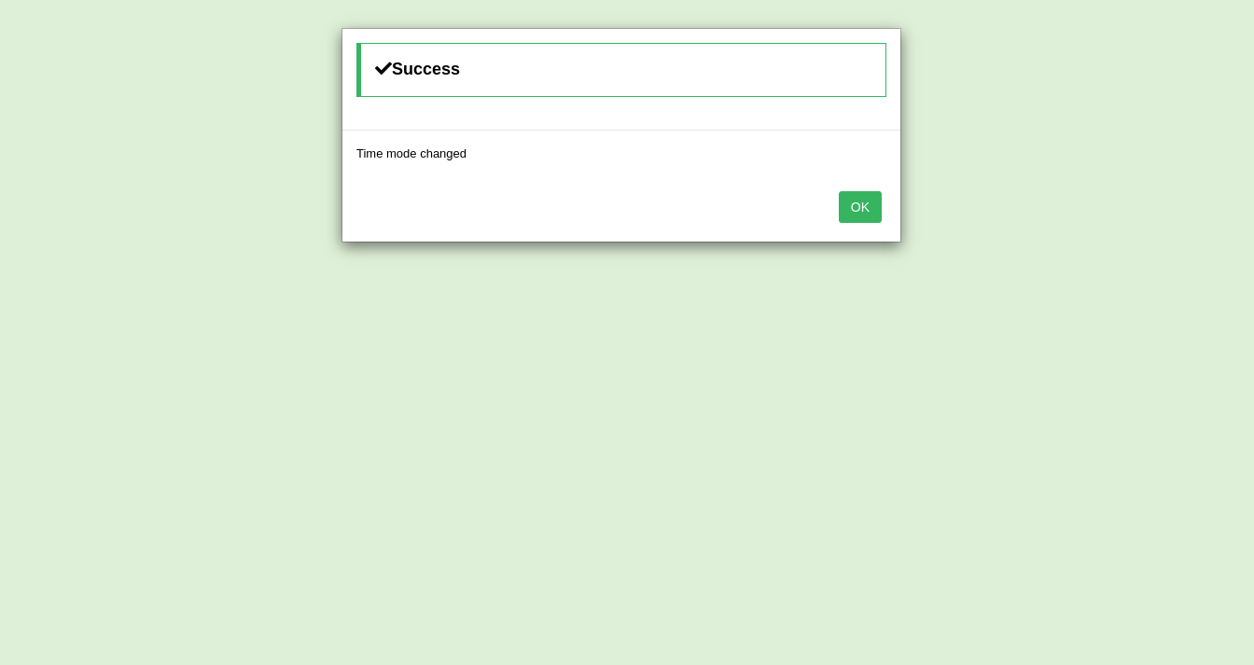
click at [876, 202] on button "OK" at bounding box center [860, 207] width 43 height 32
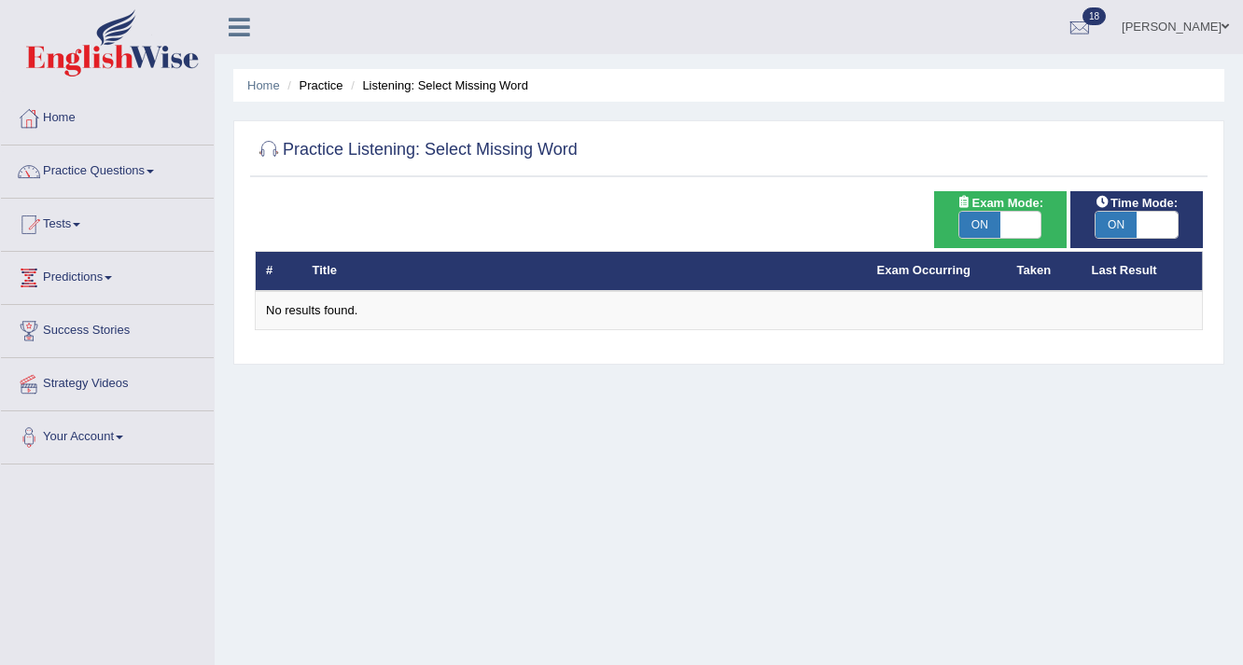
click at [1011, 216] on span at bounding box center [1020, 225] width 41 height 26
checkbox input "false"
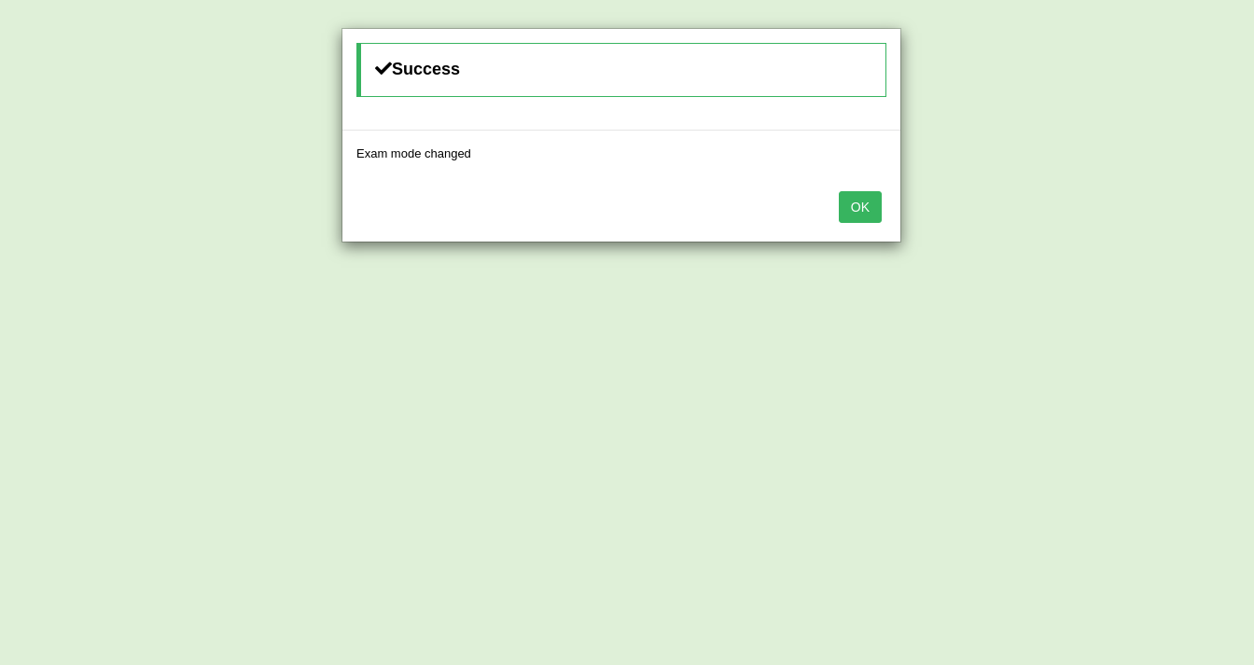
click at [863, 205] on button "OK" at bounding box center [860, 207] width 43 height 32
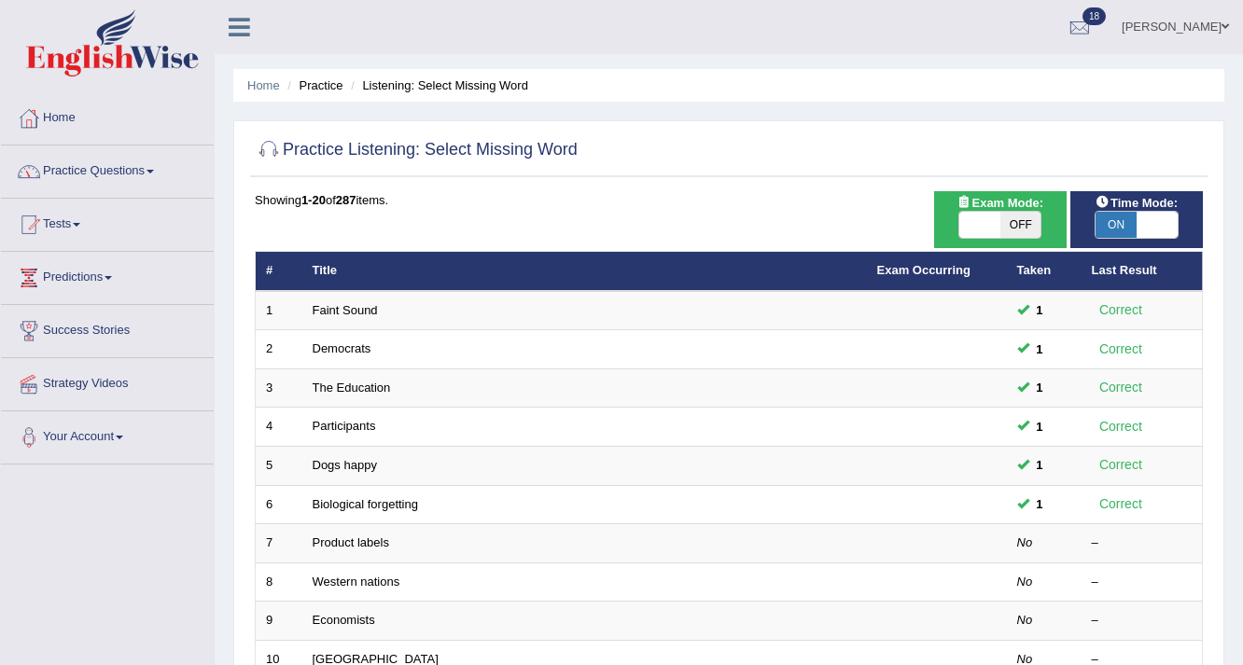
click at [165, 177] on link "Practice Questions" at bounding box center [107, 169] width 213 height 47
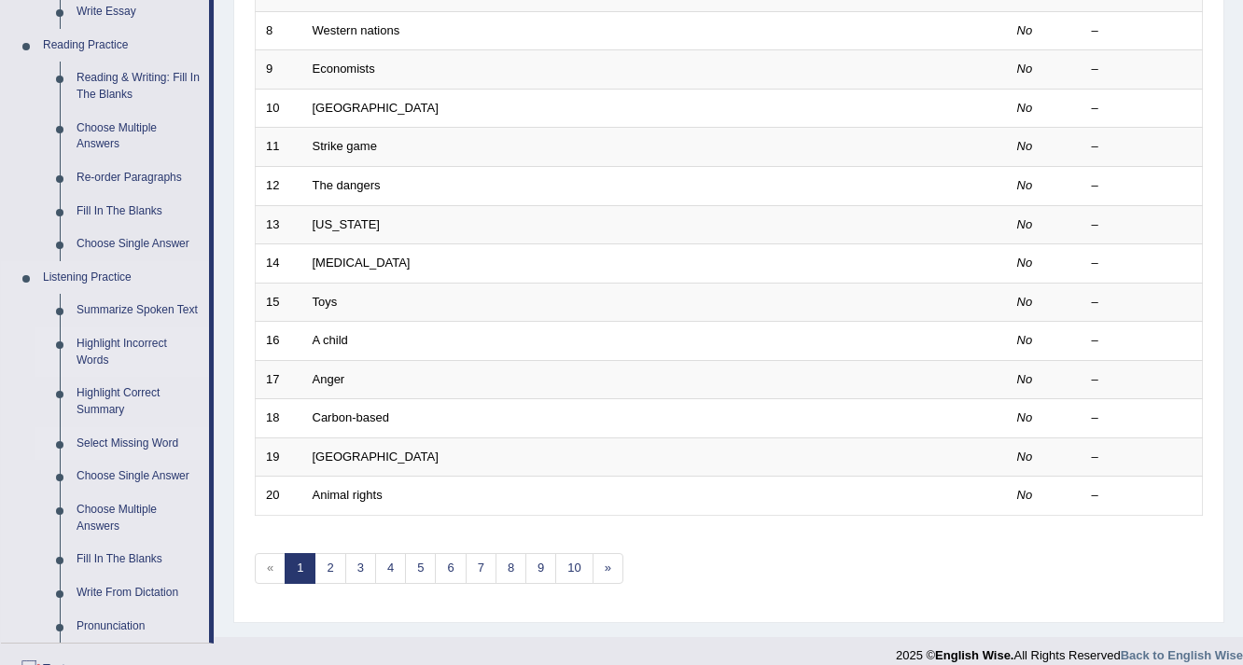
scroll to position [547, 0]
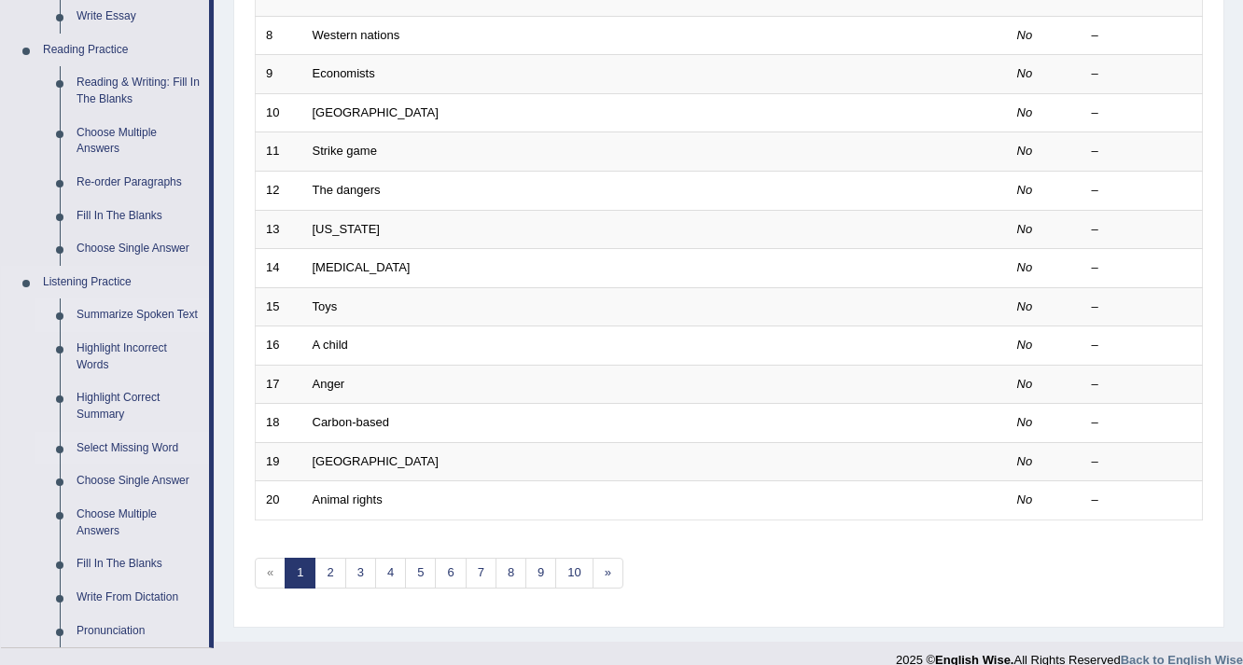
click at [100, 310] on link "Summarize Spoken Text" at bounding box center [138, 316] width 141 height 34
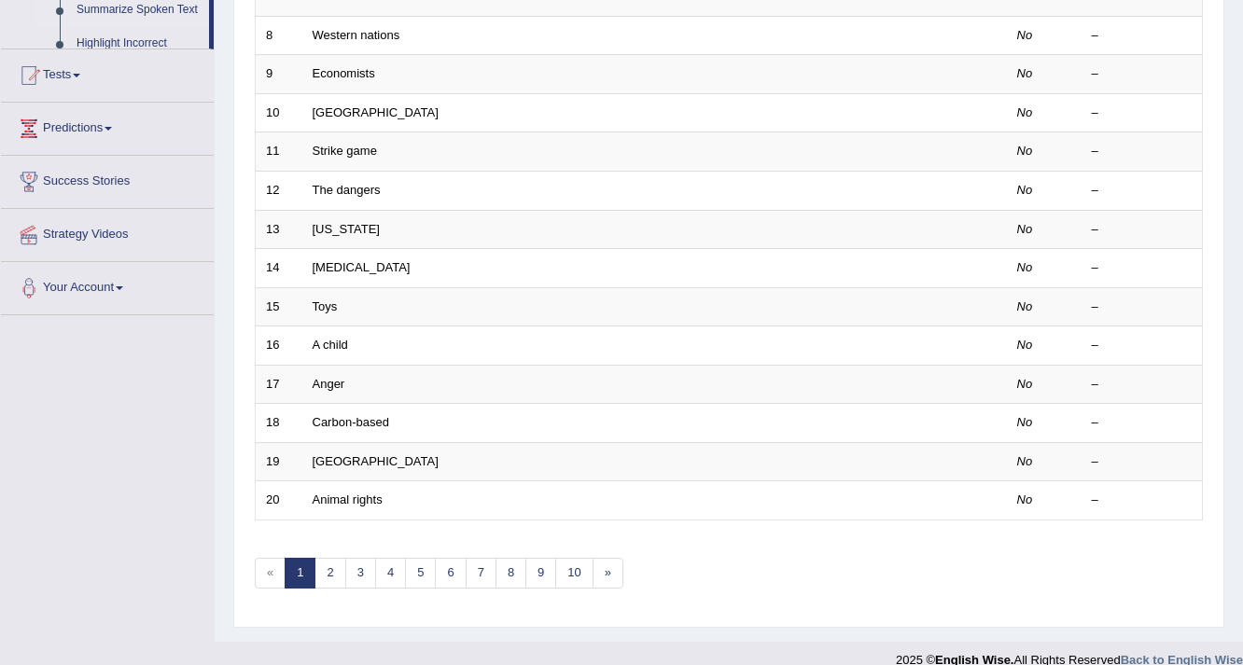
scroll to position [403, 0]
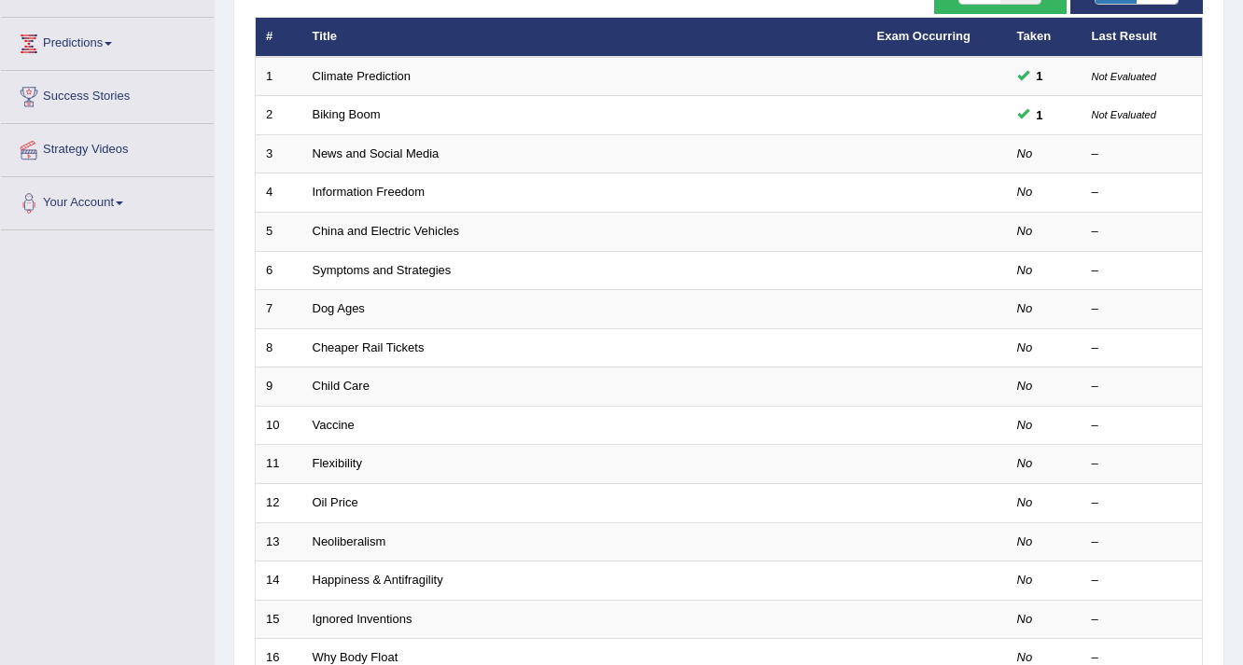
scroll to position [248, 0]
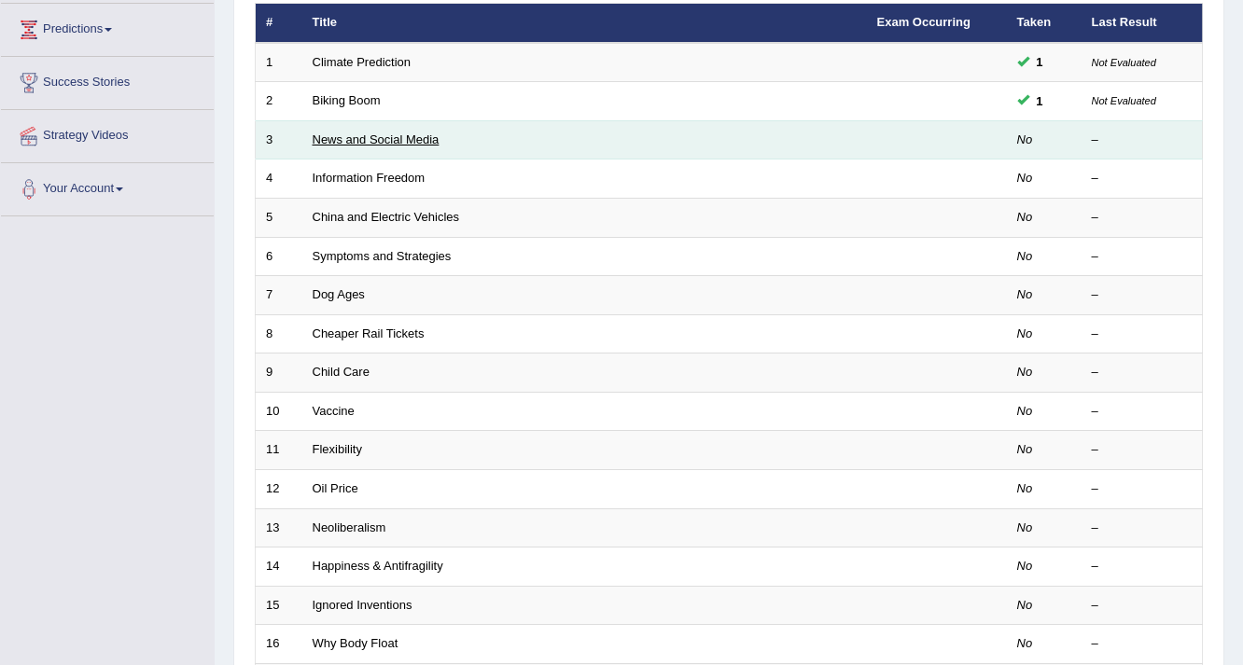
click at [380, 136] on link "News and Social Media" at bounding box center [376, 139] width 127 height 14
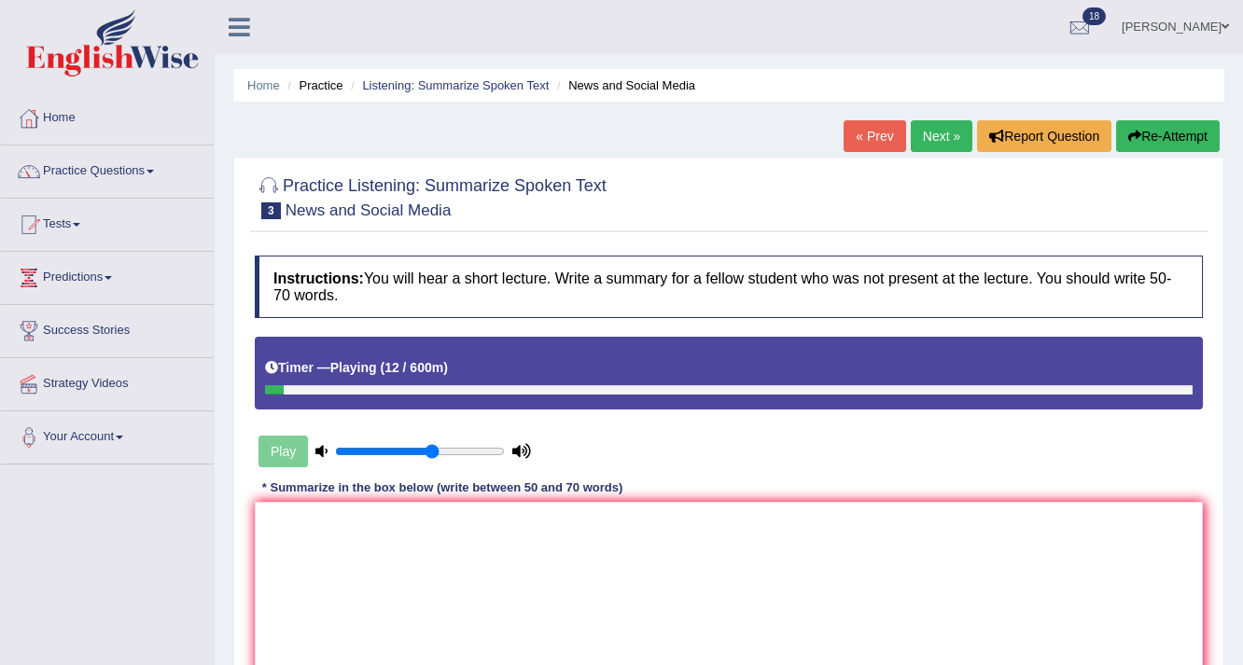
click at [872, 144] on link "« Prev" at bounding box center [874, 136] width 62 height 32
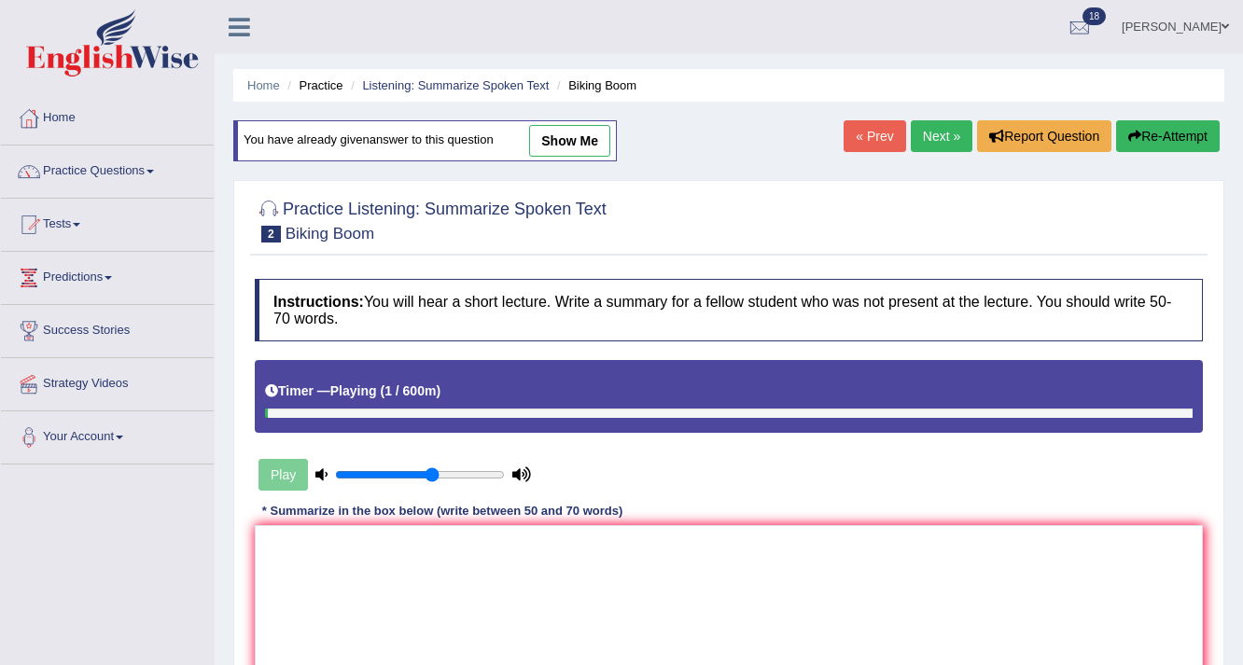
click at [935, 134] on link "Next »" at bounding box center [941, 136] width 62 height 32
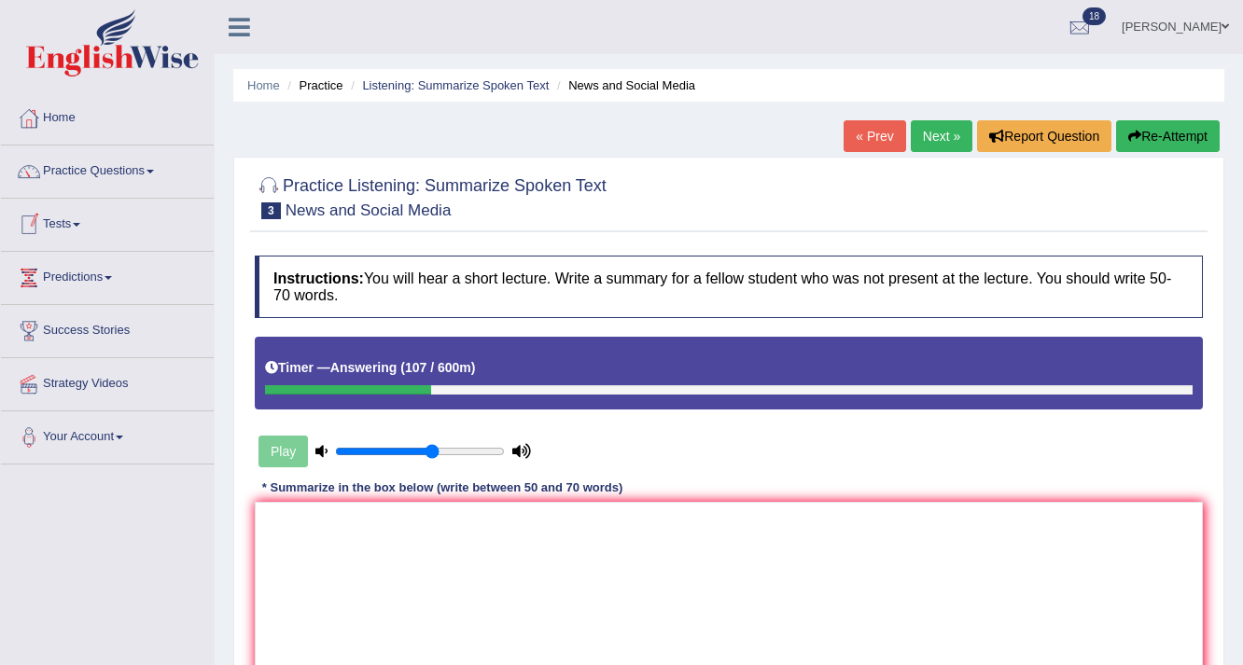
scroll to position [248, 0]
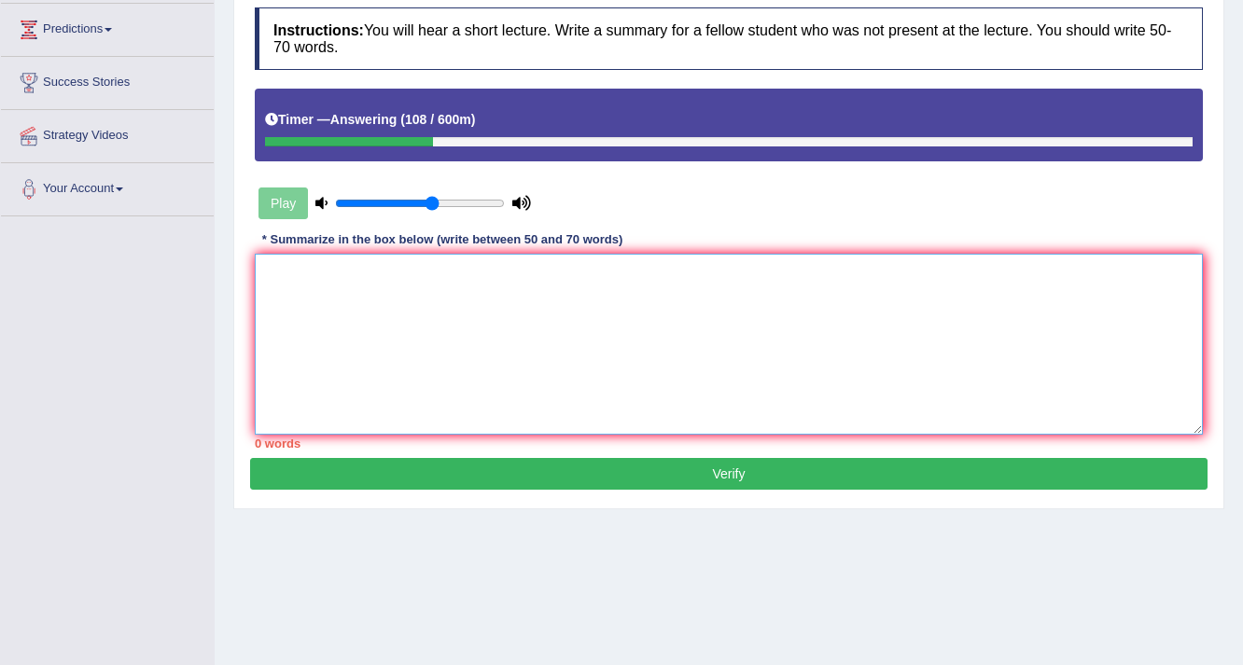
click at [269, 276] on textarea at bounding box center [729, 344] width 948 height 181
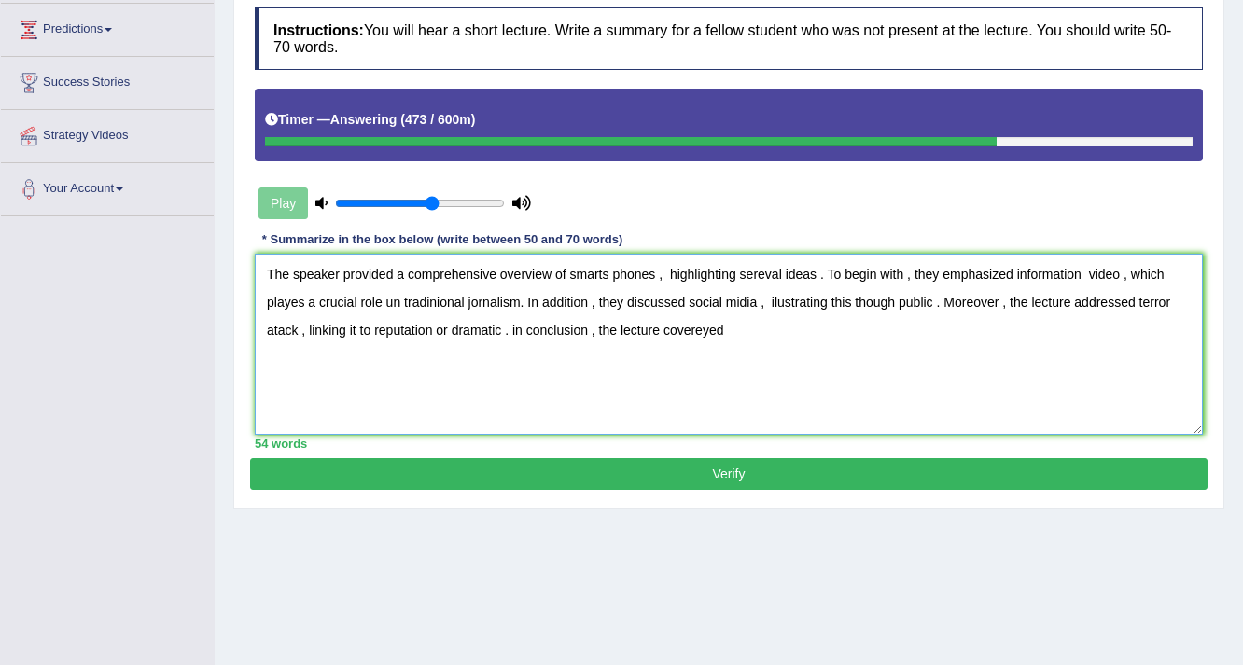
click at [599, 326] on textarea "The speaker provided a comprehensive overview of smarts phones , highlighting s…" at bounding box center [729, 344] width 948 height 181
click at [602, 334] on textarea "The speaker provided a comprehensive overview of smarts phones , highlighting s…" at bounding box center [729, 344] width 948 height 181
click at [757, 328] on textarea "The speaker provided a comprehensive overview of smarts phones , highlighting s…" at bounding box center [729, 344] width 948 height 181
click at [759, 302] on textarea "The speaker provided a comprehensive overview of smarts phones , highlighting s…" at bounding box center [729, 344] width 948 height 181
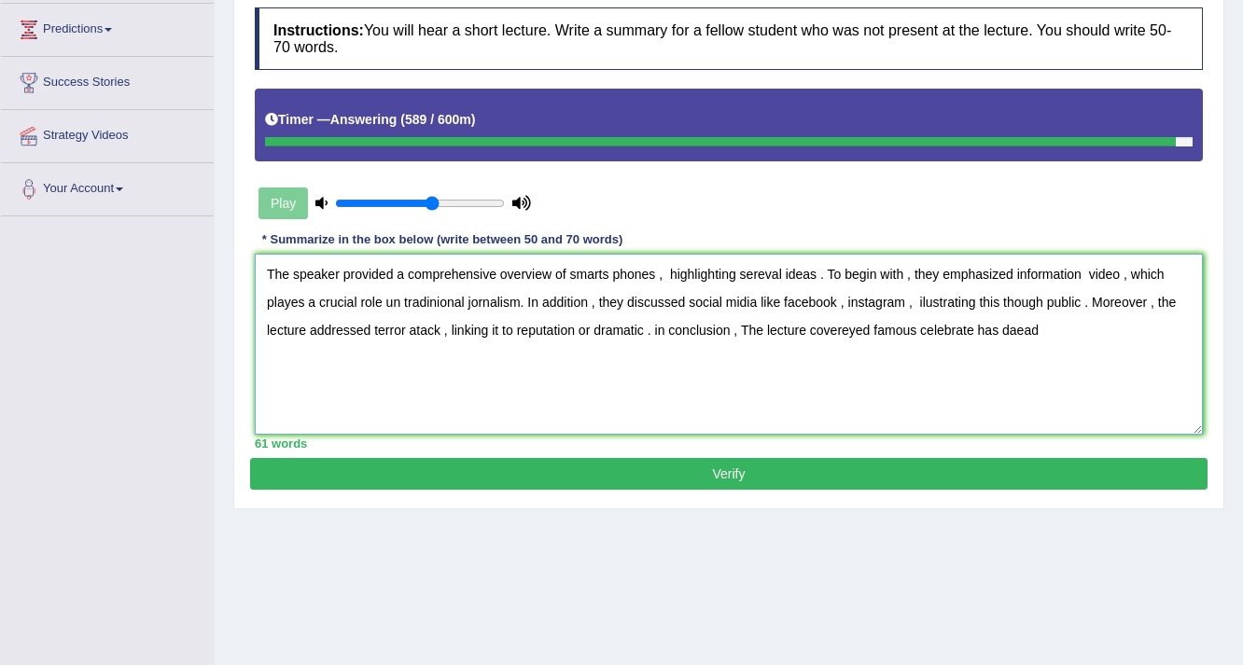
click at [1041, 325] on textarea "The speaker provided a comprehensive overview of smarts phones , highlighting s…" at bounding box center [729, 344] width 948 height 181
type textarea "The speaker provided a comprehensive overview of smarts phones , highlighting s…"
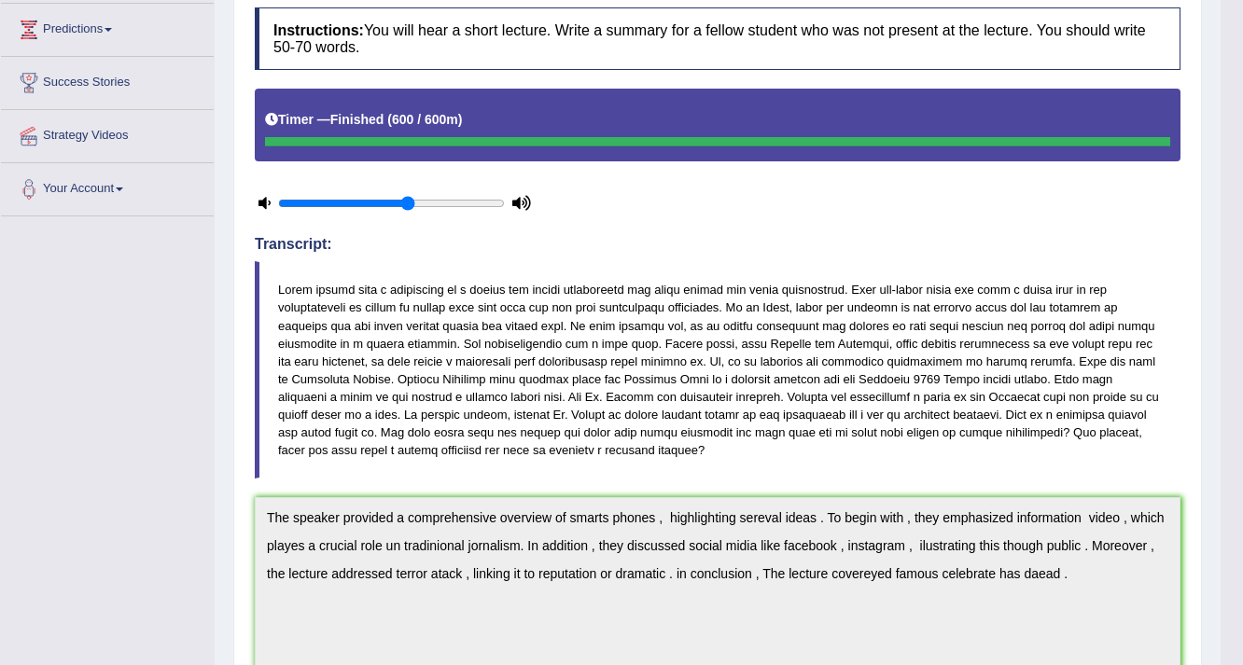
scroll to position [0, 0]
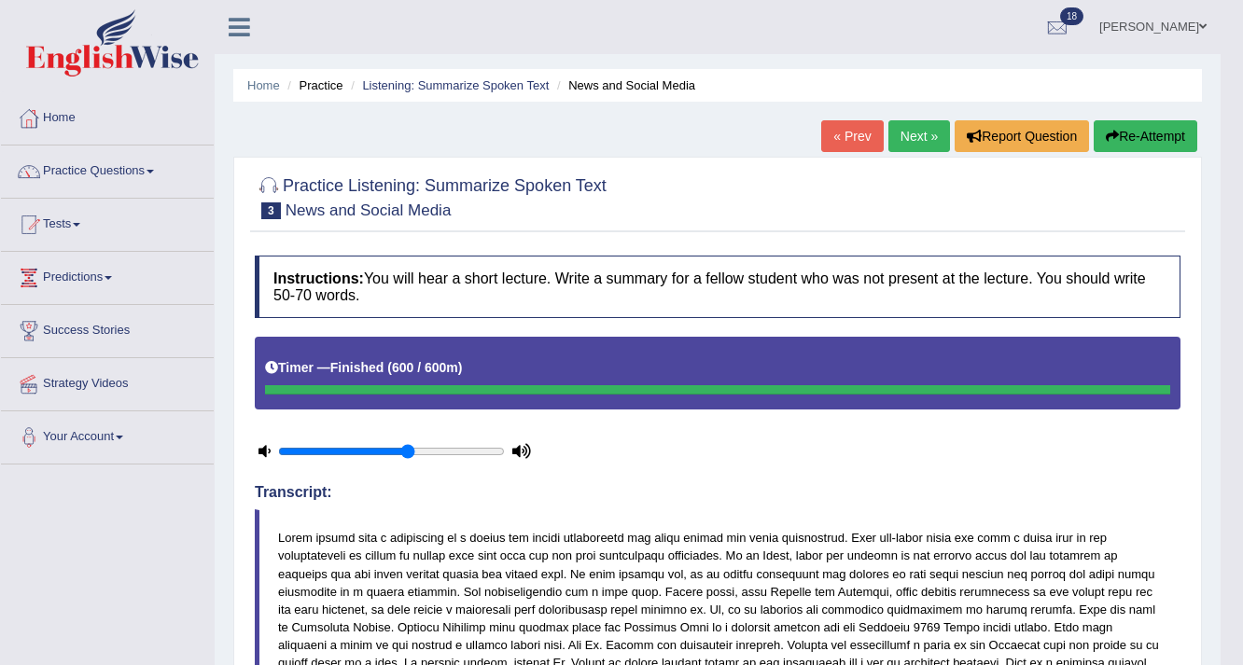
click at [902, 149] on link "Next »" at bounding box center [919, 136] width 62 height 32
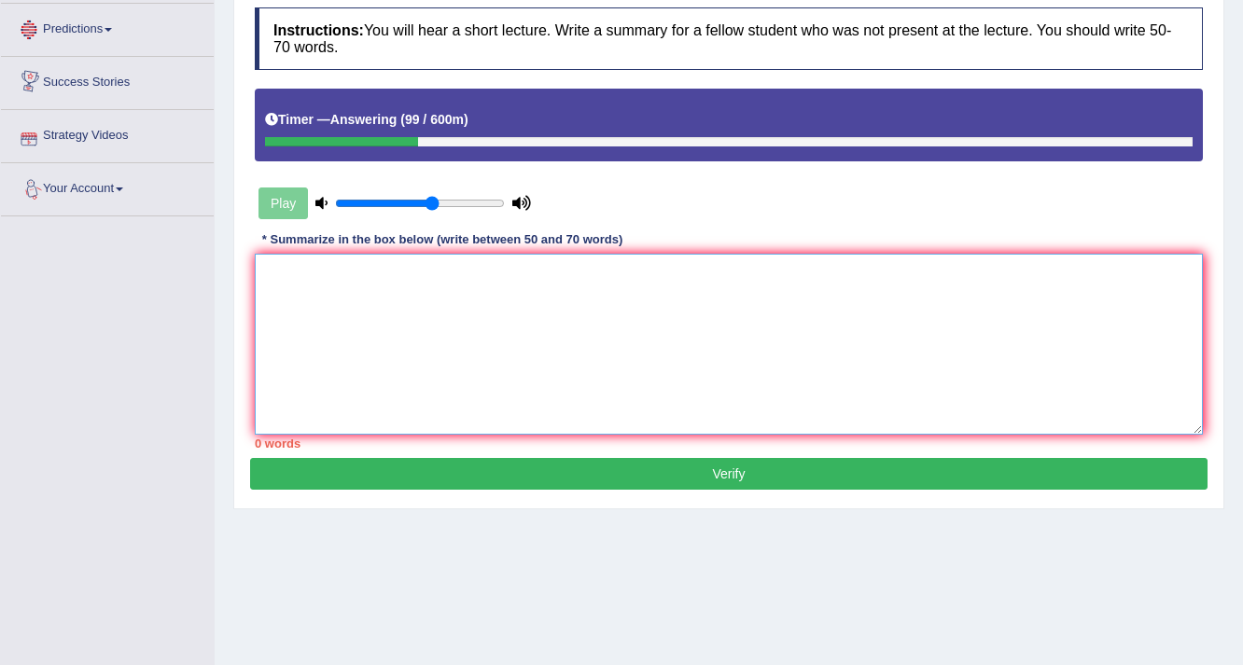
click at [285, 293] on textarea at bounding box center [729, 344] width 948 height 181
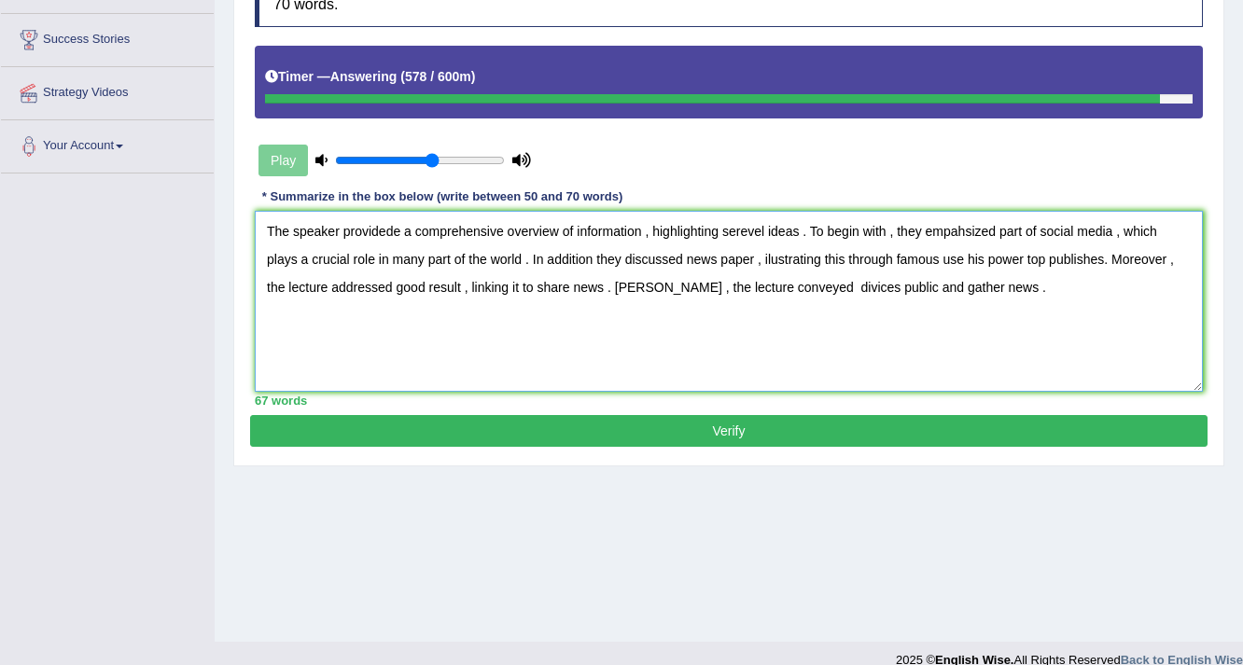
scroll to position [314, 0]
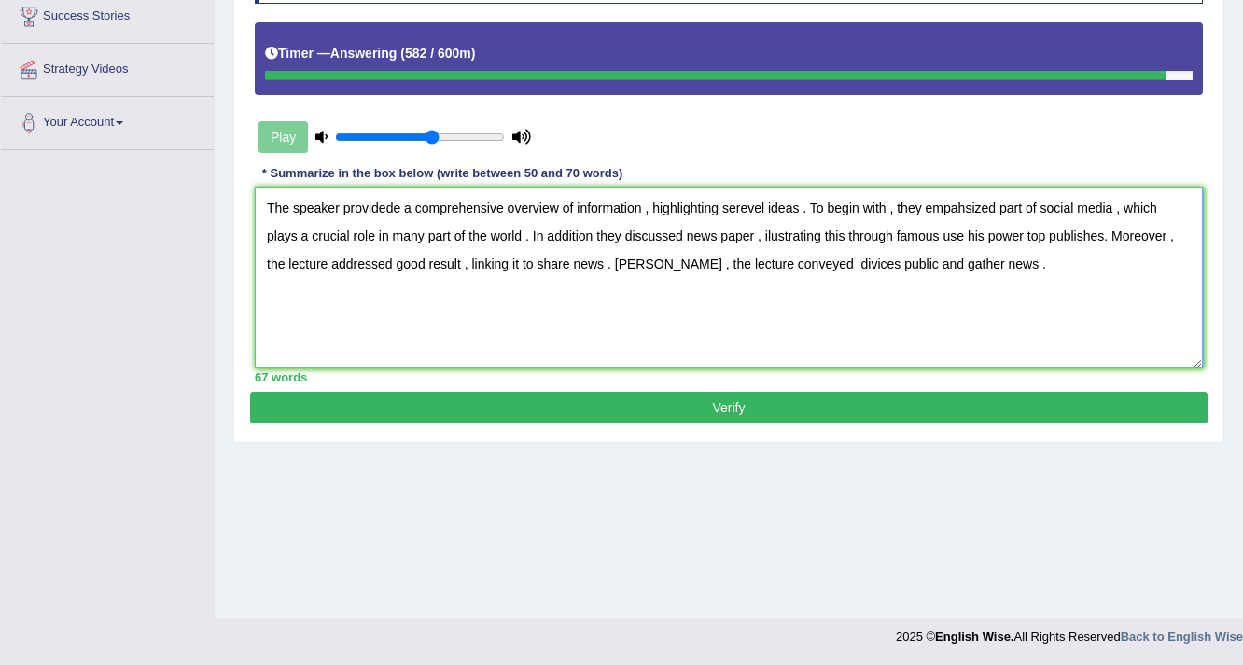
click at [603, 265] on textarea "The speaker providede a comprehensive overview of information , highlighting se…" at bounding box center [729, 278] width 948 height 181
click at [1030, 262] on textarea "The speaker providede a comprehensive overview of information , highlighting se…" at bounding box center [729, 278] width 948 height 181
click at [1029, 295] on textarea "The speaker providede a comprehensive overview of information , highlighting se…" at bounding box center [729, 278] width 948 height 181
type textarea "The speaker providede a comprehensive overview of information , highlighting se…"
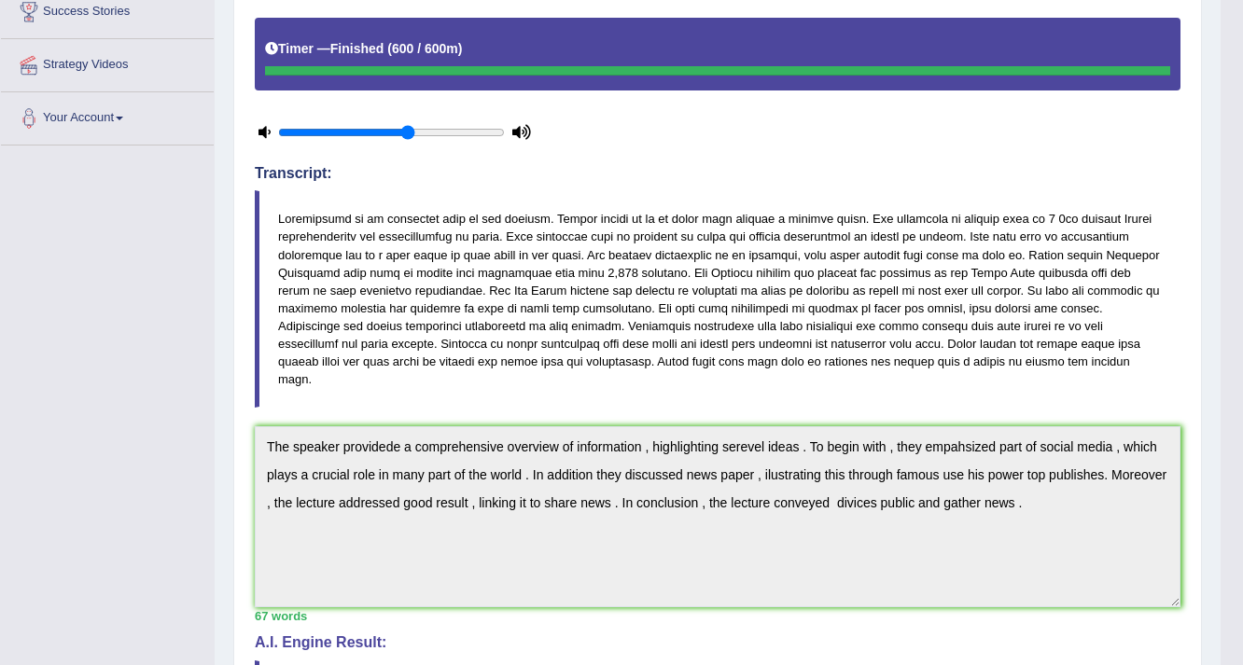
scroll to position [11, 0]
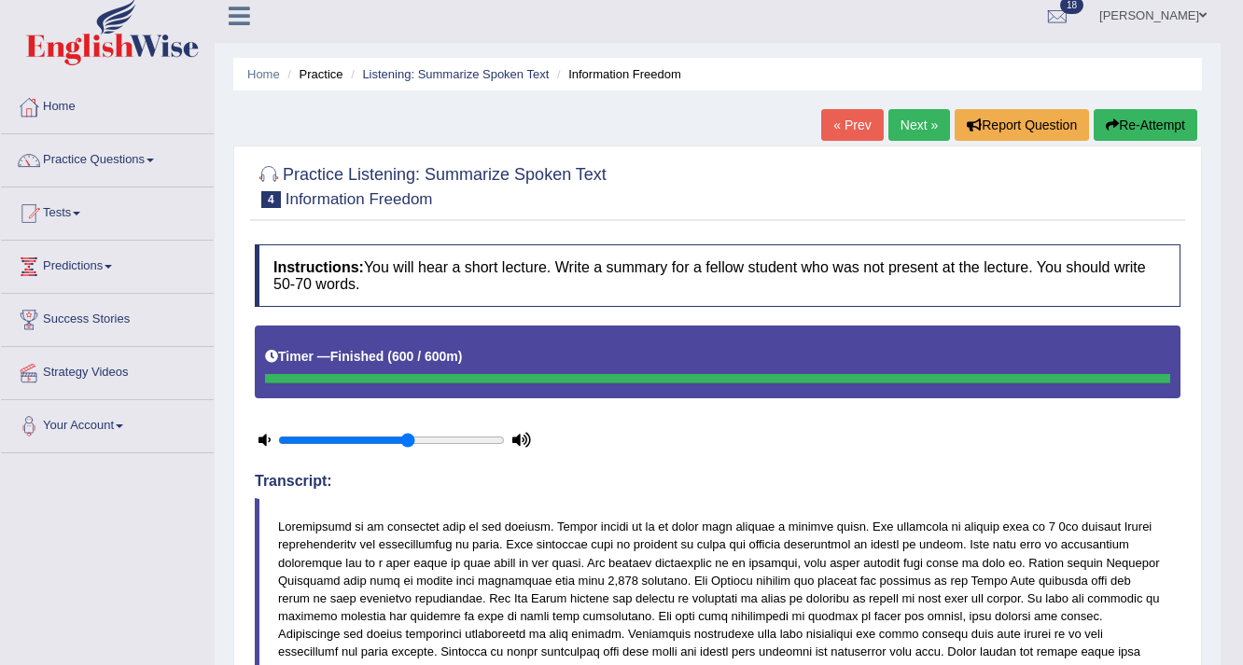
click at [927, 115] on link "Next »" at bounding box center [919, 125] width 62 height 32
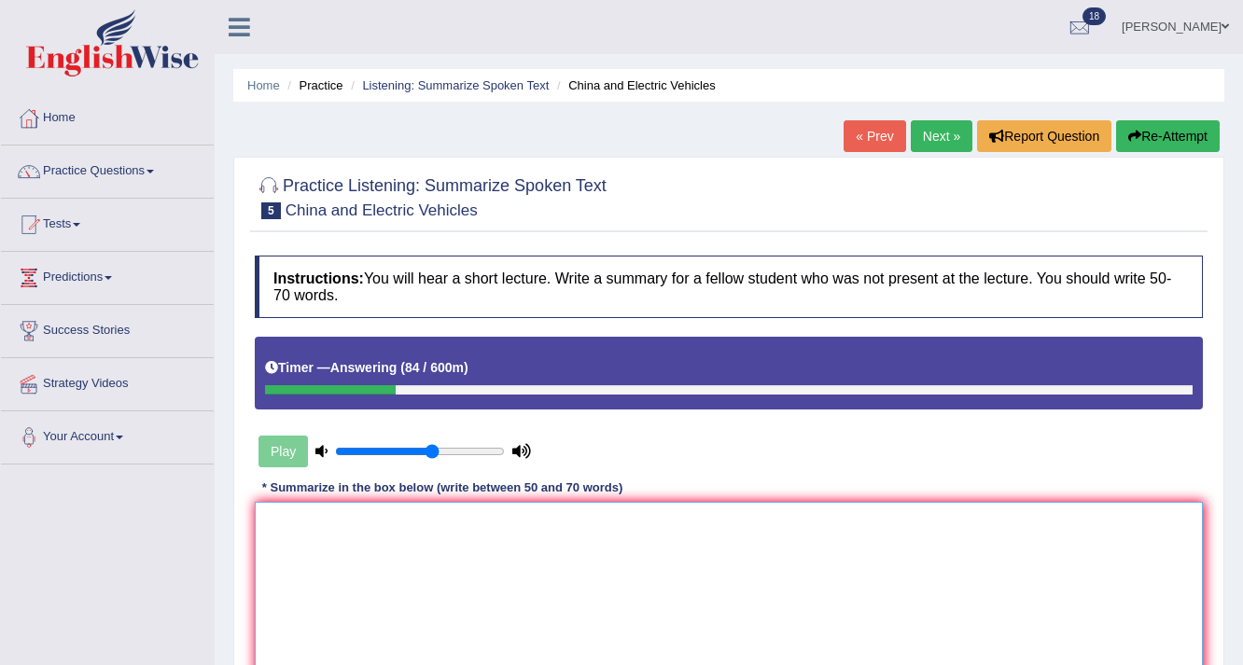
click at [267, 520] on textarea at bounding box center [729, 592] width 948 height 181
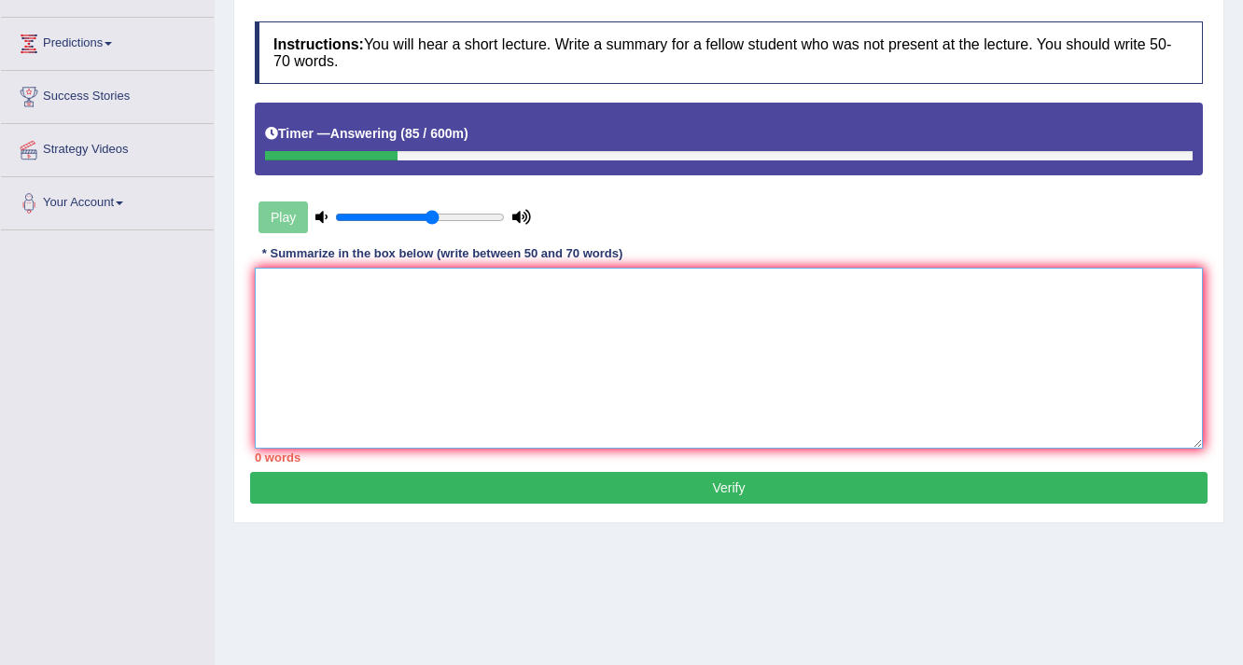
scroll to position [248, 0]
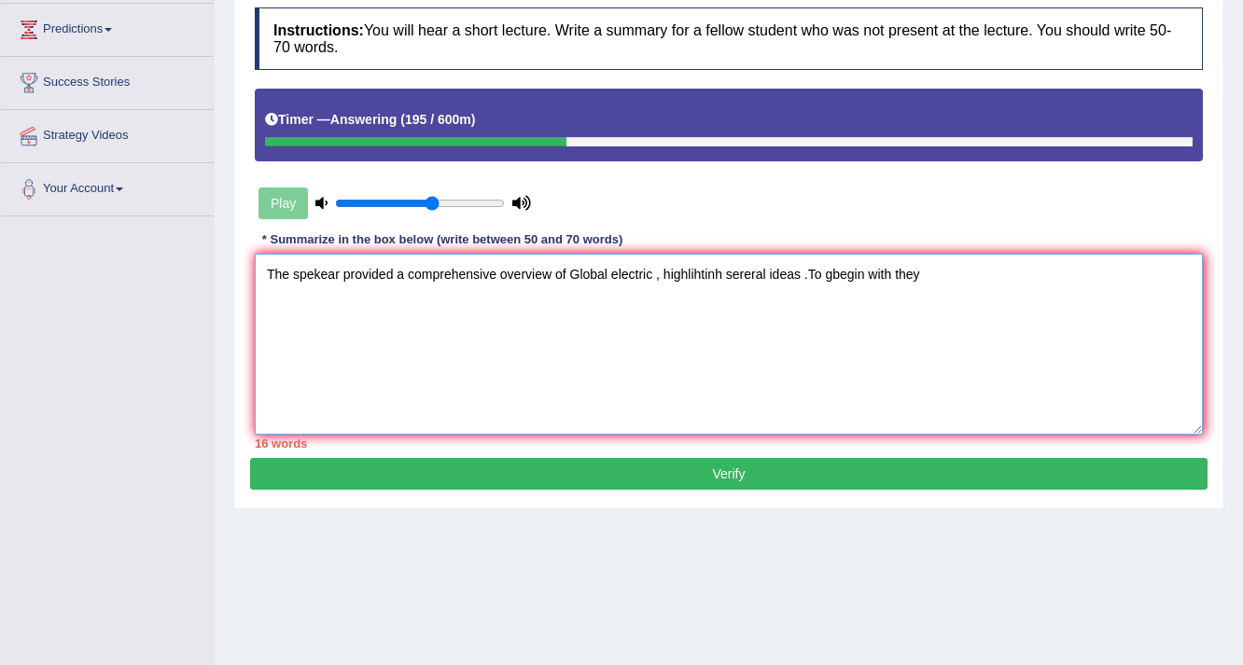
click at [832, 271] on textarea "The spekear provided a comprehensive overview of Global electric , highlihtinh …" at bounding box center [729, 344] width 948 height 181
click at [938, 270] on textarea "The spekear provided a comprehensive overview of Global electric , highlihtinh …" at bounding box center [729, 344] width 948 height 181
click at [917, 281] on textarea "The spekear provided a comprehensive overview of Global electric , highlihtinh …" at bounding box center [729, 344] width 948 height 181
click at [950, 272] on textarea "The spekear provided a comprehensive overview of Global electric , highlihtinh …" at bounding box center [729, 344] width 948 height 181
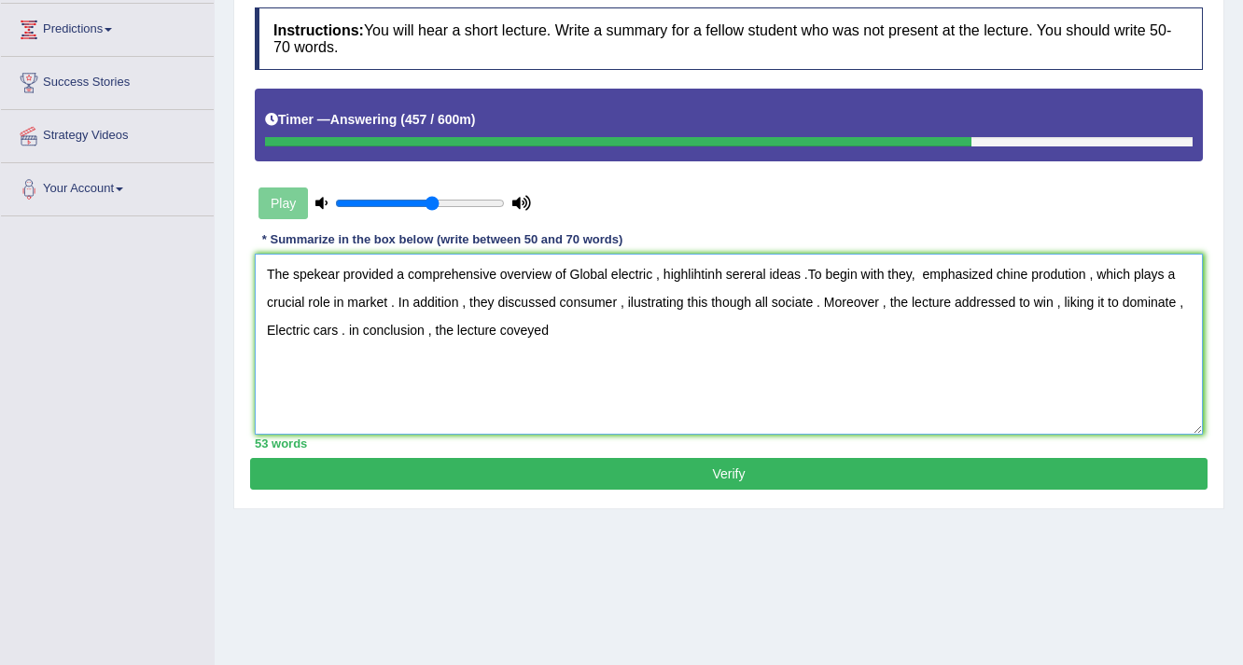
click at [511, 333] on textarea "The spekear provided a comprehensive overview of Global electric , highlihtinh …" at bounding box center [729, 344] width 948 height 181
click at [571, 326] on textarea "The spekear provided a comprehensive overview of Global electric , highlihtinh …" at bounding box center [729, 344] width 948 height 181
click at [588, 327] on textarea "The spekear provided a comprehensive overview of Global electric , highlihtinh …" at bounding box center [729, 344] width 948 height 181
click at [604, 327] on textarea "The spekear provided a comprehensive overview of Global electric , highlihtinh …" at bounding box center [729, 344] width 948 height 181
click at [263, 270] on textarea "The spekear provided a comprehensive overview of Global electric , highlihtinh …" at bounding box center [729, 344] width 948 height 181
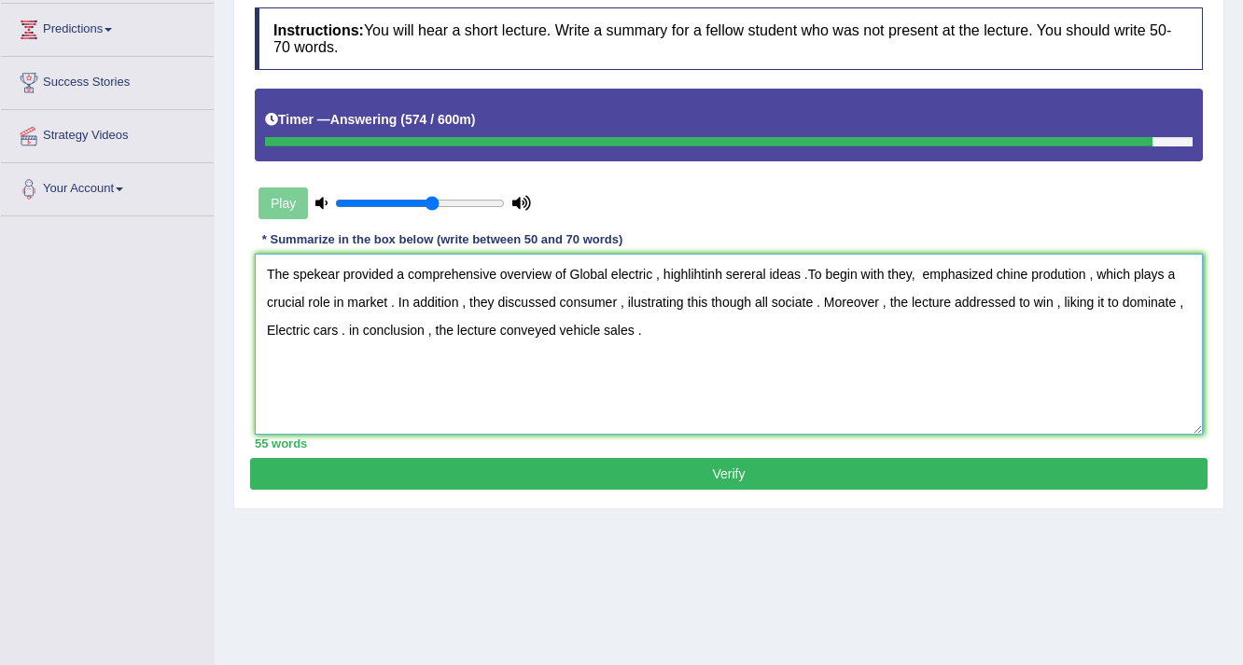
type textarea "The spekear provided a comprehensive overview of Global electric , highlihtinh …"
click at [698, 472] on button "Verify" at bounding box center [728, 474] width 957 height 32
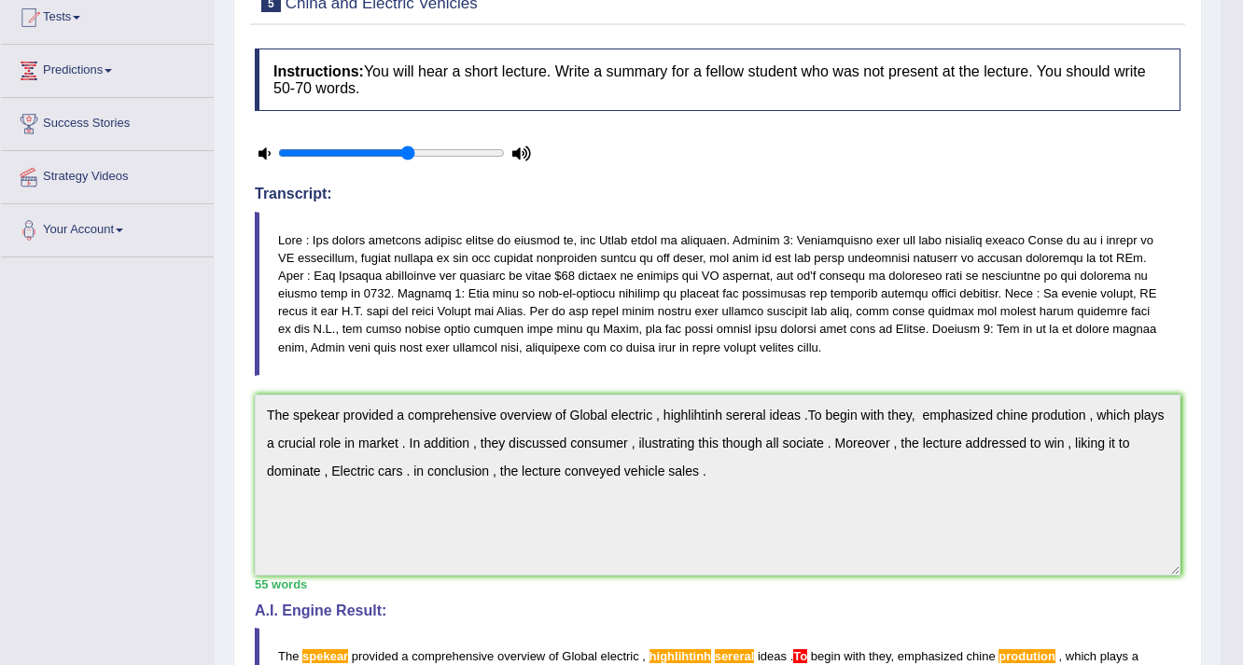
scroll to position [0, 0]
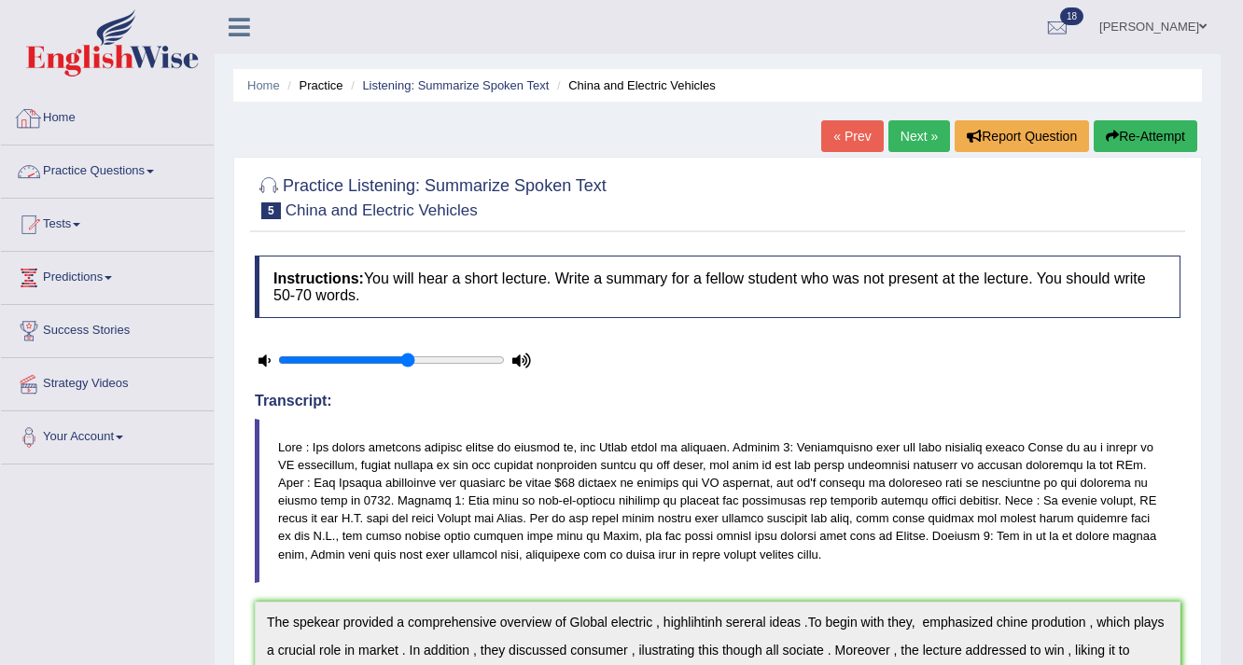
click at [150, 163] on link "Practice Questions" at bounding box center [107, 169] width 213 height 47
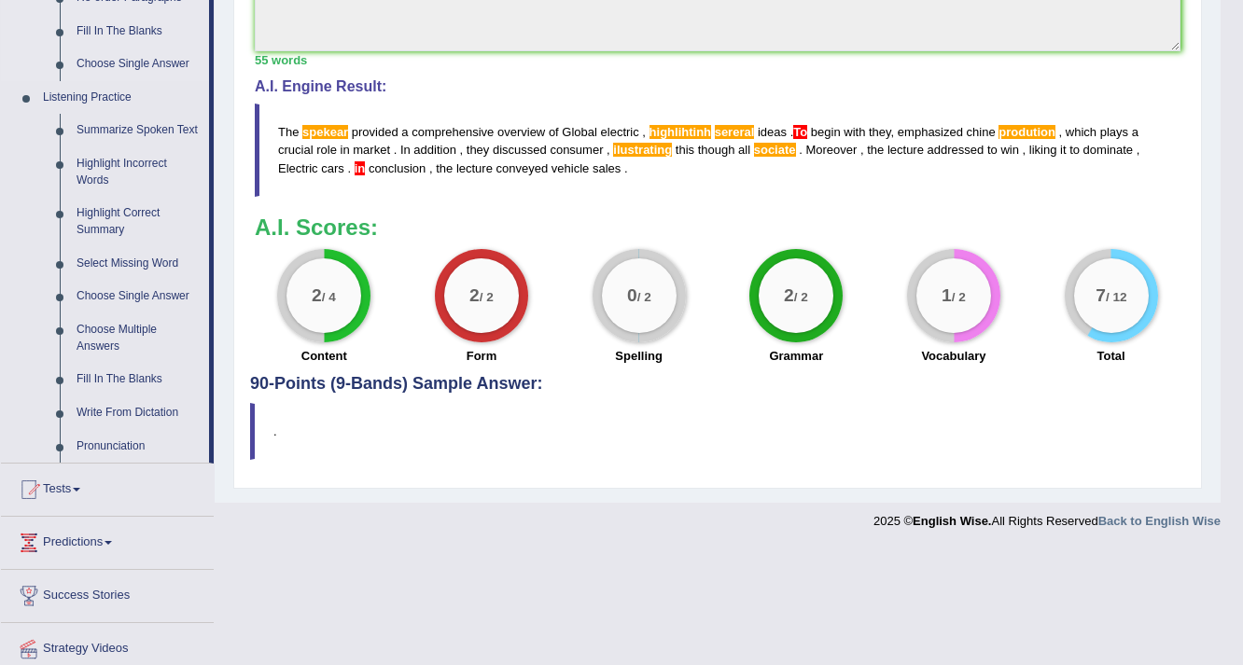
scroll to position [746, 0]
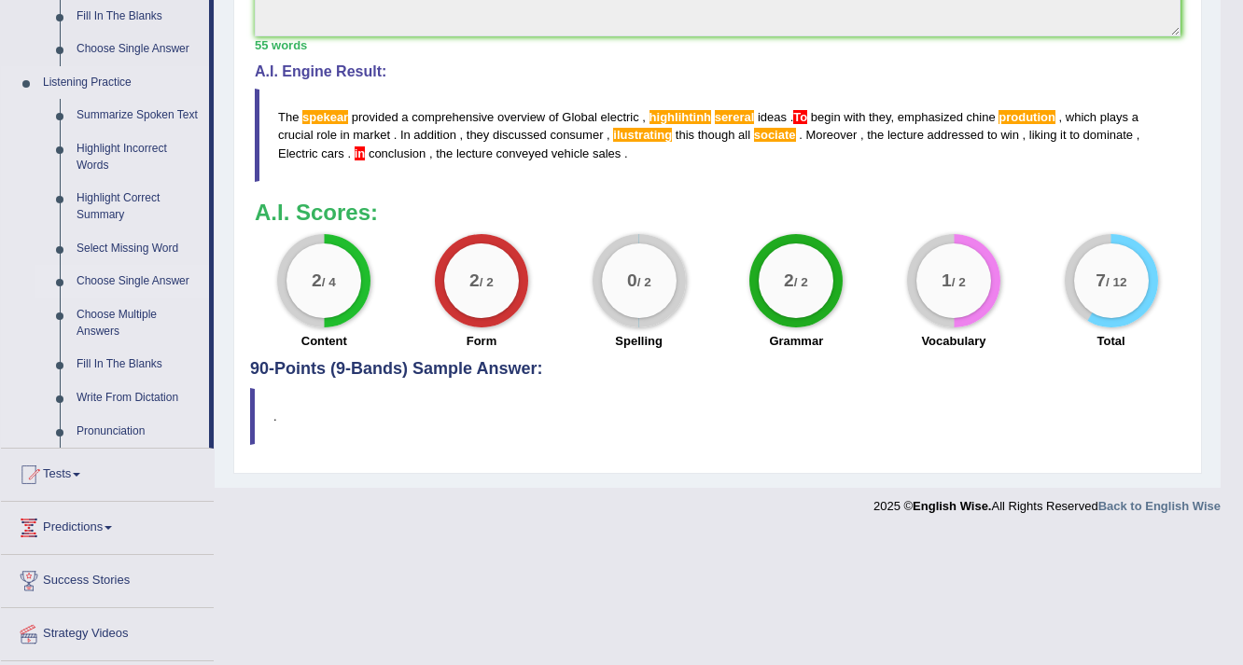
click at [145, 276] on link "Choose Single Answer" at bounding box center [138, 282] width 141 height 34
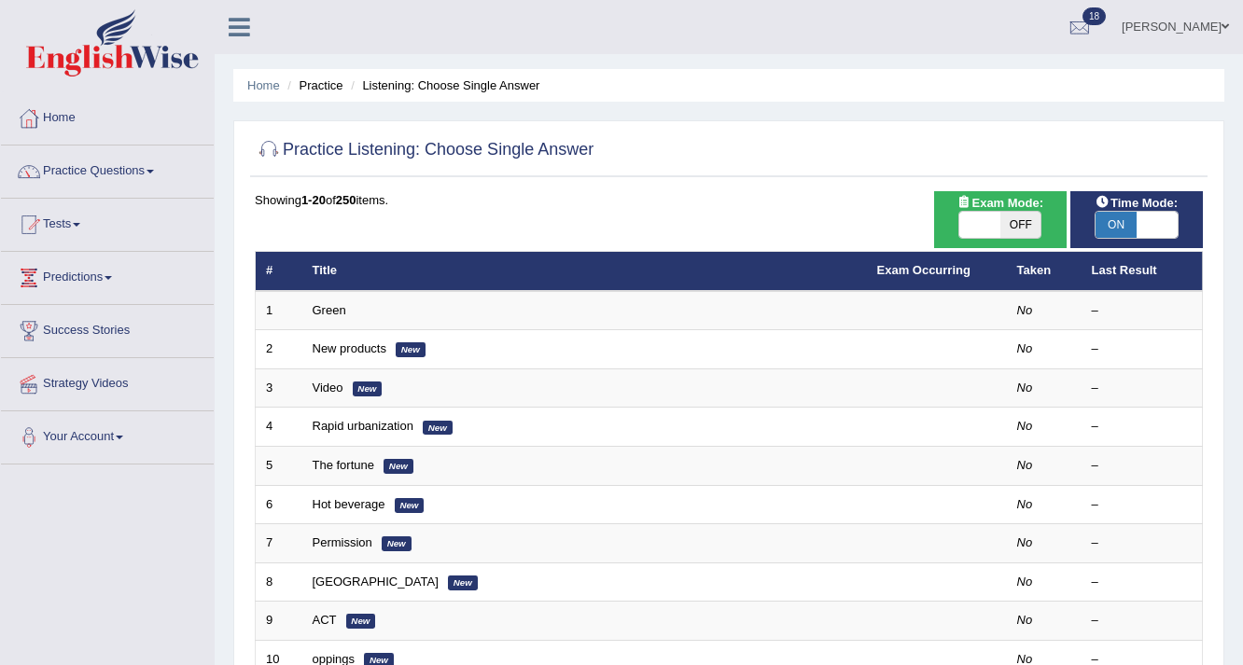
scroll to position [248, 0]
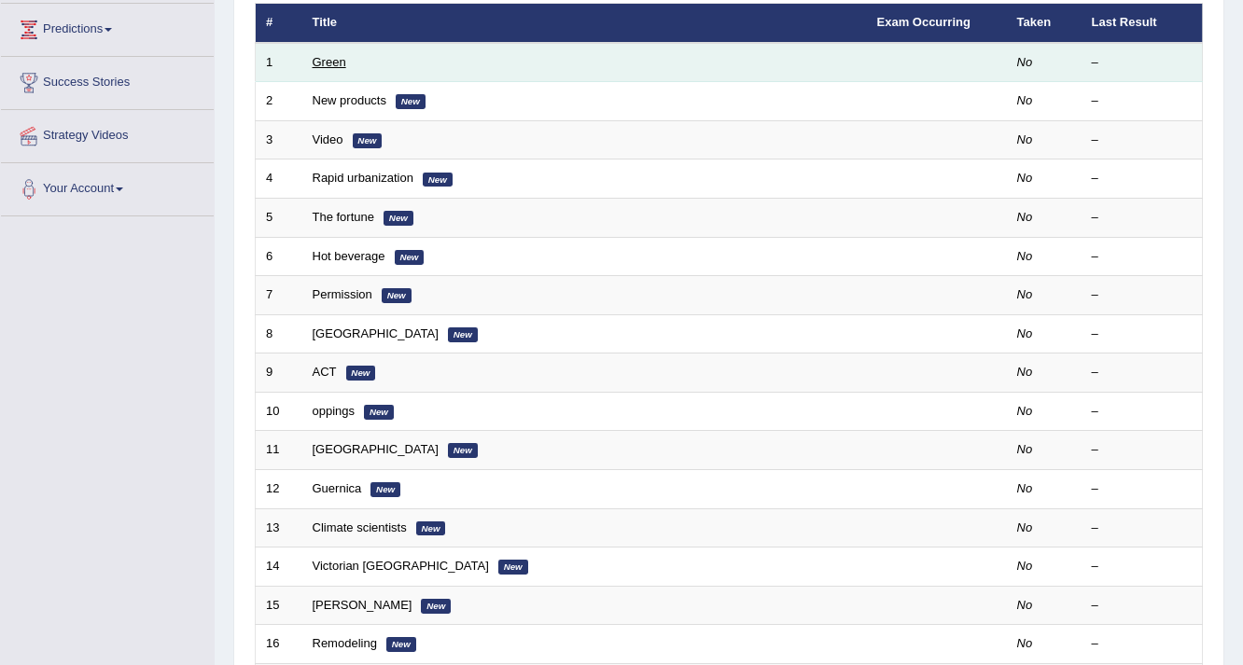
click at [328, 56] on link "Green" at bounding box center [330, 62] width 34 height 14
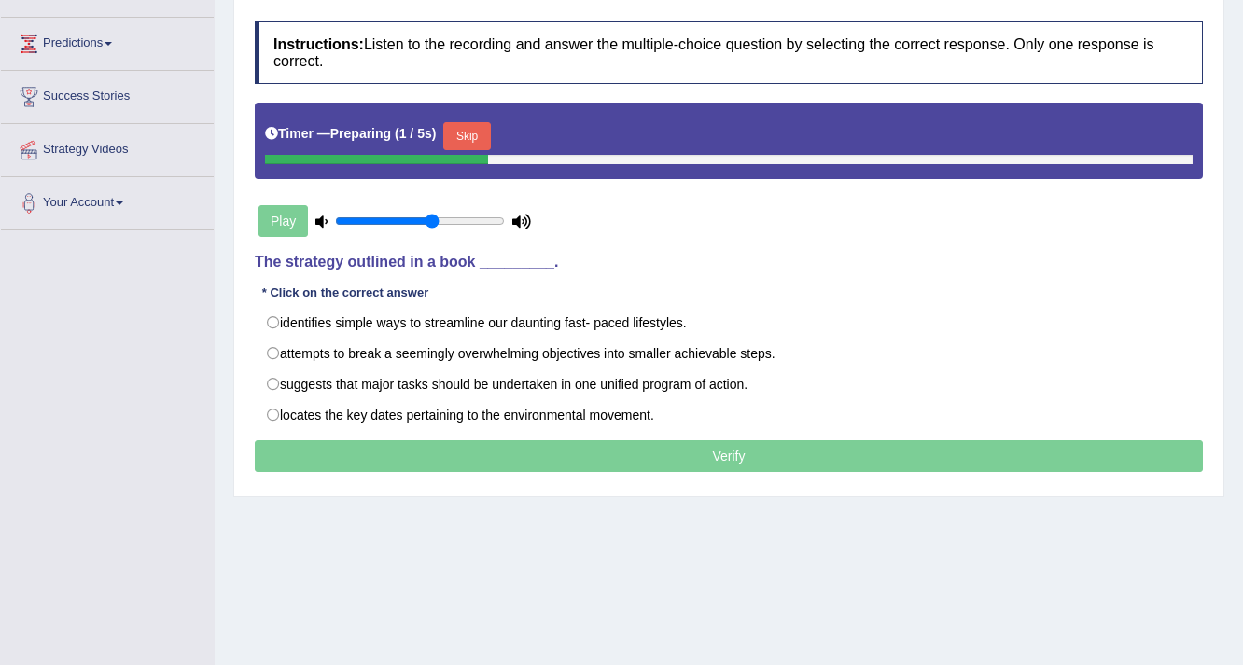
scroll to position [248, 0]
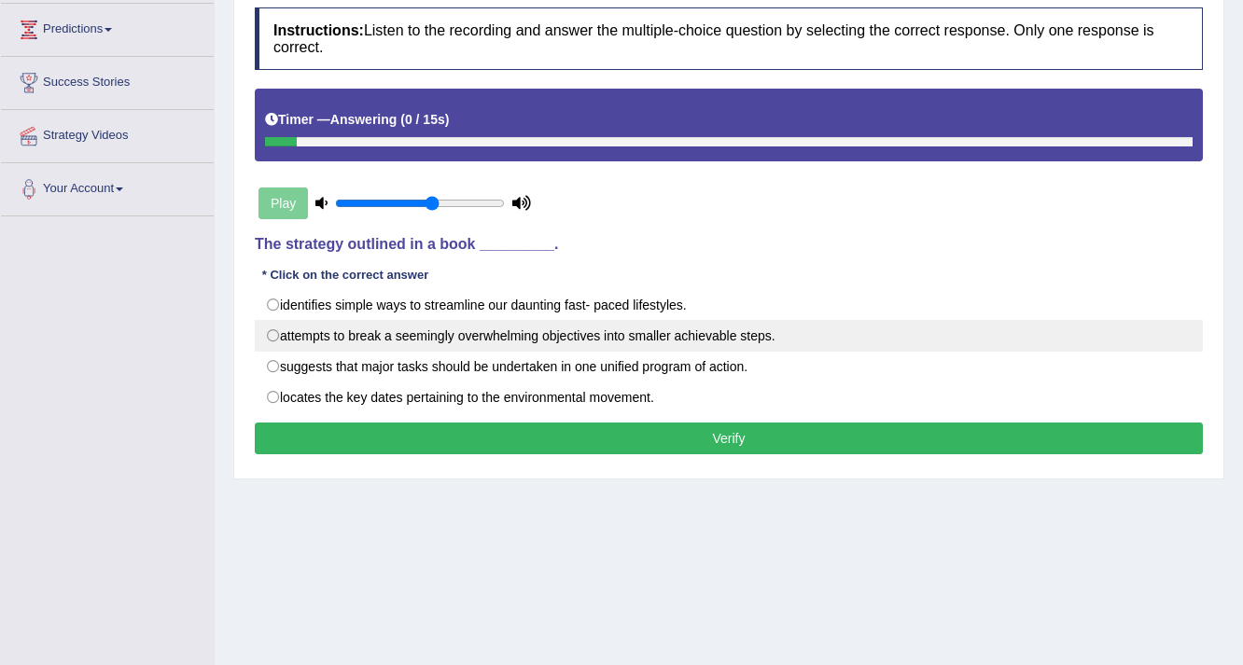
click at [272, 336] on label "attempts to break a seemingly overwhelming objectives into smaller achievable s…" at bounding box center [729, 336] width 948 height 32
radio input "true"
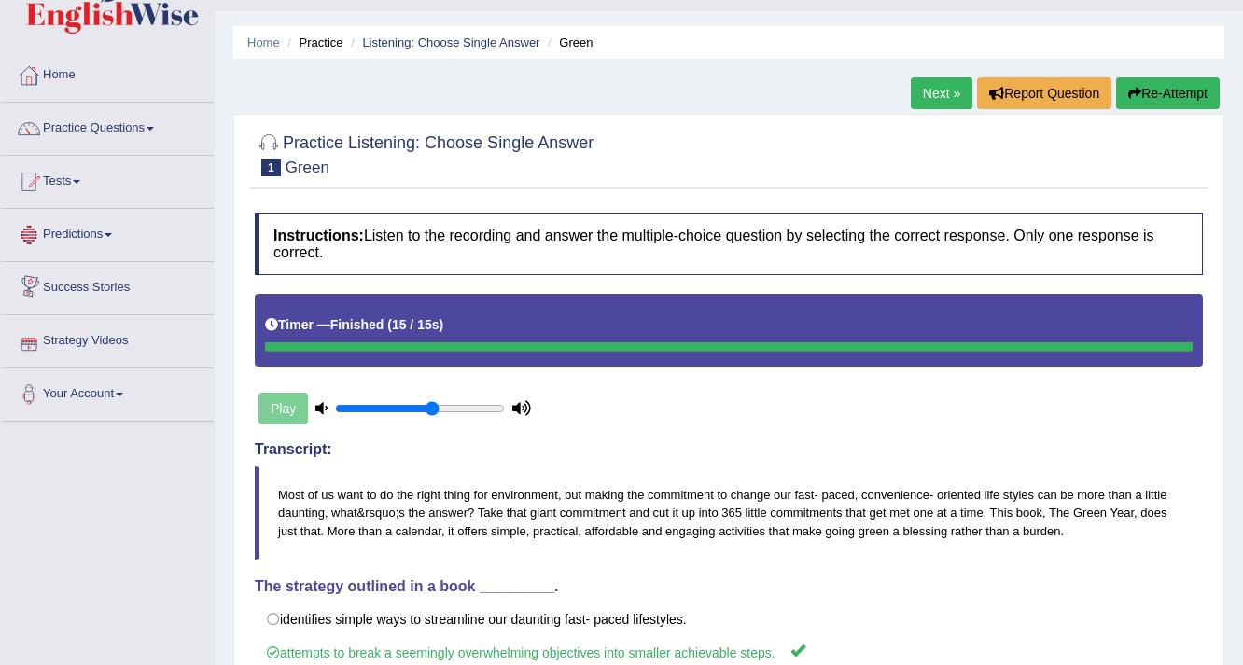
scroll to position [0, 0]
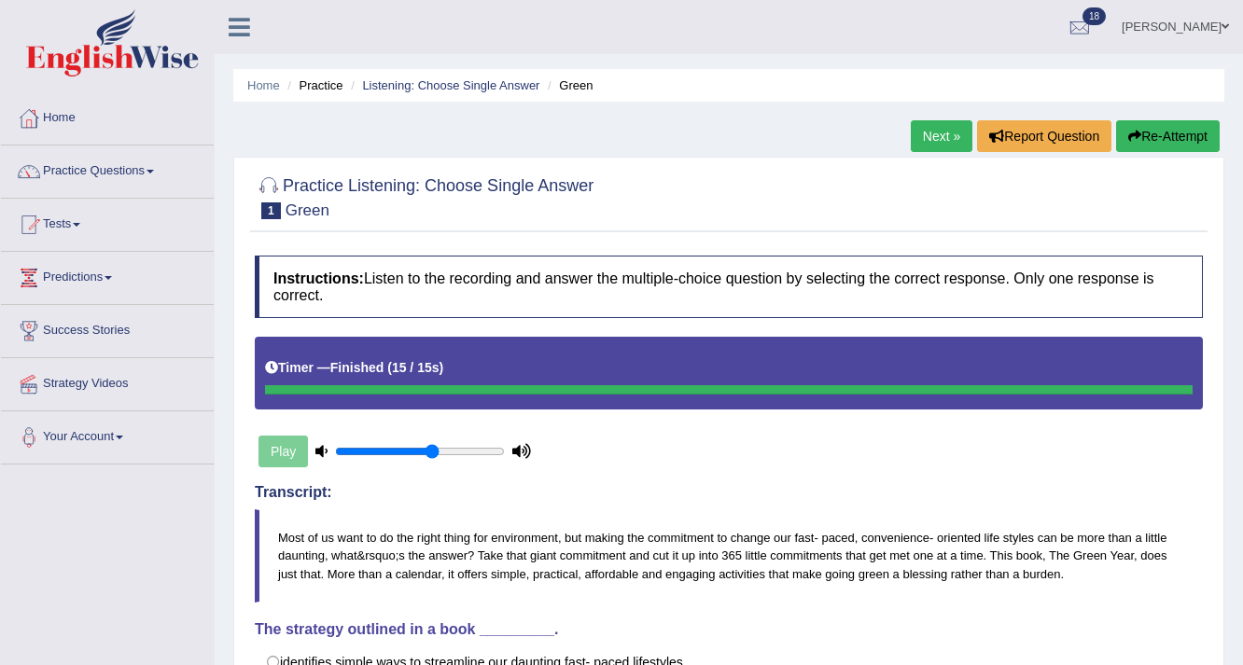
click at [933, 132] on link "Next »" at bounding box center [941, 136] width 62 height 32
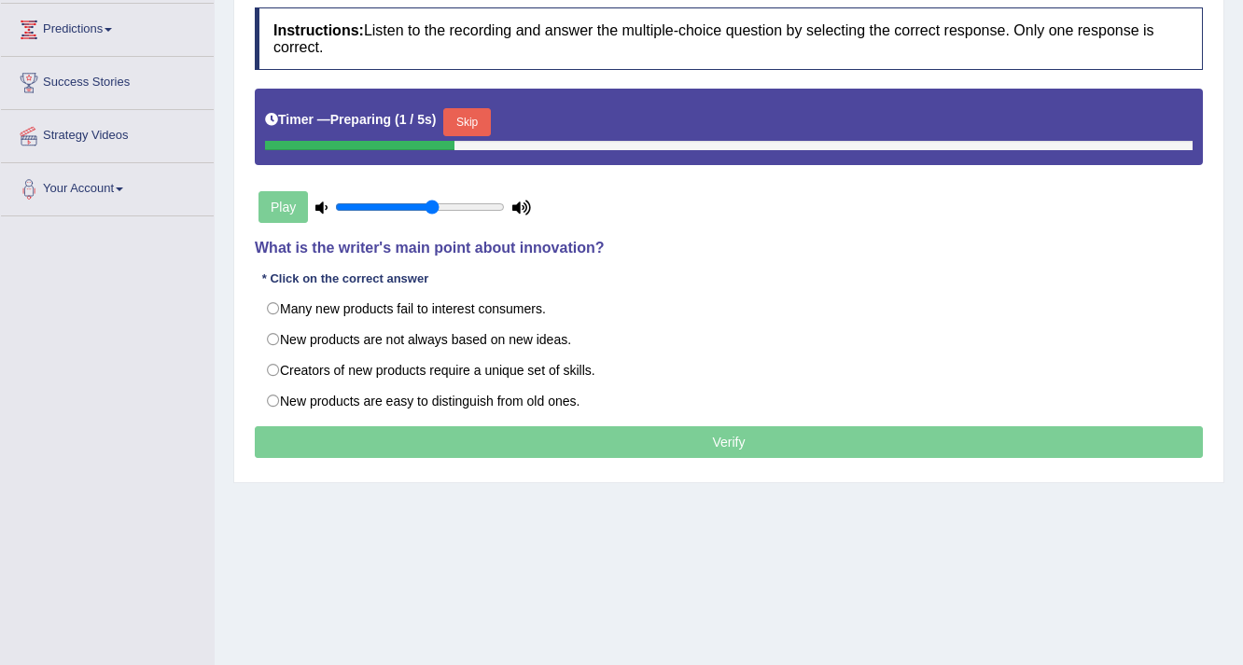
scroll to position [248, 0]
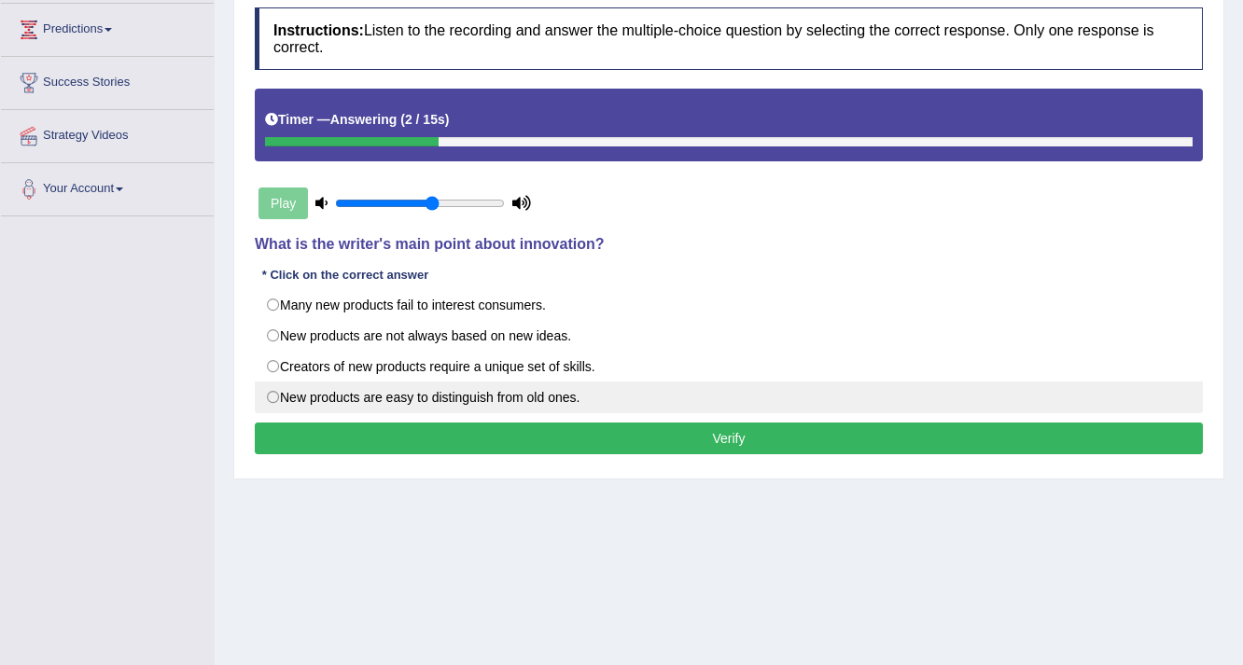
click at [264, 393] on label "New products are easy to distinguish from old ones." at bounding box center [729, 398] width 948 height 32
radio input "true"
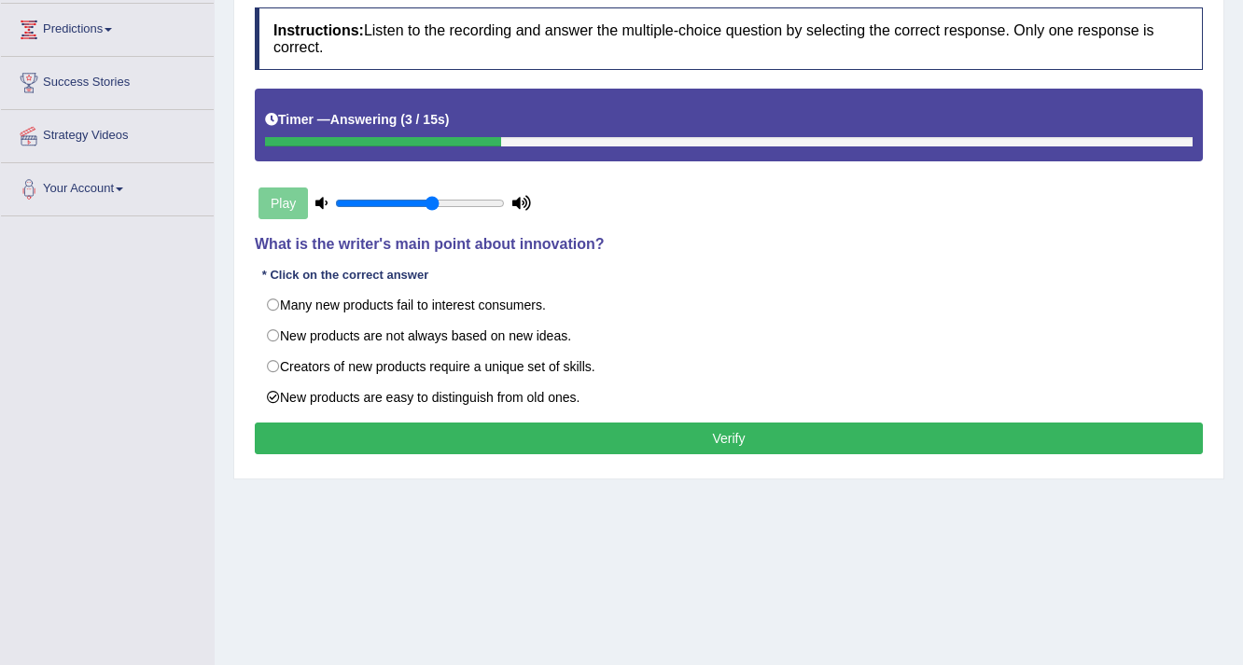
click at [587, 414] on div "Instructions: Listen to the recording and answer the multiple-choice question b…" at bounding box center [728, 233] width 957 height 471
click at [586, 438] on button "Verify" at bounding box center [729, 439] width 948 height 32
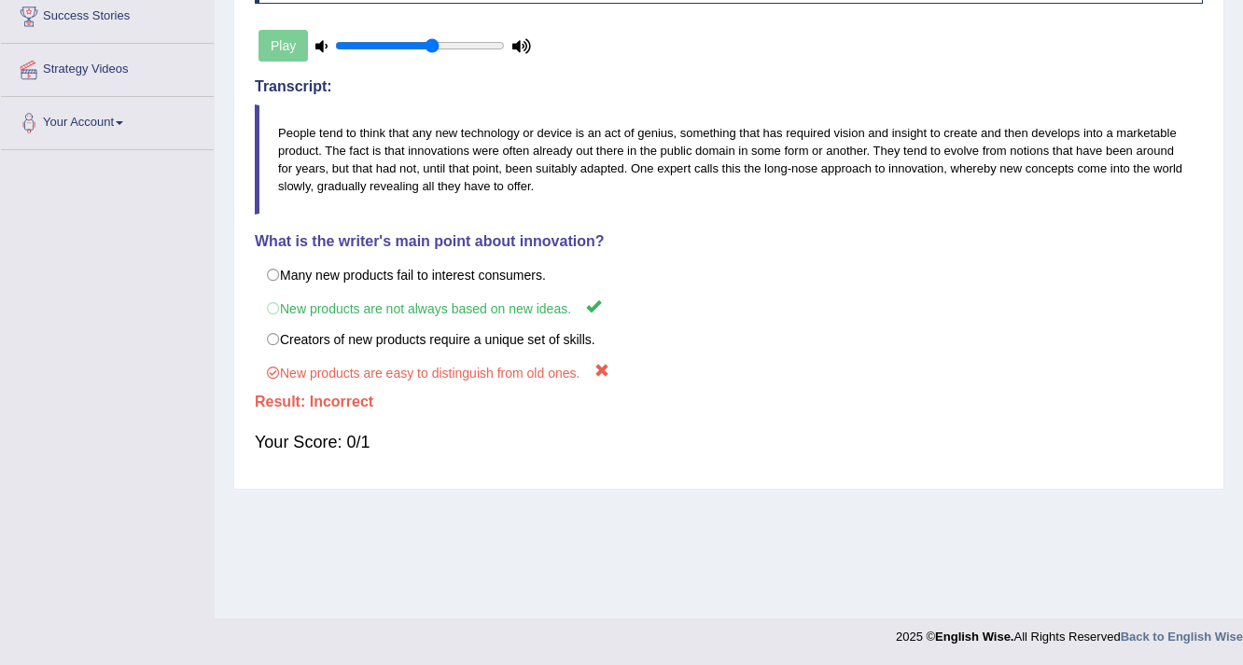
scroll to position [0, 0]
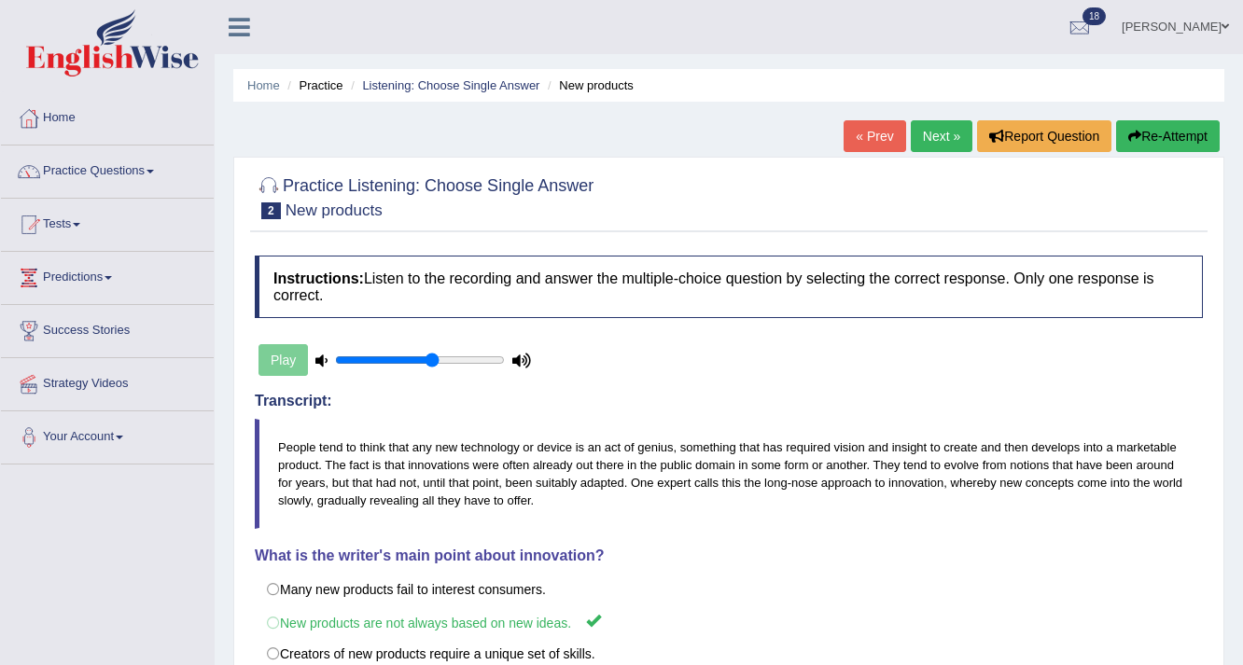
click at [910, 130] on link "Next »" at bounding box center [941, 136] width 62 height 32
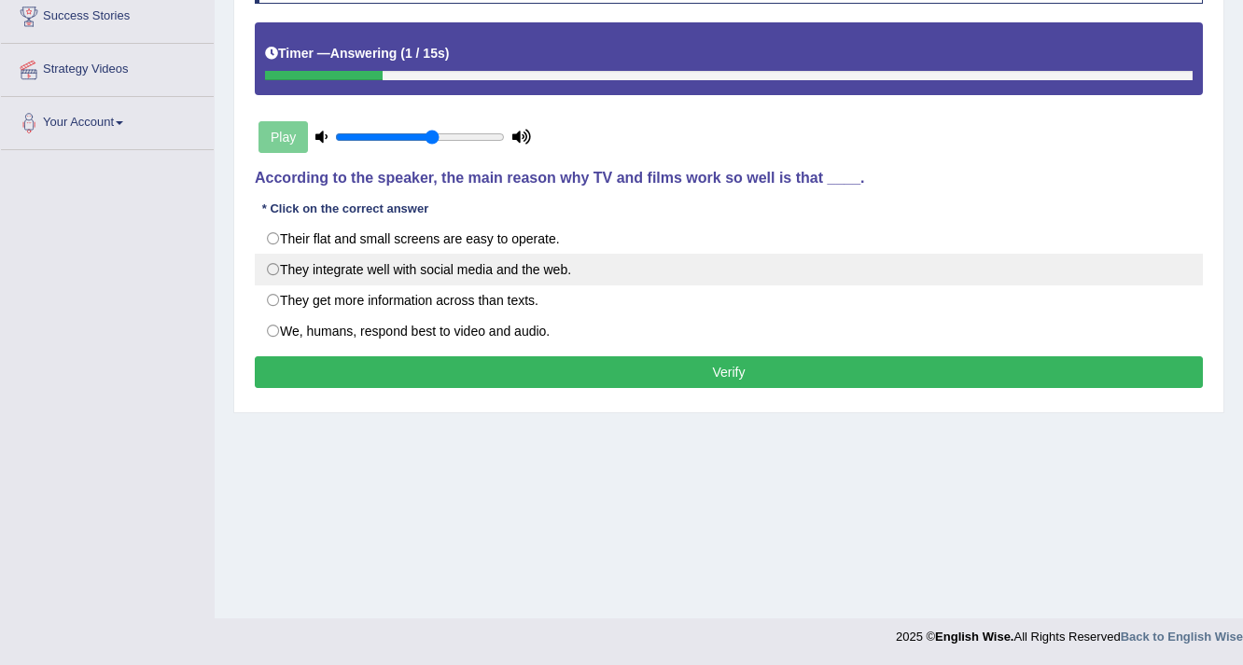
click at [282, 262] on label "They integrate well with social media and the web." at bounding box center [729, 270] width 948 height 32
radio input "true"
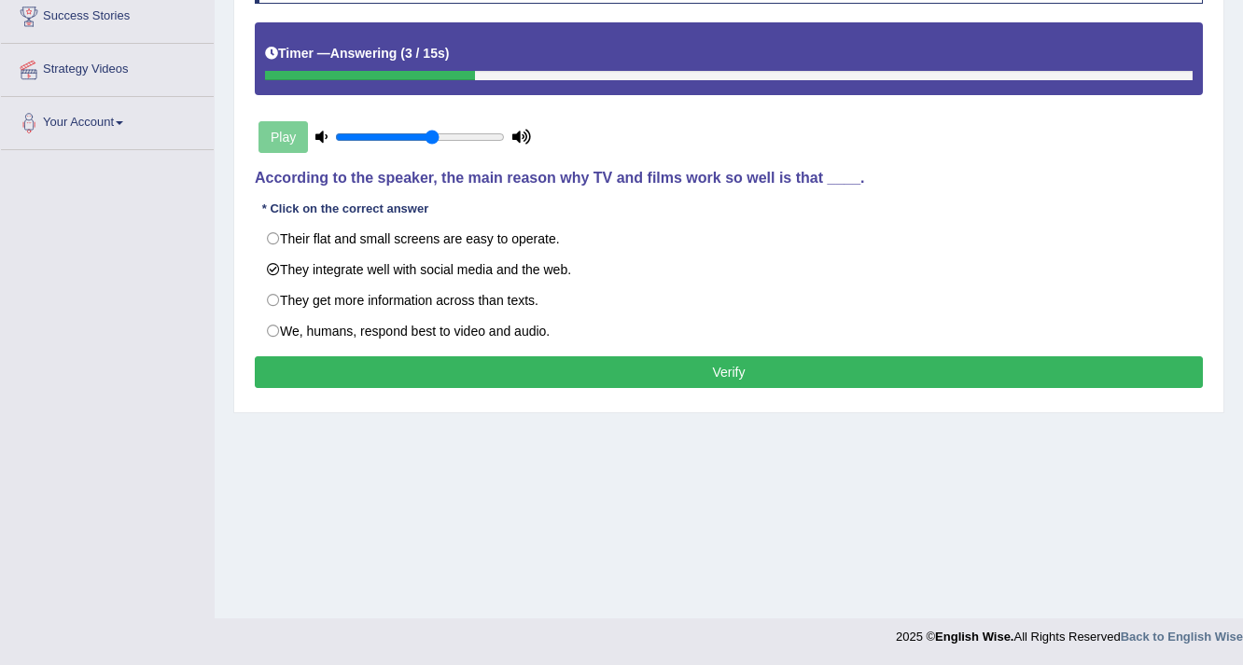
click at [708, 376] on button "Verify" at bounding box center [729, 372] width 948 height 32
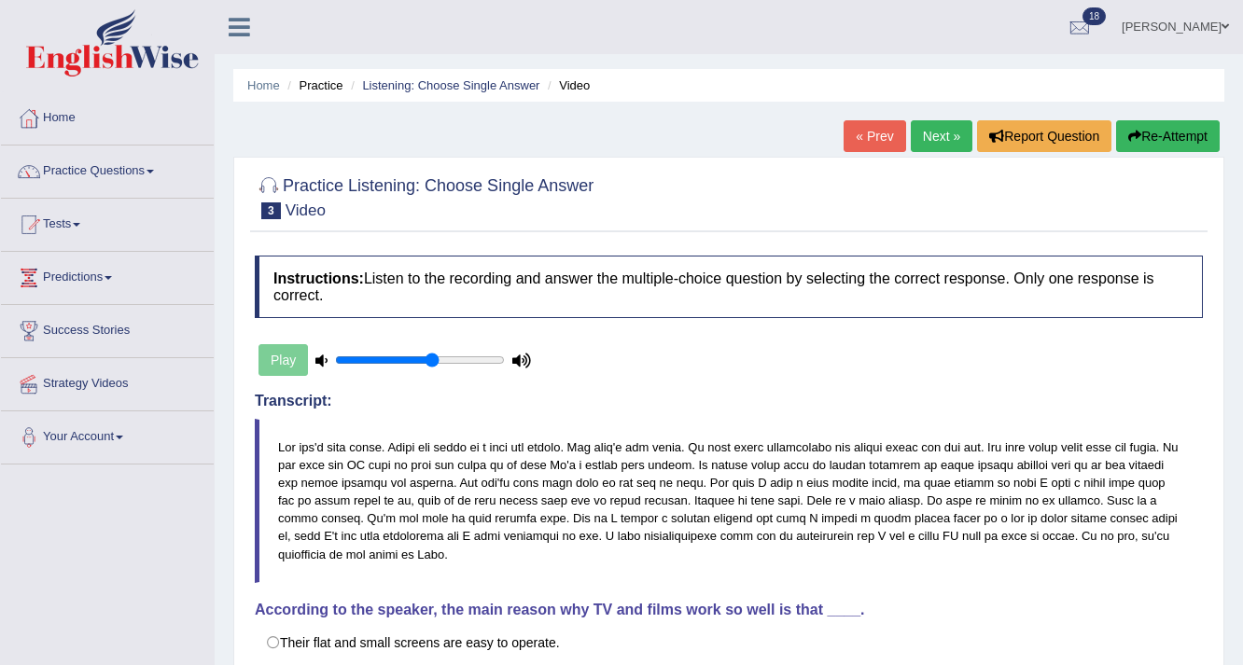
click at [914, 138] on link "Next »" at bounding box center [941, 136] width 62 height 32
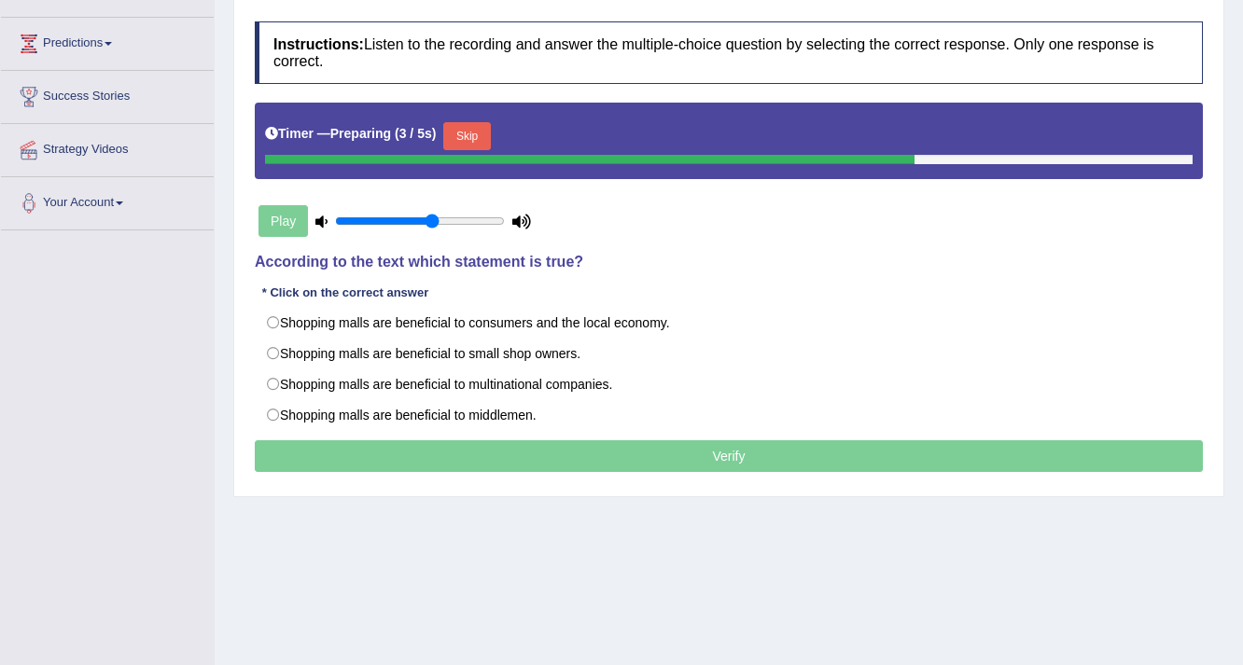
scroll to position [248, 0]
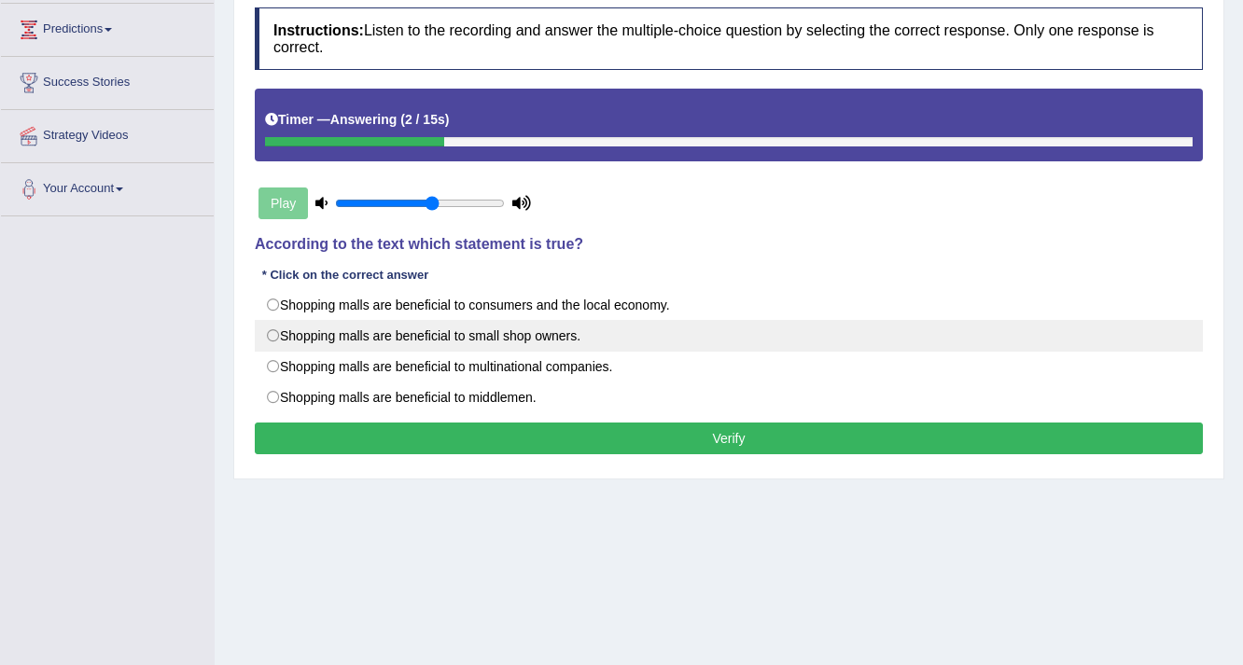
click at [270, 326] on label "Shopping malls are beneficial to small shop owners." at bounding box center [729, 336] width 948 height 32
radio input "true"
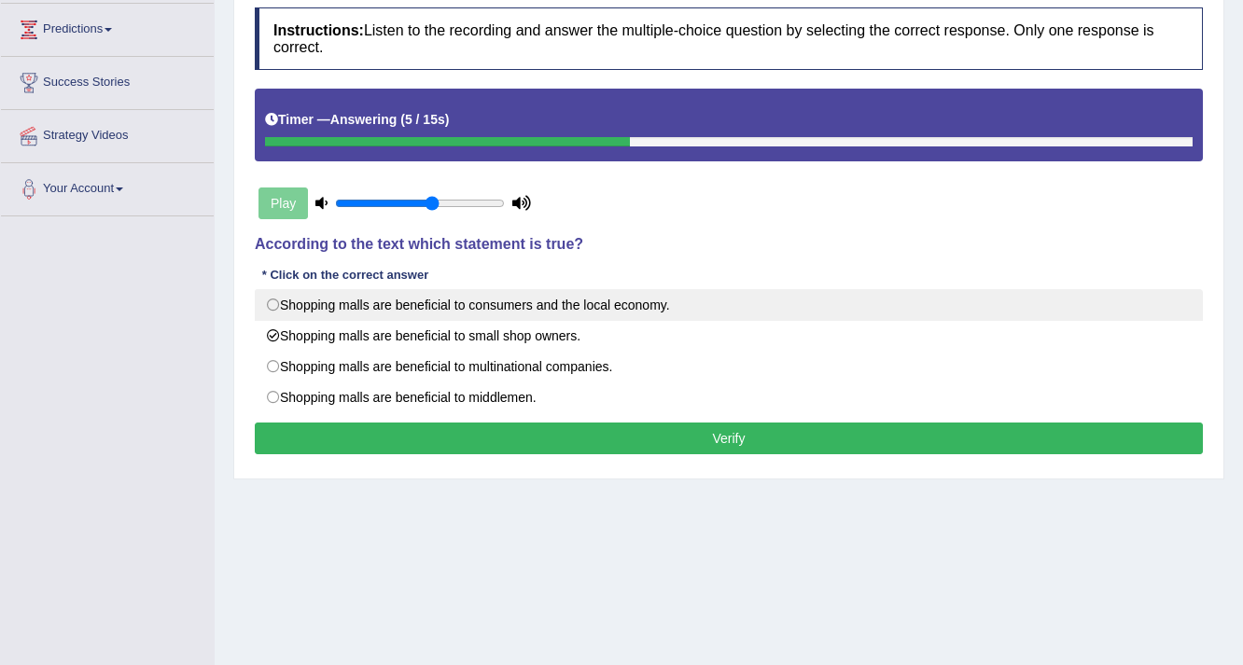
click at [272, 299] on label "Shopping malls are beneficial to consumers and the local economy." at bounding box center [729, 305] width 948 height 32
radio input "true"
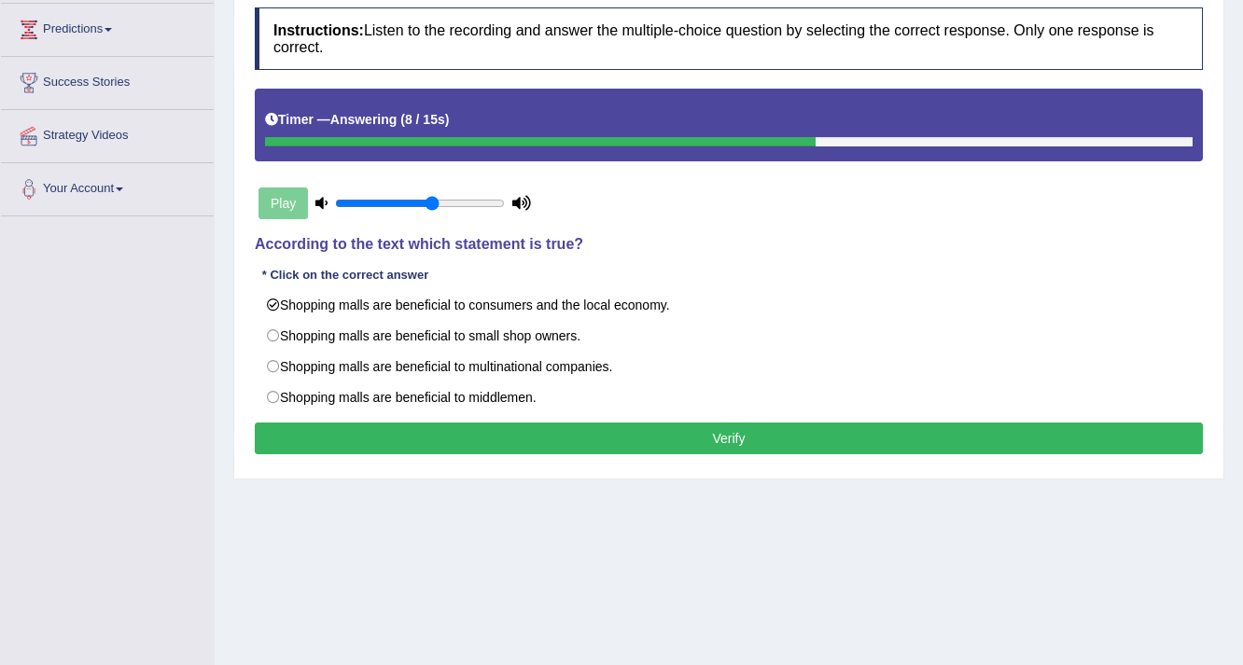
click at [604, 440] on button "Verify" at bounding box center [729, 439] width 948 height 32
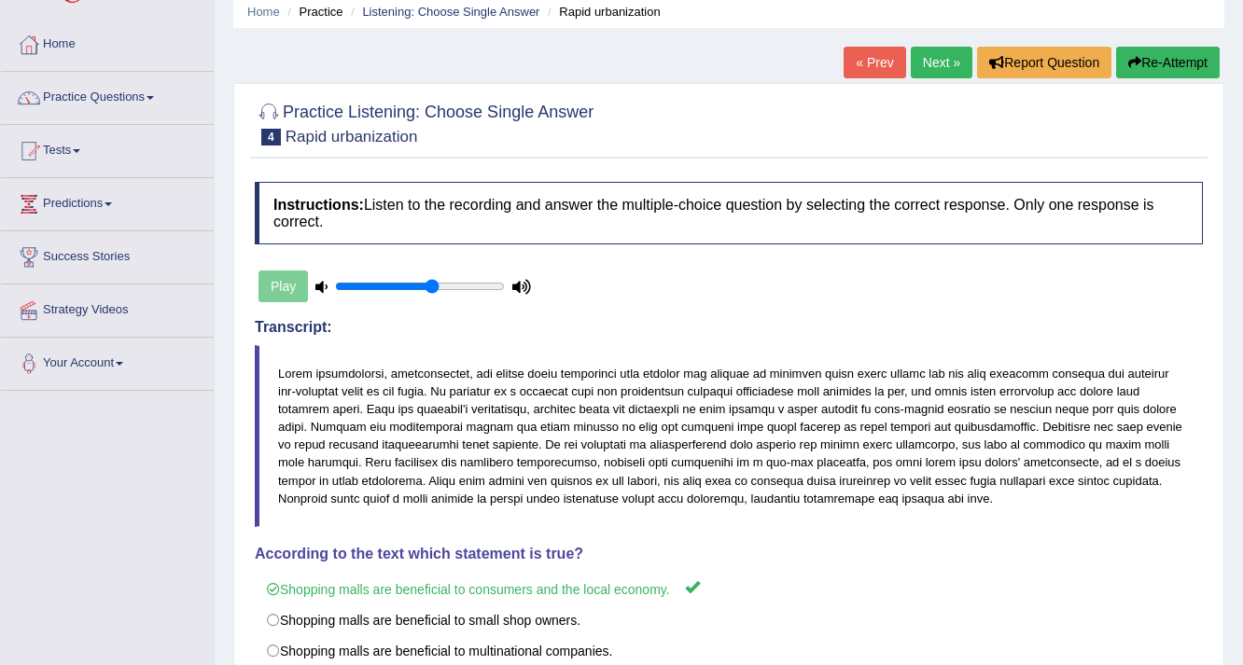
scroll to position [0, 0]
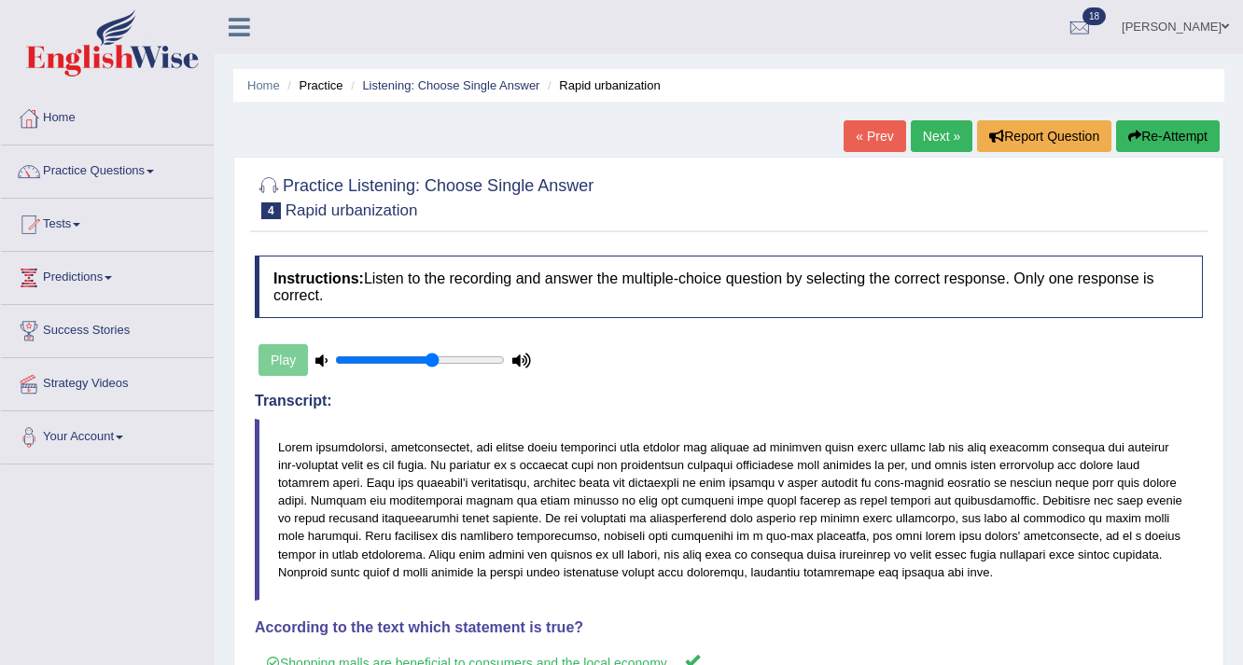
click at [941, 139] on link "Next »" at bounding box center [941, 136] width 62 height 32
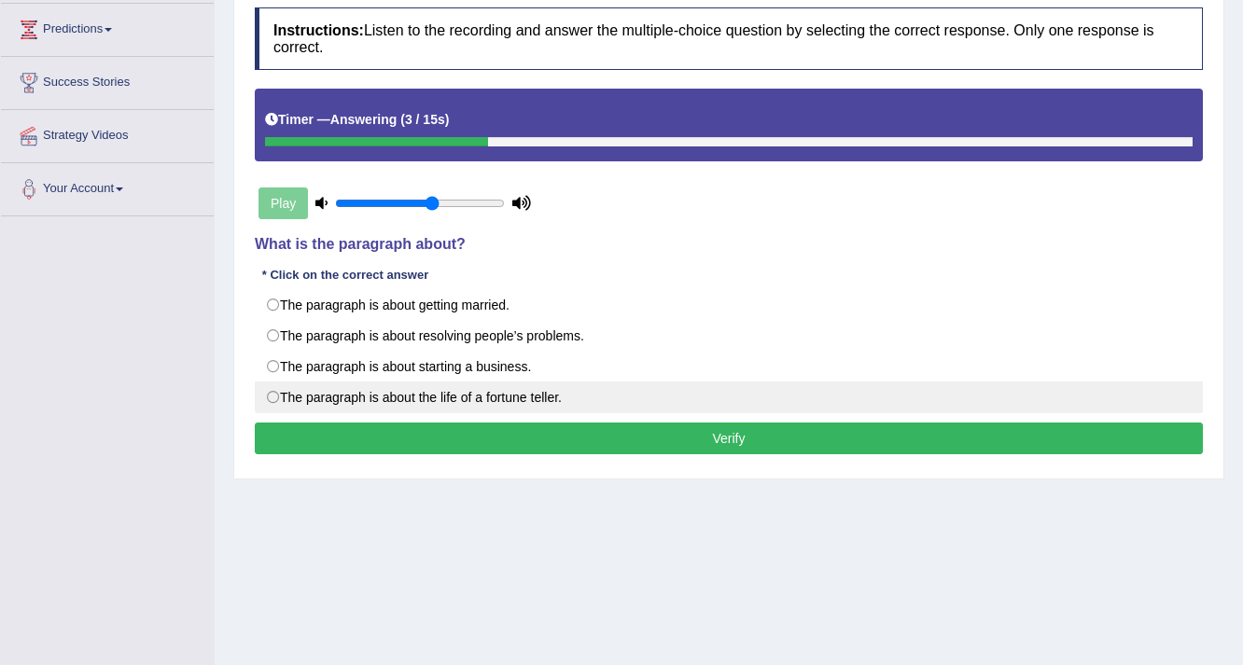
click at [284, 398] on label "The paragraph is about the life of a fortune teller." at bounding box center [729, 398] width 948 height 32
radio input "true"
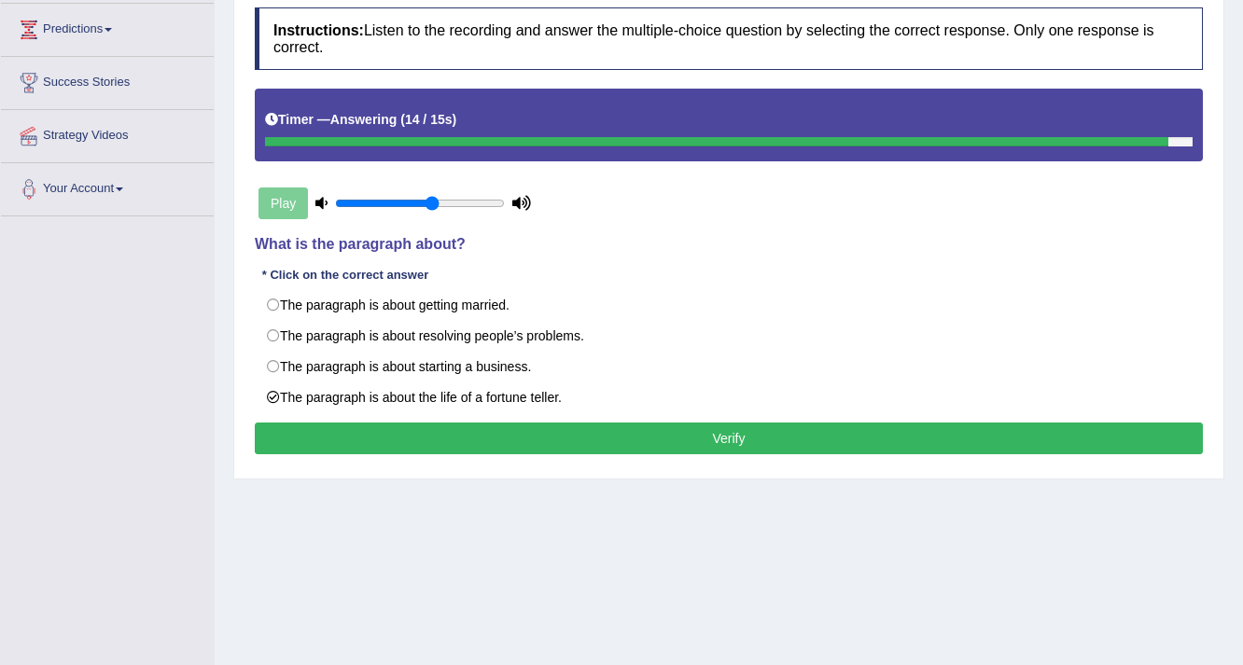
click at [751, 424] on button "Verify" at bounding box center [729, 439] width 948 height 32
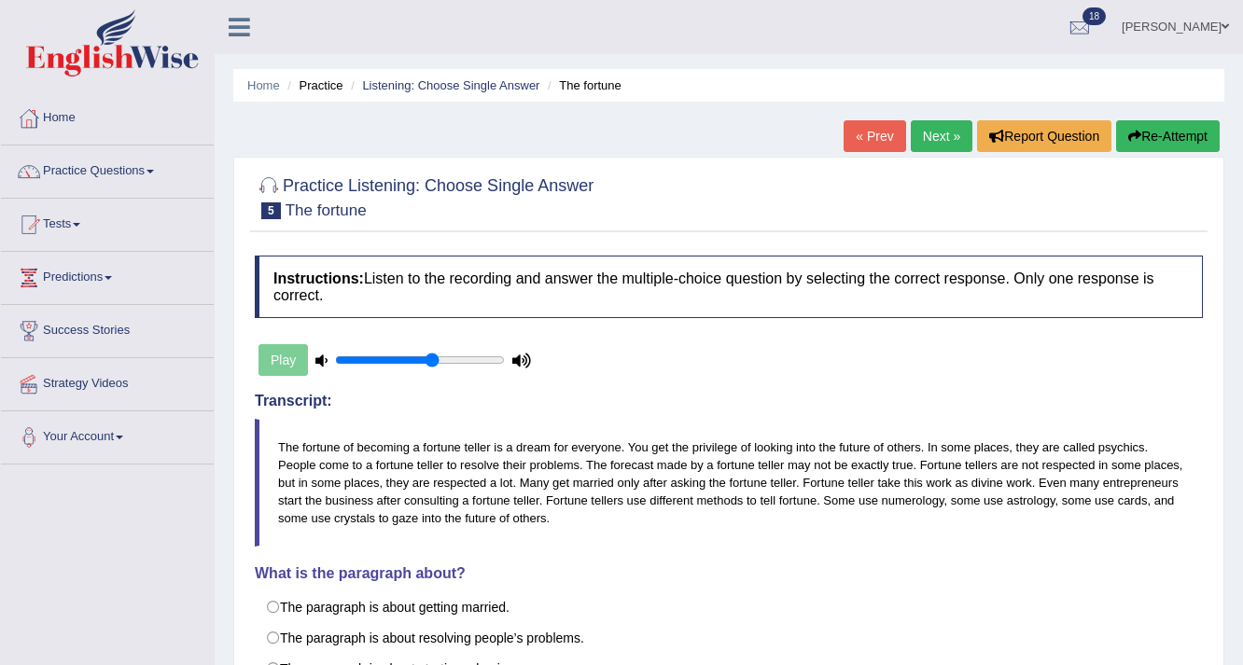
click at [940, 138] on link "Next »" at bounding box center [941, 136] width 62 height 32
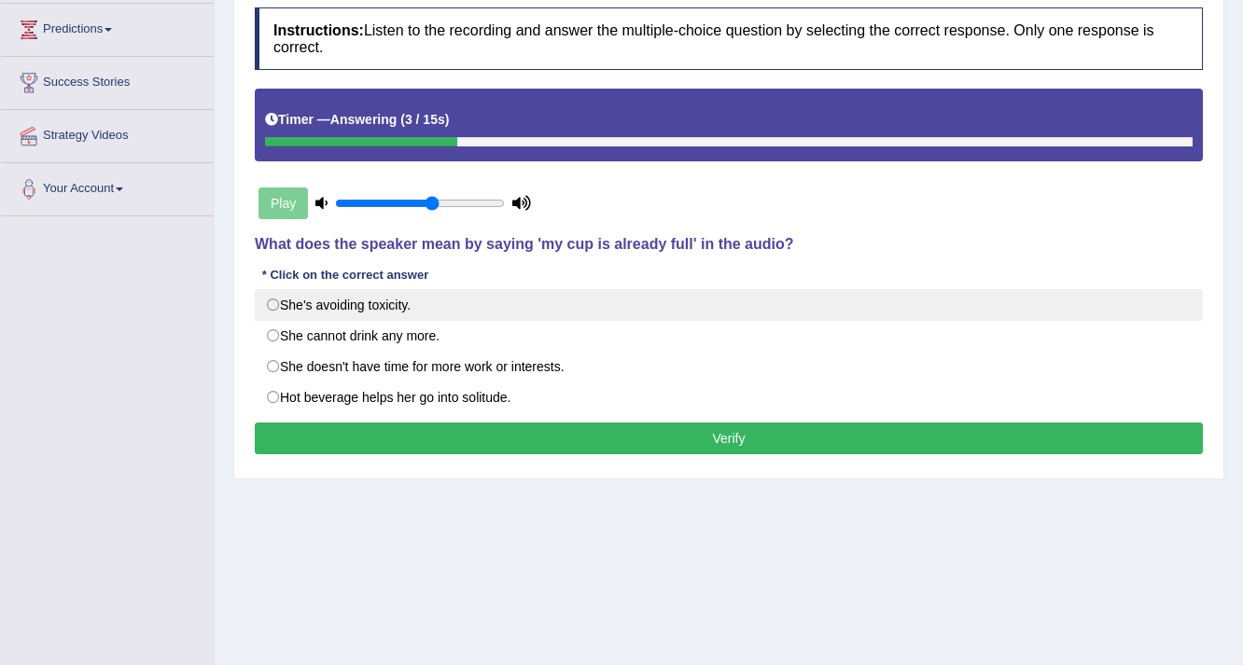
click at [269, 302] on label "She's avoiding toxicity." at bounding box center [729, 305] width 948 height 32
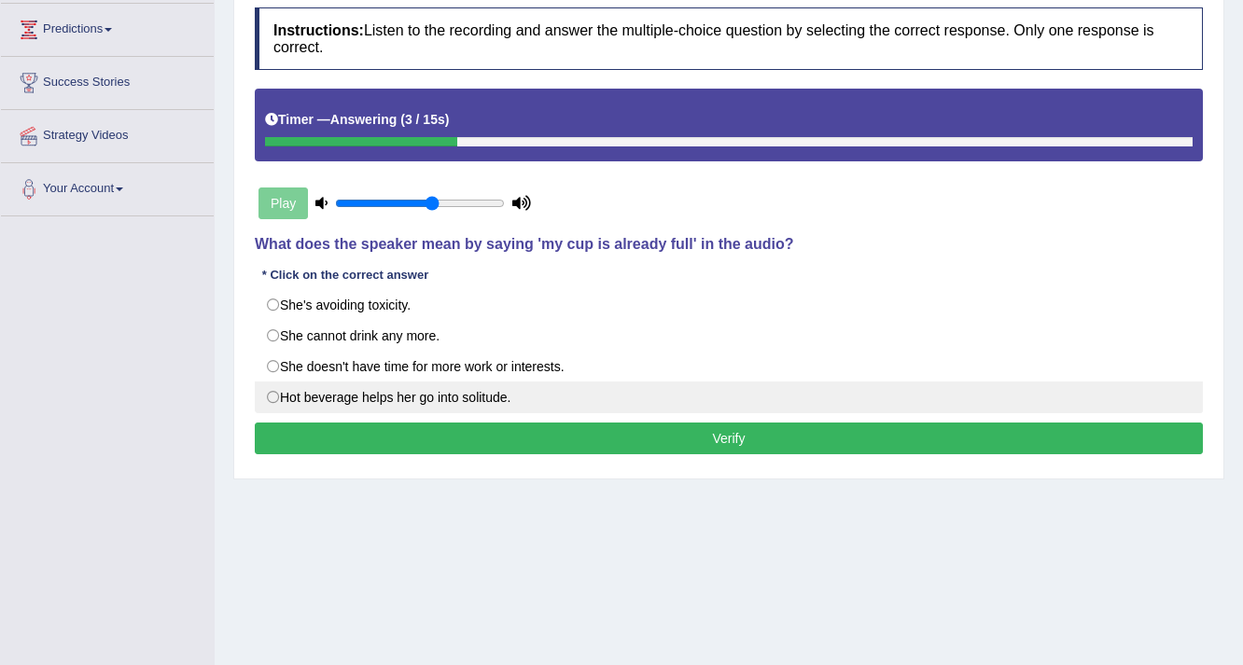
radio input "true"
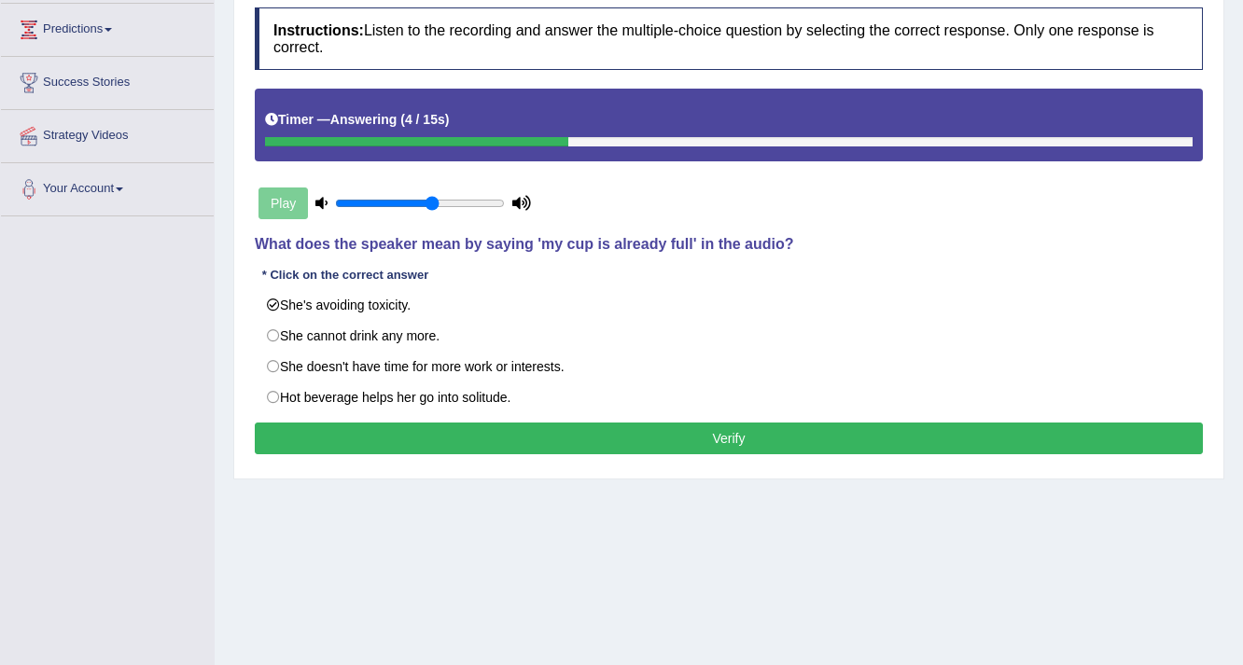
click at [678, 433] on button "Verify" at bounding box center [729, 439] width 948 height 32
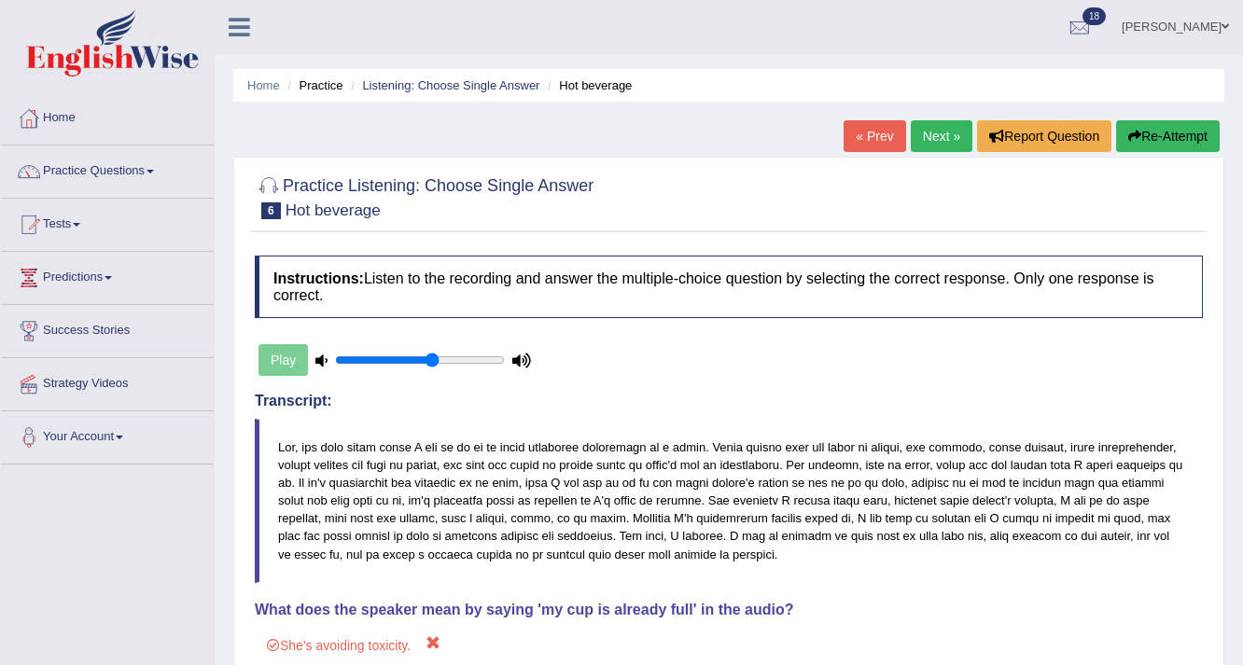
click at [923, 132] on link "Next »" at bounding box center [941, 136] width 62 height 32
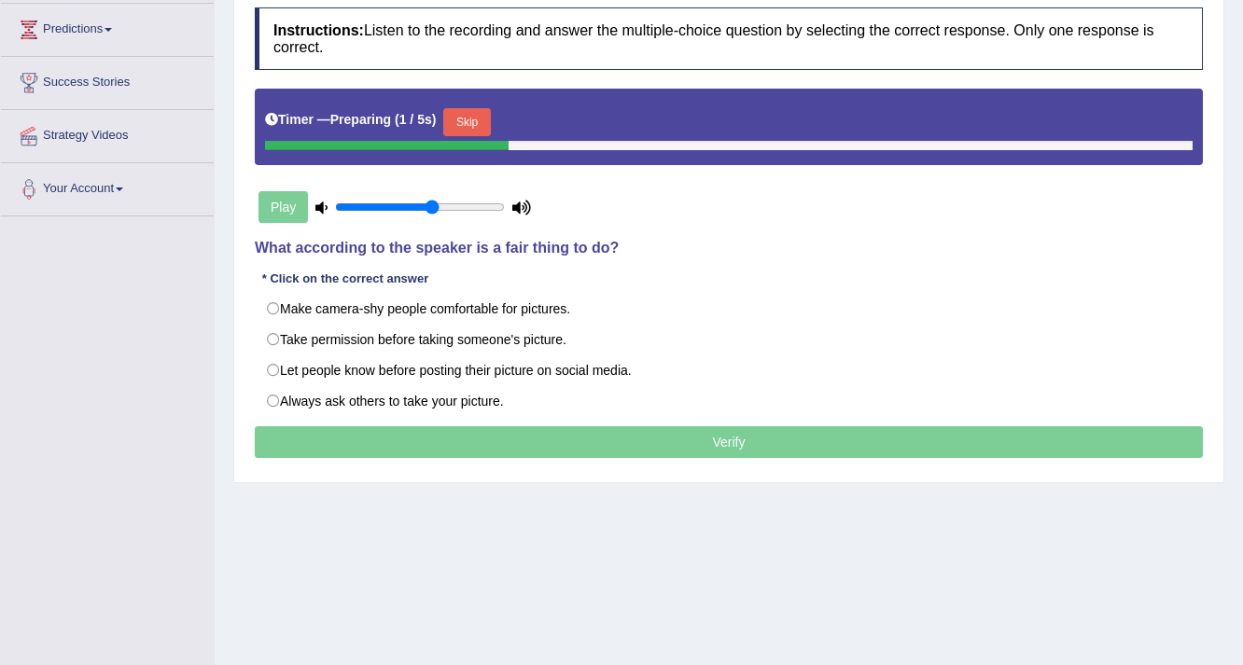
scroll to position [248, 0]
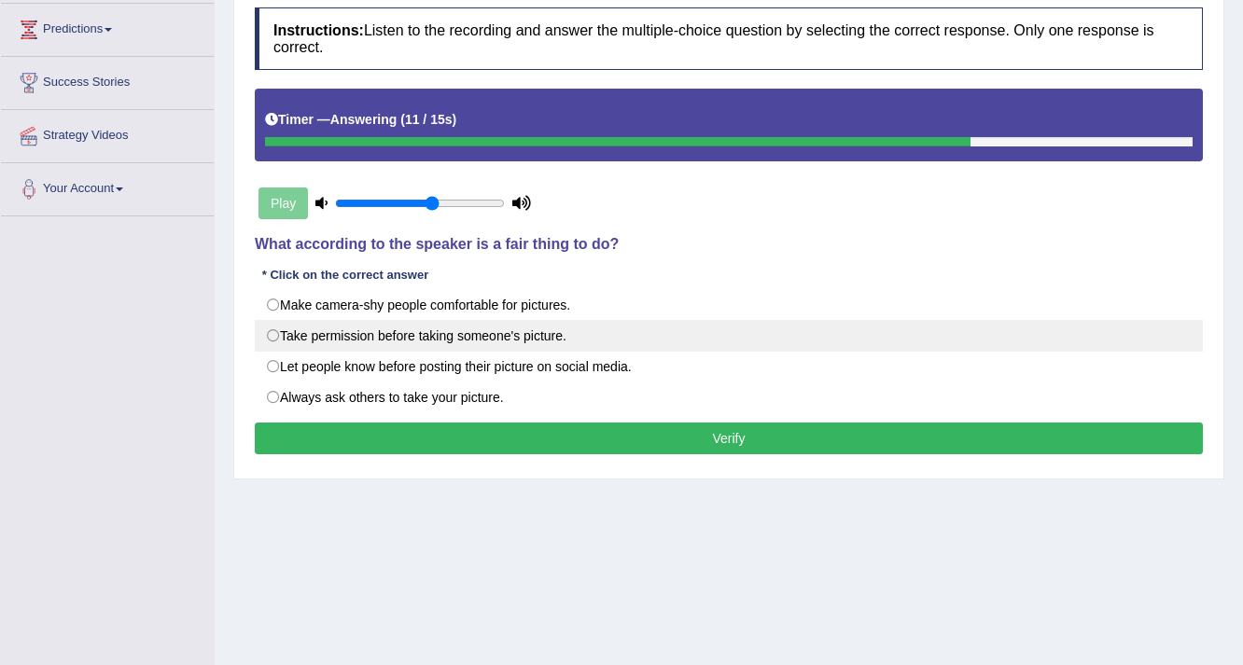
click at [269, 331] on label "Take permission before taking someone's picture." at bounding box center [729, 336] width 948 height 32
radio input "true"
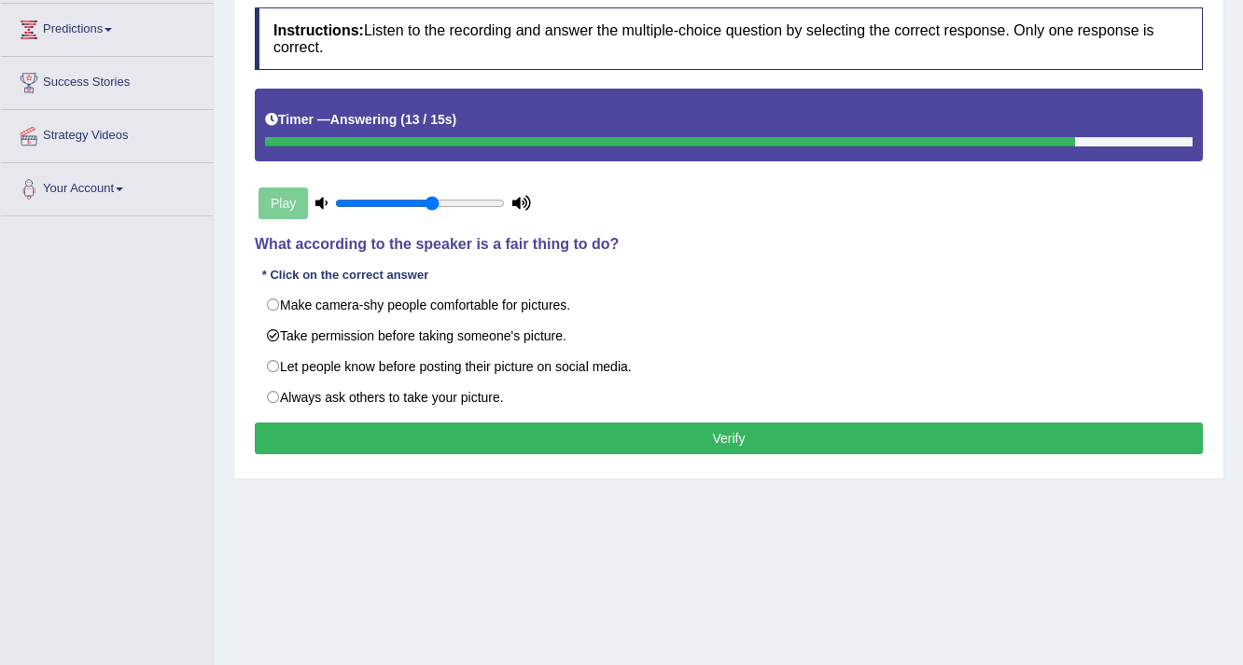
click at [362, 423] on button "Verify" at bounding box center [729, 439] width 948 height 32
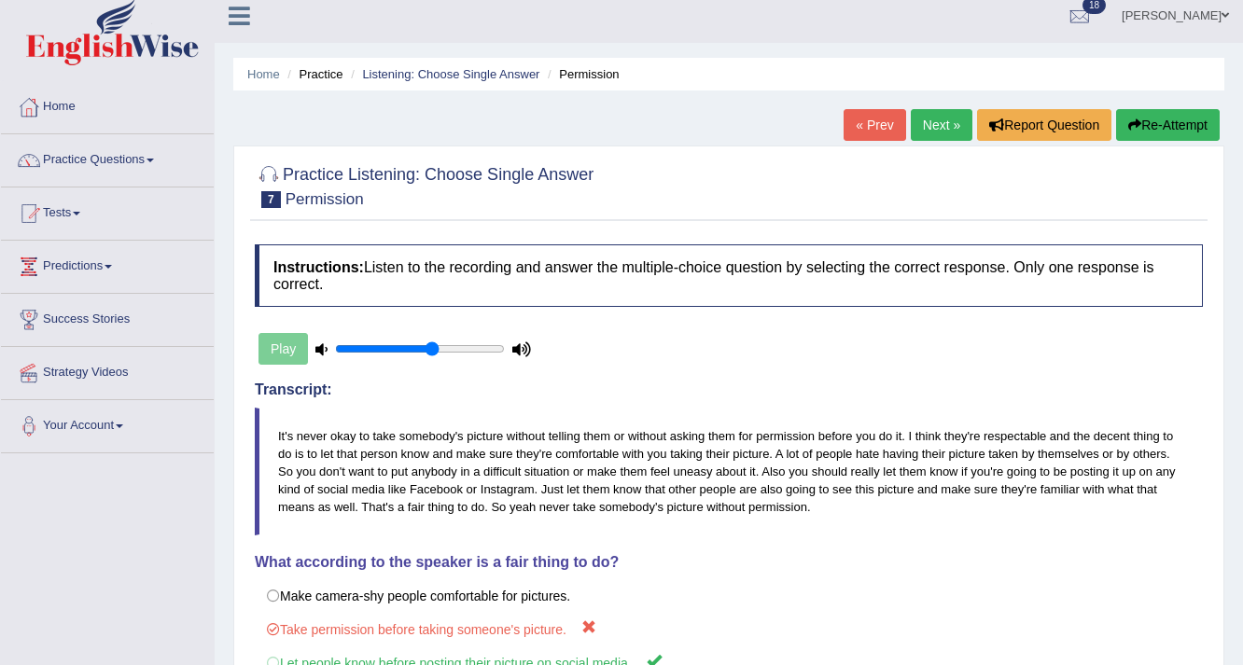
scroll to position [0, 0]
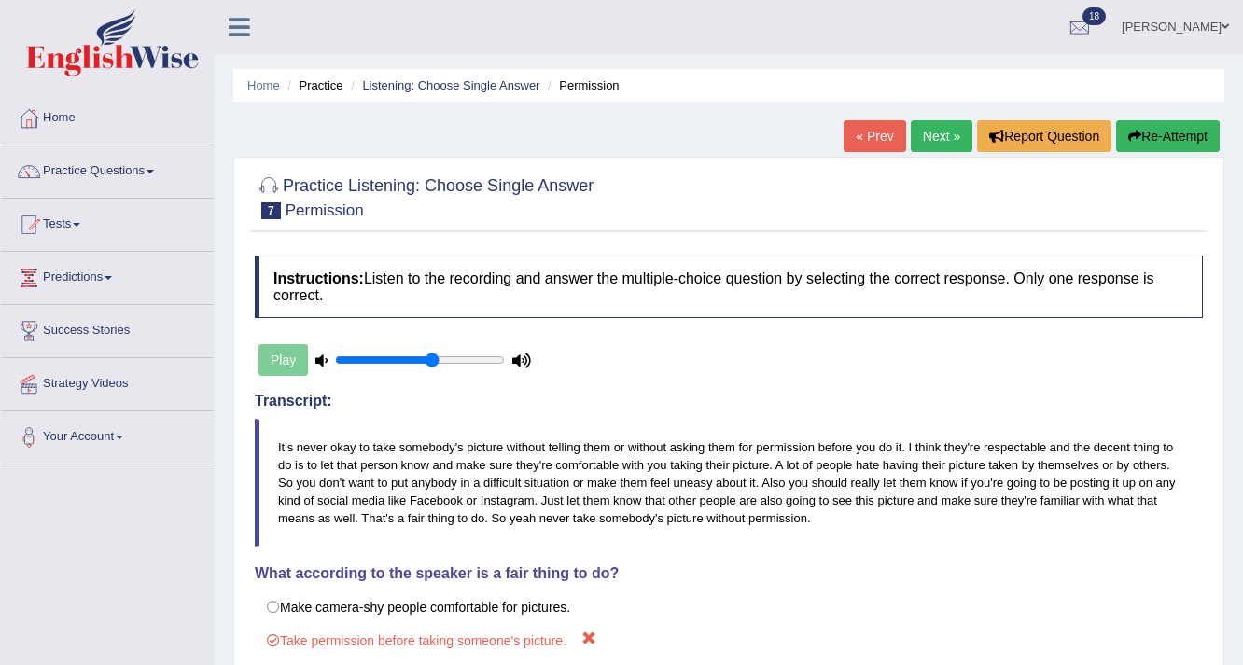
click at [956, 138] on link "Next »" at bounding box center [941, 136] width 62 height 32
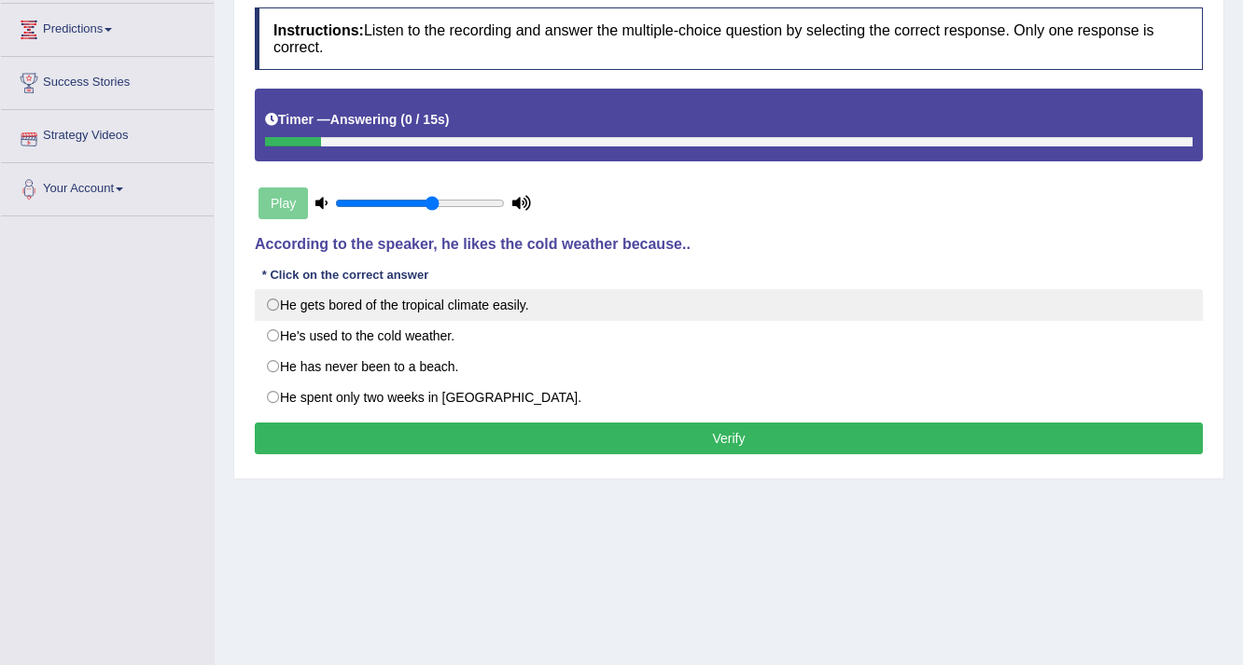
click at [276, 302] on label "He gets bored of the tropical climate easily." at bounding box center [729, 305] width 948 height 32
radio input "true"
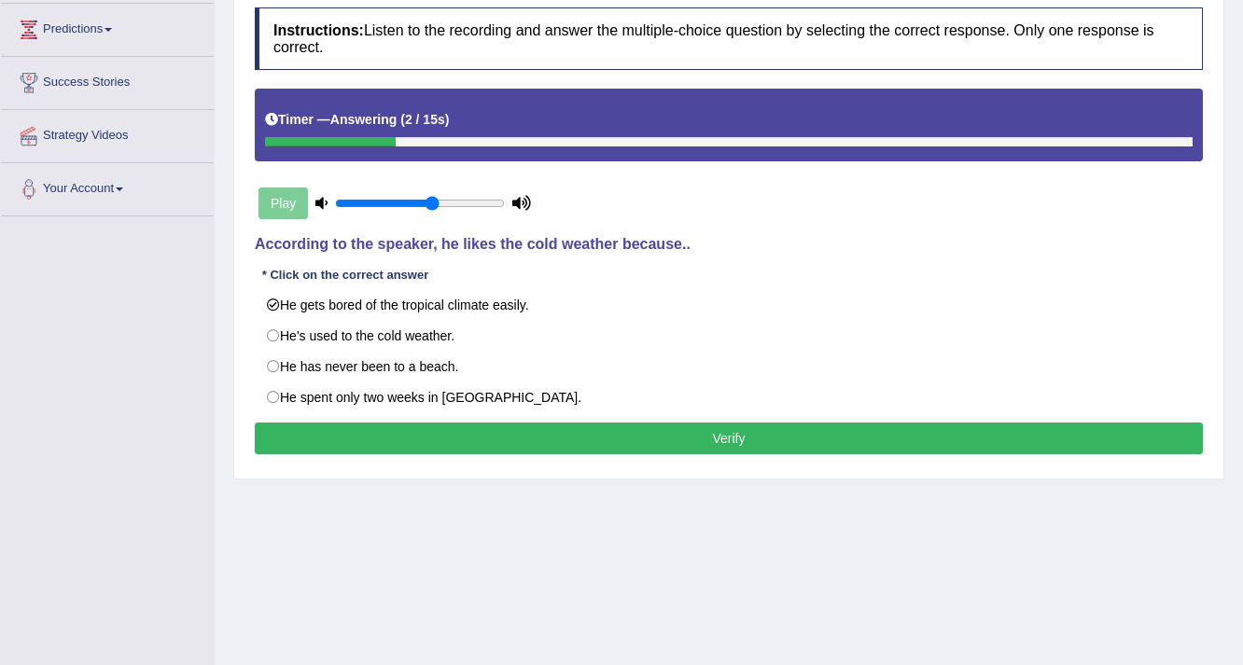
click at [660, 439] on button "Verify" at bounding box center [729, 439] width 948 height 32
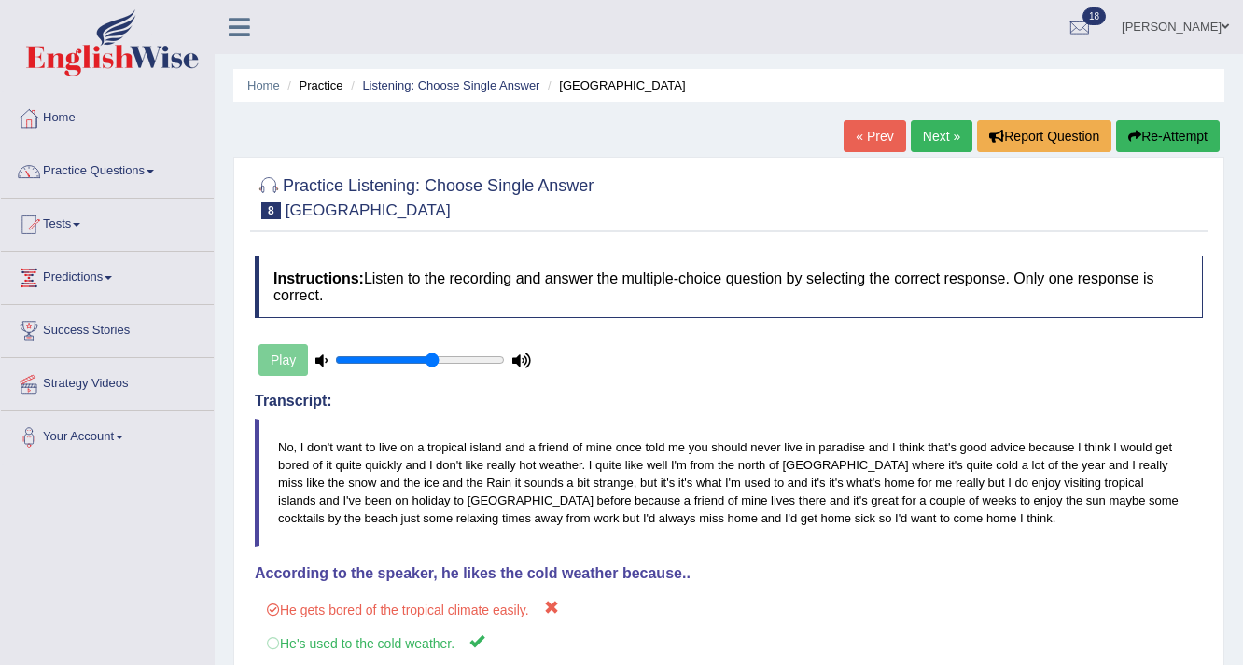
click at [923, 138] on link "Next »" at bounding box center [941, 136] width 62 height 32
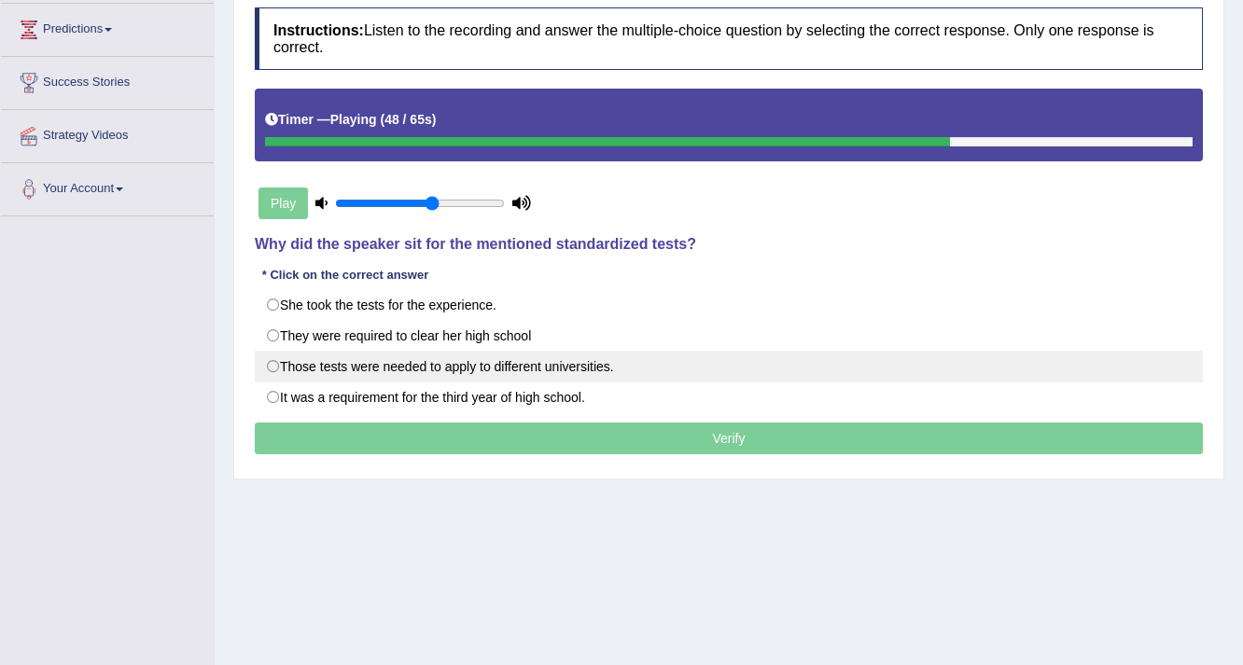
click at [274, 362] on label "Those tests were needed to apply to different universities." at bounding box center [729, 367] width 948 height 32
radio input "true"
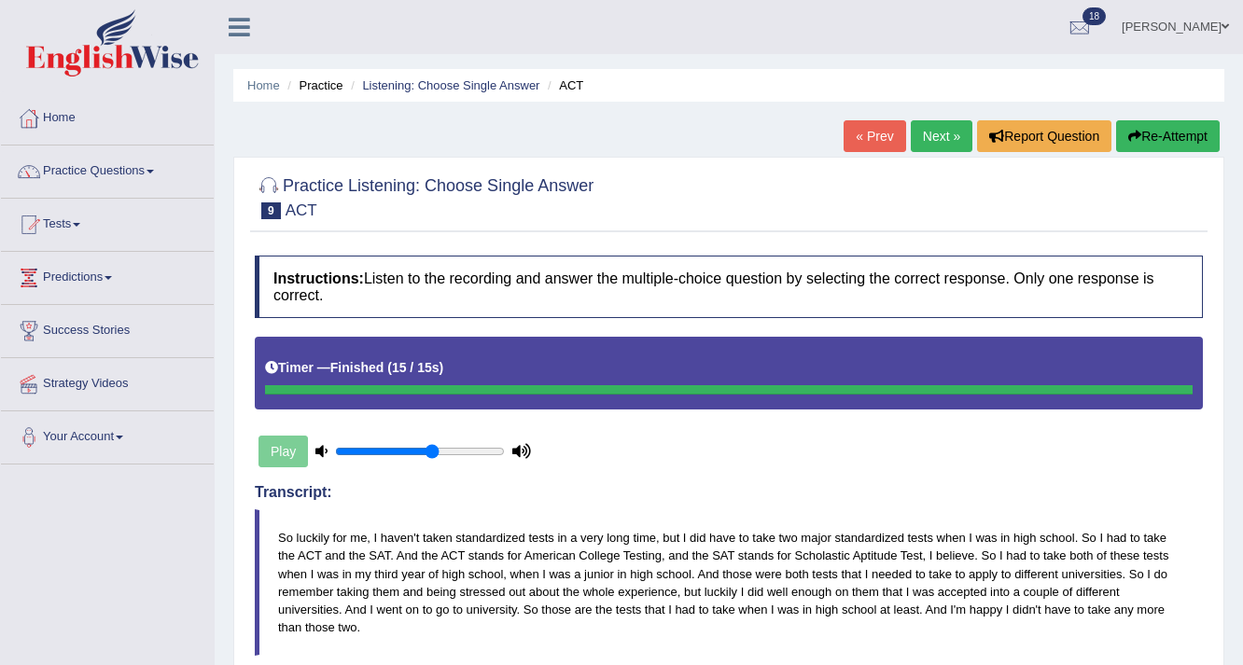
click at [925, 134] on link "Next »" at bounding box center [941, 136] width 62 height 32
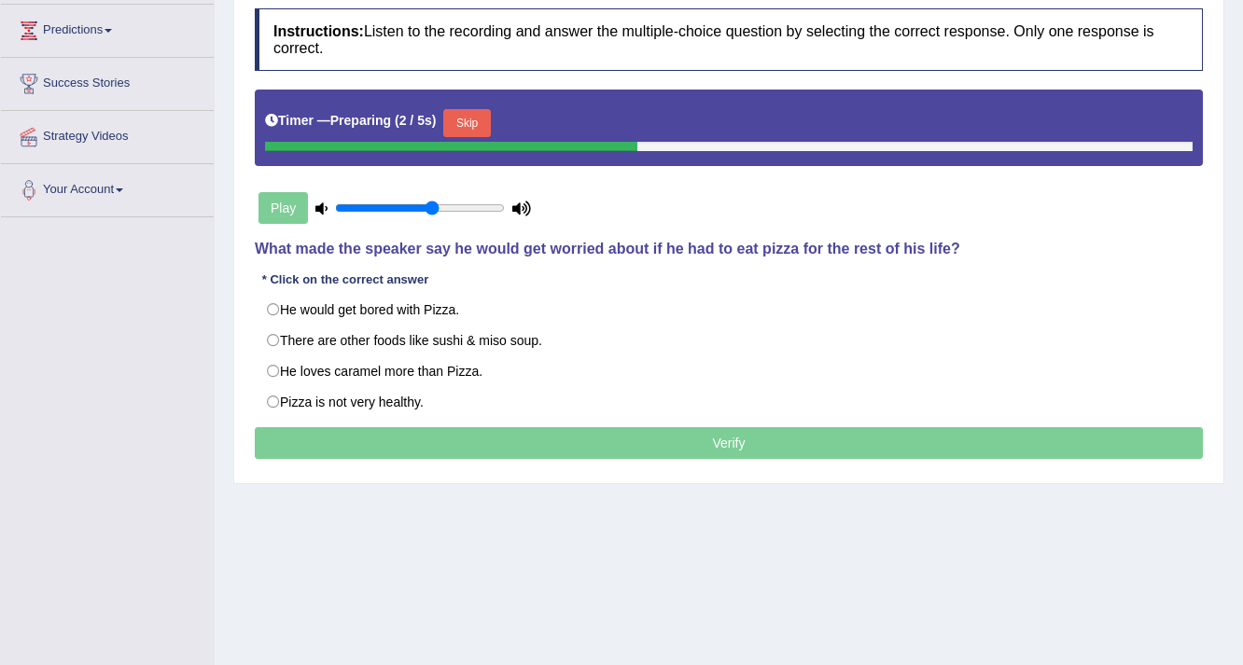
scroll to position [248, 0]
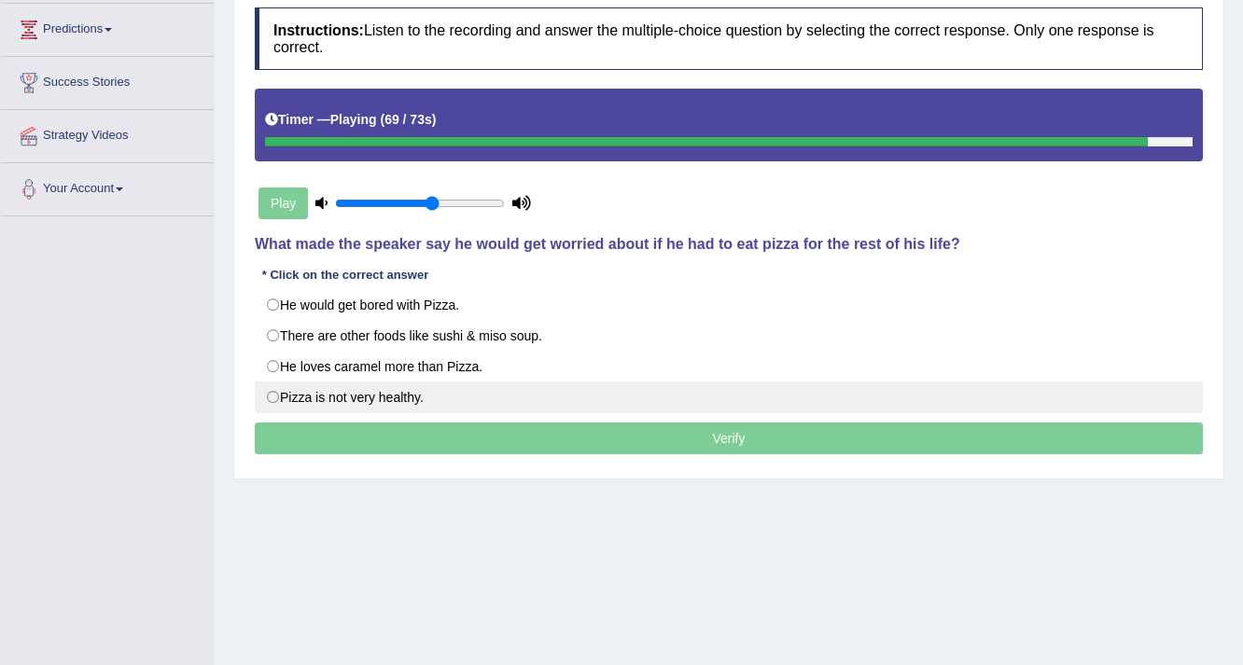
click at [272, 395] on label "Pizza is not very healthy." at bounding box center [729, 398] width 948 height 32
radio input "true"
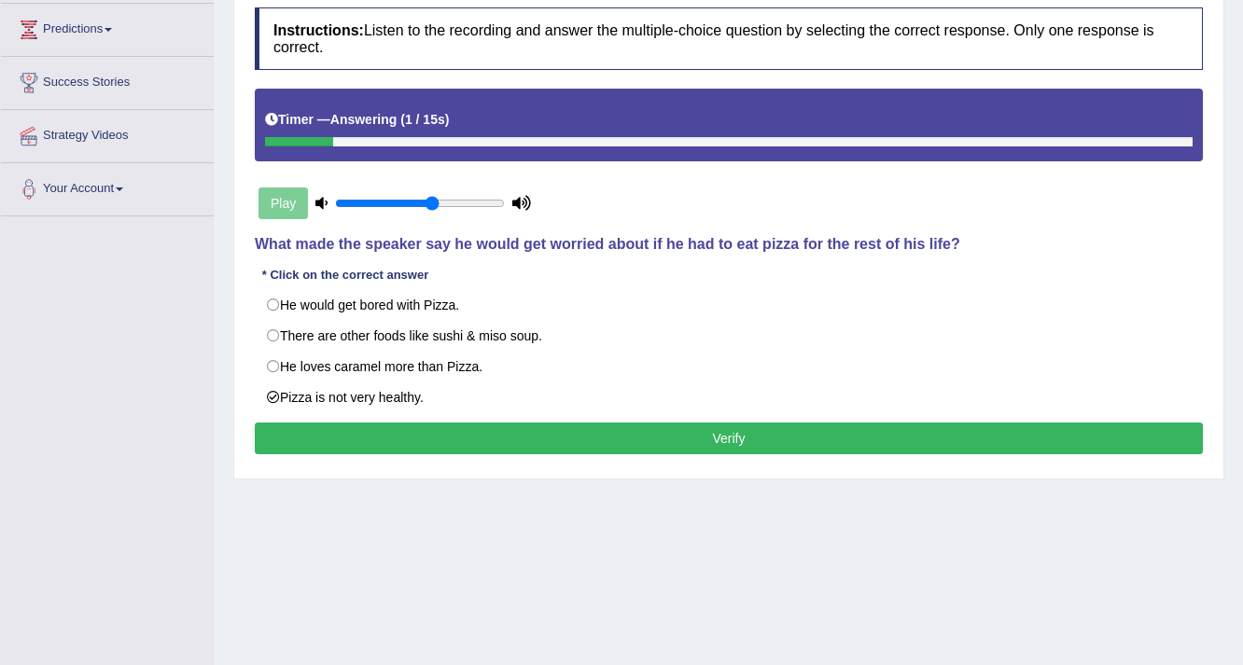
click at [768, 437] on button "Verify" at bounding box center [729, 439] width 948 height 32
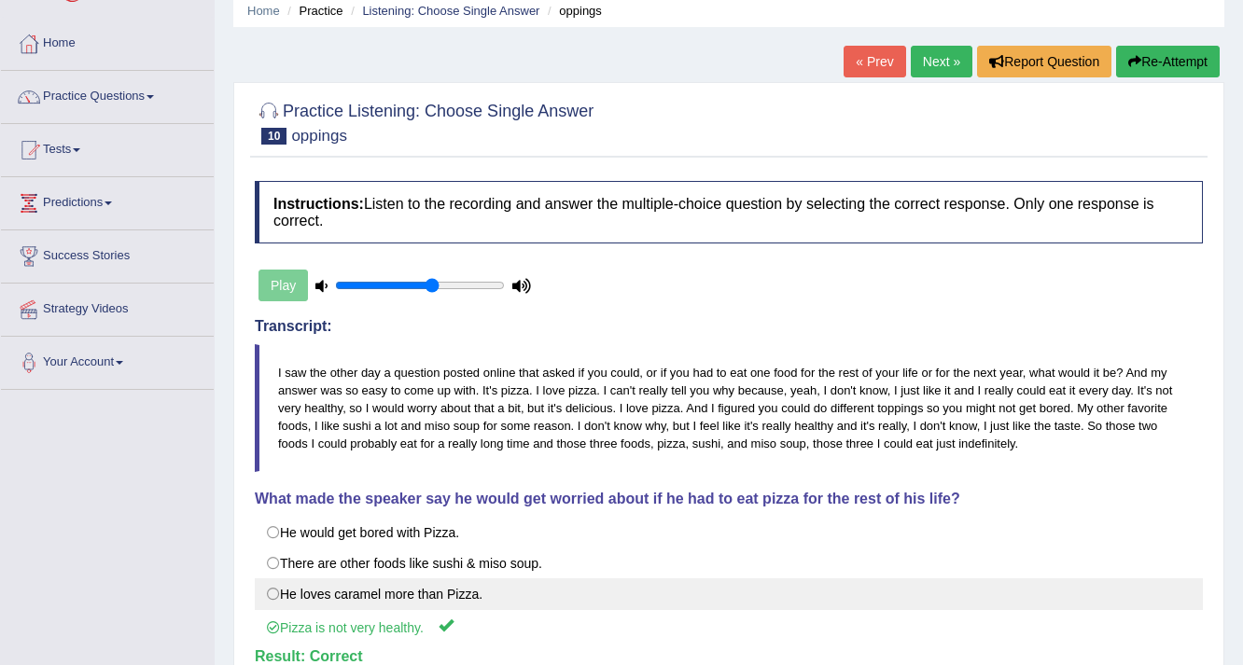
scroll to position [0, 0]
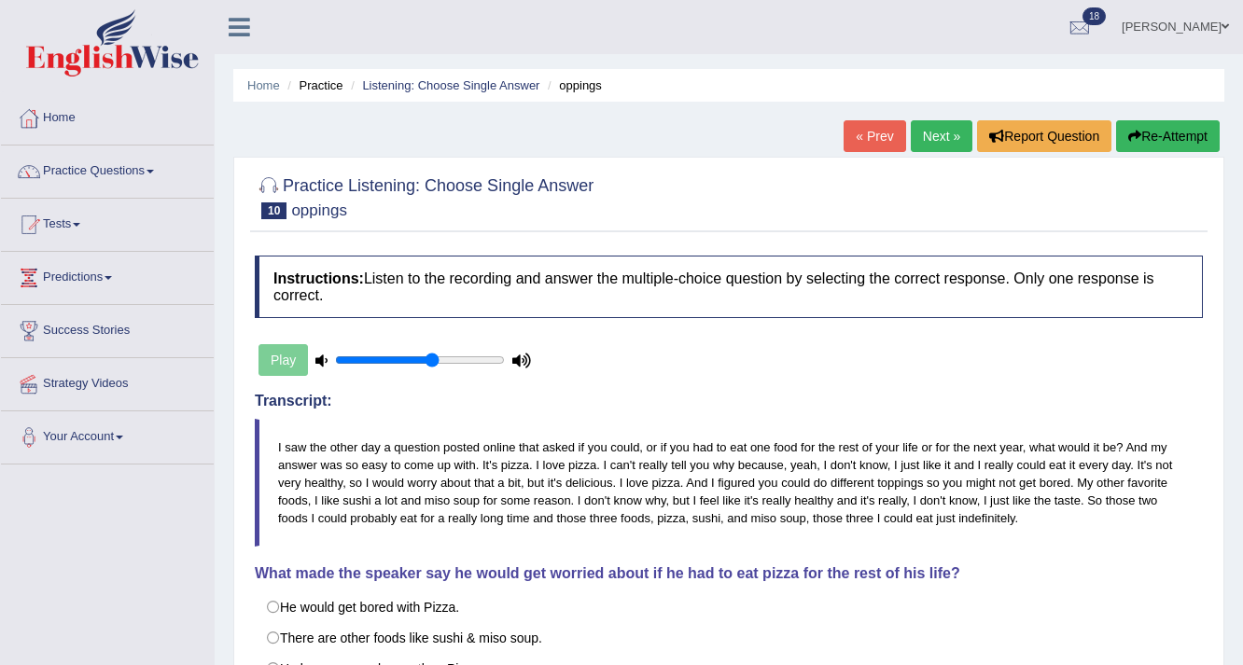
click at [936, 143] on link "Next »" at bounding box center [941, 136] width 62 height 32
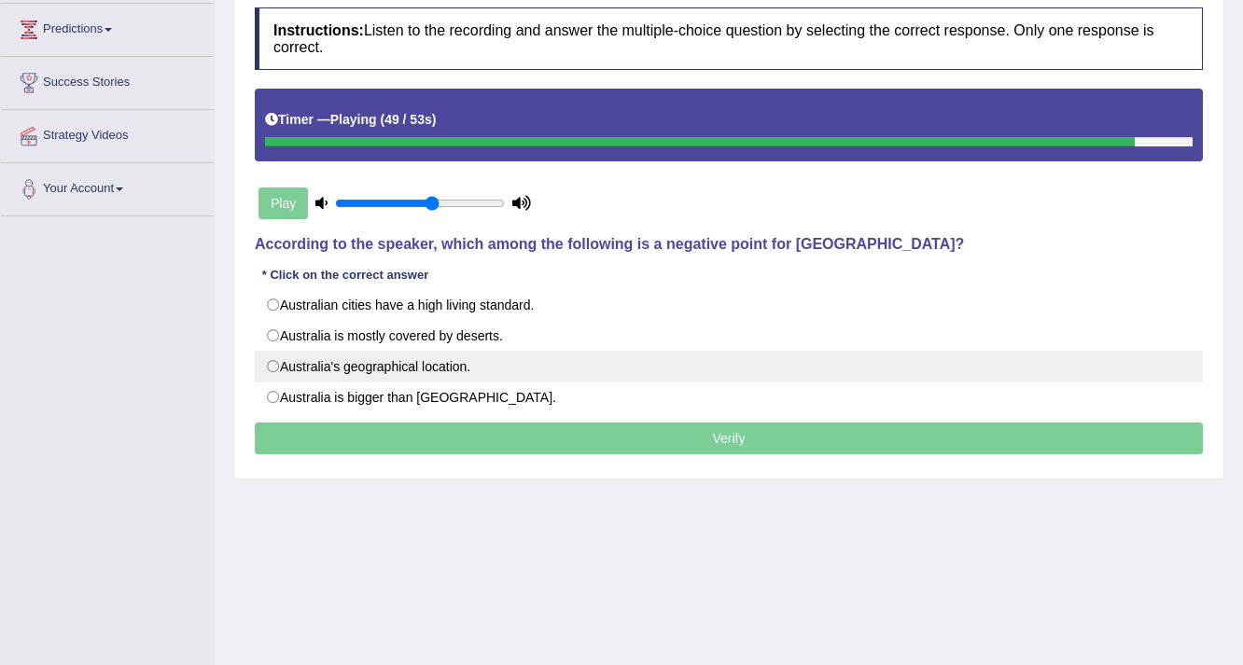
click at [272, 363] on label "Australia's geographical location." at bounding box center [729, 367] width 948 height 32
radio input "true"
